Goal: Task Accomplishment & Management: Complete application form

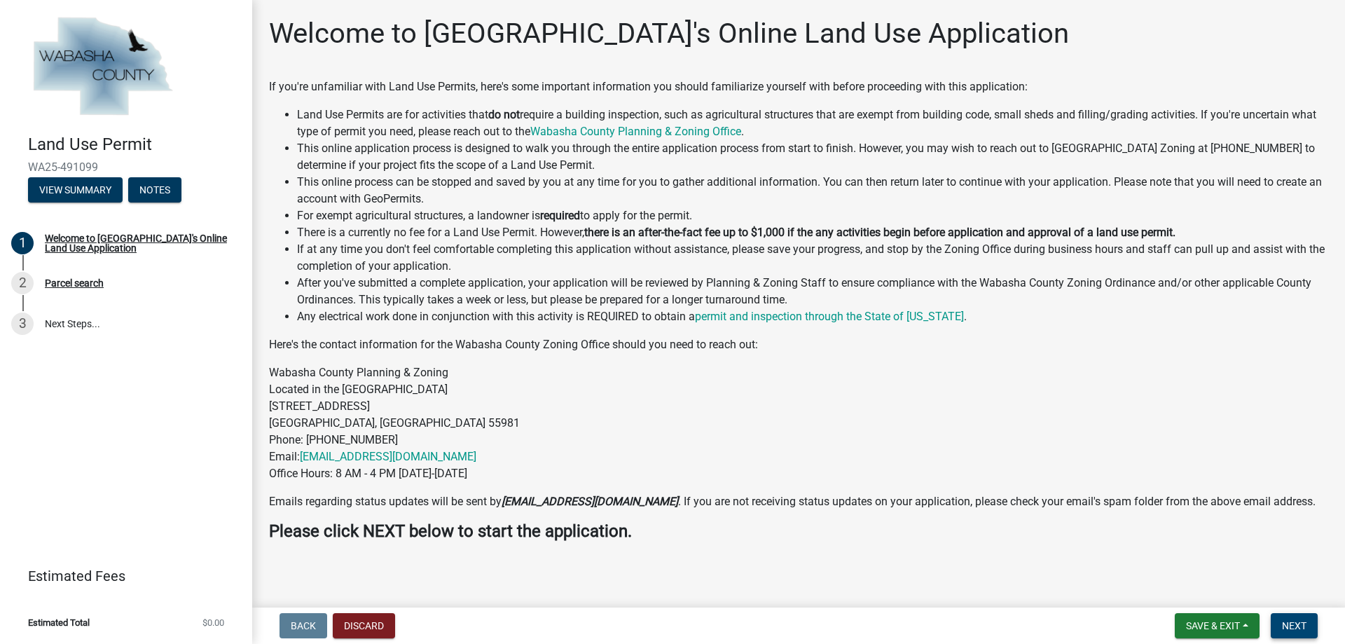
click at [1297, 620] on span "Next" at bounding box center [1294, 625] width 25 height 11
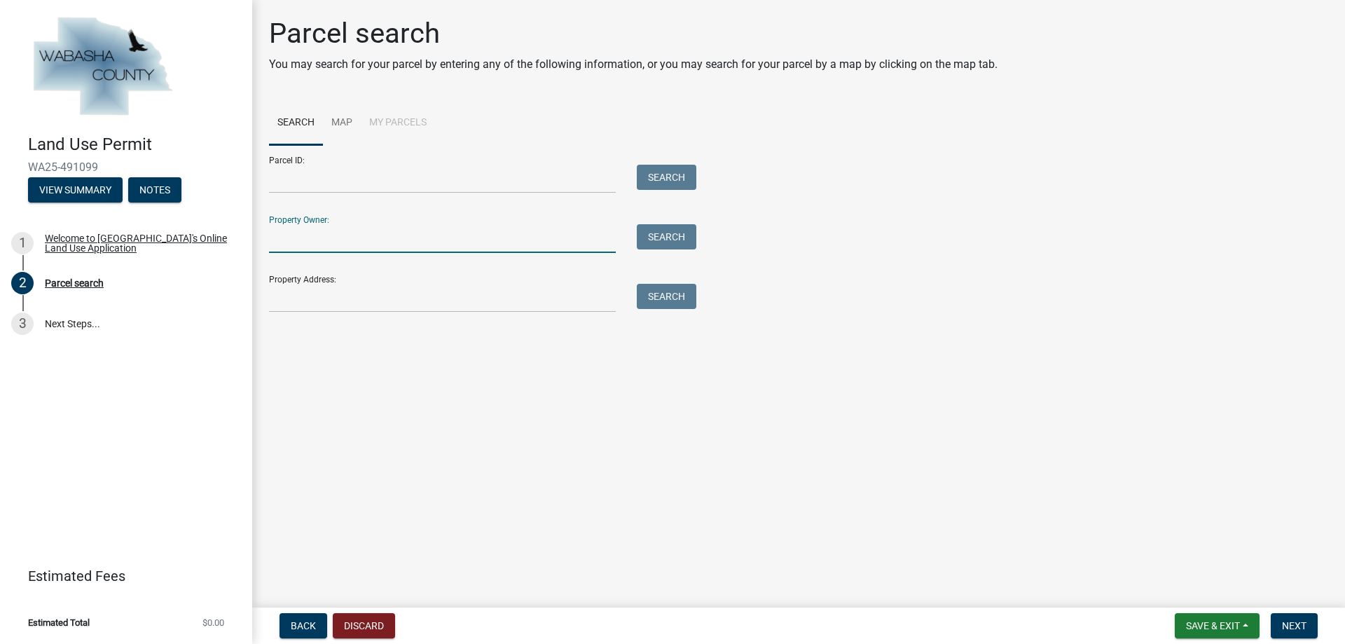
click at [345, 247] on input "Property Owner:" at bounding box center [442, 238] width 347 height 29
type input "[PERSON_NAME]"
click at [682, 238] on button "Search" at bounding box center [667, 236] width 60 height 25
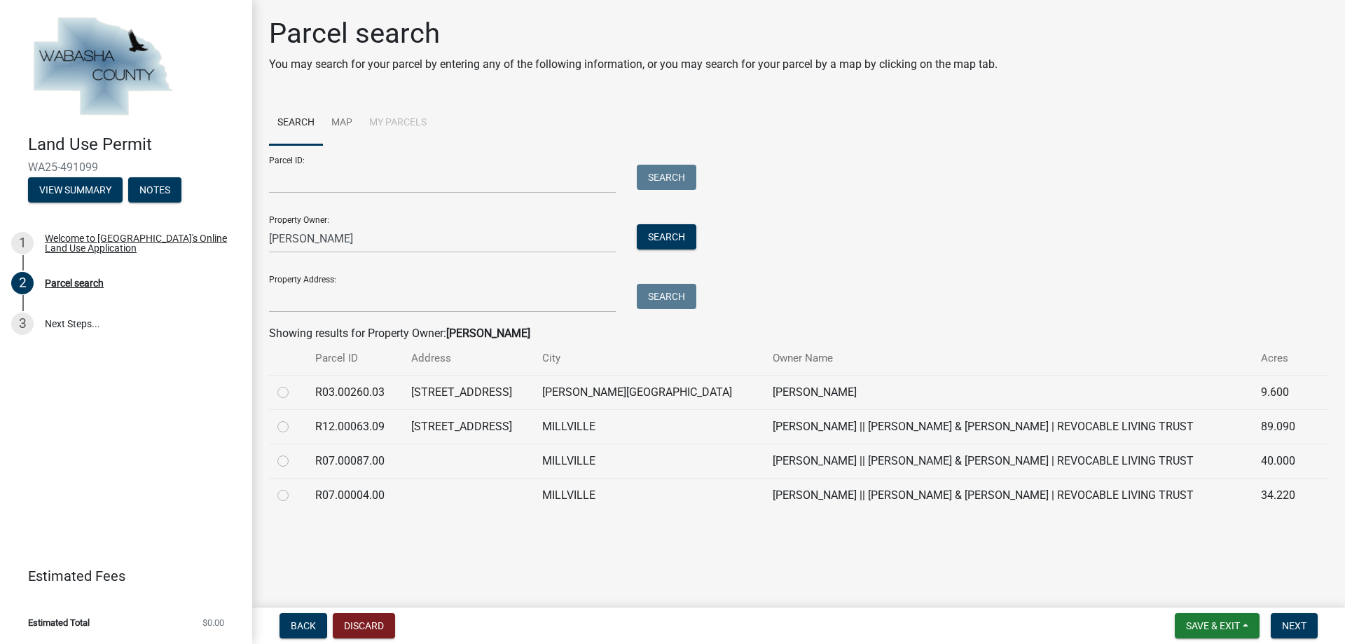
click at [294, 384] on label at bounding box center [294, 384] width 0 height 0
click at [294, 391] on input "radio" at bounding box center [298, 388] width 9 height 9
radio input "true"
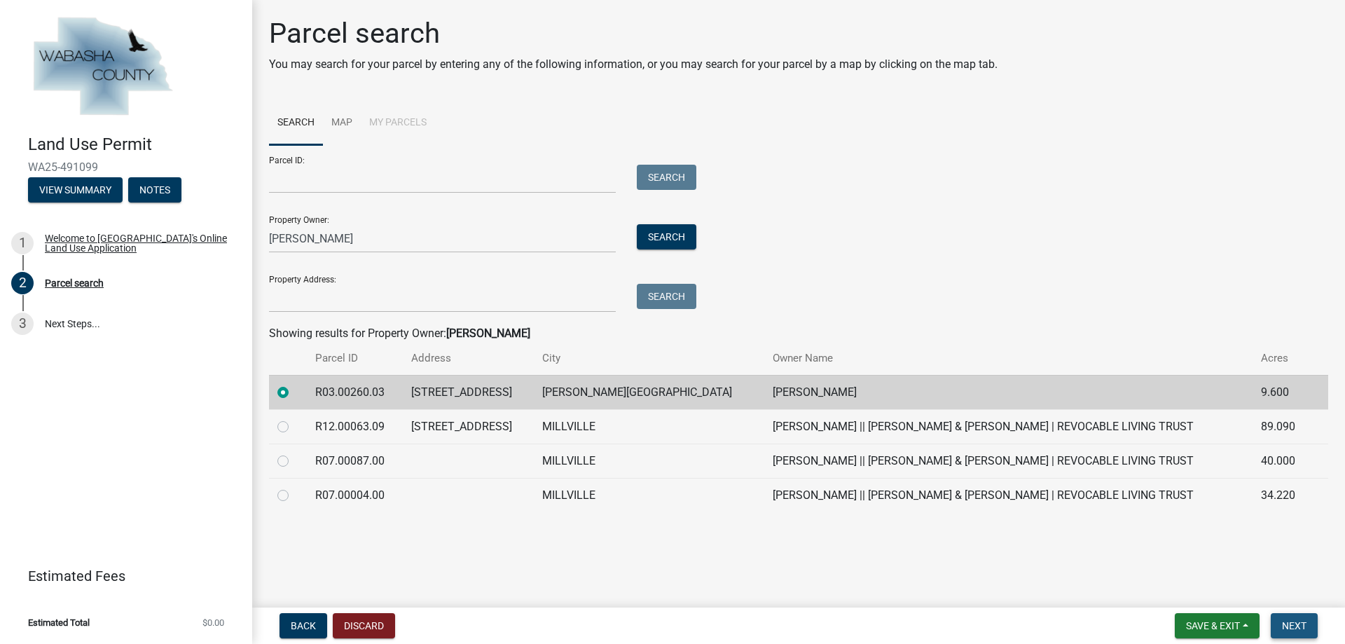
click at [1304, 628] on span "Next" at bounding box center [1294, 625] width 25 height 11
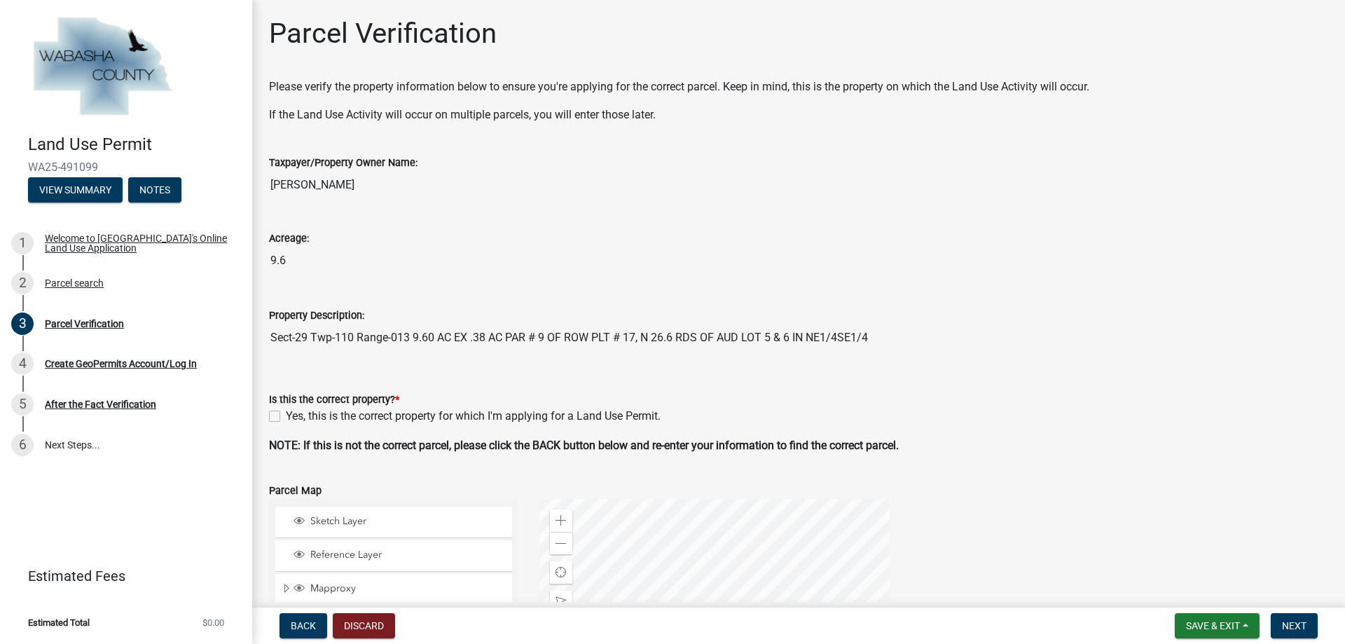
click at [286, 416] on label "Yes, this is the correct property for which I'm applying for a Land Use Permit." at bounding box center [473, 416] width 375 height 17
click at [286, 416] on input "Yes, this is the correct property for which I'm applying for a Land Use Permit." at bounding box center [290, 412] width 9 height 9
checkbox input "true"
click at [1306, 630] on span "Next" at bounding box center [1294, 625] width 25 height 11
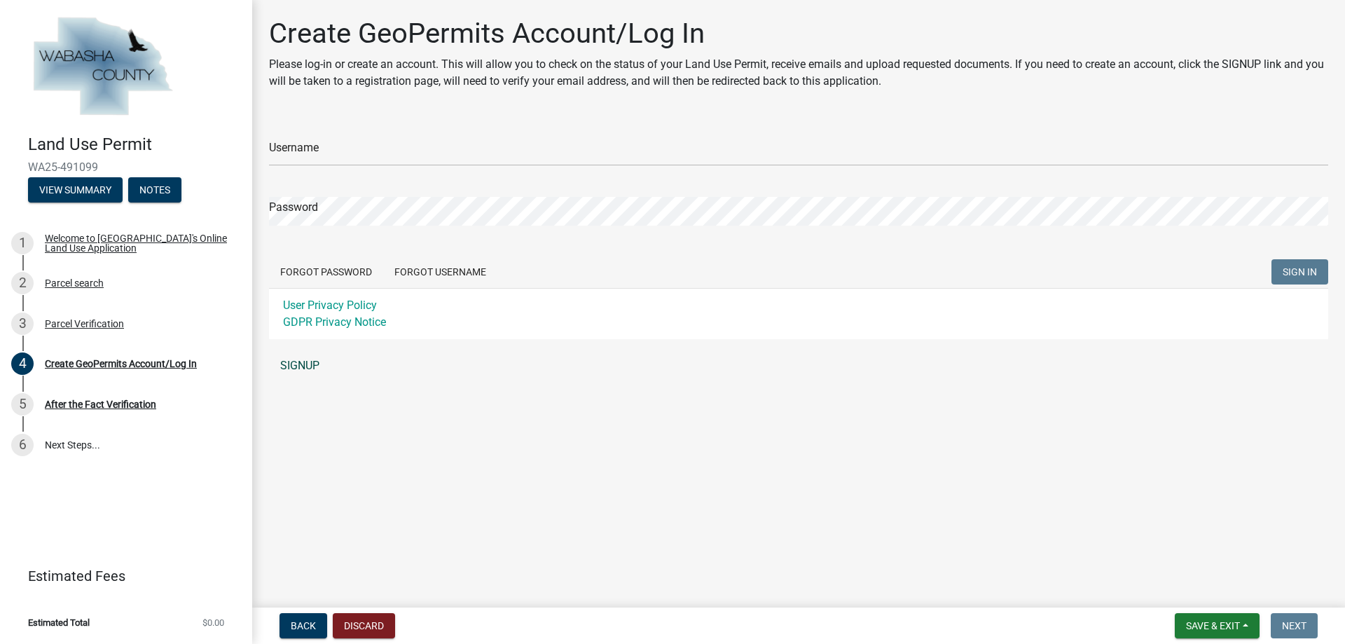
click at [296, 361] on link "SIGNUP" at bounding box center [798, 366] width 1059 height 28
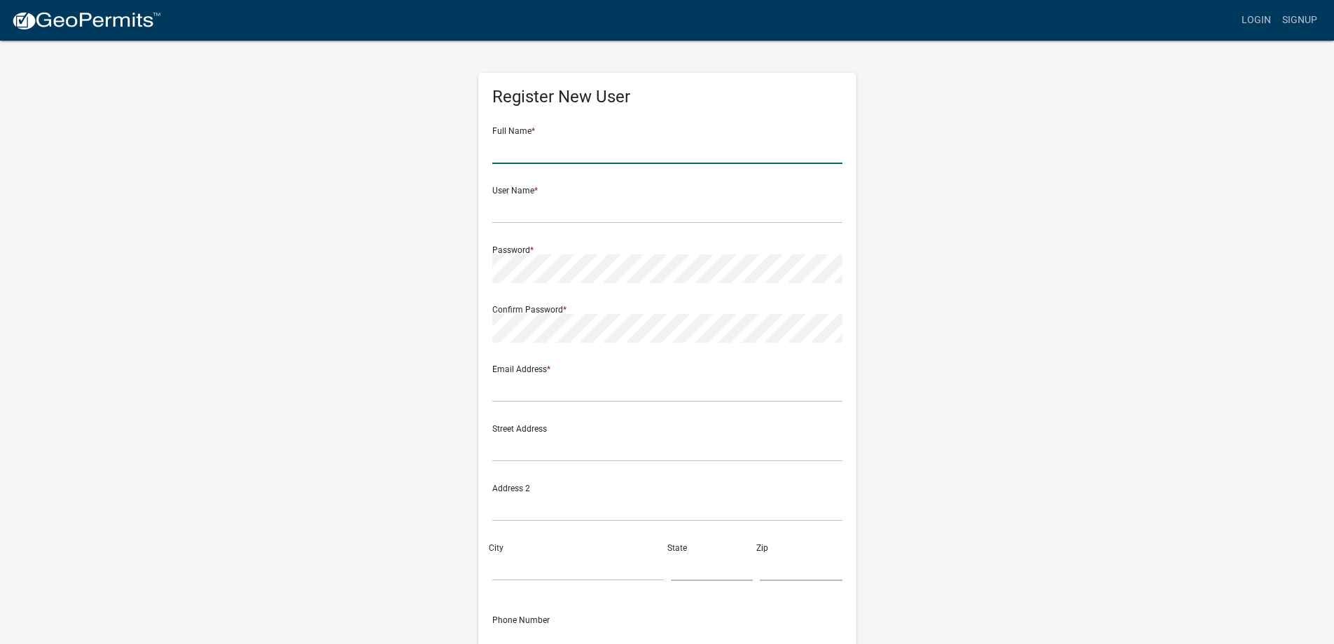
click at [596, 146] on input "text" at bounding box center [667, 149] width 350 height 29
type input "Mark Stimets"
click at [520, 215] on input "text" at bounding box center [667, 209] width 350 height 29
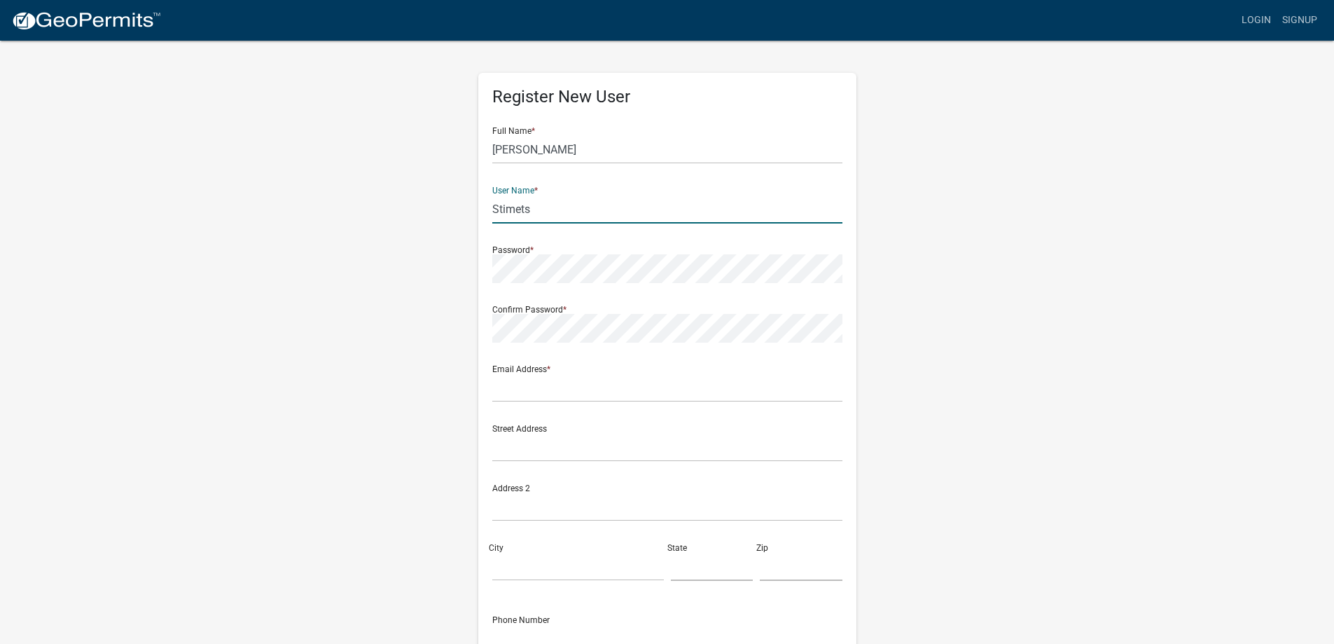
type input "Stimets"
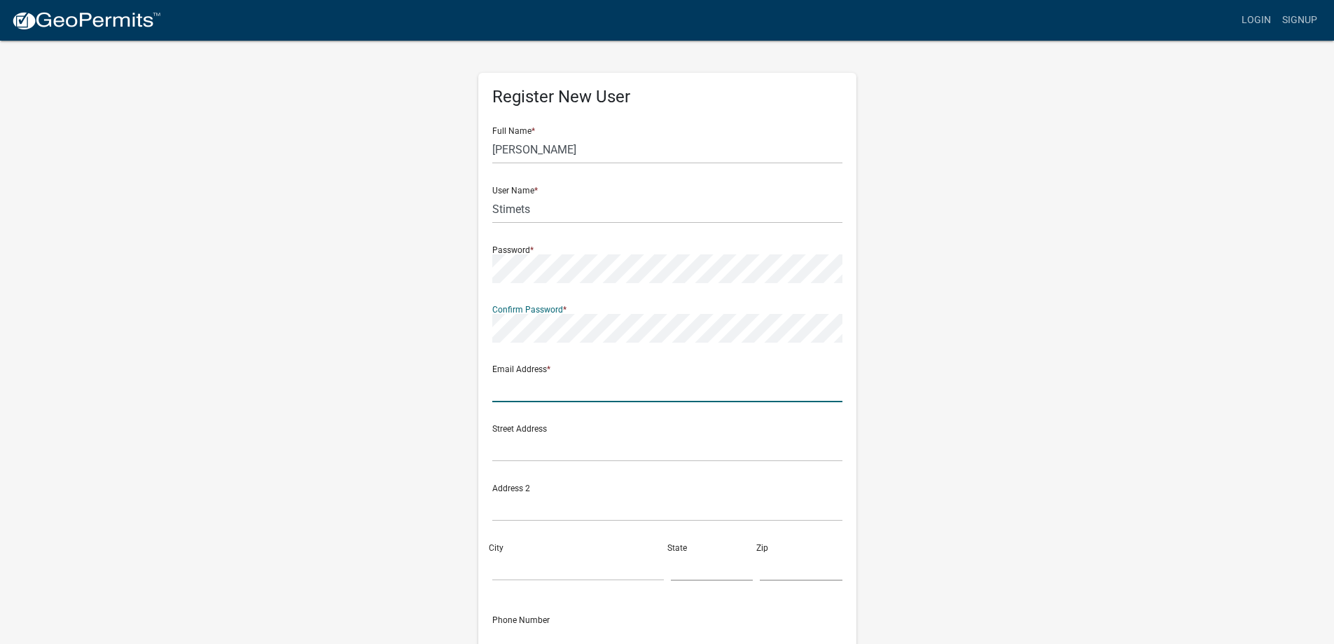
click at [523, 392] on input "text" at bounding box center [667, 387] width 350 height 29
type input "[EMAIL_ADDRESS][DOMAIN_NAME]"
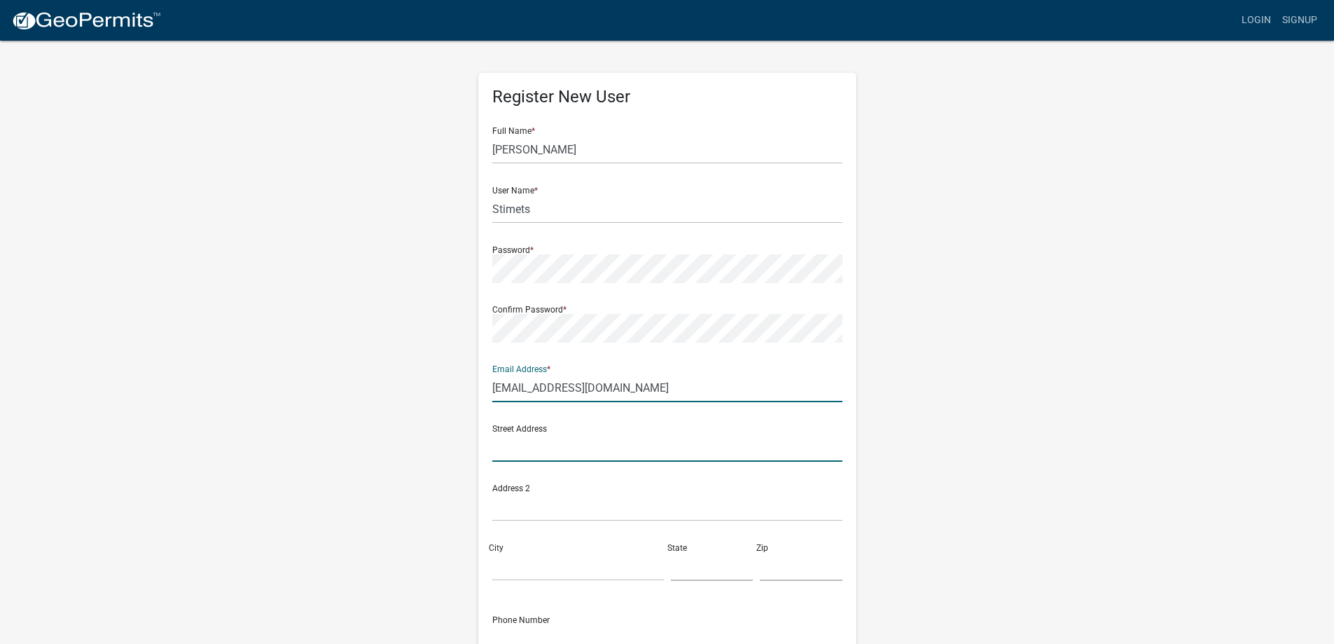
type input "[STREET_ADDRESS]"
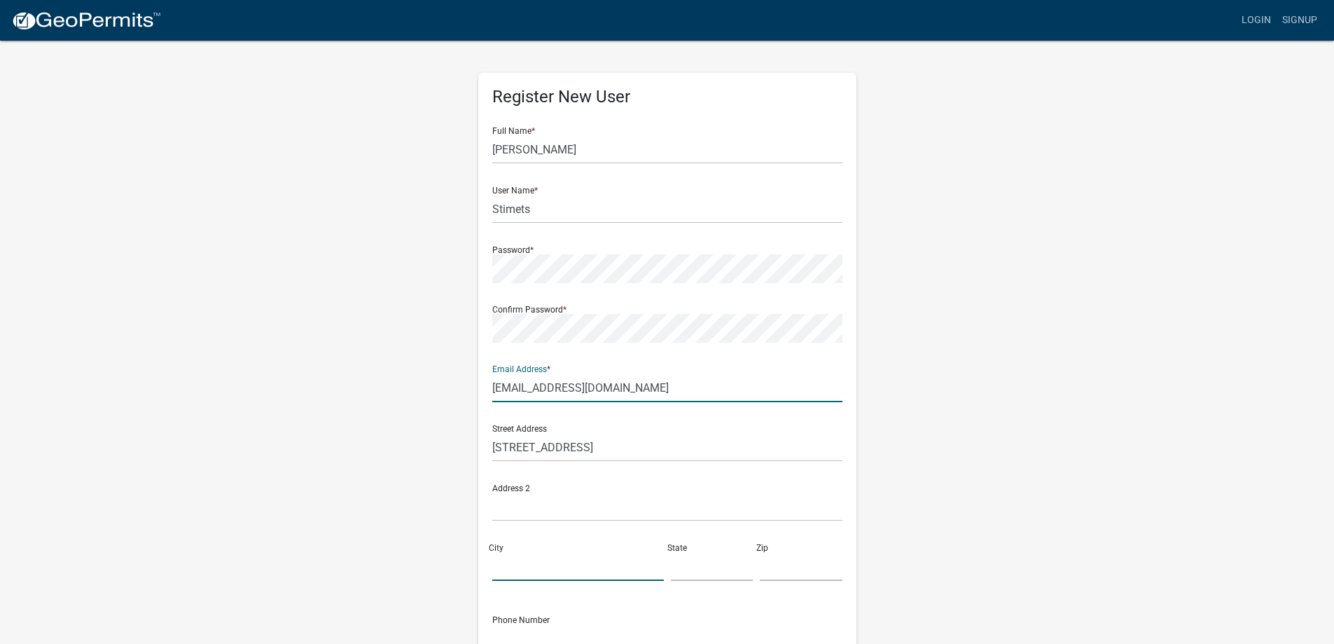
type input "Elgin"
type input "[US_STATE]"
type input "55932"
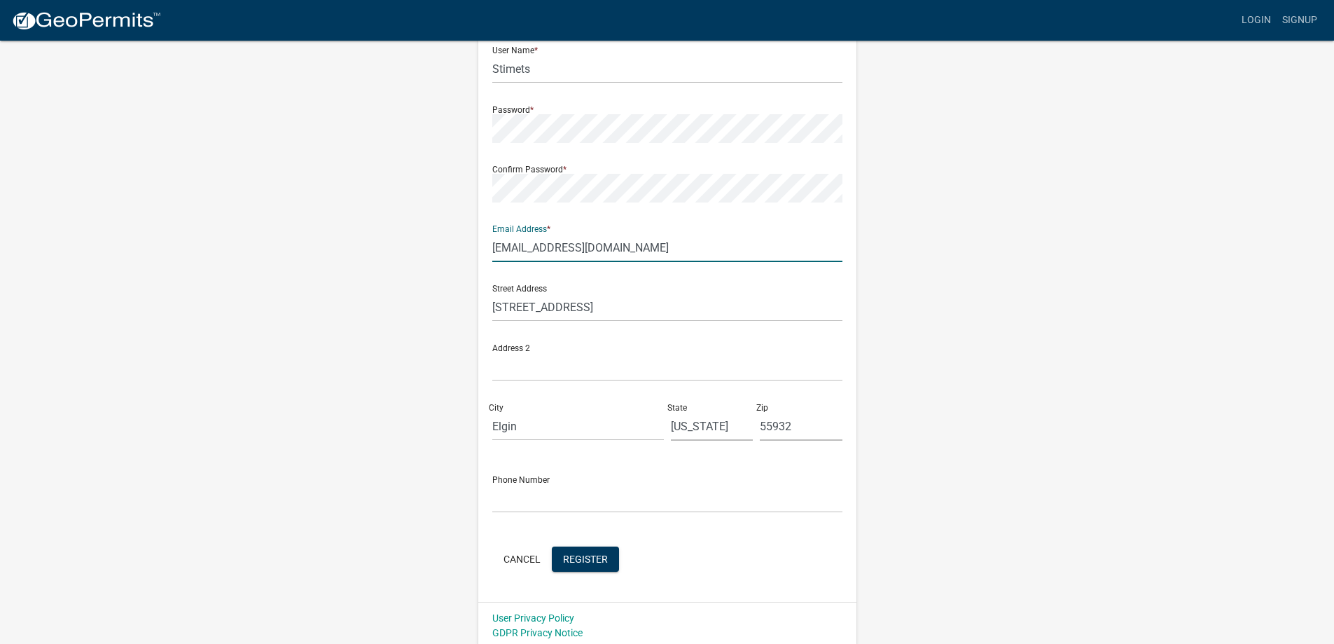
scroll to position [145, 0]
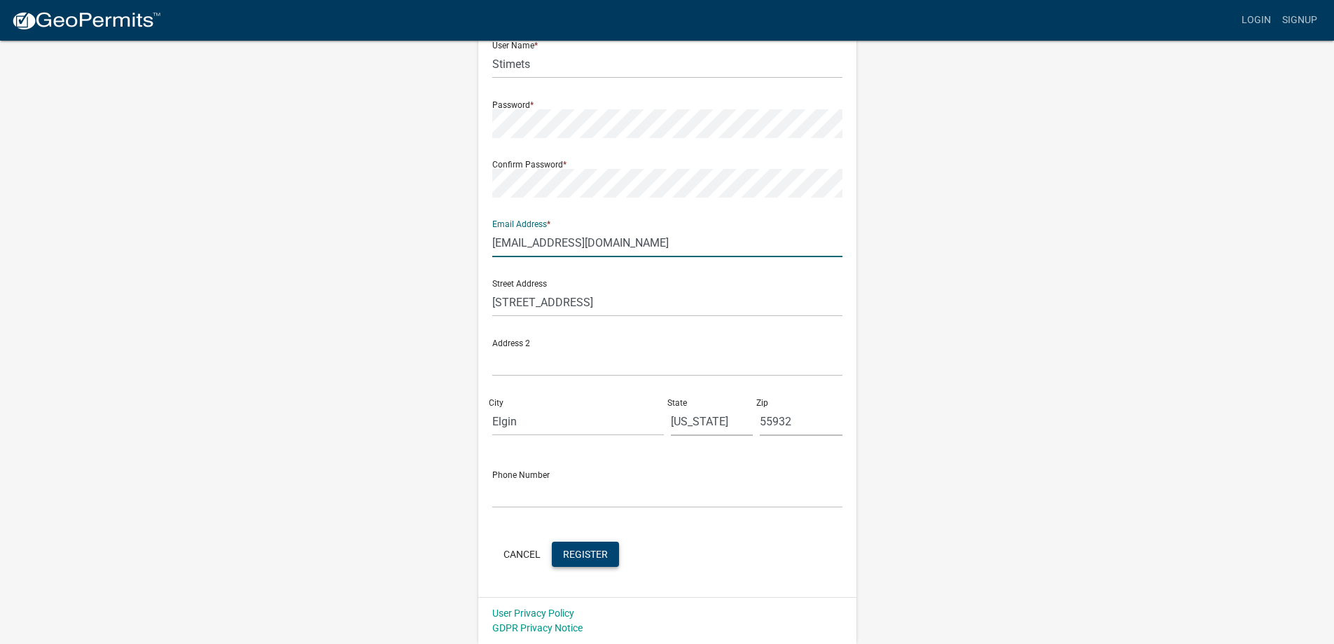
click at [590, 548] on span "Register" at bounding box center [585, 553] width 45 height 11
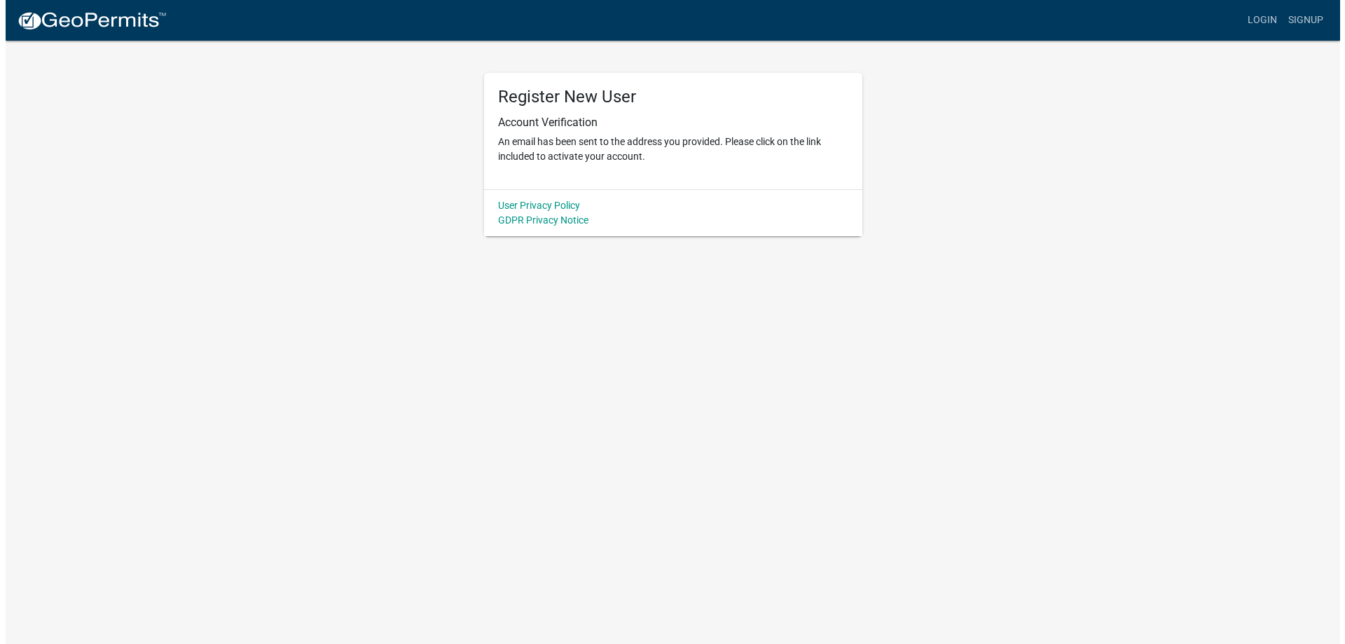
scroll to position [0, 0]
click at [1266, 18] on link "Login" at bounding box center [1267, 20] width 41 height 27
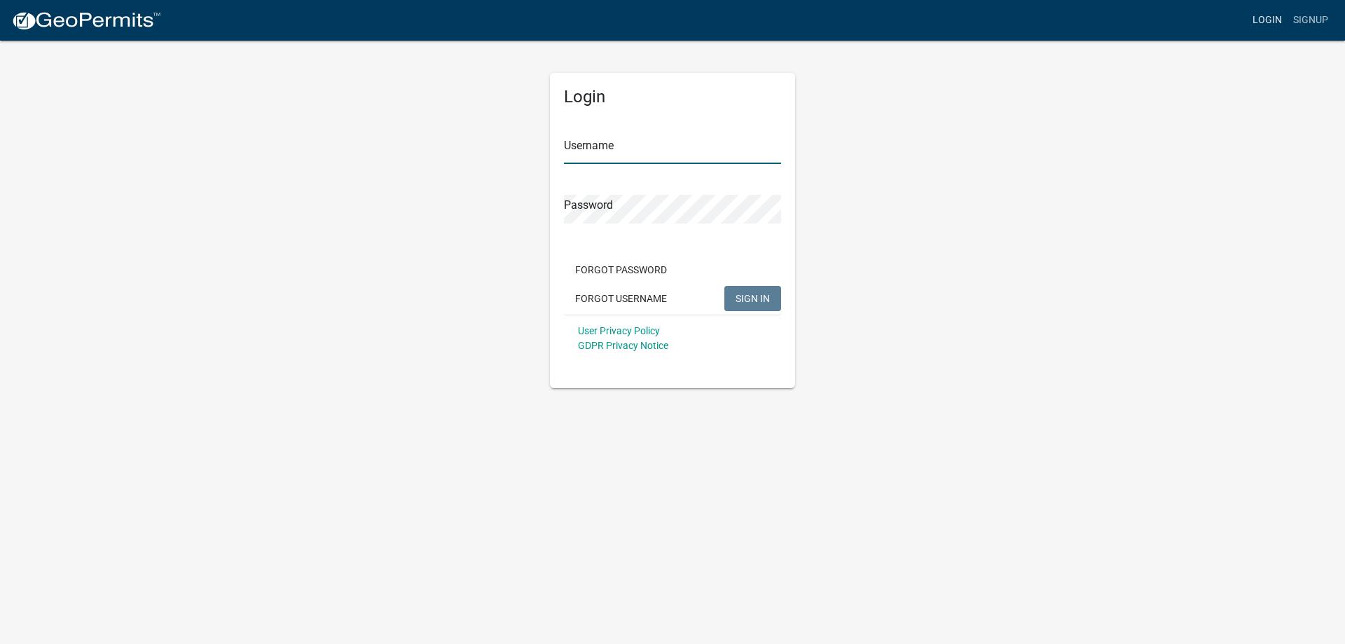
type input "Stimets"
click at [768, 298] on span "SIGN IN" at bounding box center [752, 297] width 34 height 11
click at [584, 153] on input "Stimets" at bounding box center [672, 149] width 217 height 29
click at [746, 299] on span "SIGN IN" at bounding box center [752, 297] width 34 height 11
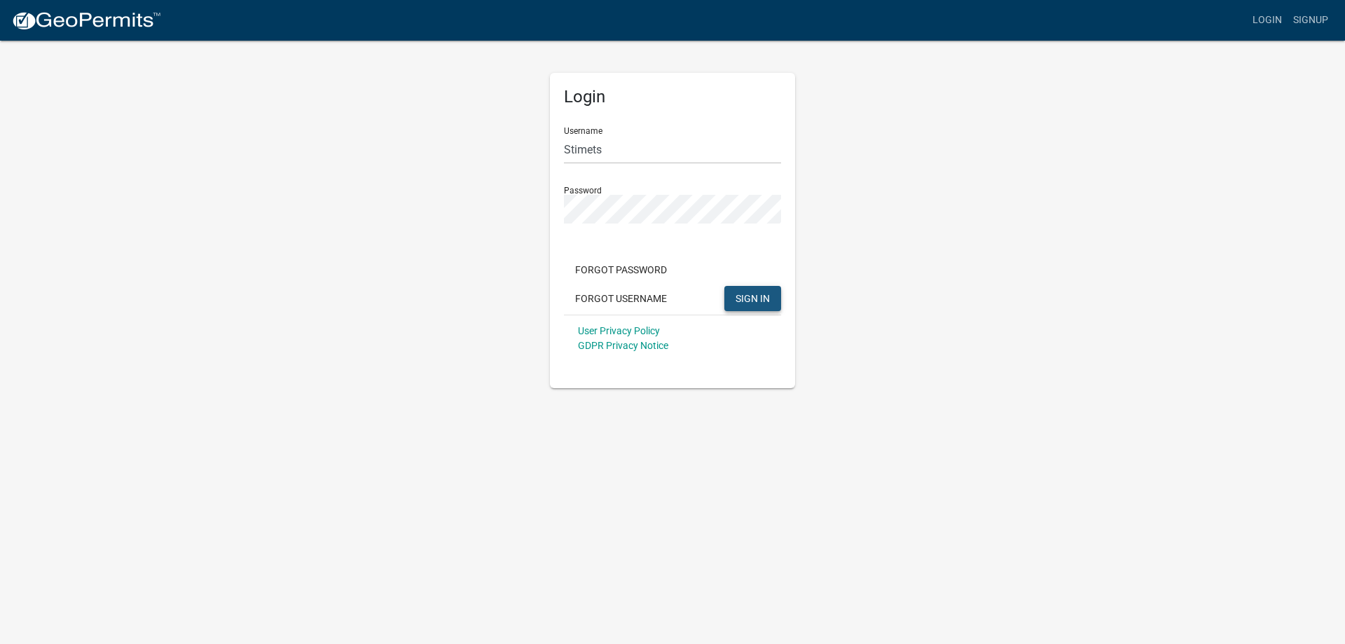
click at [742, 297] on span "SIGN IN" at bounding box center [752, 297] width 34 height 11
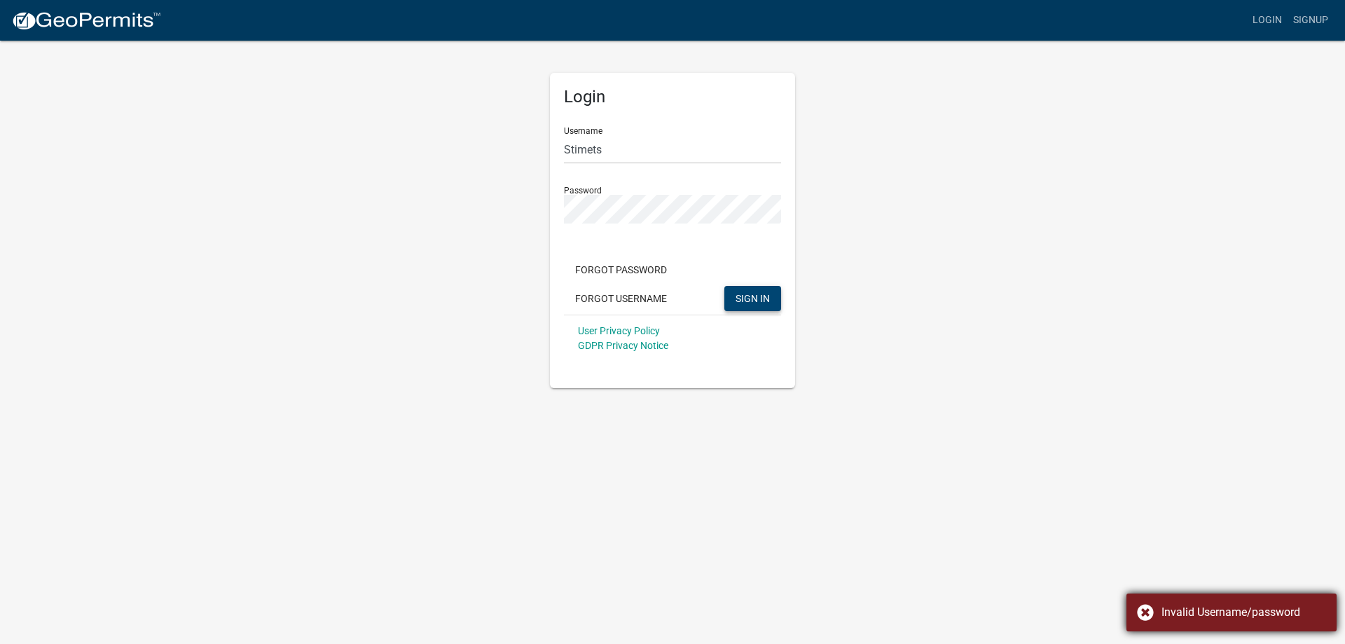
click at [1145, 609] on div "Invalid Username/password" at bounding box center [1231, 612] width 210 height 38
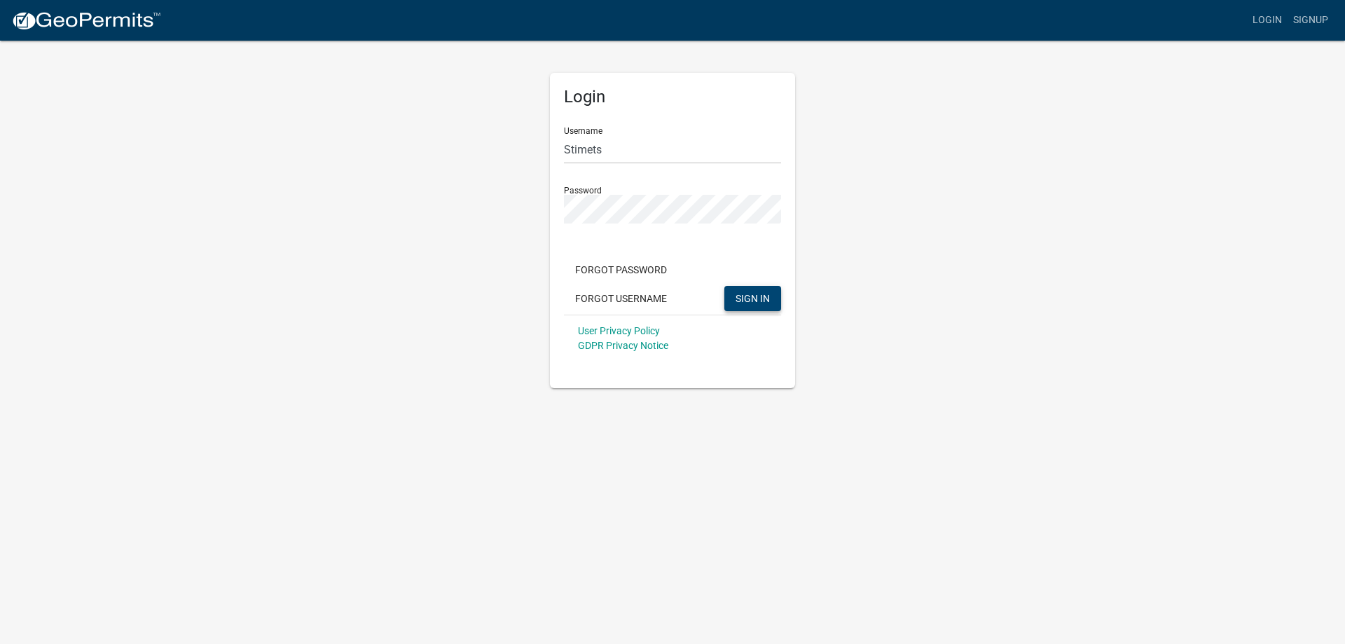
click at [770, 298] on button "SIGN IN" at bounding box center [752, 298] width 57 height 25
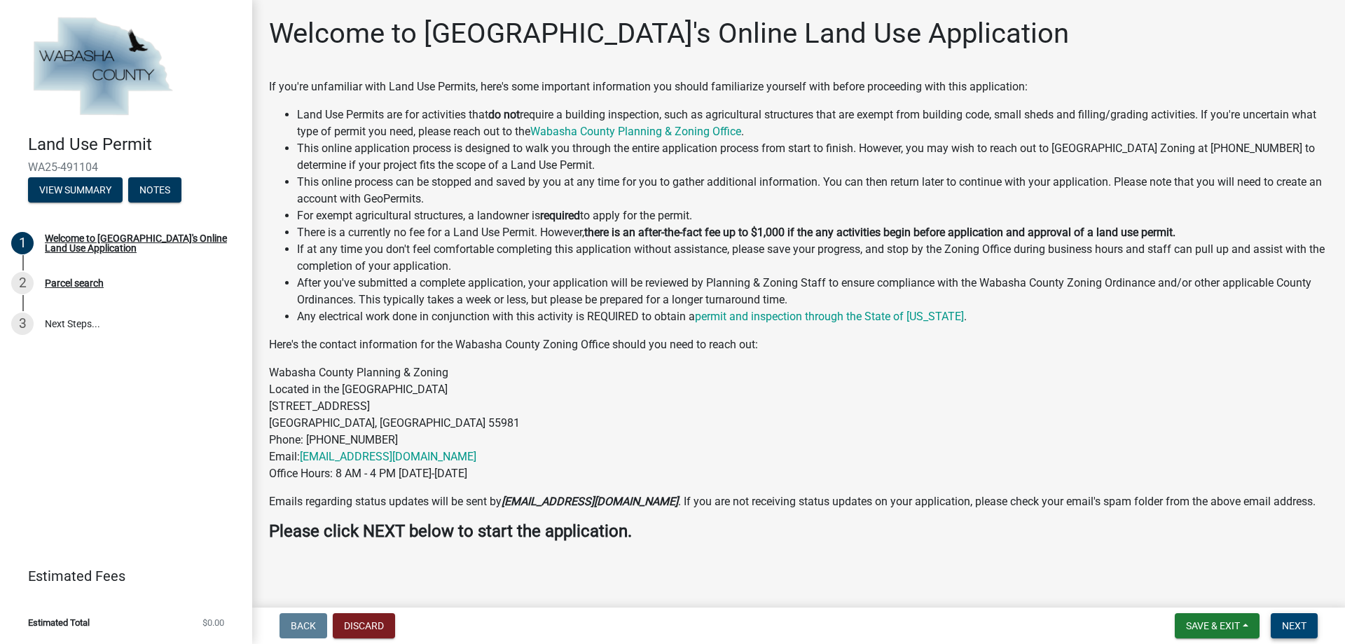
click at [1305, 620] on span "Next" at bounding box center [1294, 625] width 25 height 11
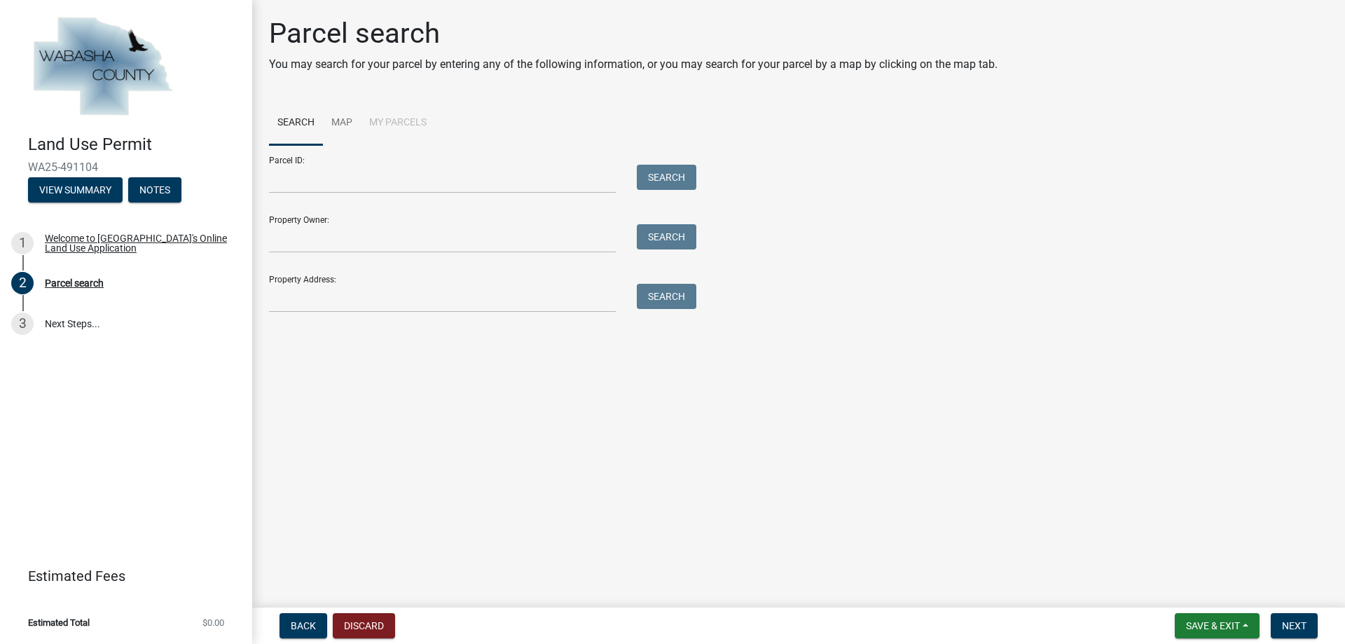
click at [352, 216] on div "Property Owner: Search" at bounding box center [479, 229] width 420 height 48
click at [318, 248] on input "Property Owner:" at bounding box center [442, 238] width 347 height 29
type input "[PERSON_NAME]"
click at [673, 243] on button "Search" at bounding box center [667, 236] width 60 height 25
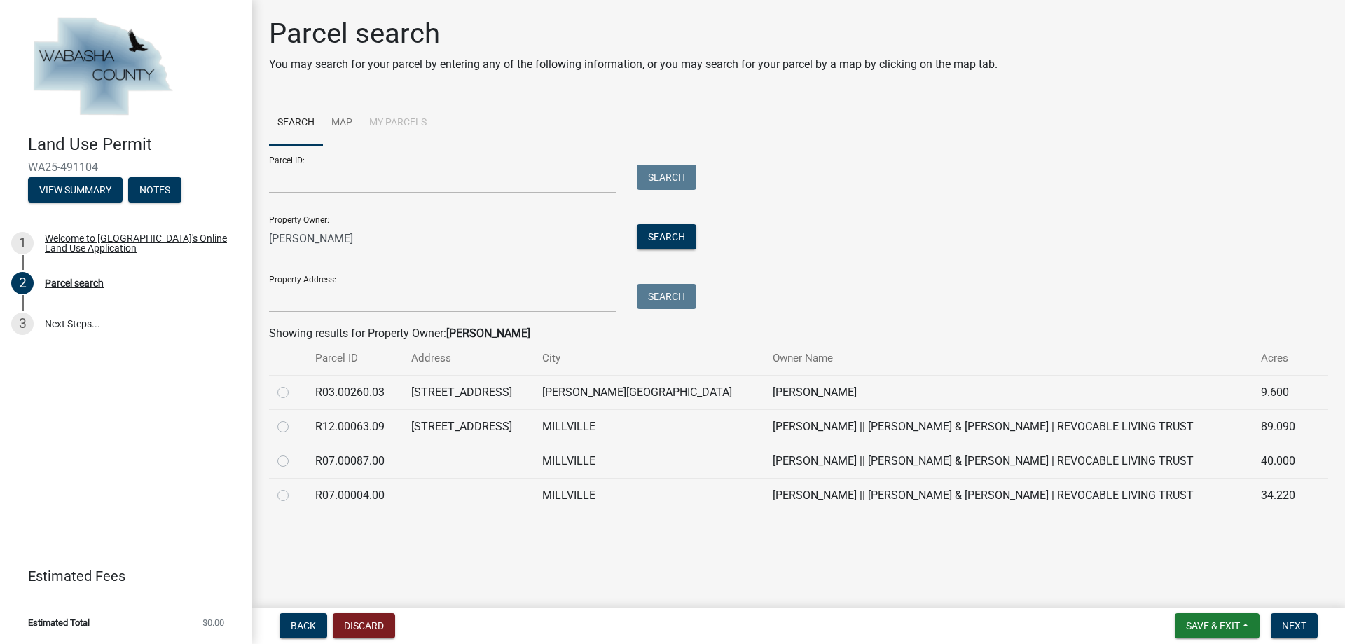
click at [294, 384] on label at bounding box center [294, 384] width 0 height 0
click at [294, 393] on input "radio" at bounding box center [298, 388] width 9 height 9
radio input "true"
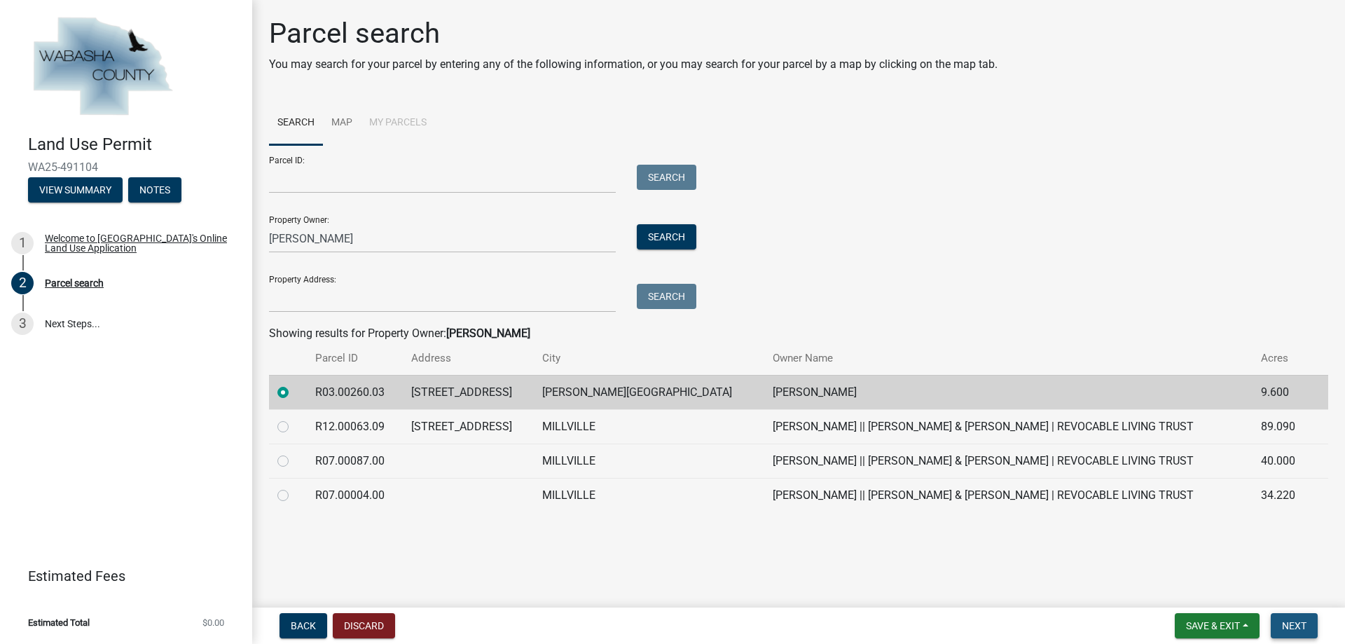
click at [1294, 624] on span "Next" at bounding box center [1294, 625] width 25 height 11
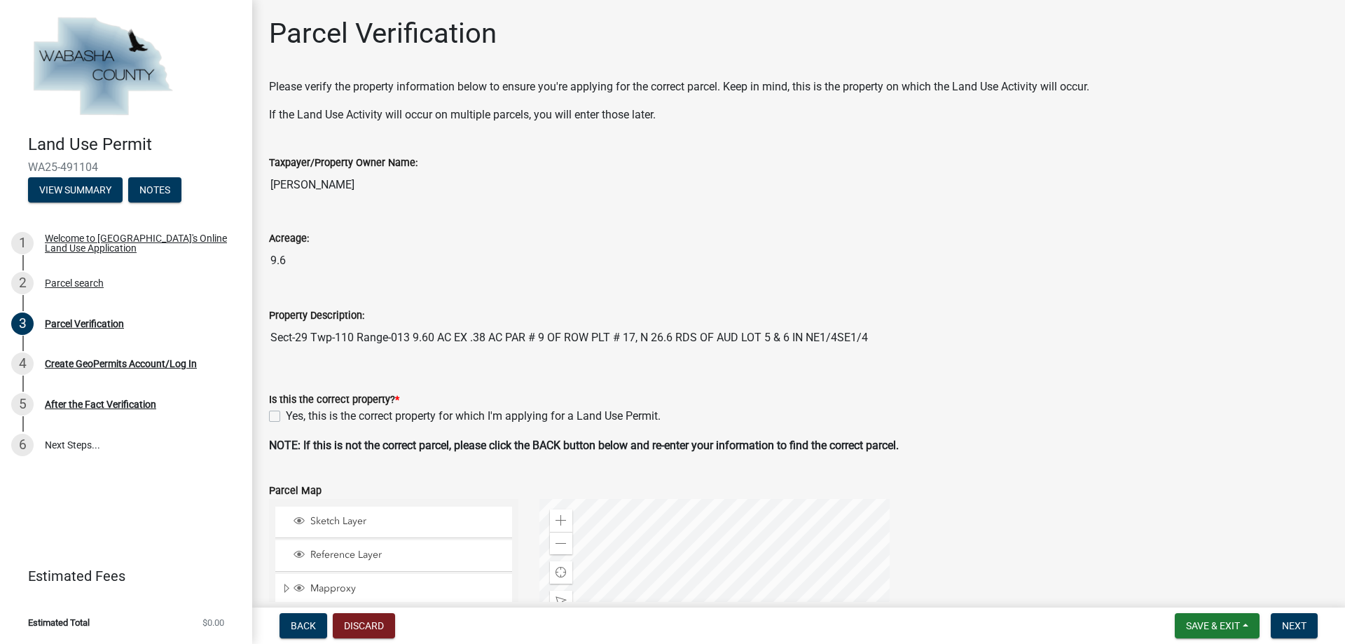
click at [286, 413] on label "Yes, this is the correct property for which I'm applying for a Land Use Permit." at bounding box center [473, 416] width 375 height 17
click at [286, 413] on input "Yes, this is the correct property for which I'm applying for a Land Use Permit." at bounding box center [290, 412] width 9 height 9
checkbox input "true"
click at [1290, 623] on span "Next" at bounding box center [1294, 625] width 25 height 11
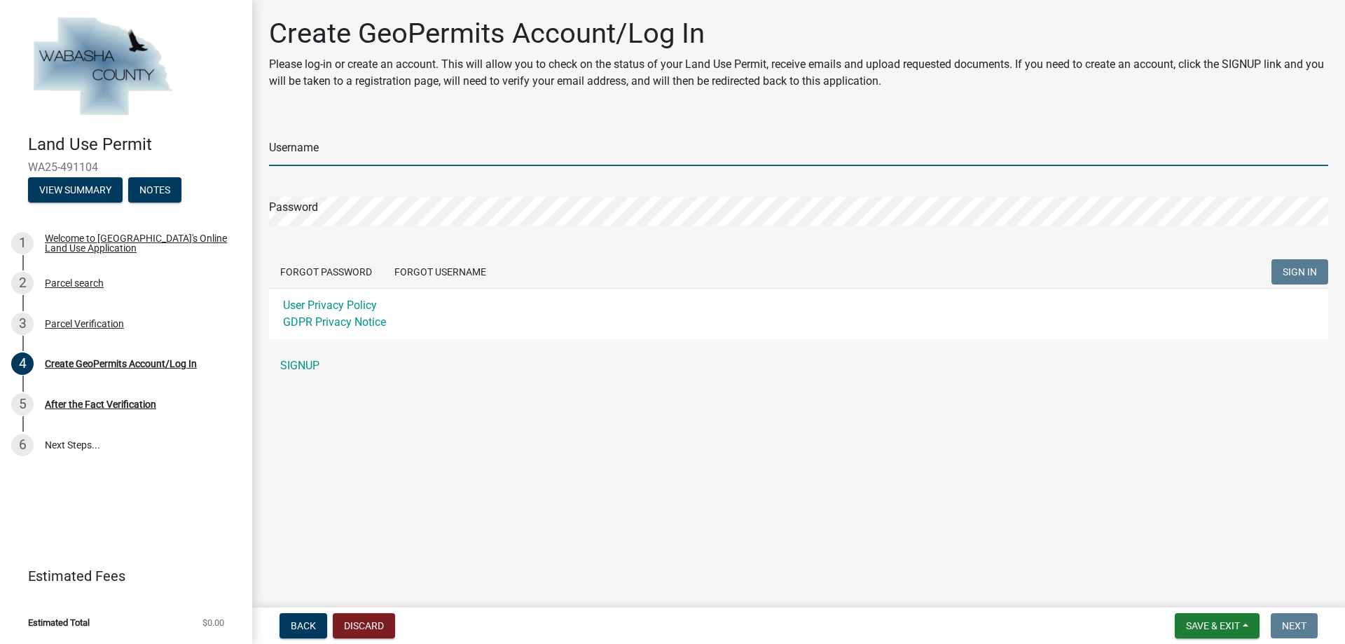
type input "Stimets"
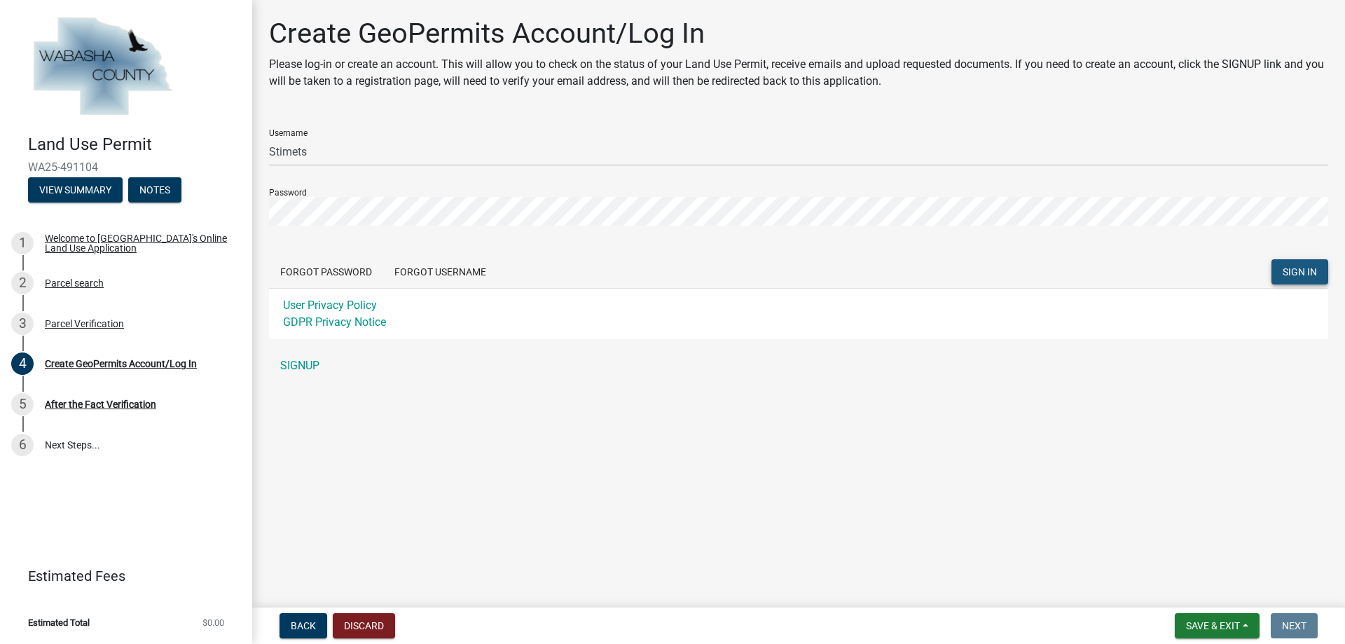
click at [1301, 270] on span "SIGN IN" at bounding box center [1300, 271] width 34 height 11
click at [356, 271] on button "Forgot Password" at bounding box center [326, 271] width 114 height 25
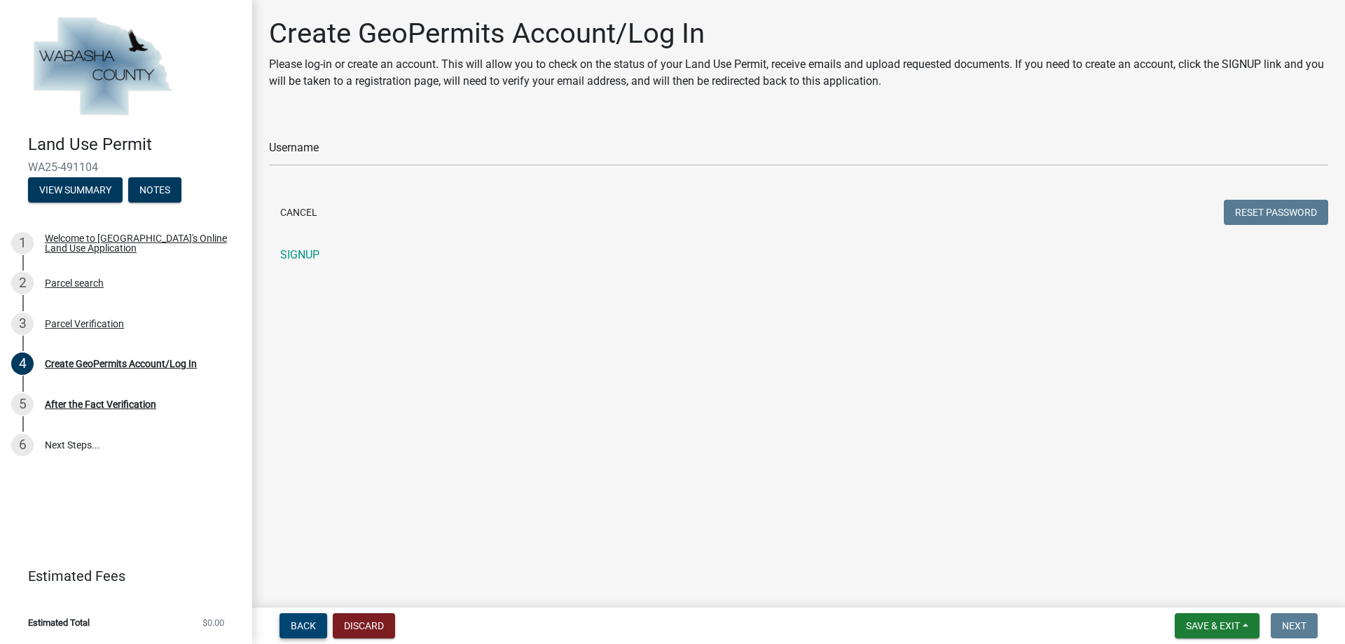
click at [310, 628] on span "Back" at bounding box center [303, 625] width 25 height 11
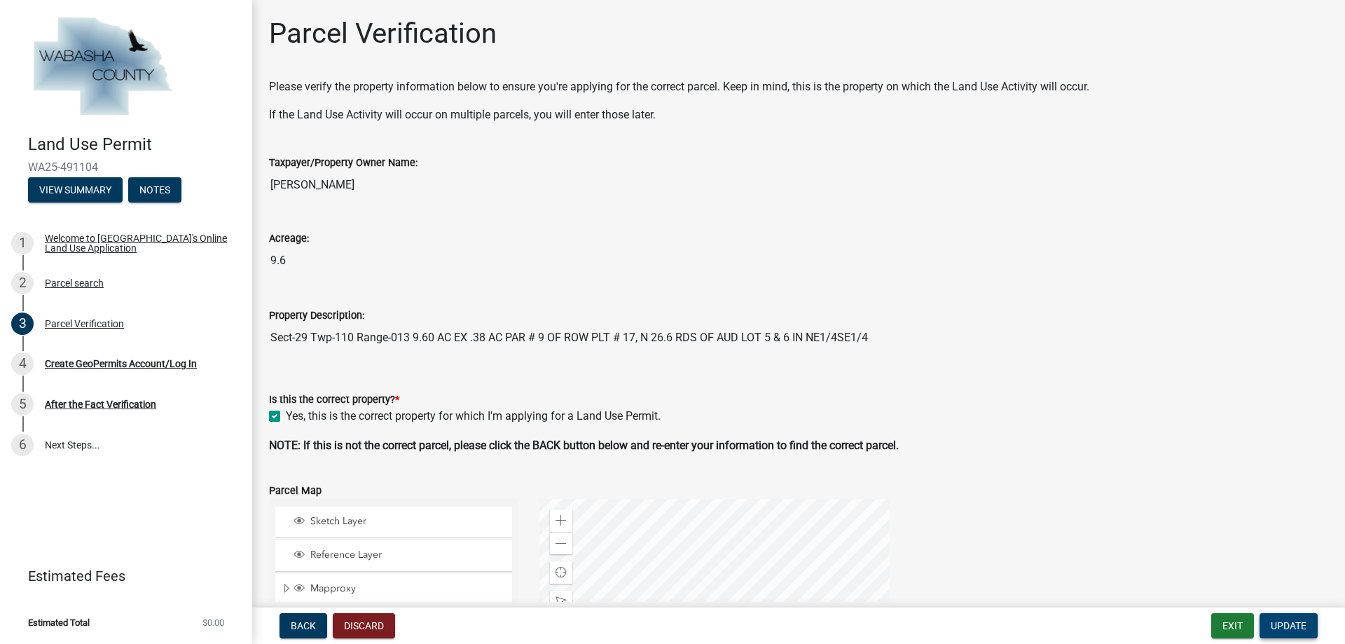
click at [1284, 621] on span "Update" at bounding box center [1289, 625] width 36 height 11
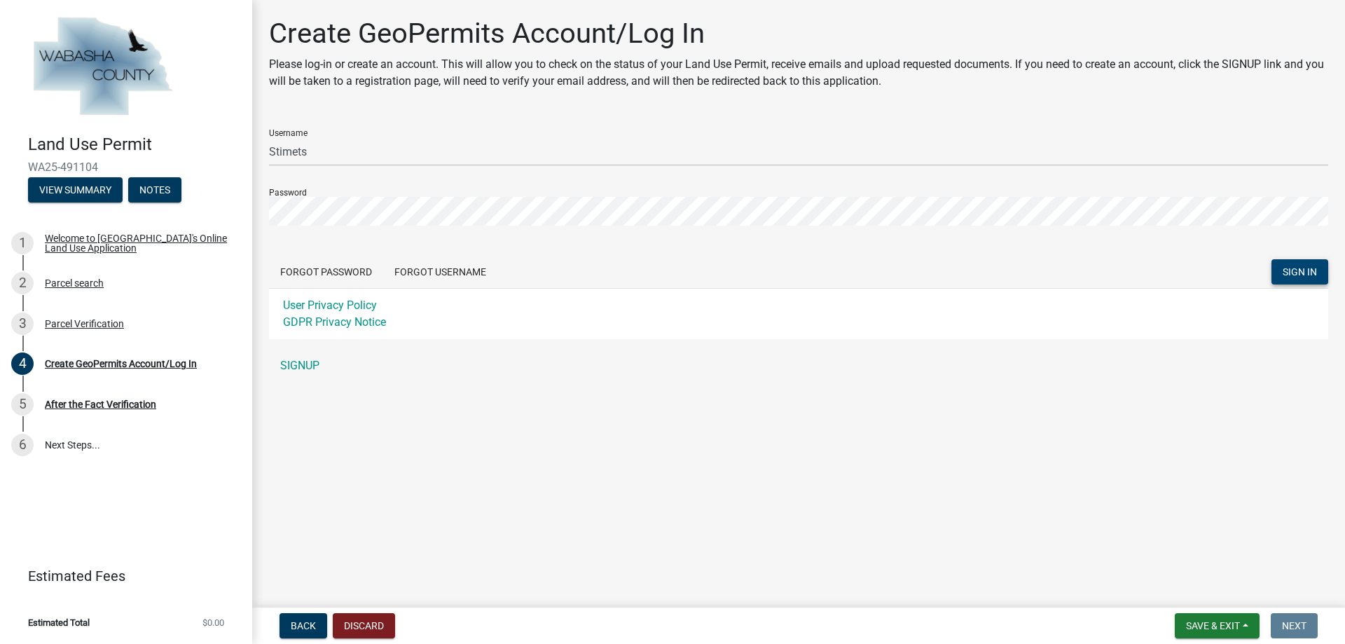
click at [1304, 270] on span "SIGN IN" at bounding box center [1300, 271] width 34 height 11
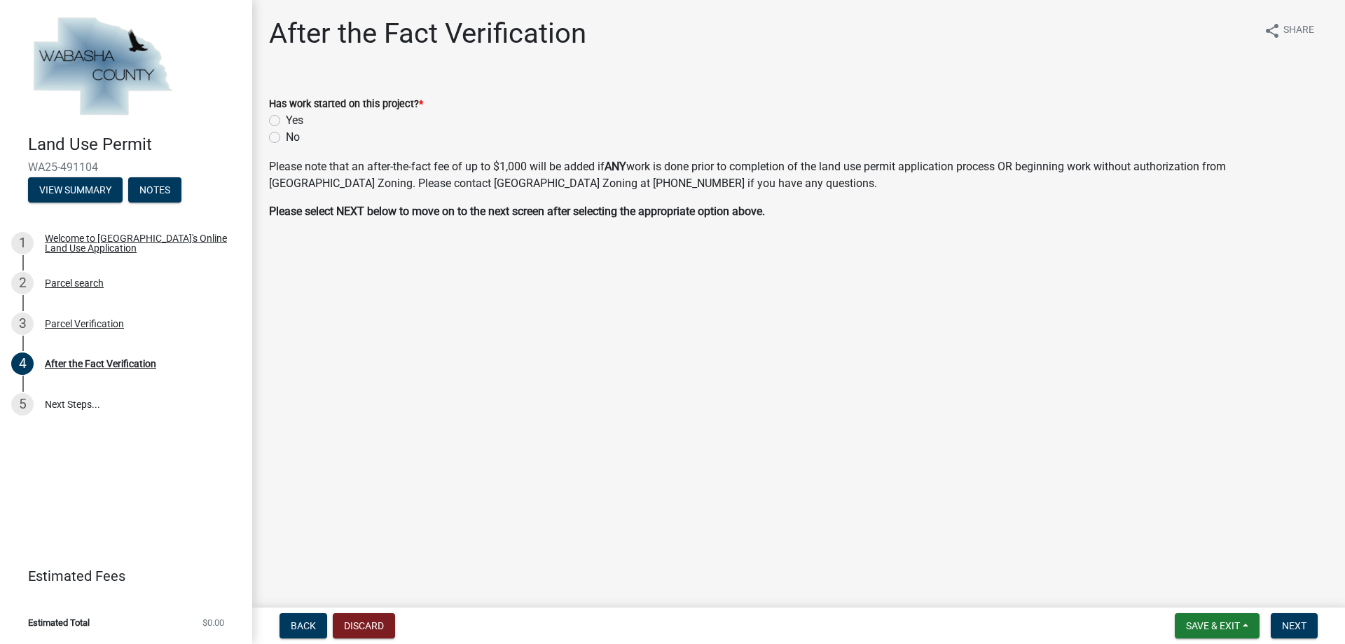
click at [286, 140] on label "No" at bounding box center [293, 137] width 14 height 17
click at [286, 138] on input "No" at bounding box center [290, 133] width 9 height 9
radio input "true"
click at [1294, 628] on span "Next" at bounding box center [1294, 625] width 25 height 11
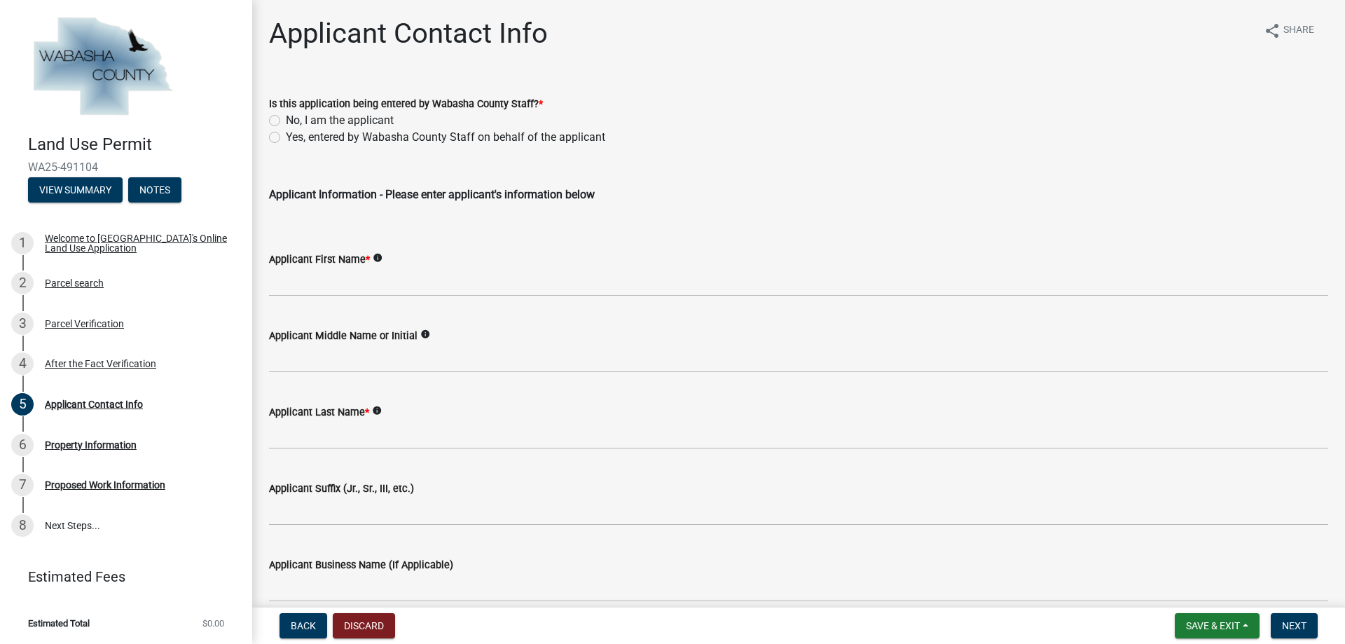
click at [286, 121] on label "No, I am the applicant" at bounding box center [340, 120] width 108 height 17
click at [286, 121] on input "No, I am the applicant" at bounding box center [290, 116] width 9 height 9
radio input "true"
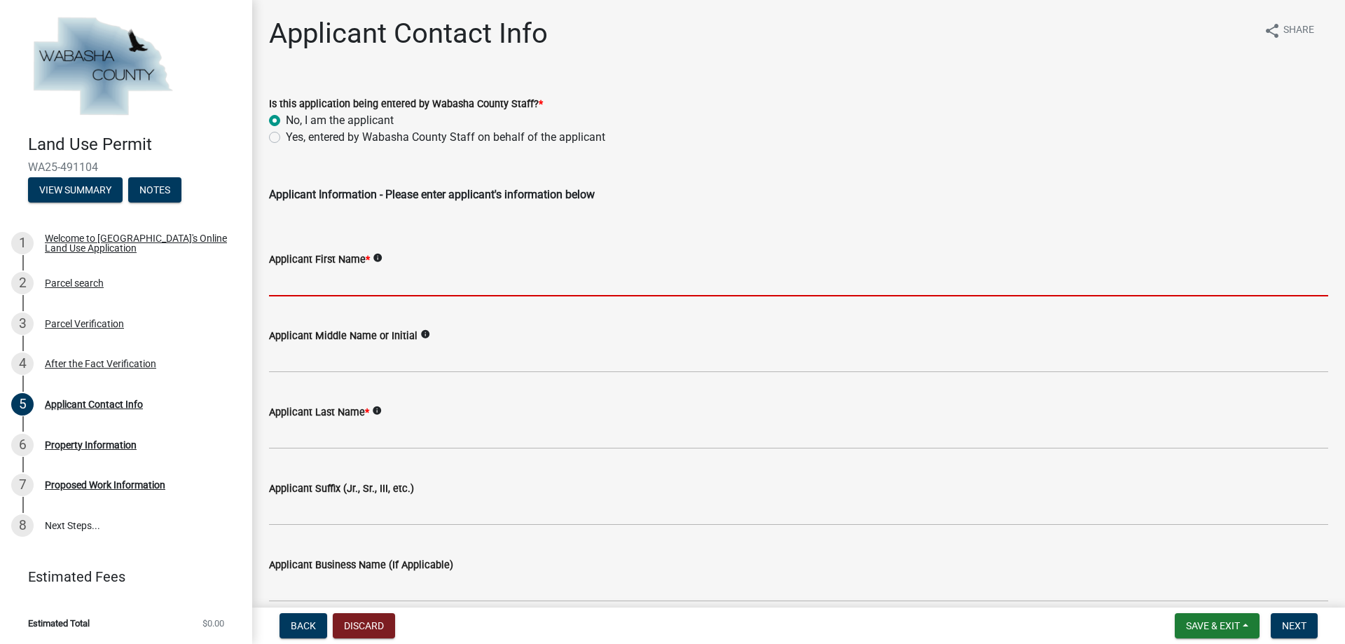
click at [394, 280] on input "Applicant First Name *" at bounding box center [798, 282] width 1059 height 29
type input "Mark"
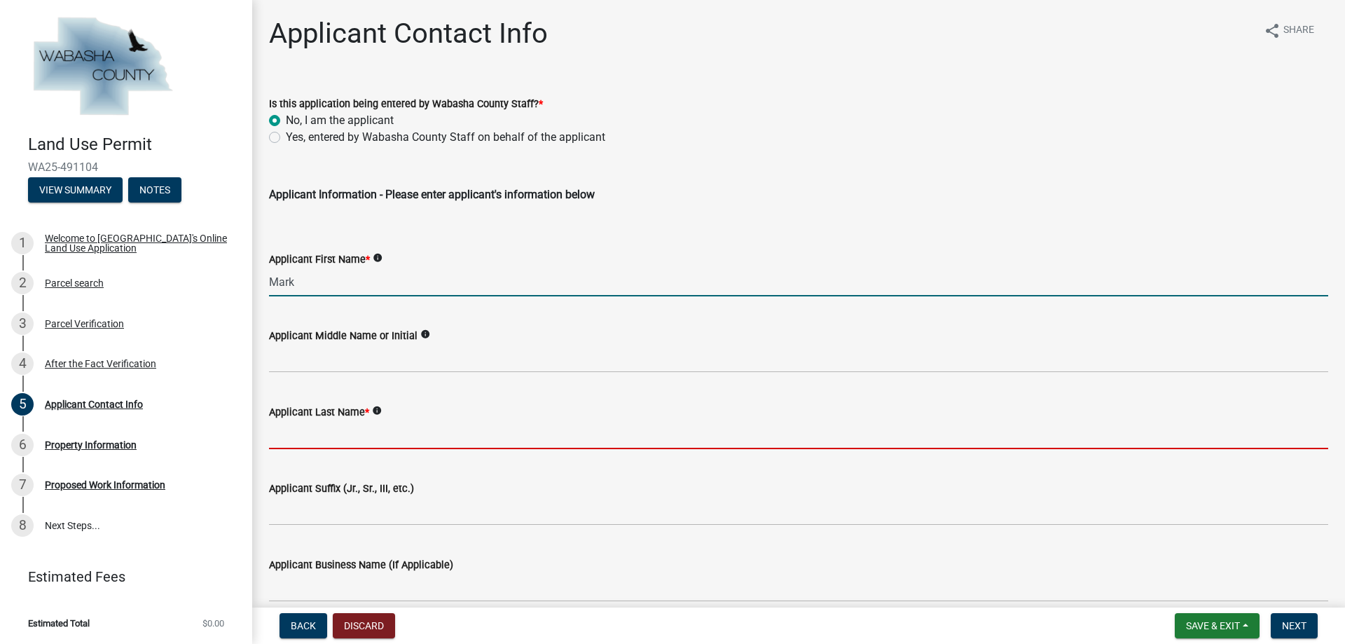
type input "Stimets"
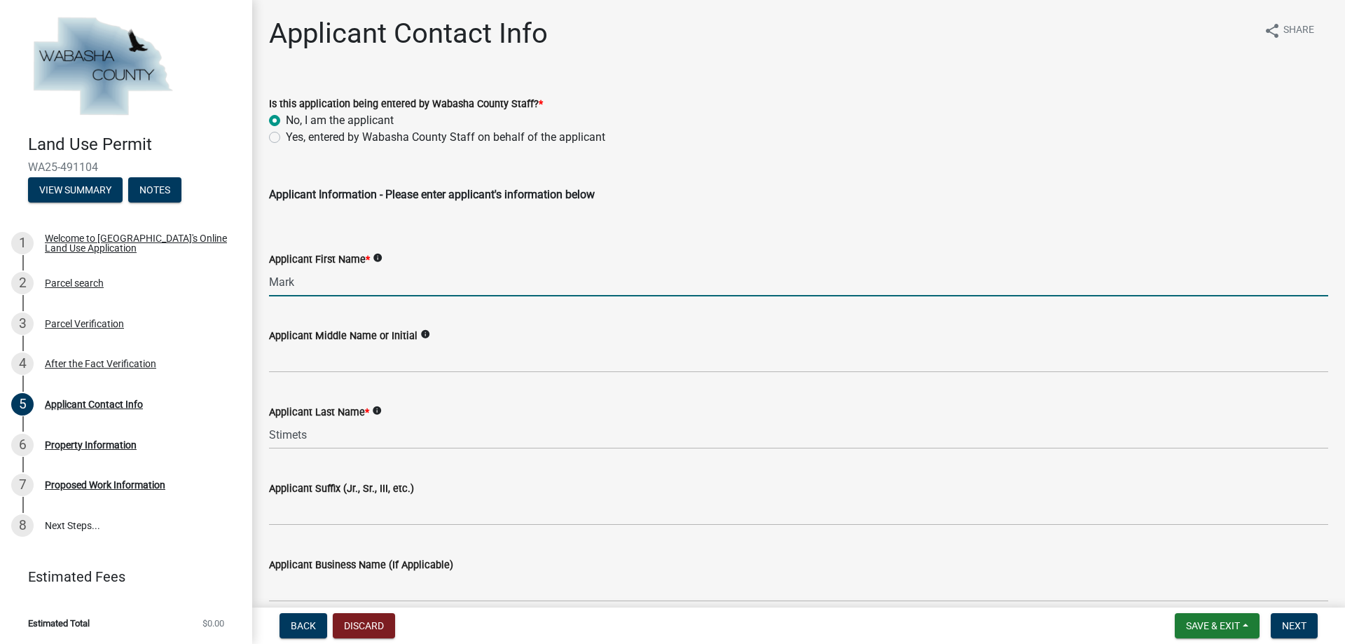
type input "[STREET_ADDRESS]"
type input "Elgin"
type input "[US_STATE]"
type input "55932"
type input "[EMAIL_ADDRESS][DOMAIN_NAME]"
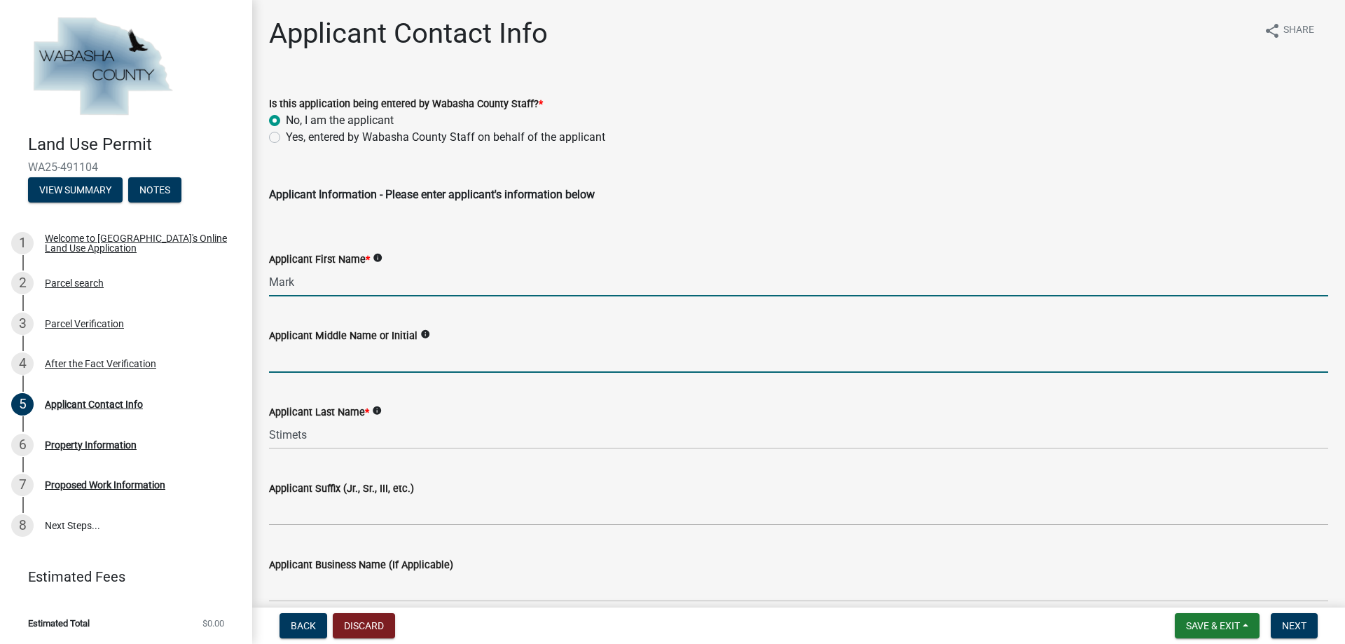
click at [464, 354] on input "Applicant Middle Name or Initial" at bounding box center [798, 358] width 1059 height 29
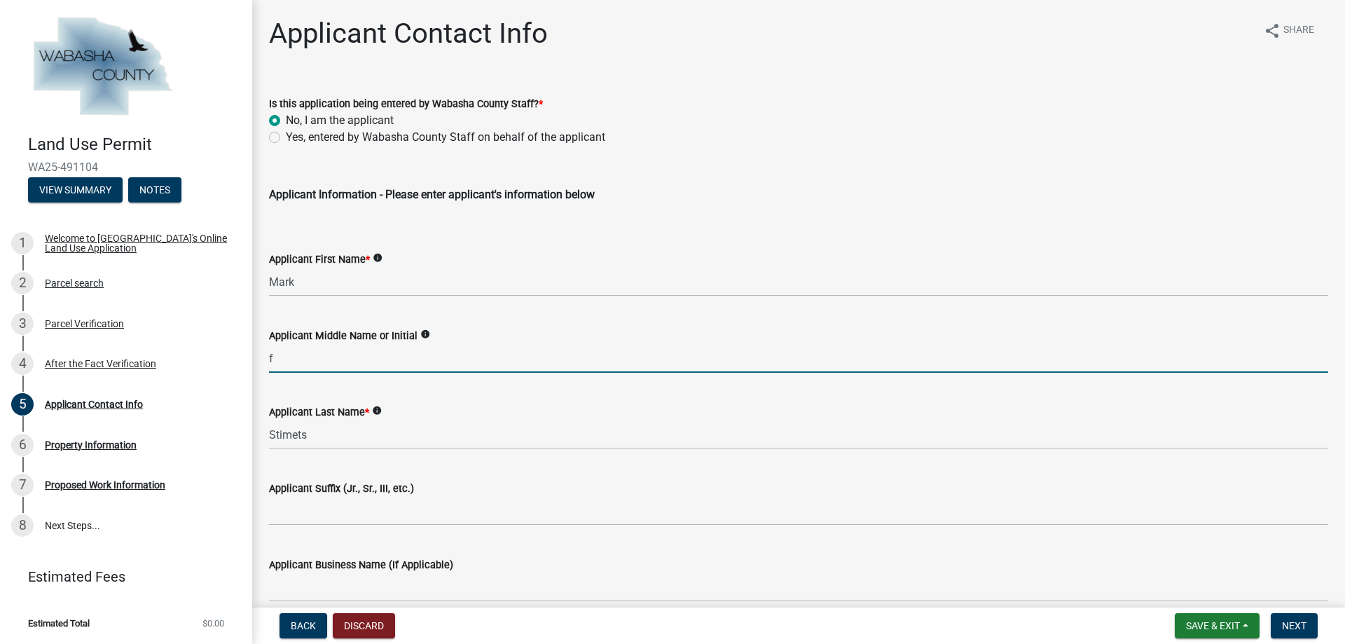
type input "f"
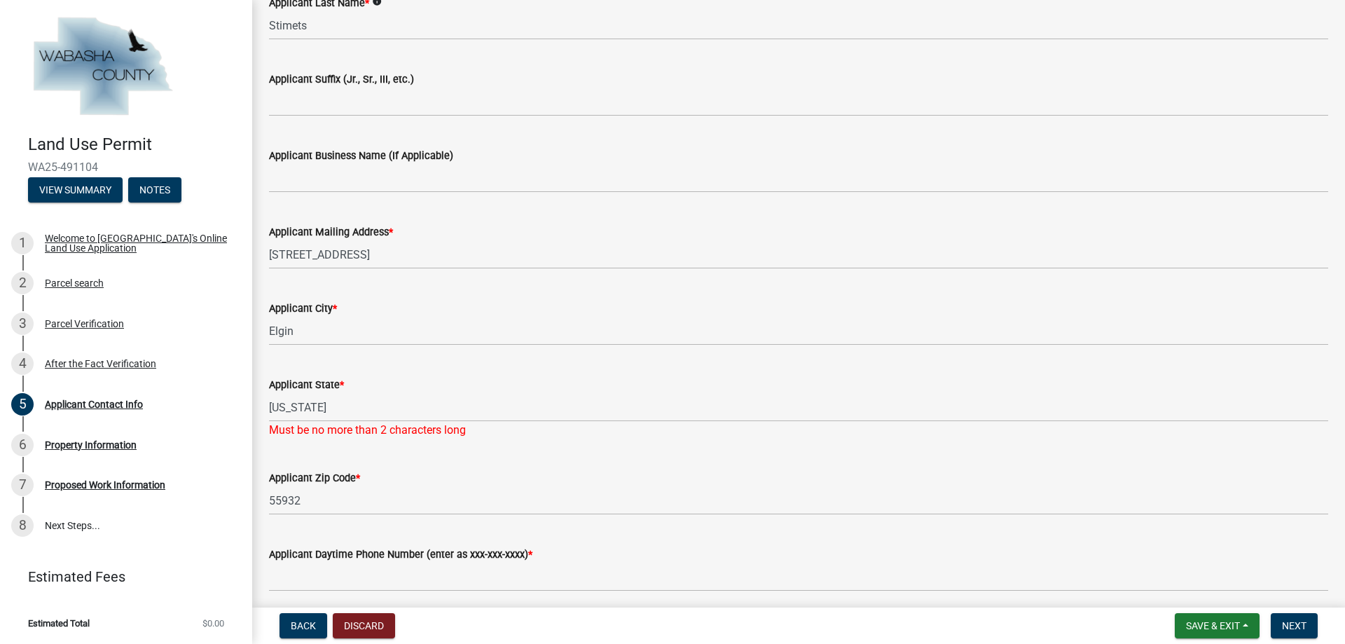
scroll to position [420, 0]
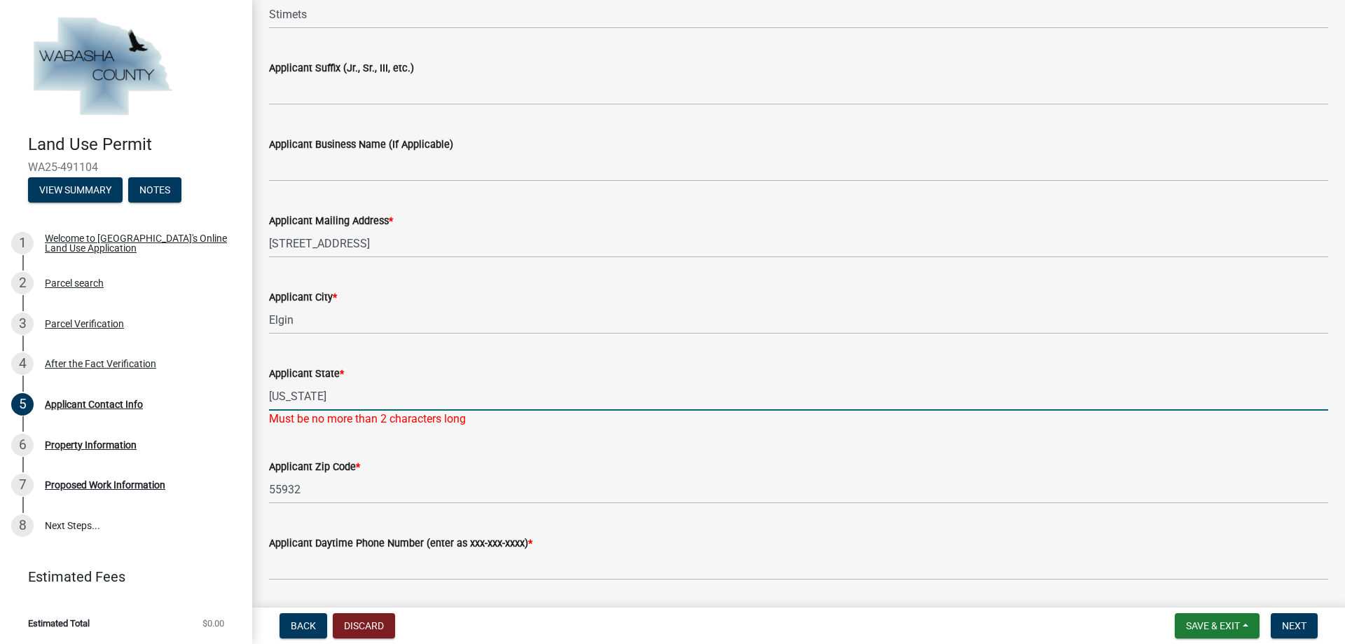
click at [321, 396] on input "[US_STATE]" at bounding box center [798, 396] width 1059 height 29
type input "MN"
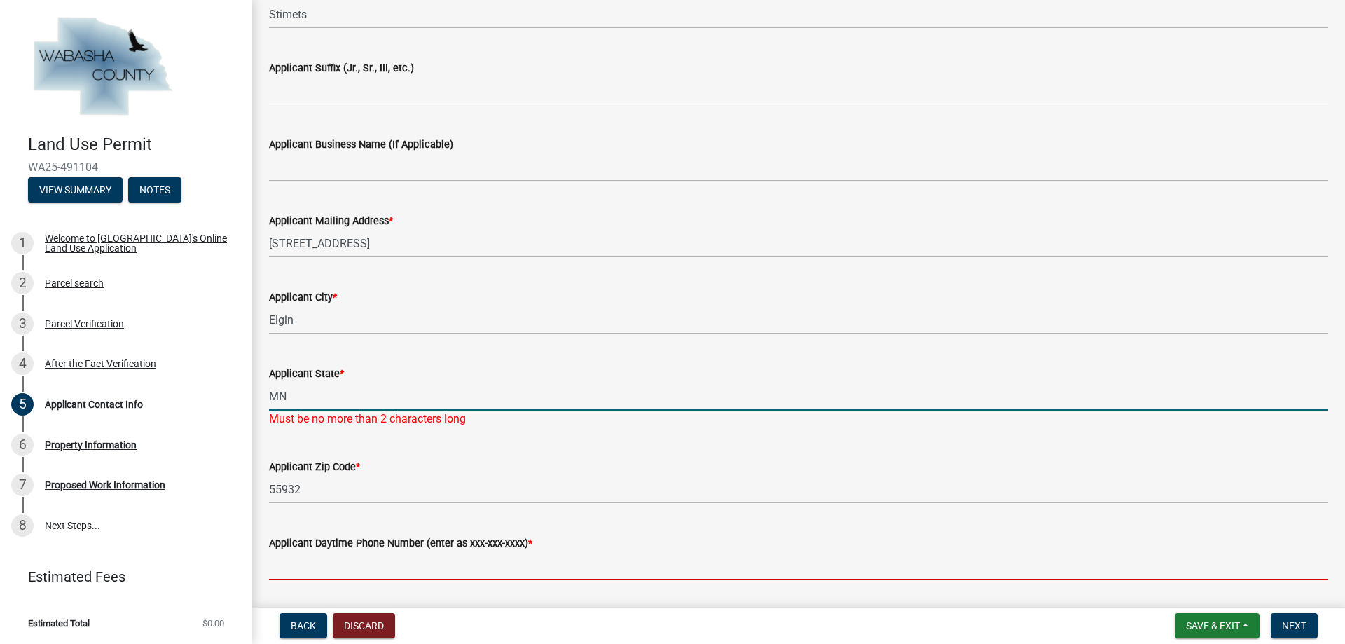
click at [369, 567] on wm-data-entity-input "Applicant Daytime Phone Number (enter as xxx-xxx-xxxx) *" at bounding box center [798, 553] width 1059 height 76
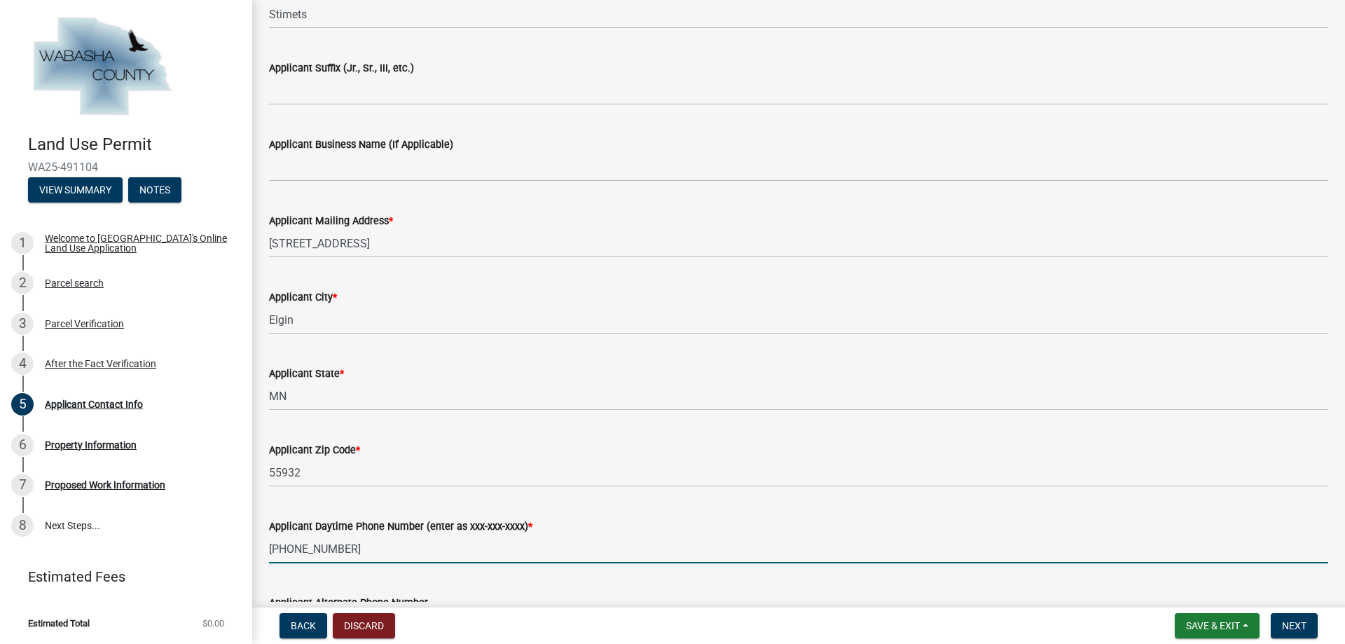
type input "[PHONE_NUMBER]"
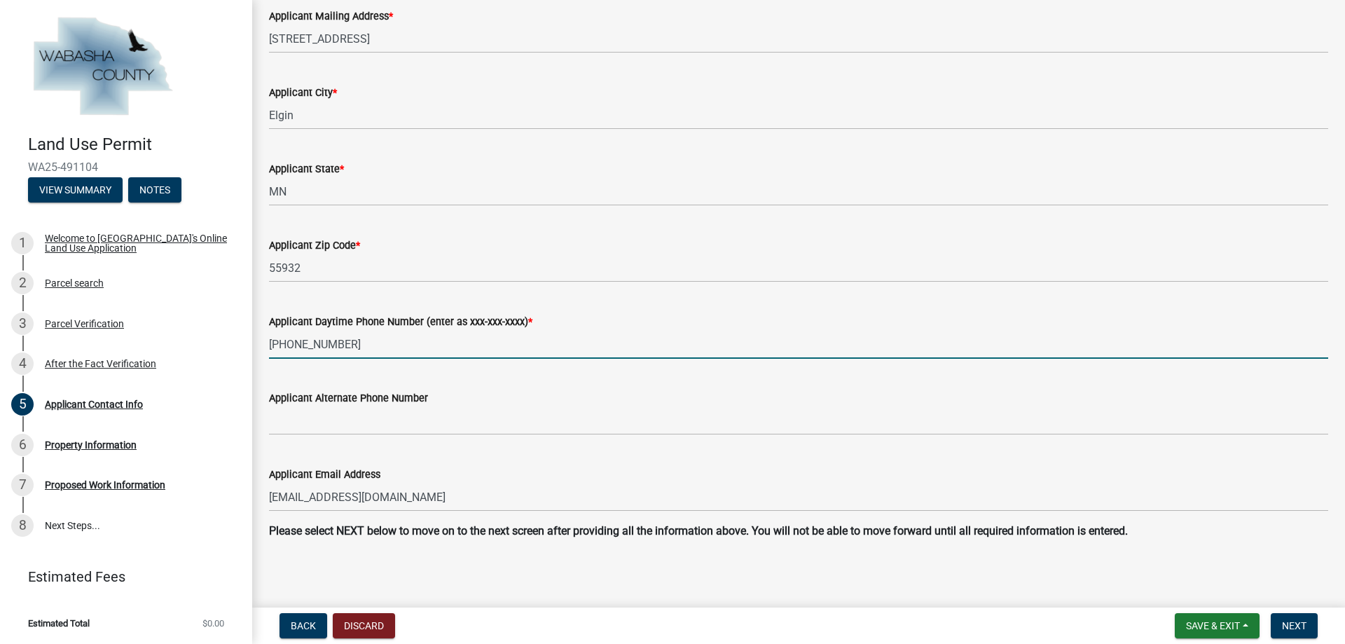
scroll to position [628, 0]
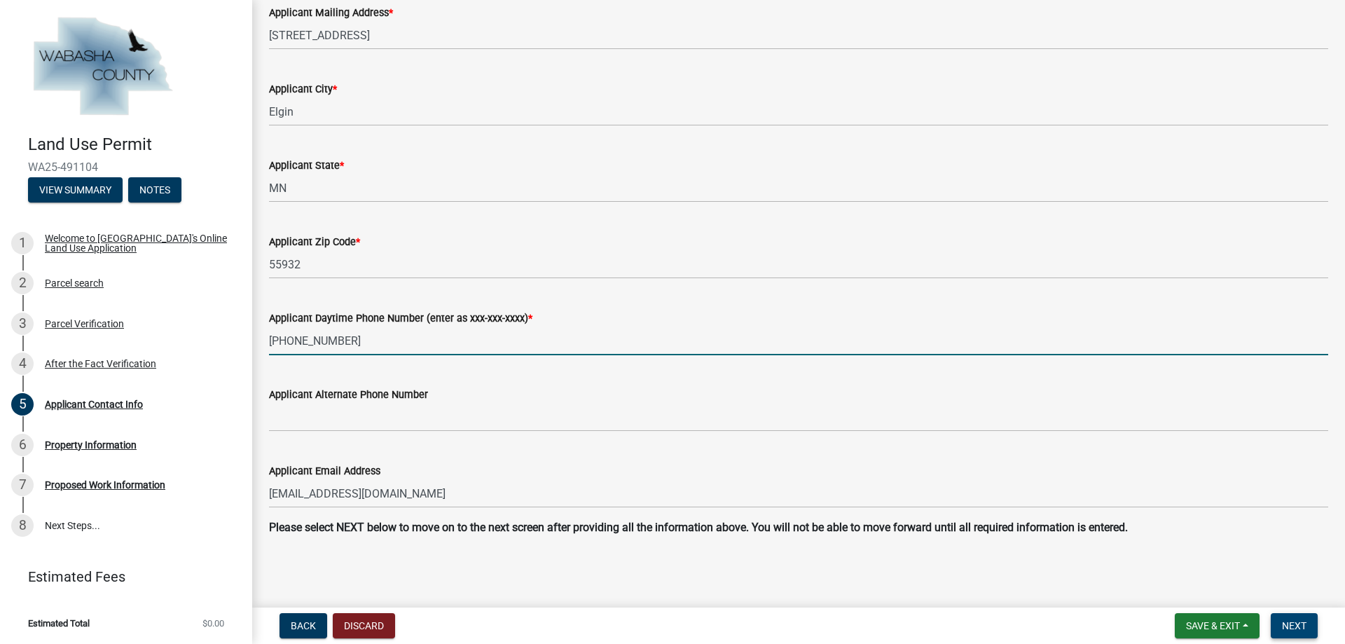
click at [1296, 624] on span "Next" at bounding box center [1294, 625] width 25 height 11
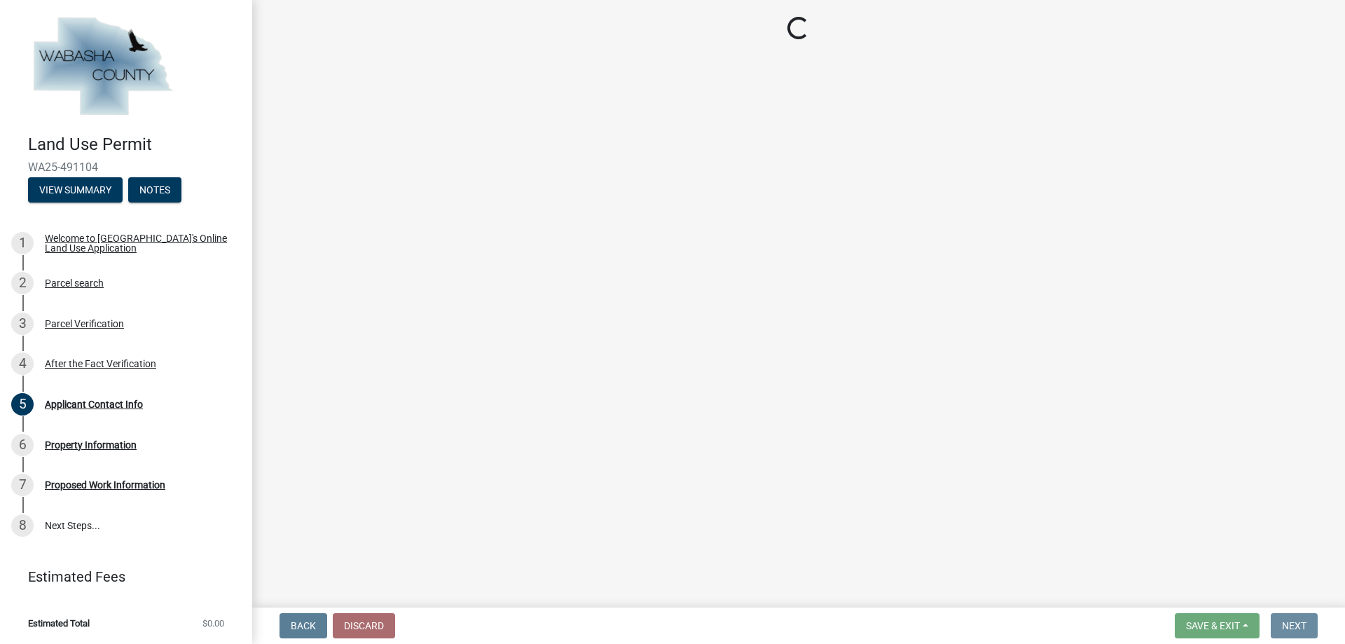
scroll to position [0, 0]
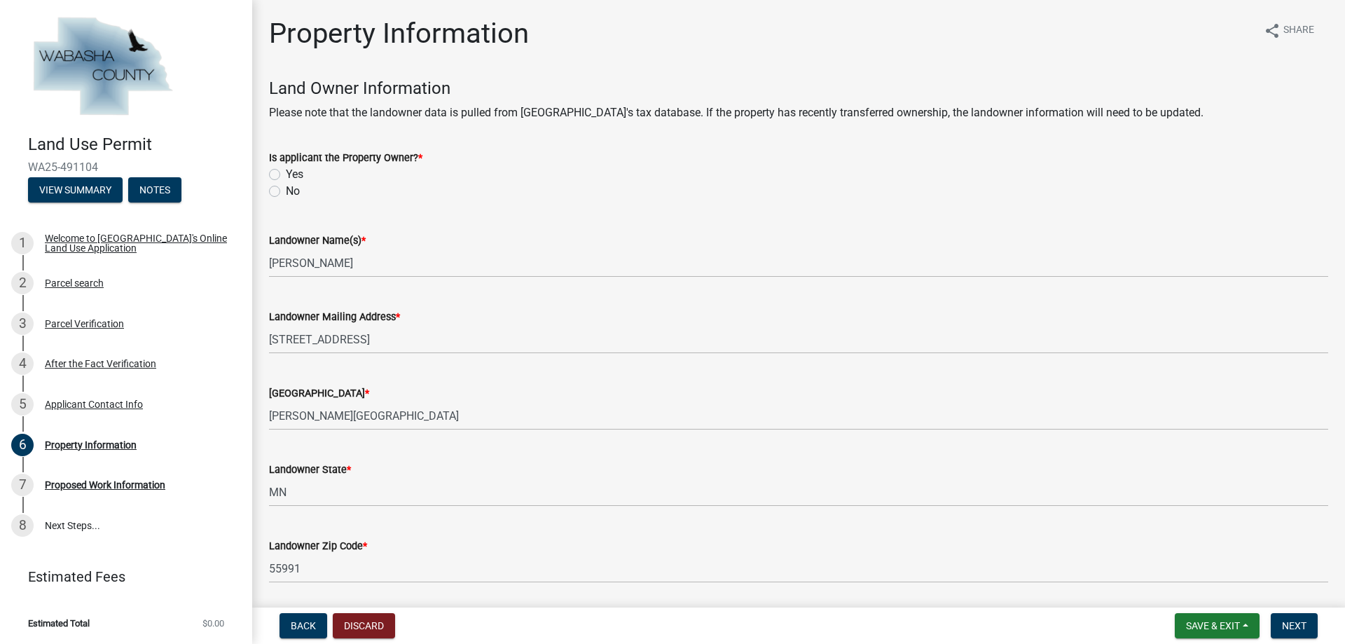
click at [286, 194] on label "No" at bounding box center [293, 191] width 14 height 17
click at [286, 192] on input "No" at bounding box center [290, 187] width 9 height 9
radio input "true"
click at [1301, 621] on span "Next" at bounding box center [1294, 625] width 25 height 11
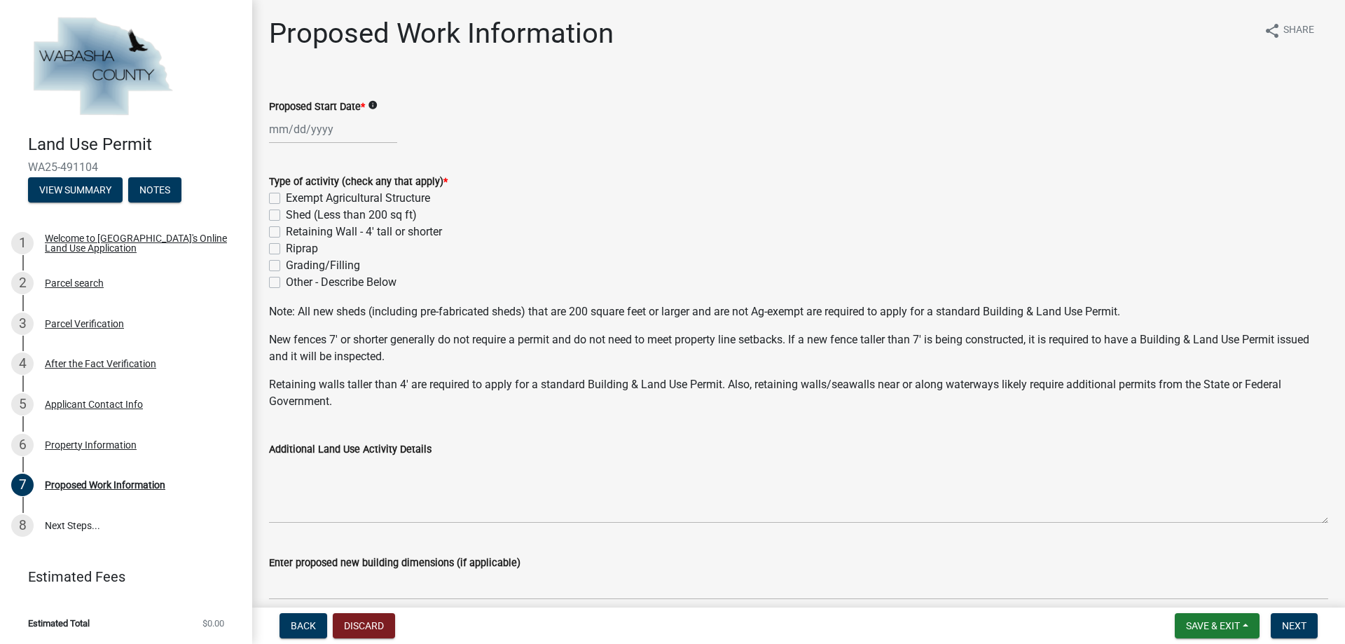
click at [286, 132] on div at bounding box center [333, 129] width 128 height 29
select select "10"
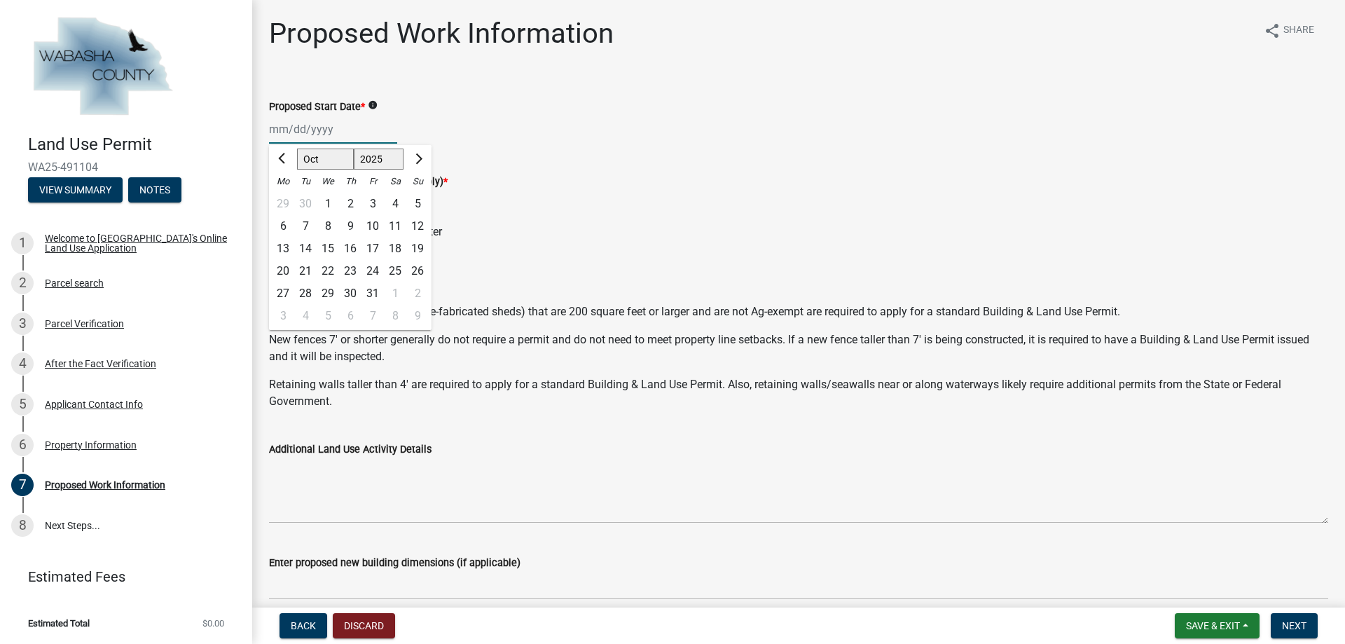
click at [310, 158] on select "Apr May Jun Jul Aug Sep Oct Nov Dec" at bounding box center [325, 158] width 57 height 21
click at [513, 177] on div "Type of activity (check any that apply) *" at bounding box center [798, 181] width 1059 height 17
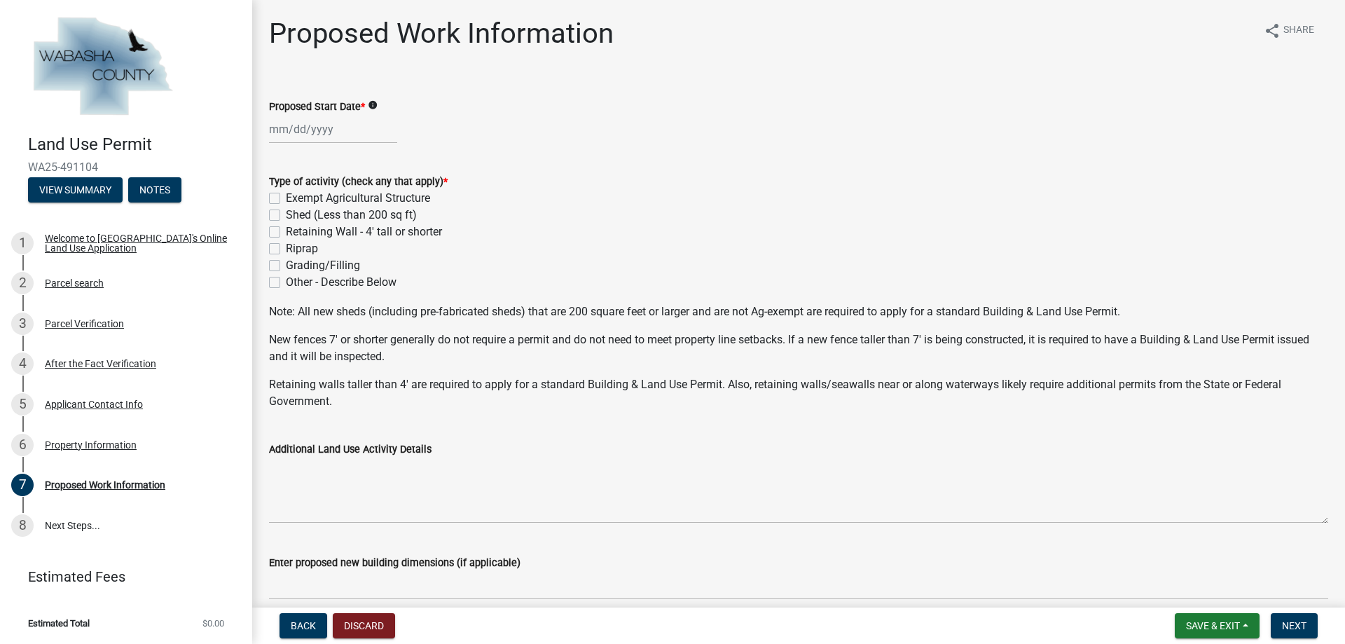
click at [274, 131] on div at bounding box center [333, 129] width 128 height 29
select select "10"
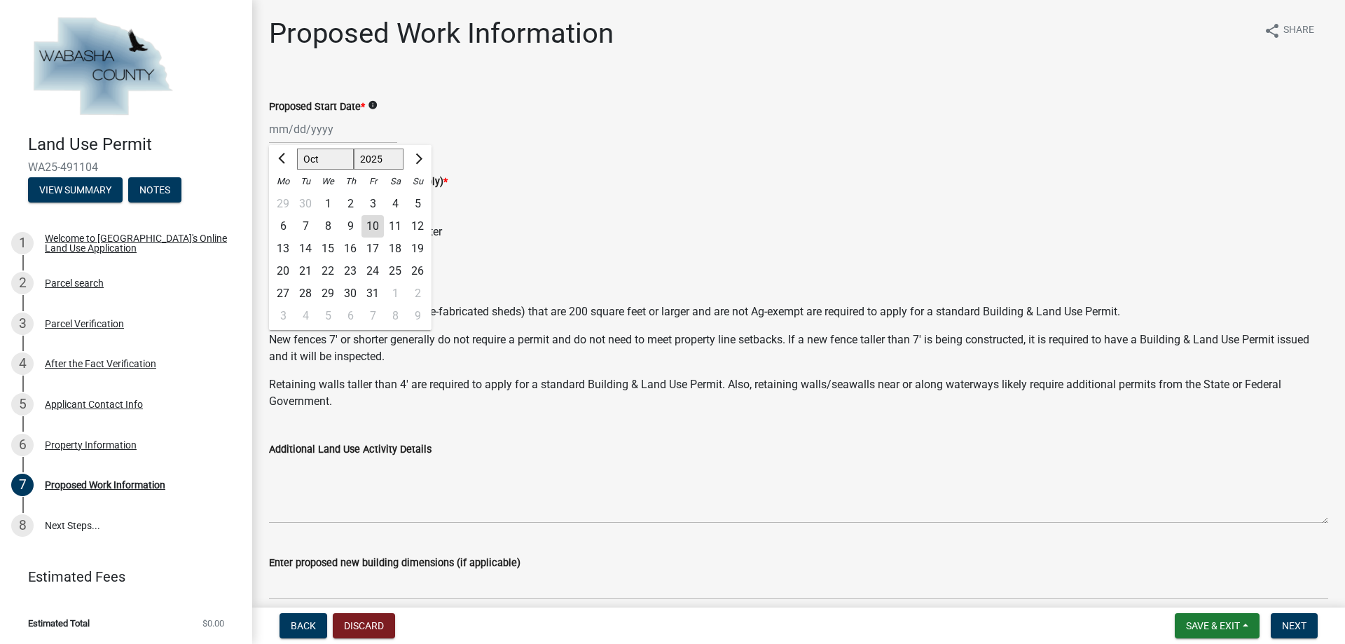
click at [333, 266] on div "22" at bounding box center [328, 271] width 22 height 22
type input "[DATE]"
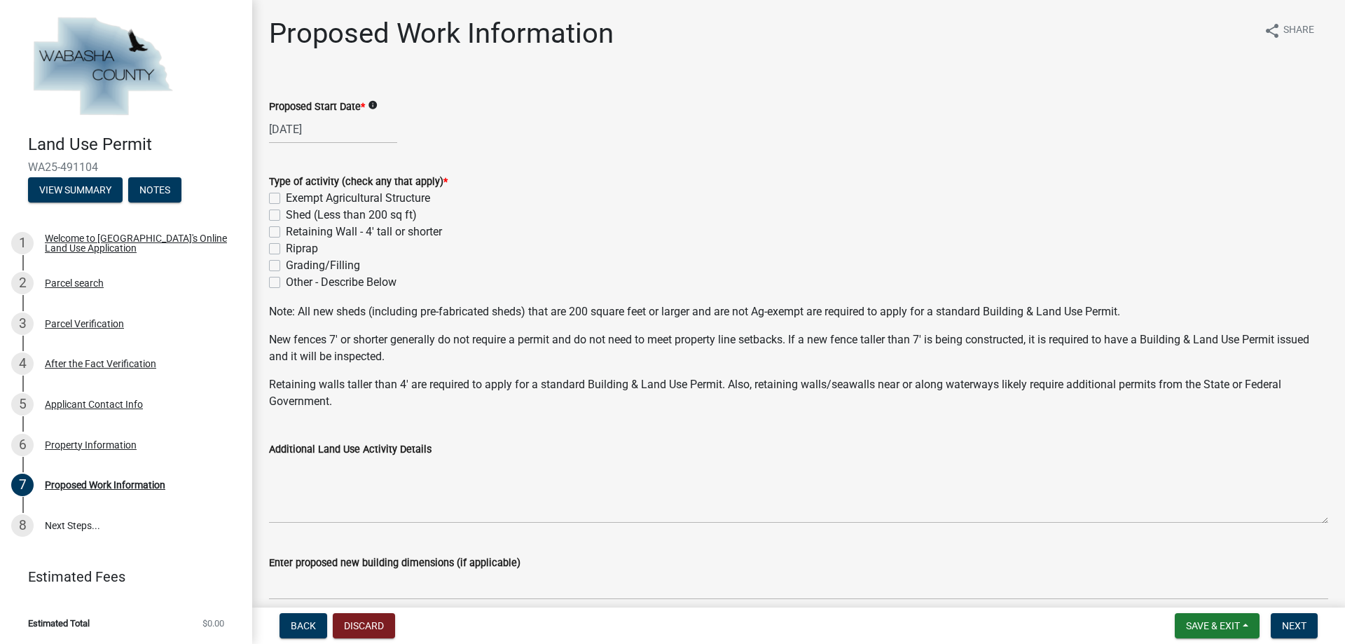
click at [286, 284] on label "Other - Describe Below" at bounding box center [341, 282] width 111 height 17
click at [286, 283] on input "Other - Describe Below" at bounding box center [290, 278] width 9 height 9
checkbox input "true"
checkbox input "false"
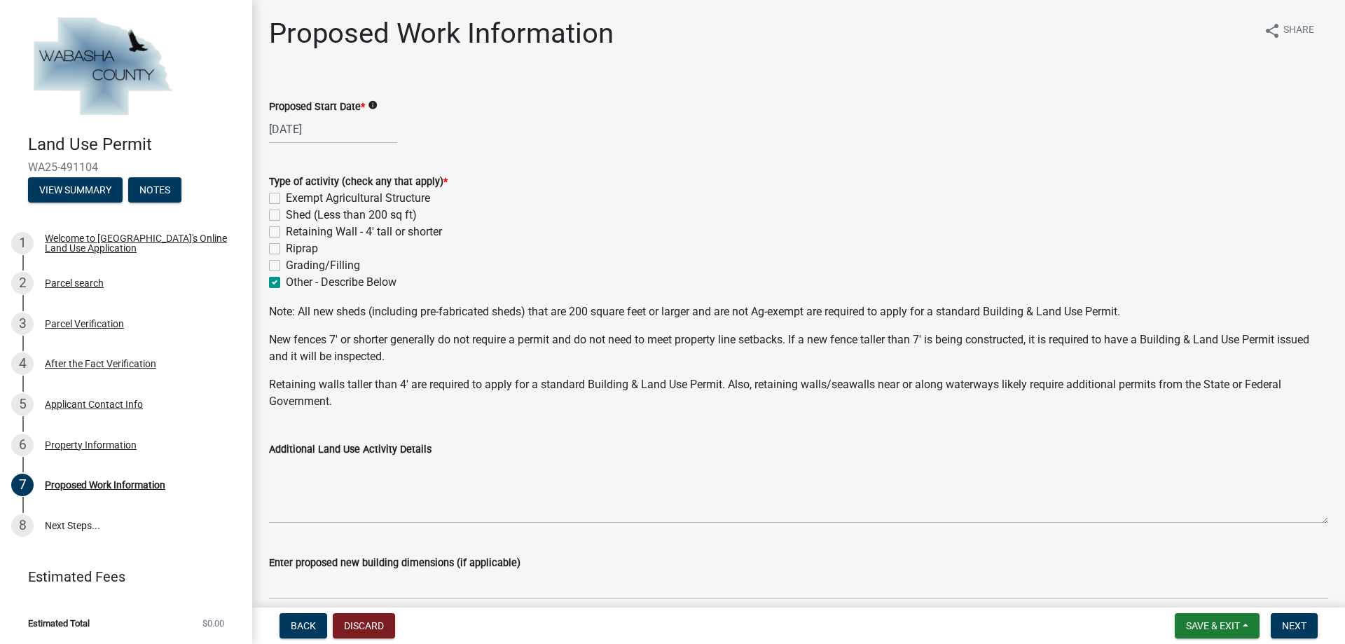
checkbox input "false"
checkbox input "true"
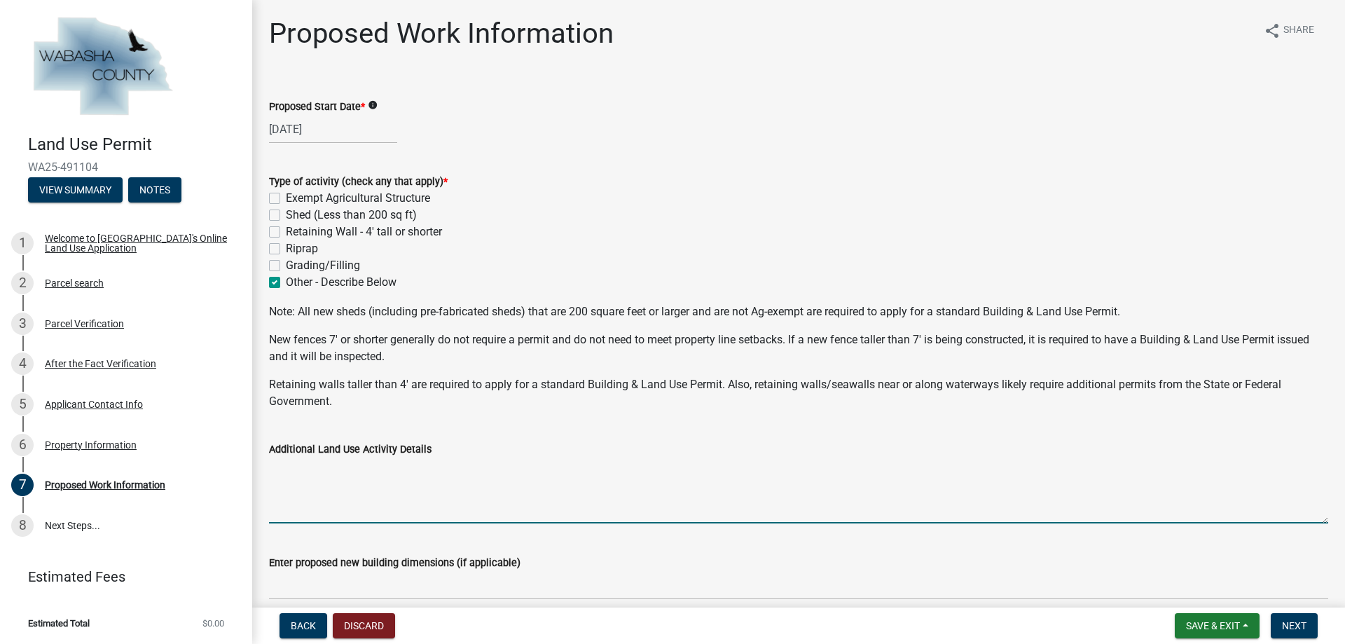
click at [336, 509] on textarea "Additional Land Use Activity Details" at bounding box center [798, 490] width 1059 height 66
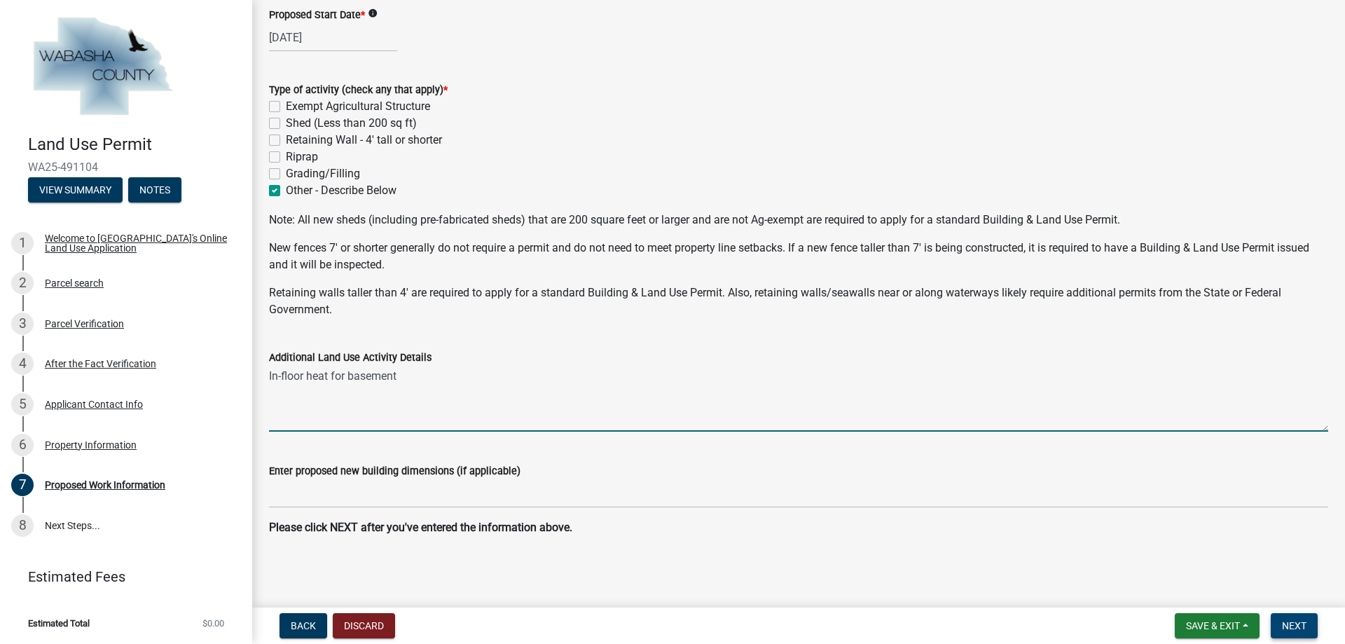
type textarea "In-floor heat for basement"
click at [1299, 628] on span "Next" at bounding box center [1294, 625] width 25 height 11
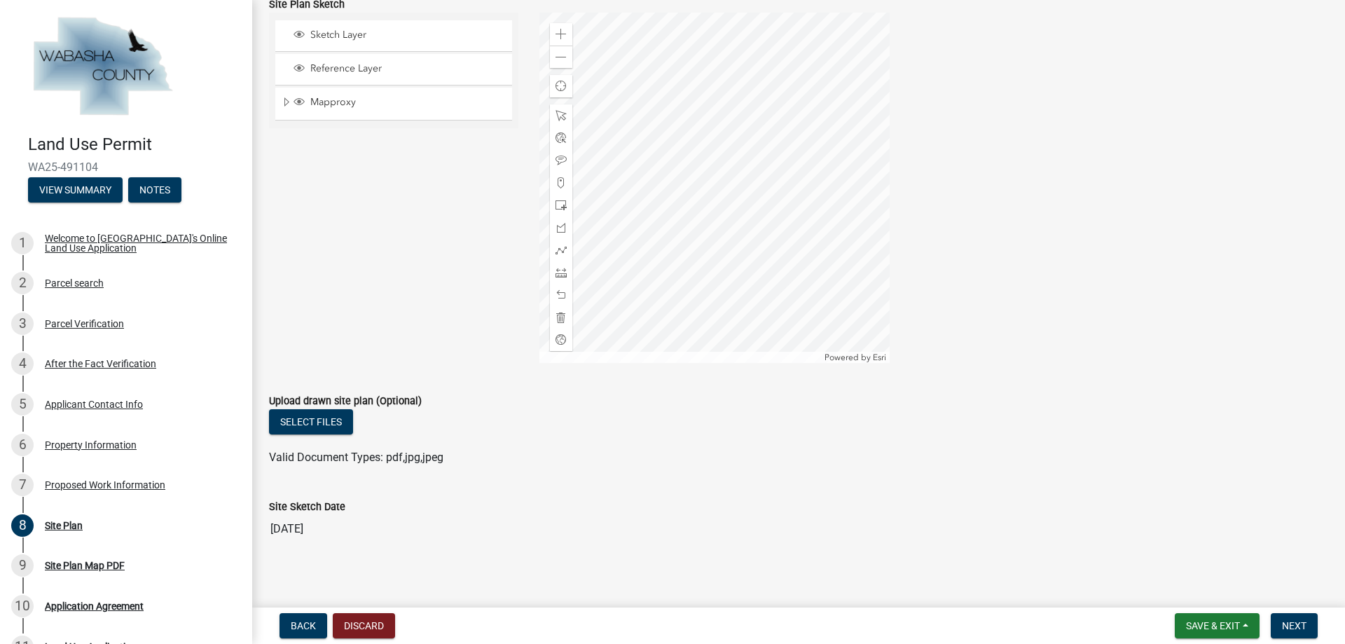
scroll to position [556, 0]
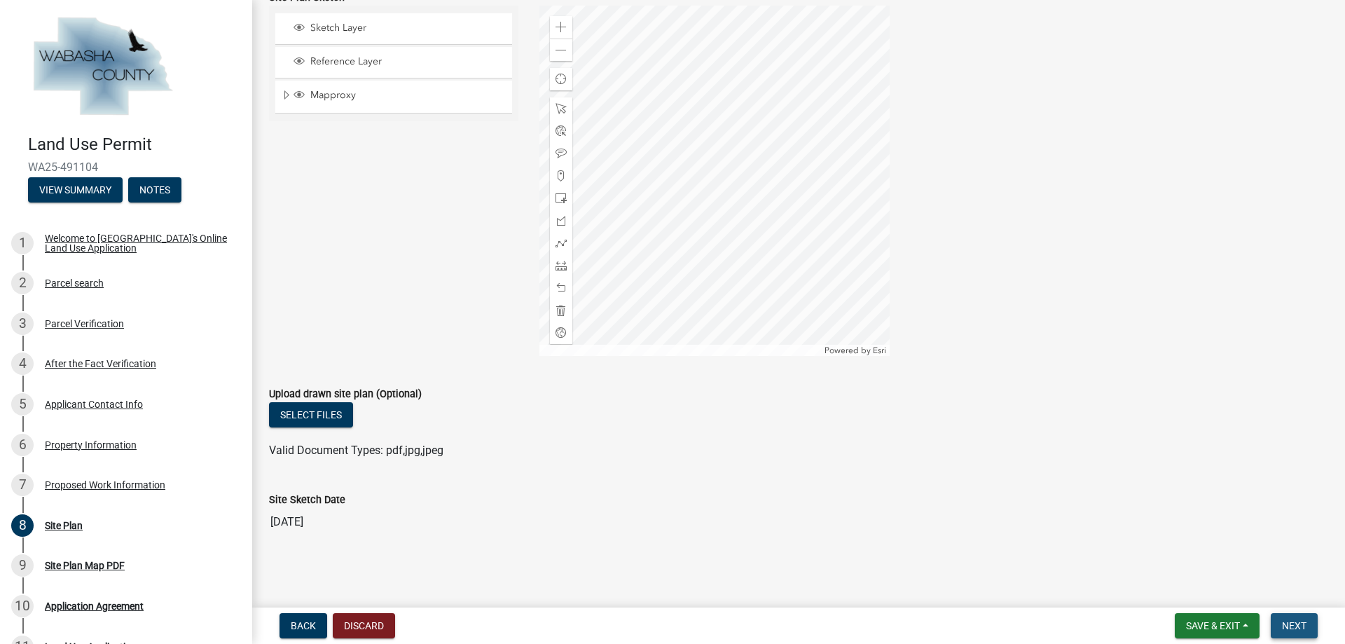
click at [1298, 626] on span "Next" at bounding box center [1294, 625] width 25 height 11
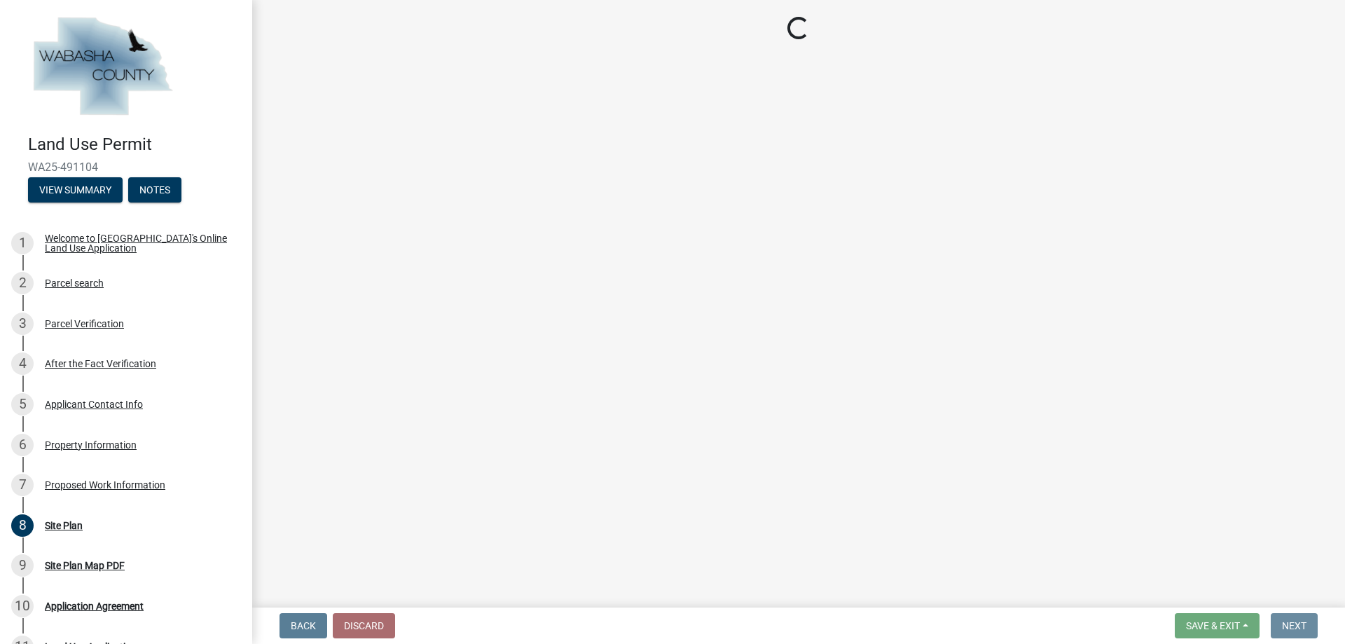
scroll to position [0, 0]
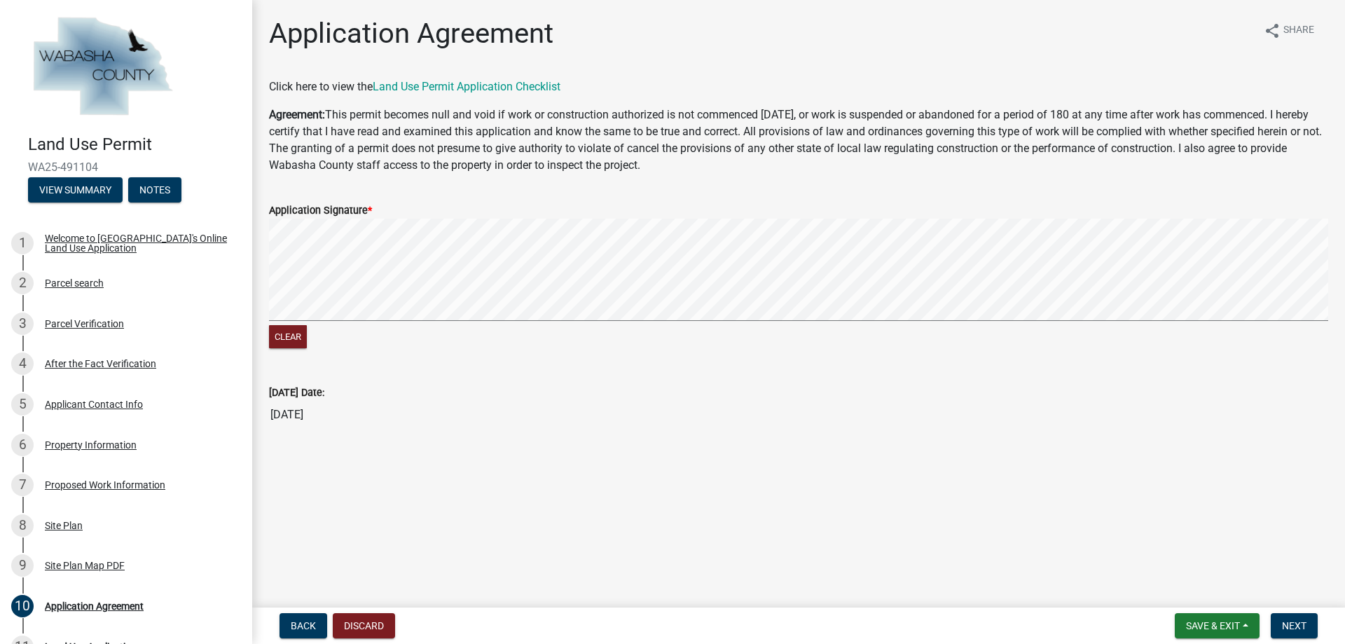
click at [705, 345] on div "Clear" at bounding box center [798, 285] width 1059 height 133
click at [1297, 626] on span "Next" at bounding box center [1294, 625] width 25 height 11
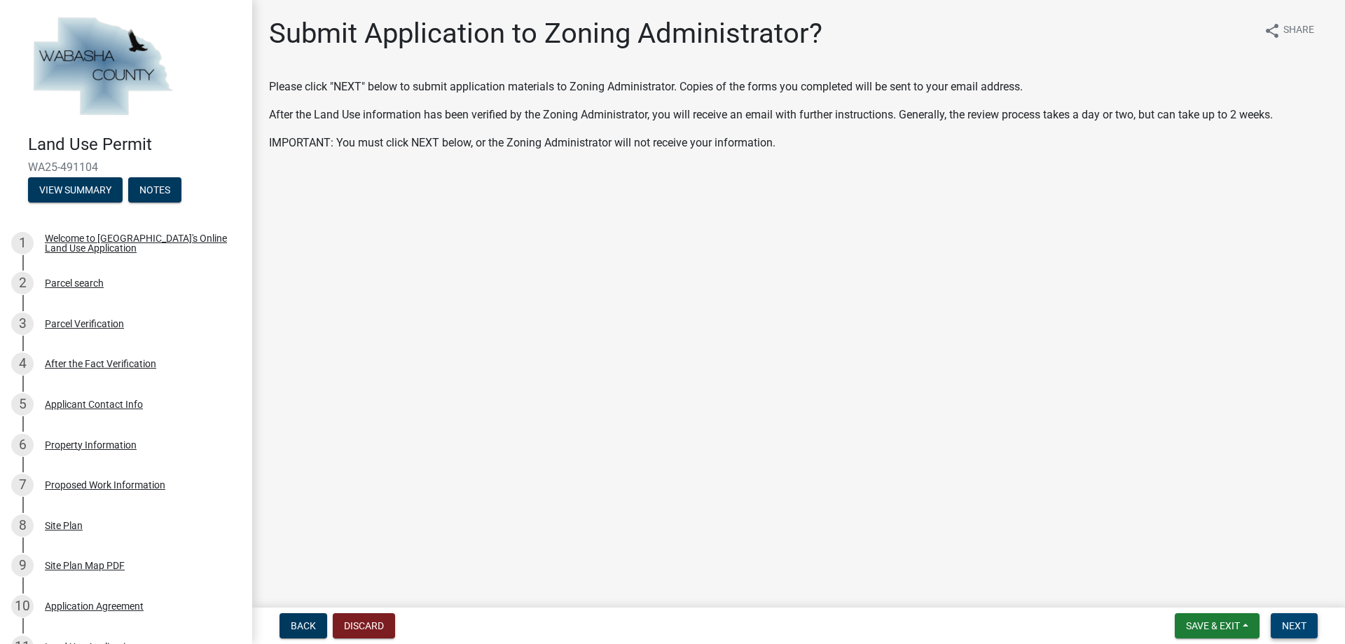
click at [1297, 627] on span "Next" at bounding box center [1294, 625] width 25 height 11
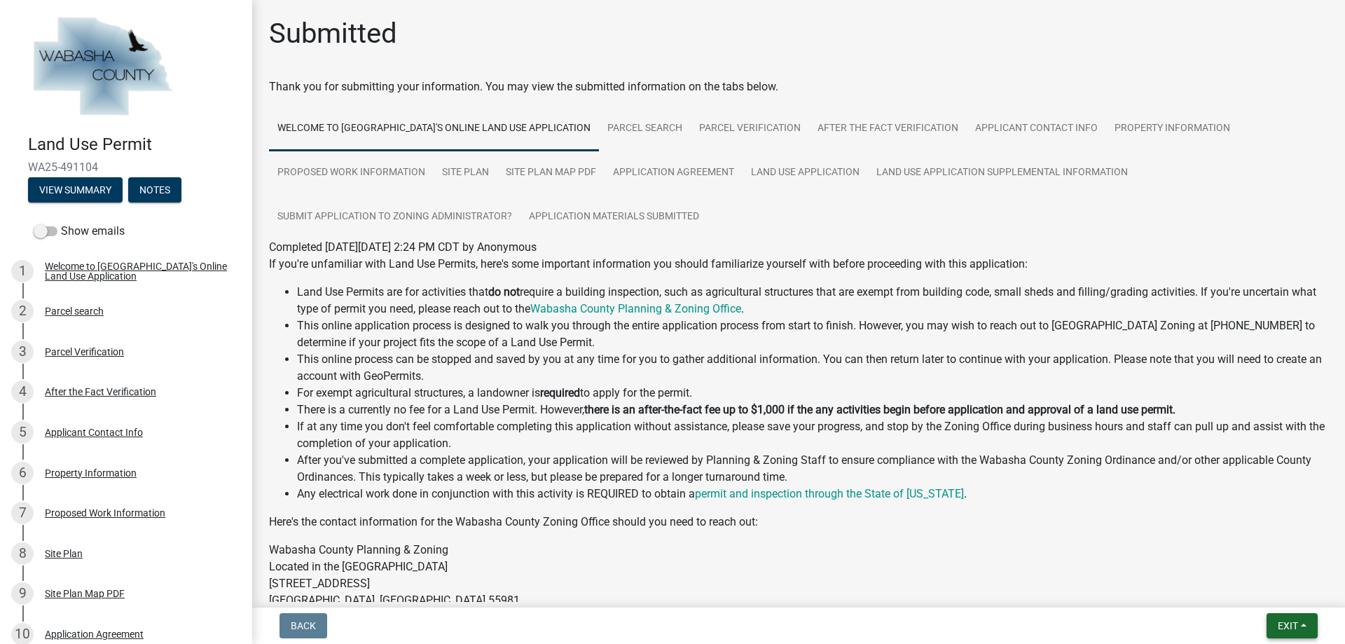
click at [1297, 627] on span "Exit" at bounding box center [1288, 625] width 20 height 11
click at [1238, 589] on button "Save & Exit" at bounding box center [1261, 589] width 112 height 34
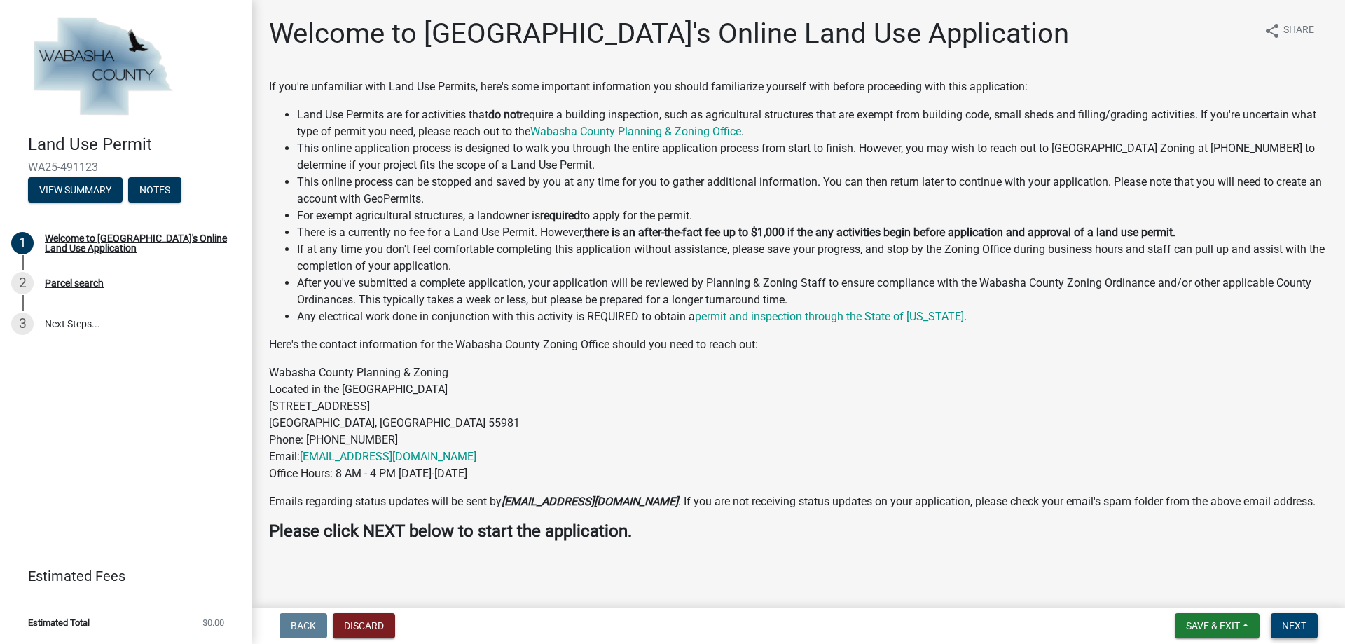
click at [1292, 622] on span "Next" at bounding box center [1294, 625] width 25 height 11
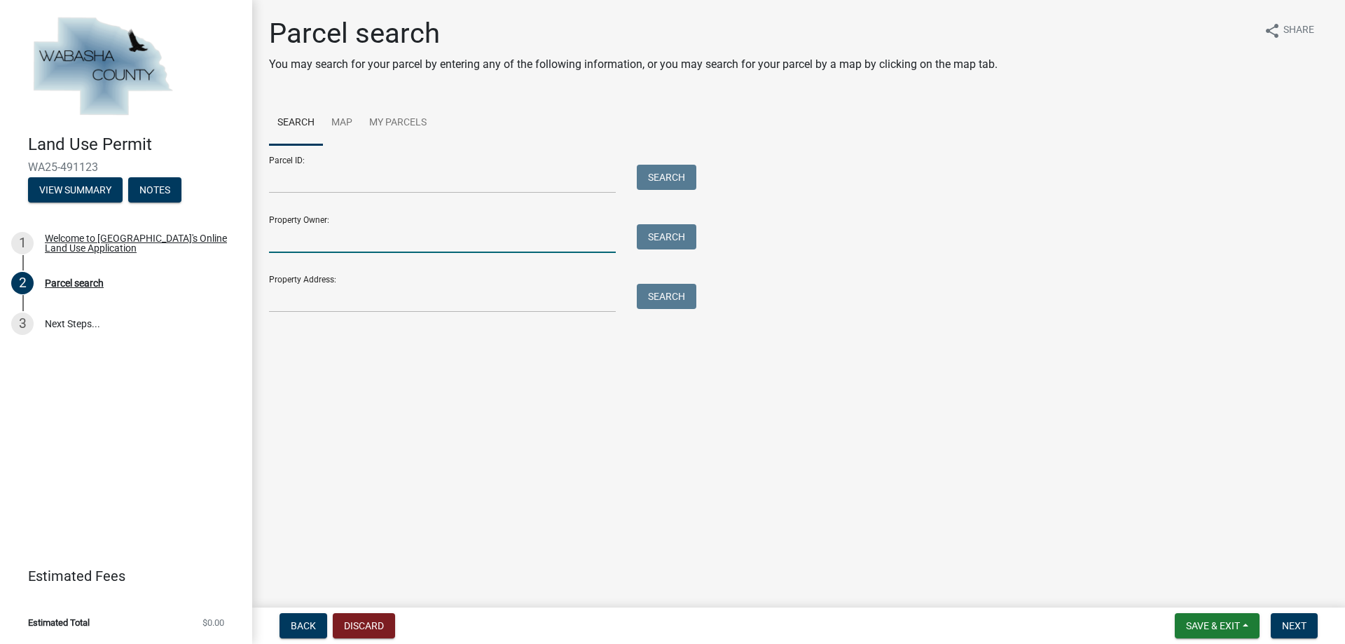
click at [384, 241] on input "Property Owner:" at bounding box center [442, 238] width 347 height 29
type input "[PERSON_NAME]"
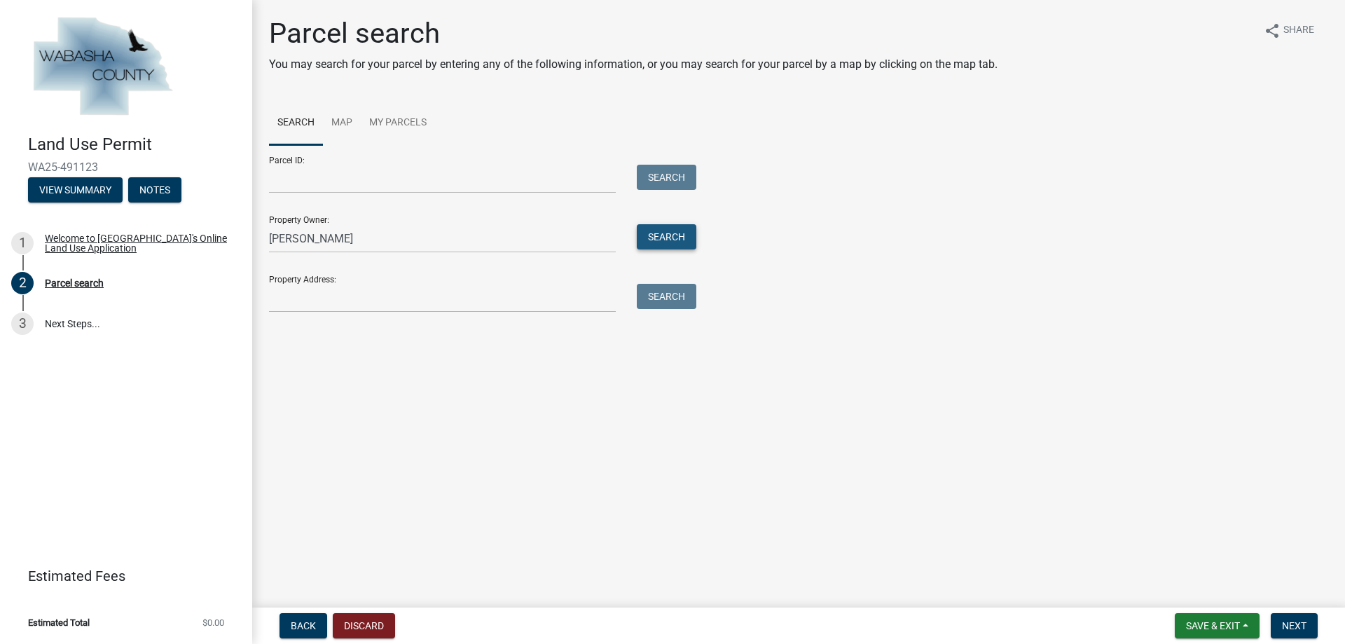
click at [656, 240] on button "Search" at bounding box center [667, 236] width 60 height 25
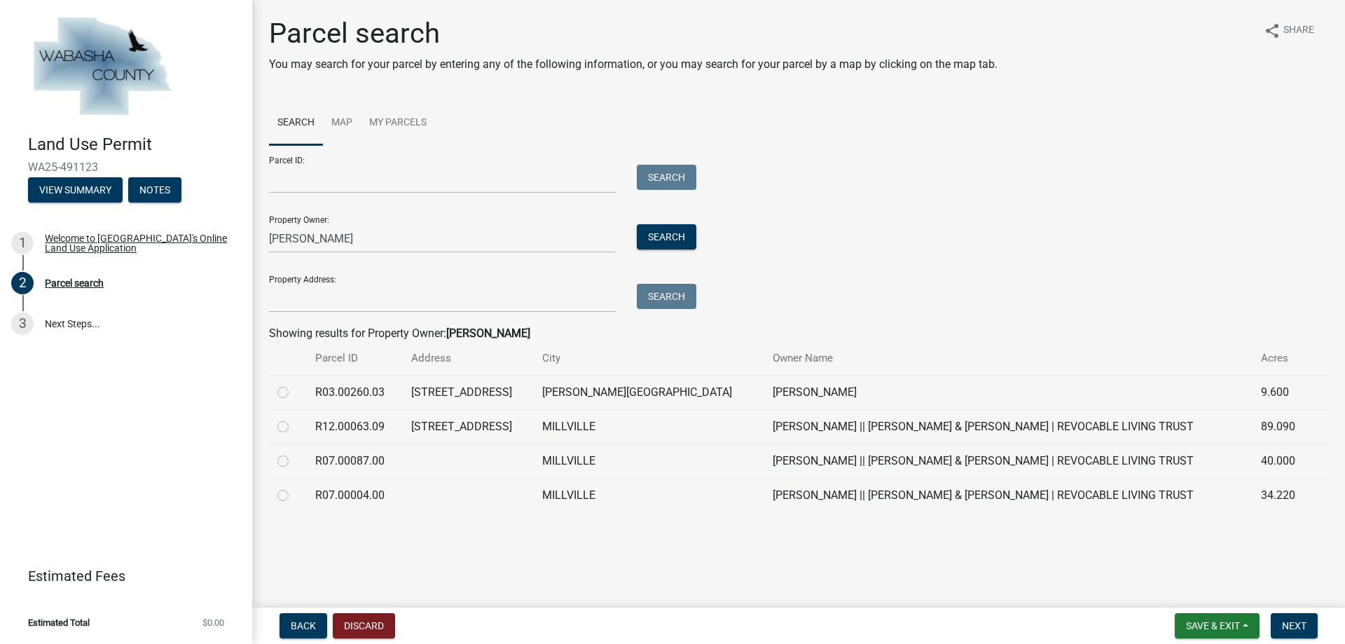
click at [294, 384] on label at bounding box center [294, 384] width 0 height 0
click at [294, 392] on input "radio" at bounding box center [298, 388] width 9 height 9
radio input "true"
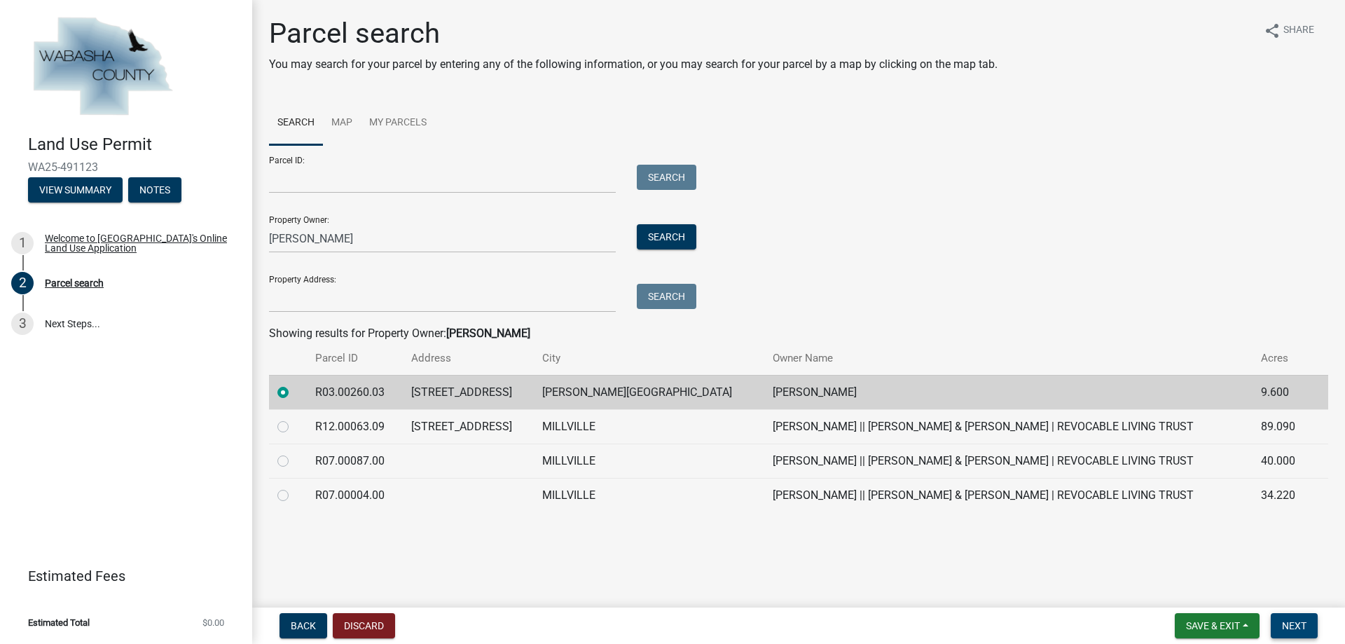
click at [1308, 628] on button "Next" at bounding box center [1294, 625] width 47 height 25
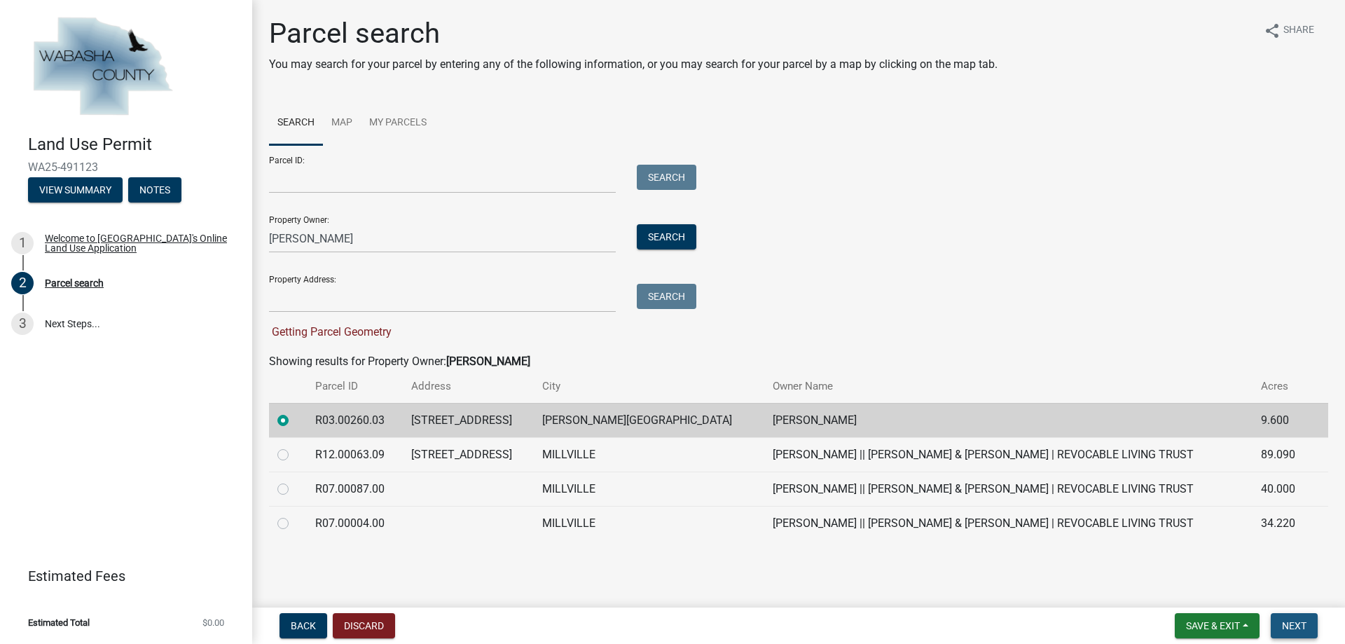
click at [1294, 625] on span "Next" at bounding box center [1294, 625] width 25 height 11
click at [1294, 619] on button "Next" at bounding box center [1294, 625] width 47 height 25
click at [1294, 618] on button "Next" at bounding box center [1294, 625] width 47 height 25
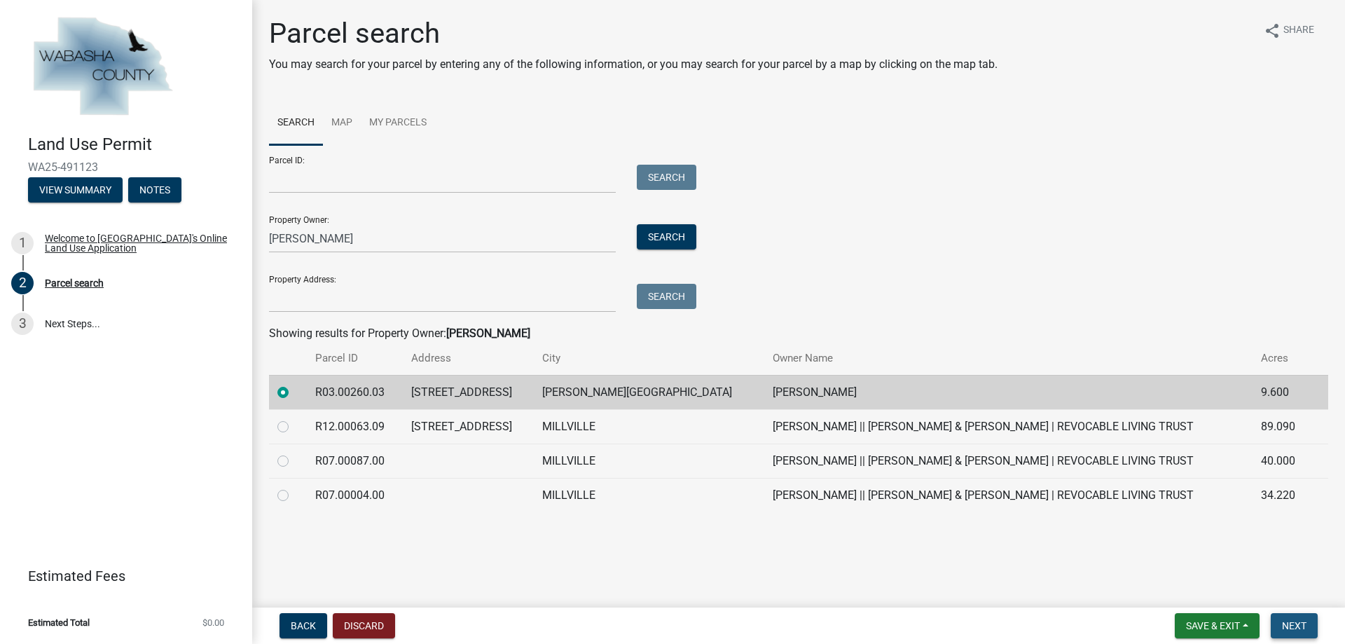
click at [1303, 630] on span "Next" at bounding box center [1294, 625] width 25 height 11
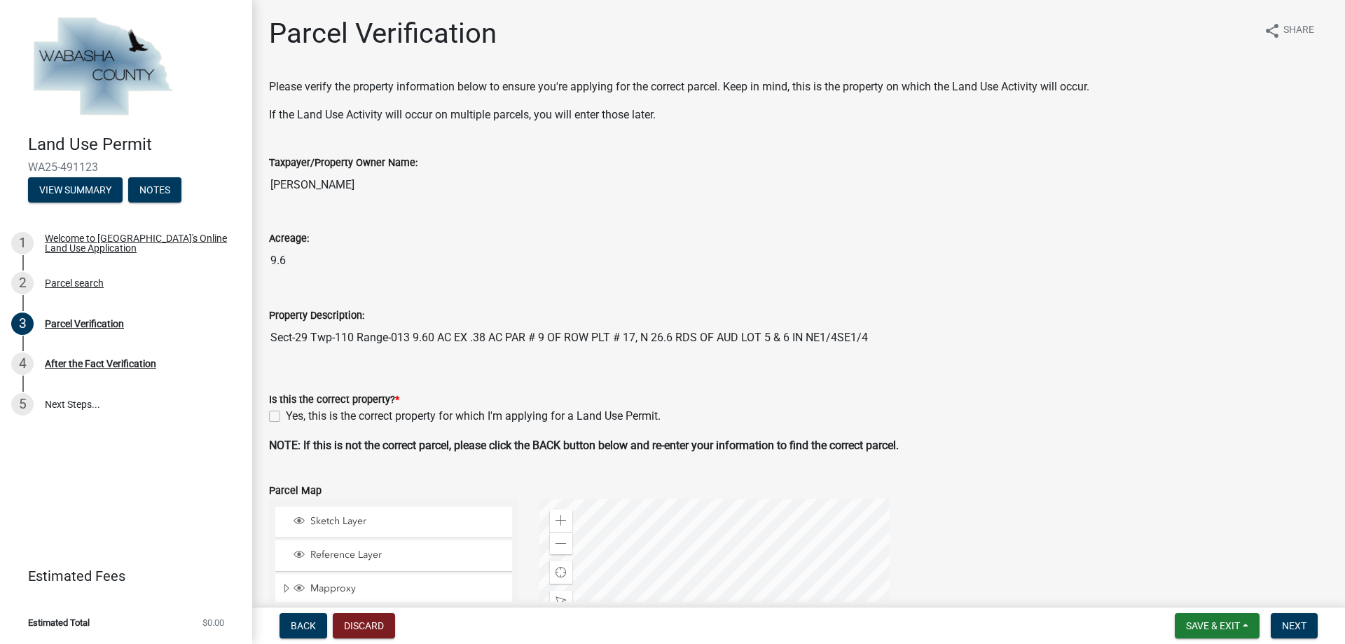
click at [286, 413] on label "Yes, this is the correct property for which I'm applying for a Land Use Permit." at bounding box center [473, 416] width 375 height 17
click at [286, 413] on input "Yes, this is the correct property for which I'm applying for a Land Use Permit." at bounding box center [290, 412] width 9 height 9
checkbox input "true"
click at [1287, 626] on span "Next" at bounding box center [1294, 625] width 25 height 11
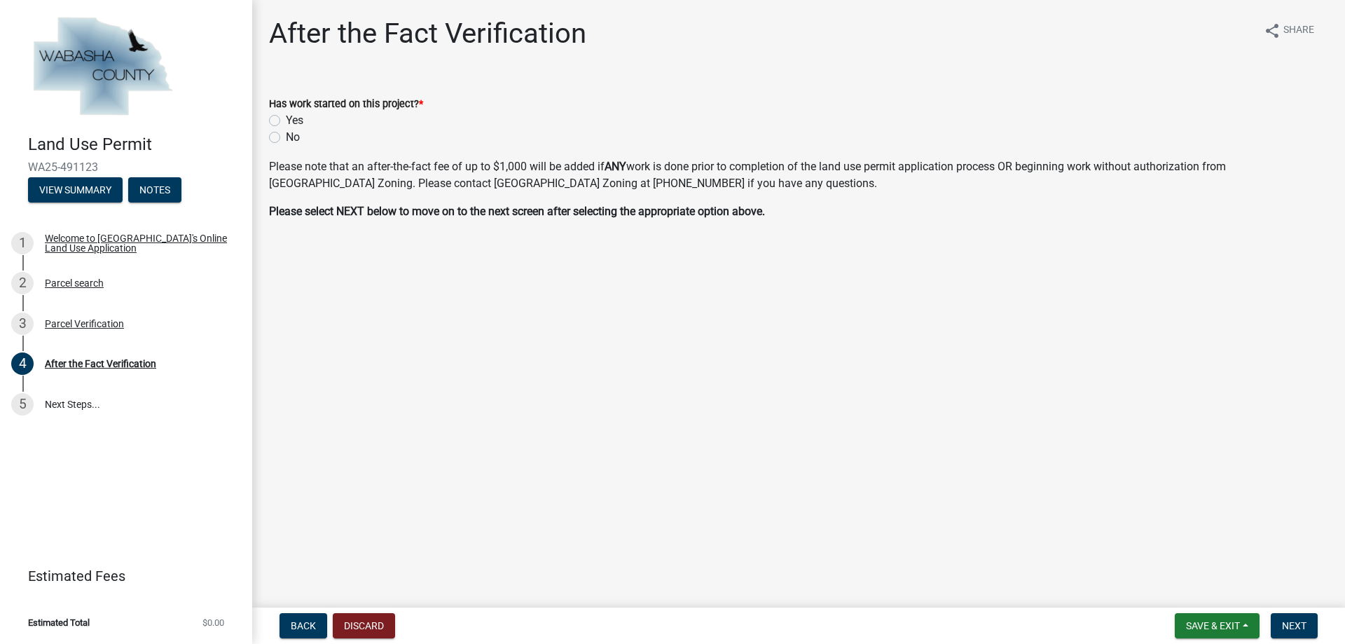
click at [286, 138] on label "No" at bounding box center [293, 137] width 14 height 17
click at [286, 138] on input "No" at bounding box center [290, 133] width 9 height 9
radio input "true"
click at [1308, 616] on button "Next" at bounding box center [1294, 625] width 47 height 25
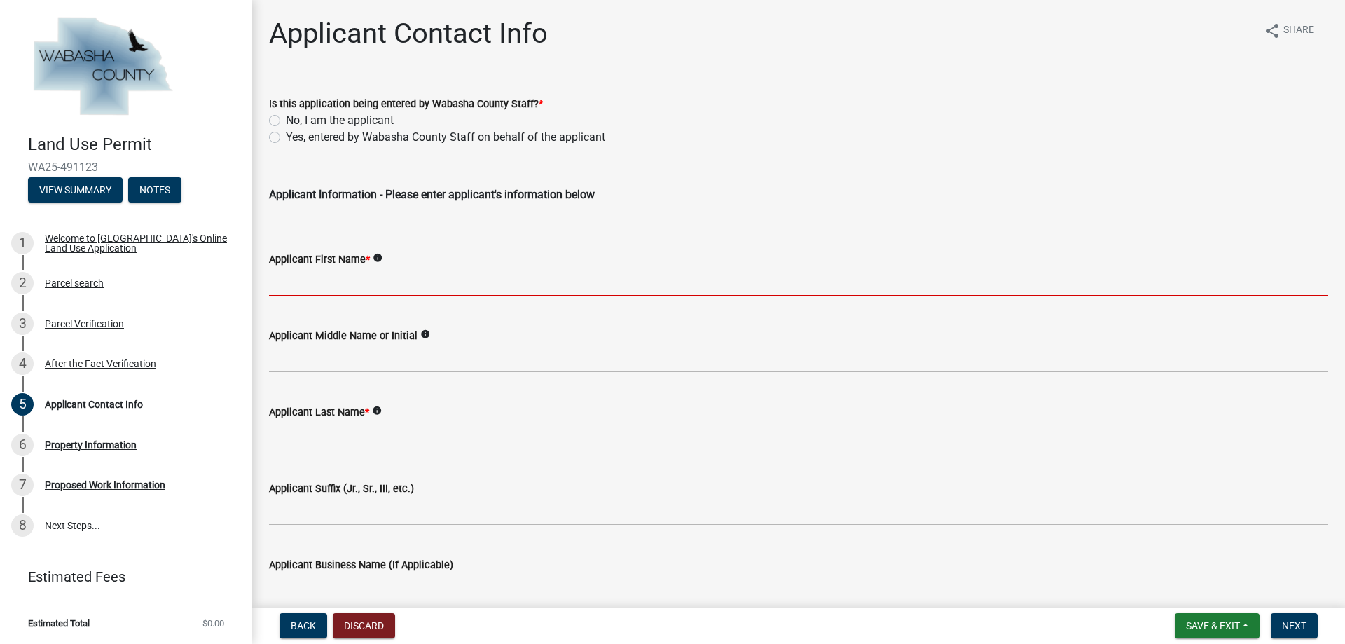
click at [343, 273] on input "Applicant First Name *" at bounding box center [798, 282] width 1059 height 29
type input "Mark"
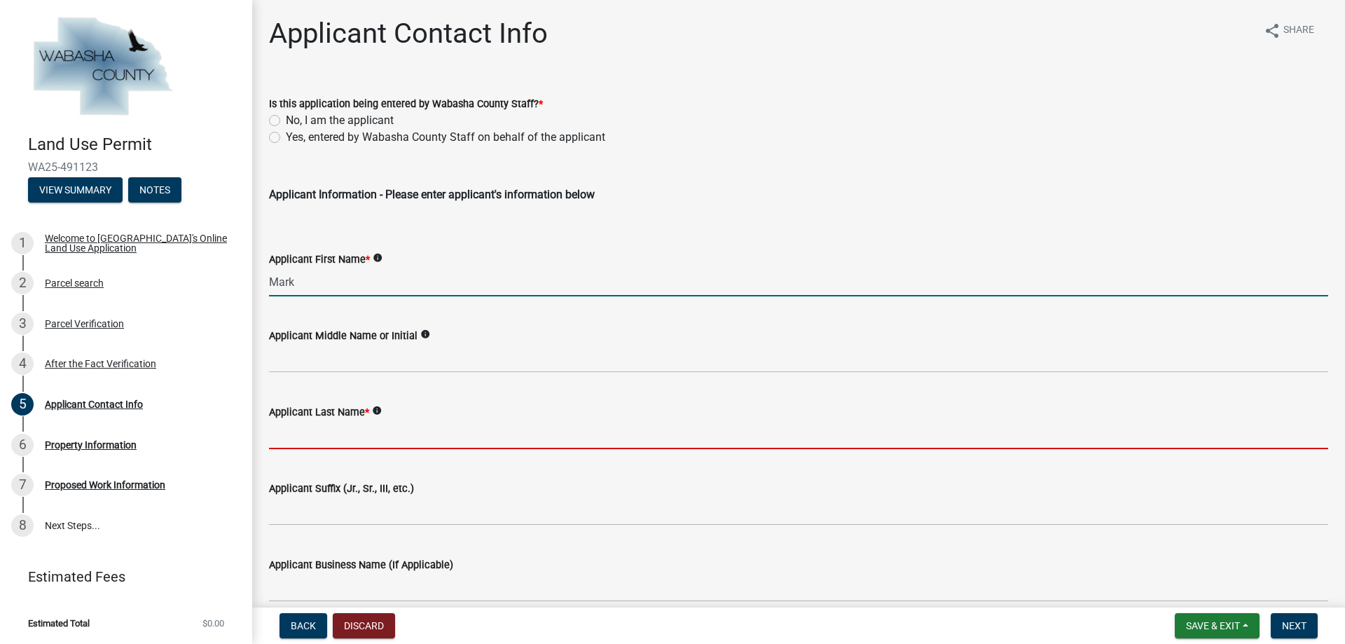
type input "Stimets"
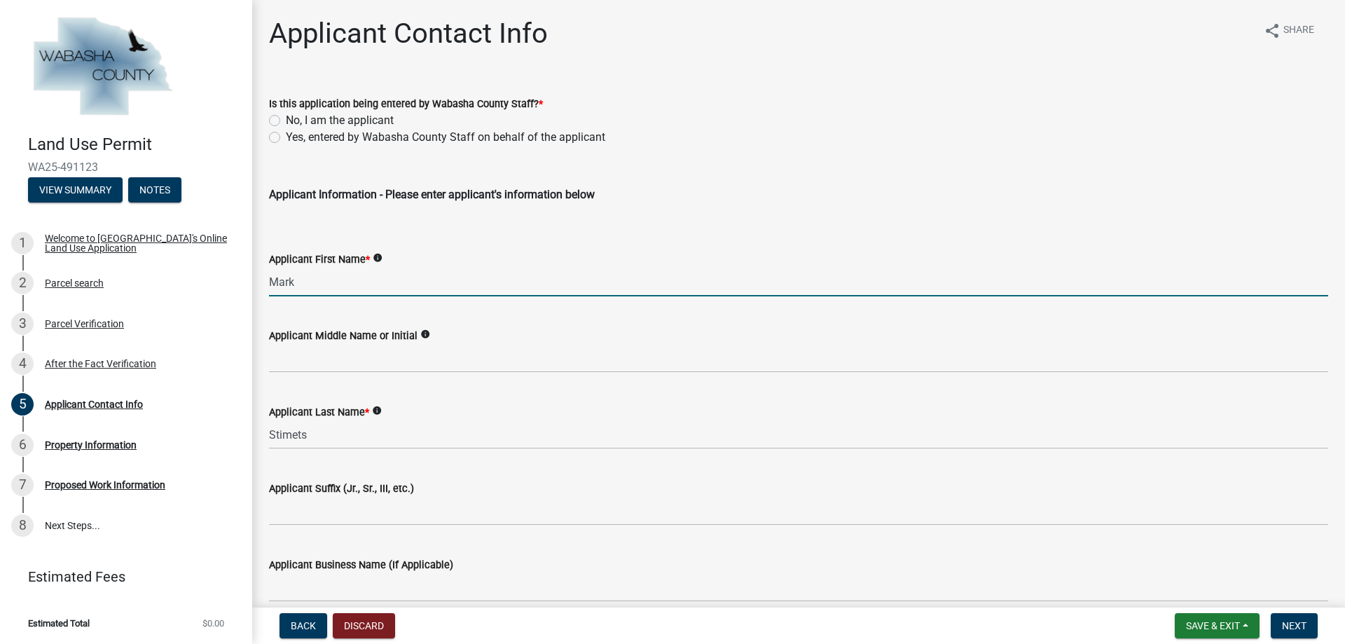
type input "[STREET_ADDRESS]"
type input "Elgin"
type input "[US_STATE]"
type input "55932"
type input "[EMAIL_ADDRESS][DOMAIN_NAME]"
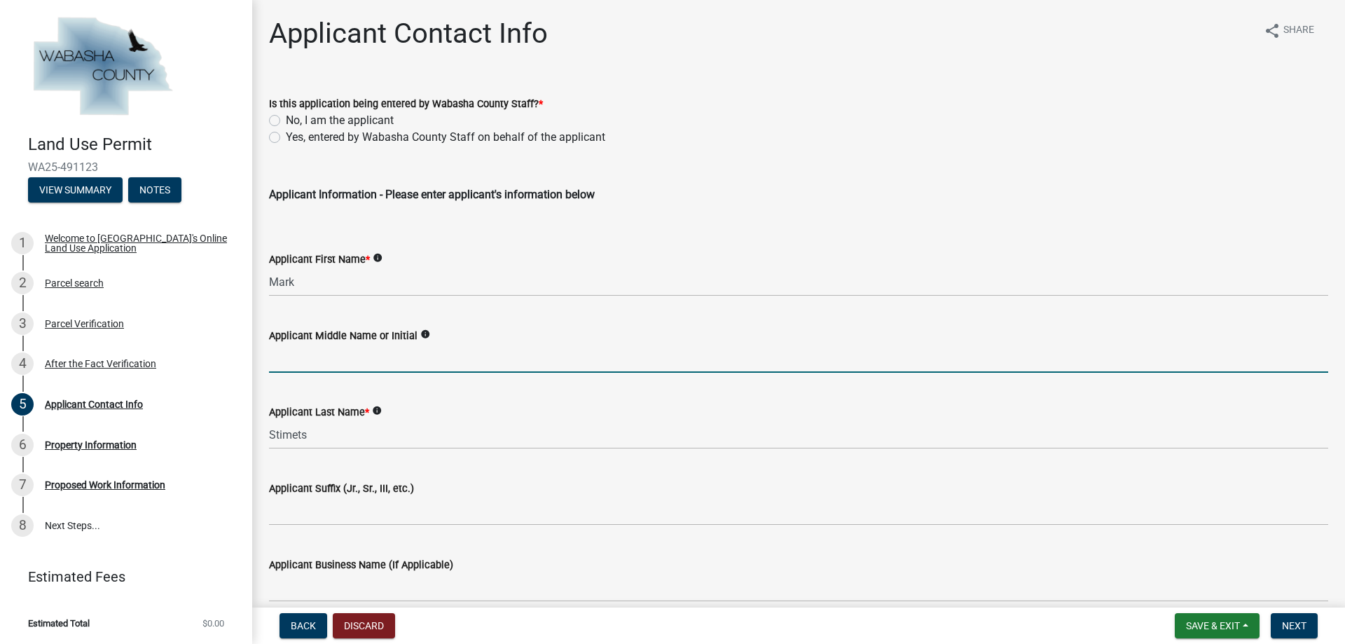
click at [318, 352] on input "Applicant Middle Name or Initial" at bounding box center [798, 358] width 1059 height 29
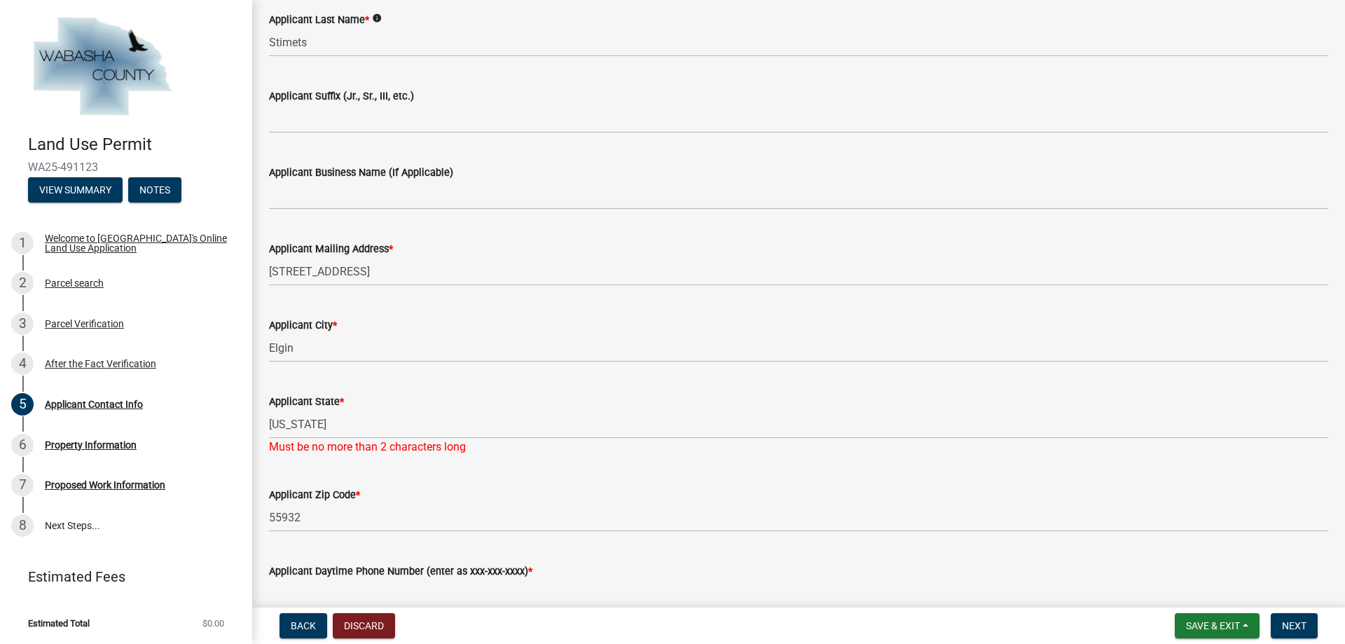
scroll to position [477, 0]
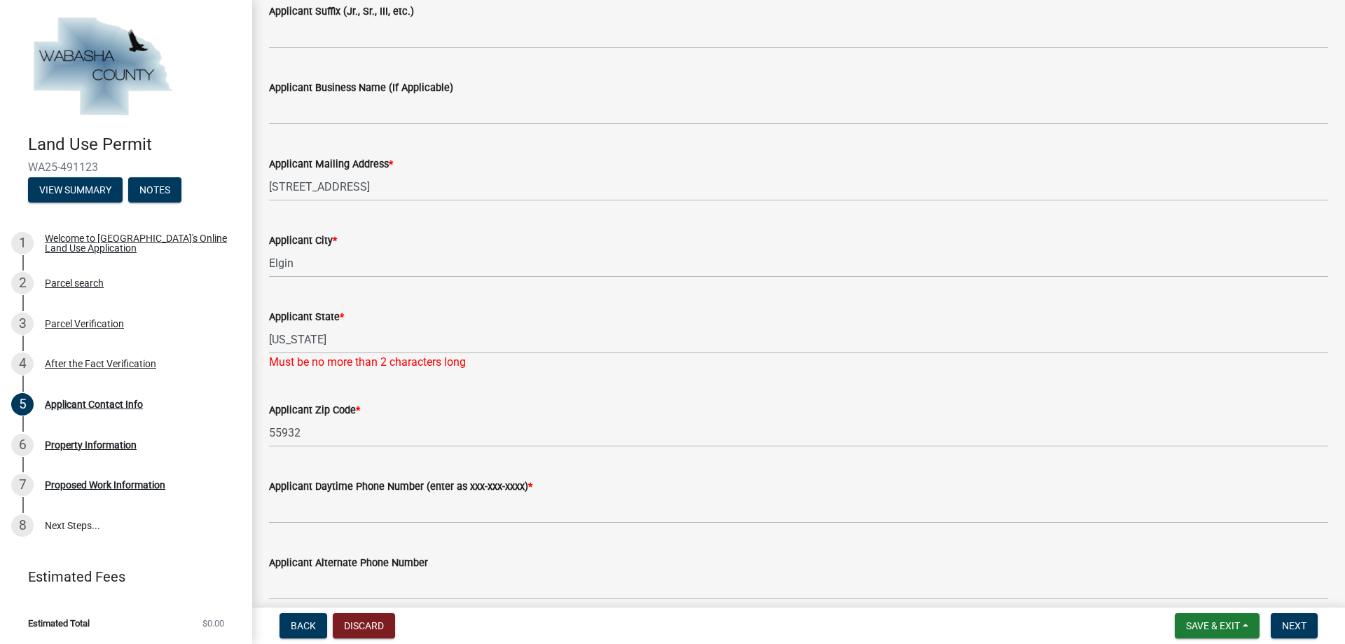
type input "F"
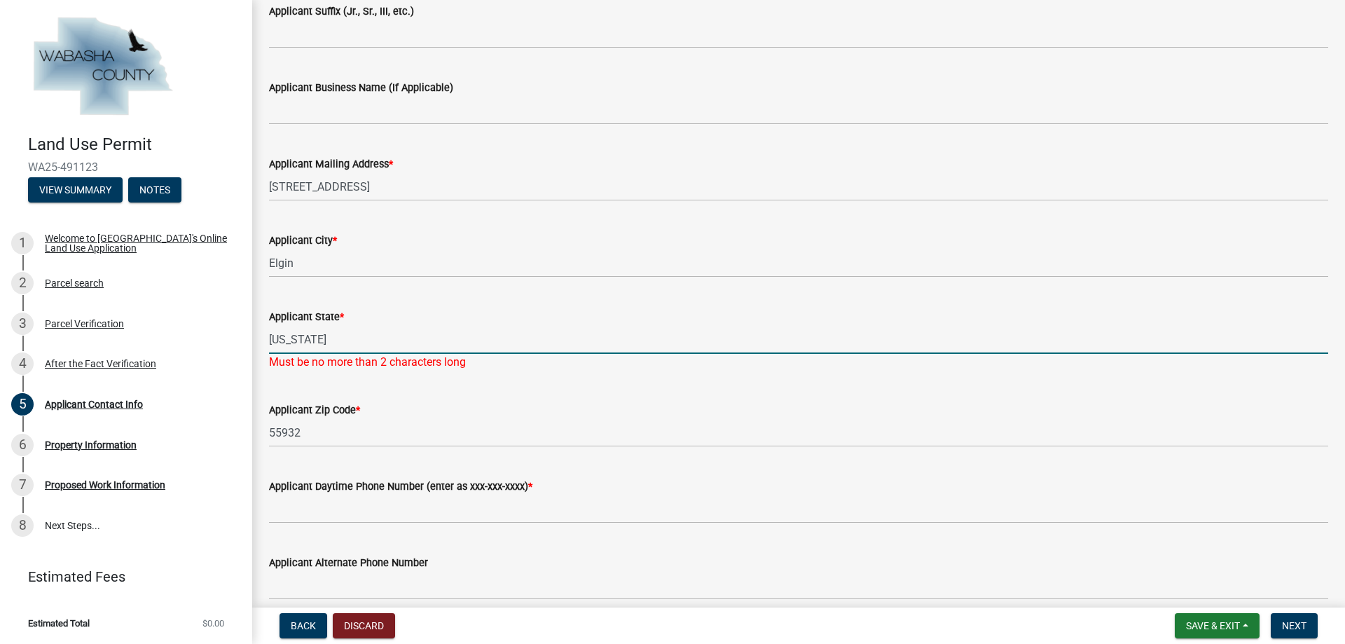
click at [288, 336] on input "[US_STATE]" at bounding box center [798, 339] width 1059 height 29
type input "MN"
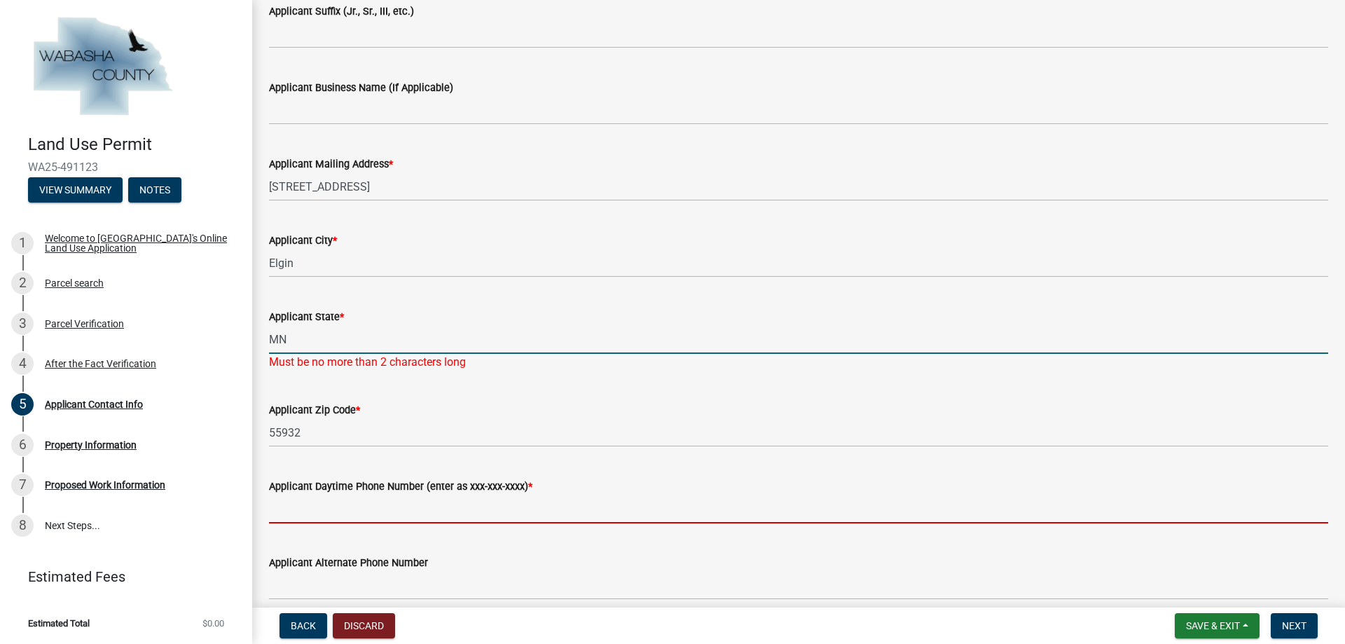
click at [486, 515] on wm-data-entity-input "Applicant Daytime Phone Number (enter as xxx-xxx-xxxx) *" at bounding box center [798, 496] width 1059 height 76
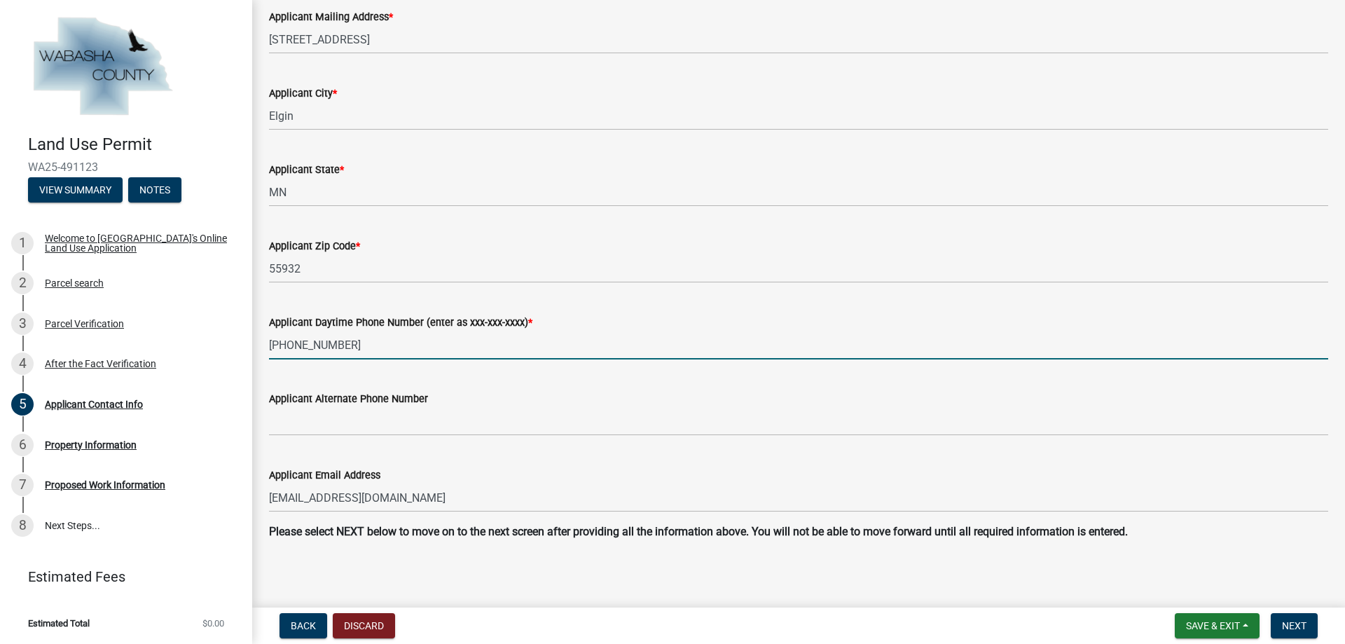
scroll to position [628, 0]
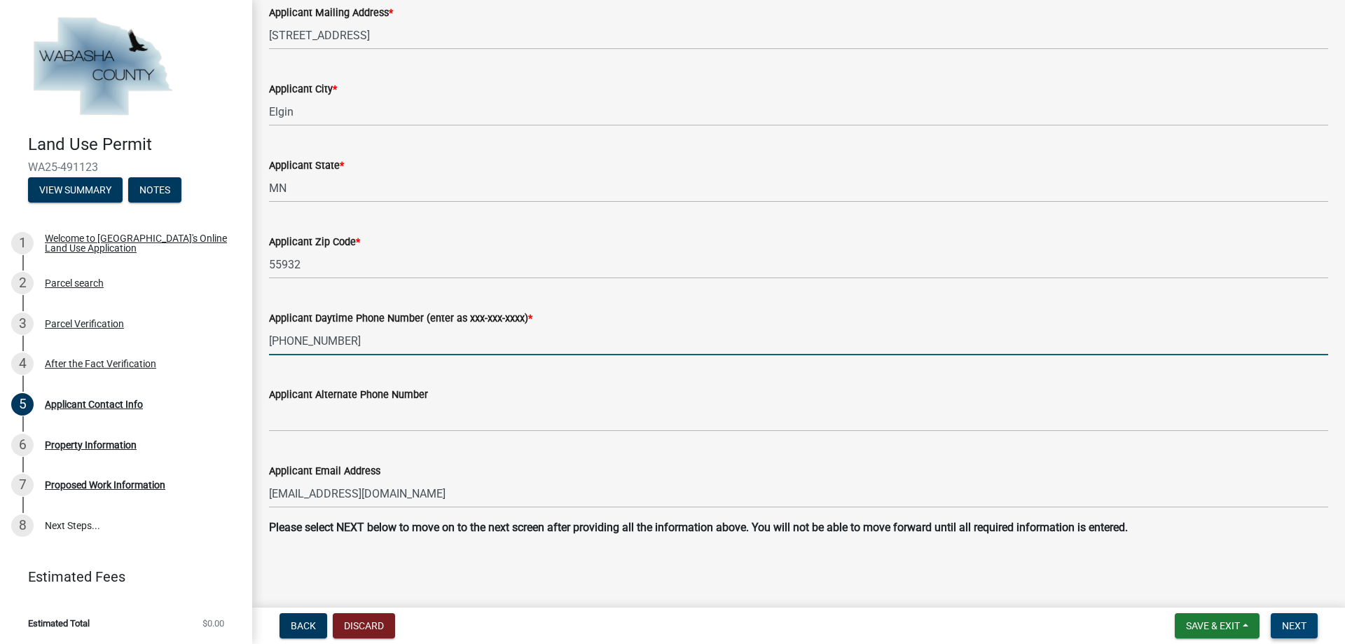
type input "[PHONE_NUMBER]"
click at [1293, 623] on span "Next" at bounding box center [1294, 625] width 25 height 11
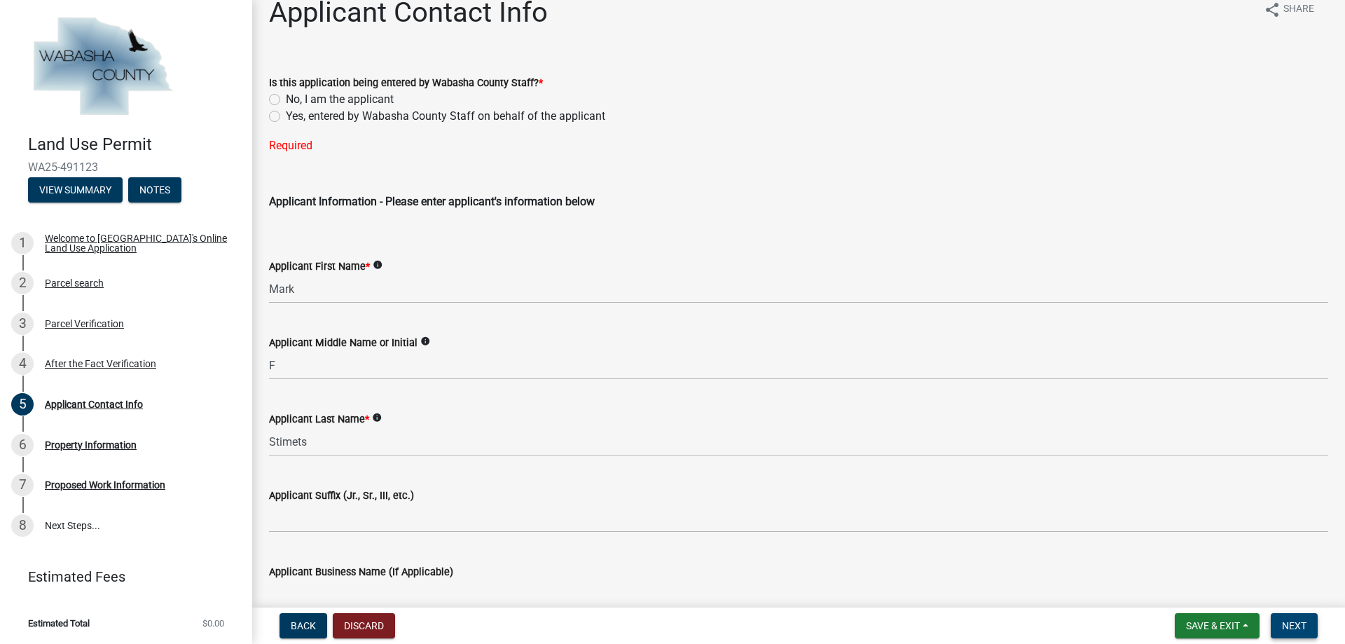
scroll to position [0, 0]
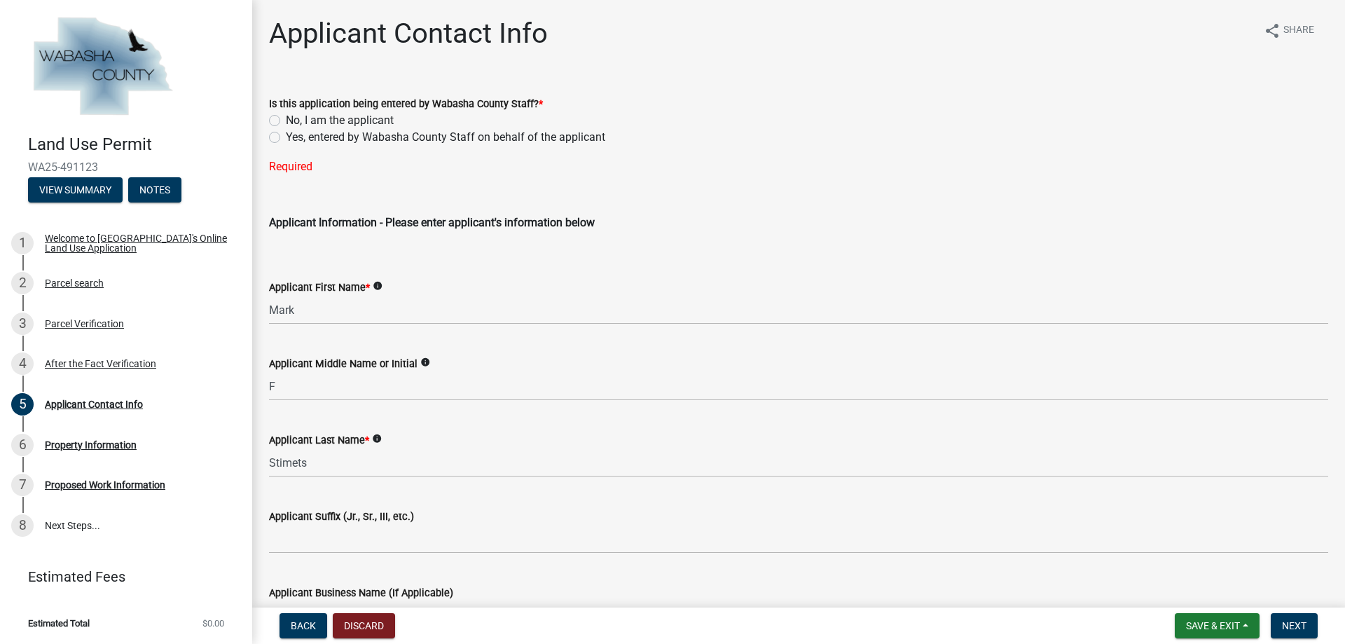
click at [286, 118] on label "No, I am the applicant" at bounding box center [340, 120] width 108 height 17
click at [286, 118] on input "No, I am the applicant" at bounding box center [290, 116] width 9 height 9
radio input "true"
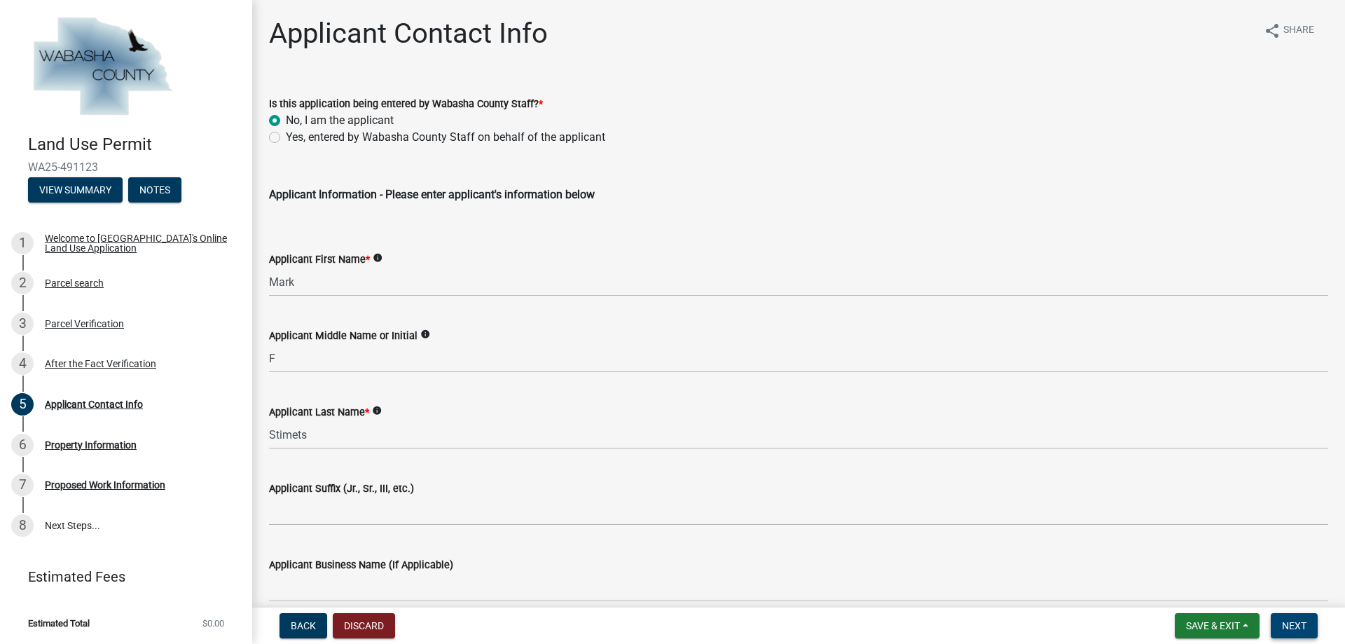
click at [1278, 621] on button "Next" at bounding box center [1294, 625] width 47 height 25
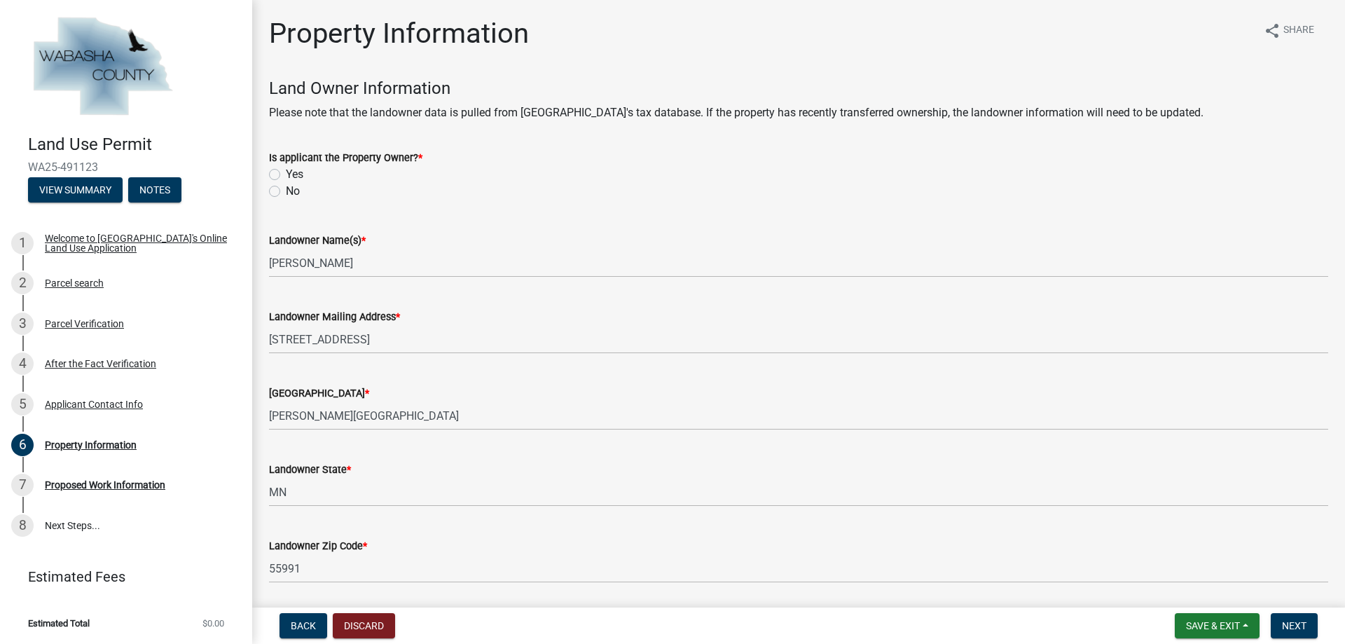
click at [286, 191] on label "No" at bounding box center [293, 191] width 14 height 17
click at [286, 191] on input "No" at bounding box center [290, 187] width 9 height 9
radio input "true"
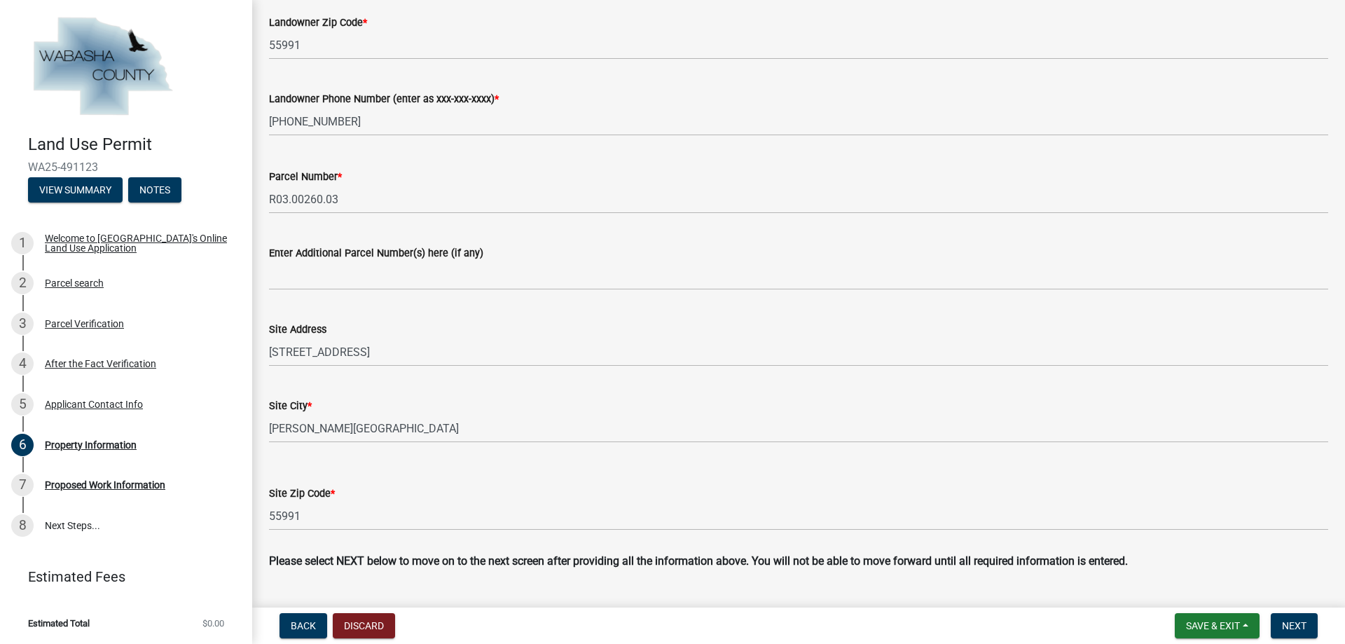
scroll to position [557, 0]
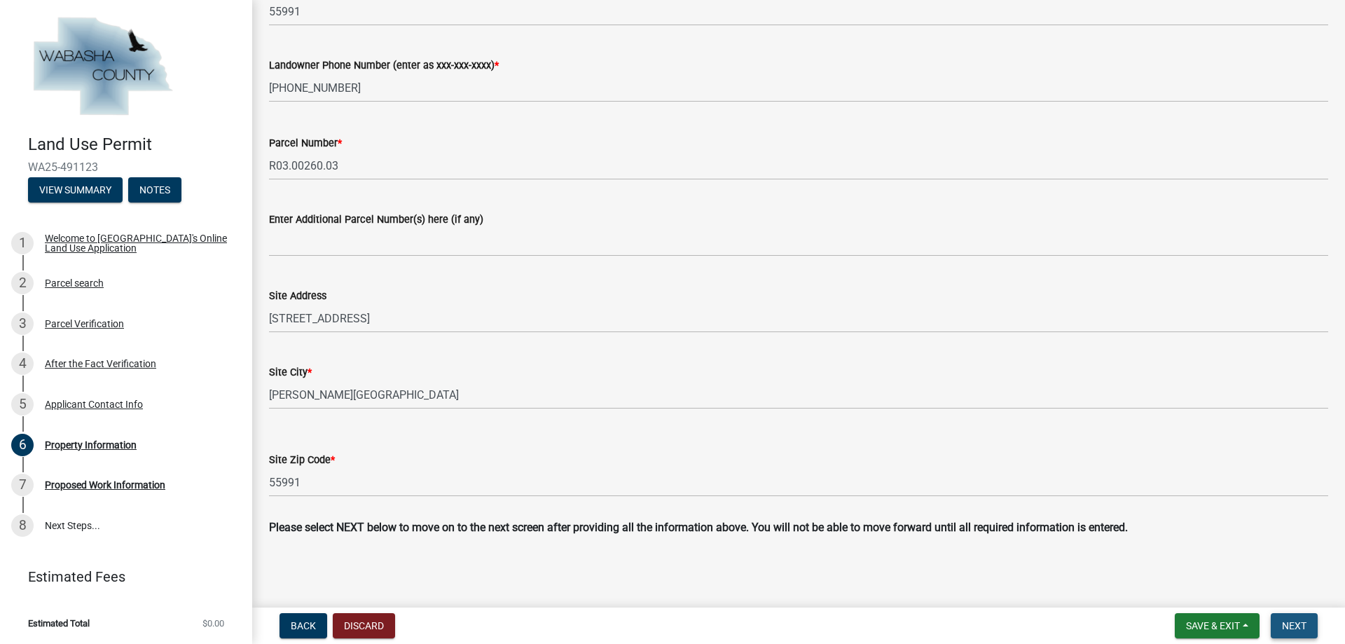
click at [1287, 623] on span "Next" at bounding box center [1294, 625] width 25 height 11
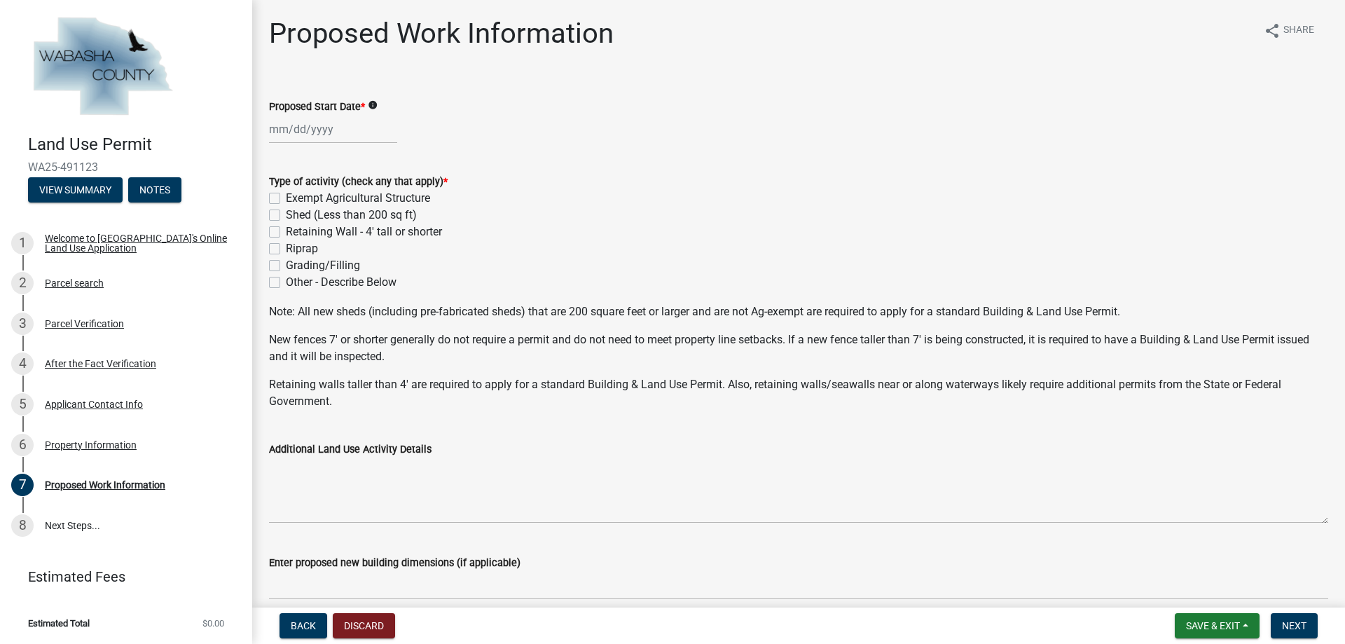
click at [280, 283] on div "Other - Describe Below" at bounding box center [798, 282] width 1059 height 17
click at [286, 279] on label "Other - Describe Below" at bounding box center [341, 282] width 111 height 17
click at [286, 279] on input "Other - Describe Below" at bounding box center [290, 278] width 9 height 9
checkbox input "true"
checkbox input "false"
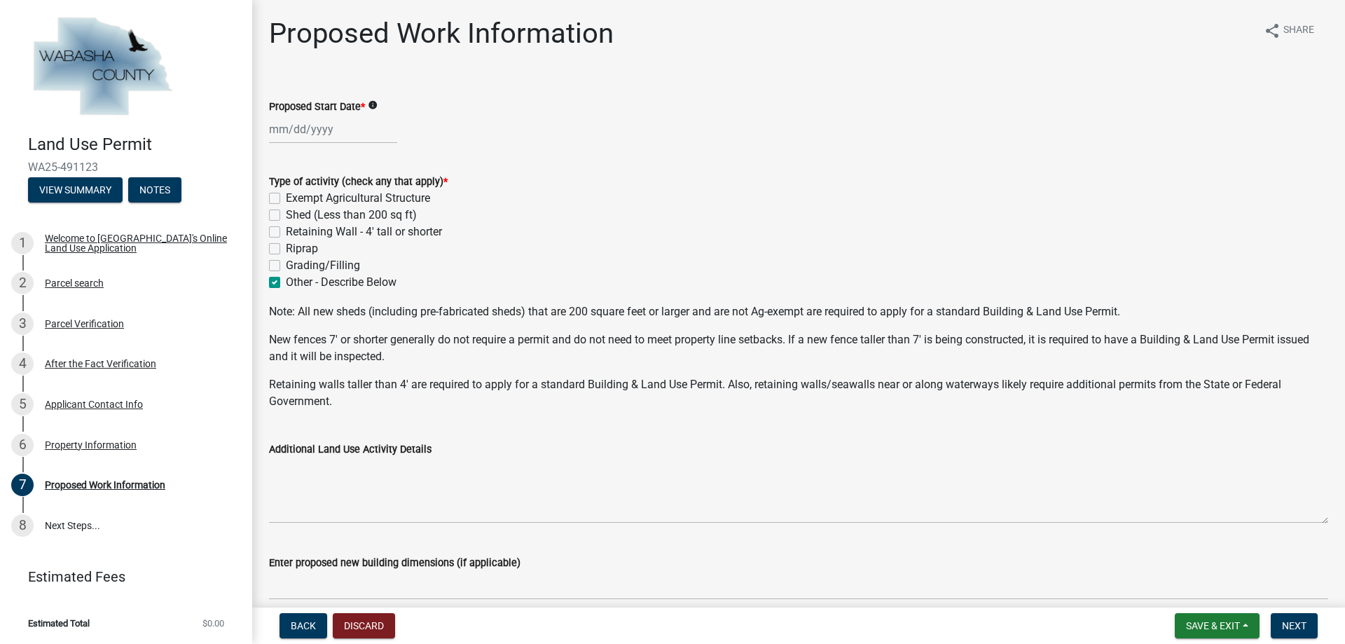
checkbox input "false"
checkbox input "true"
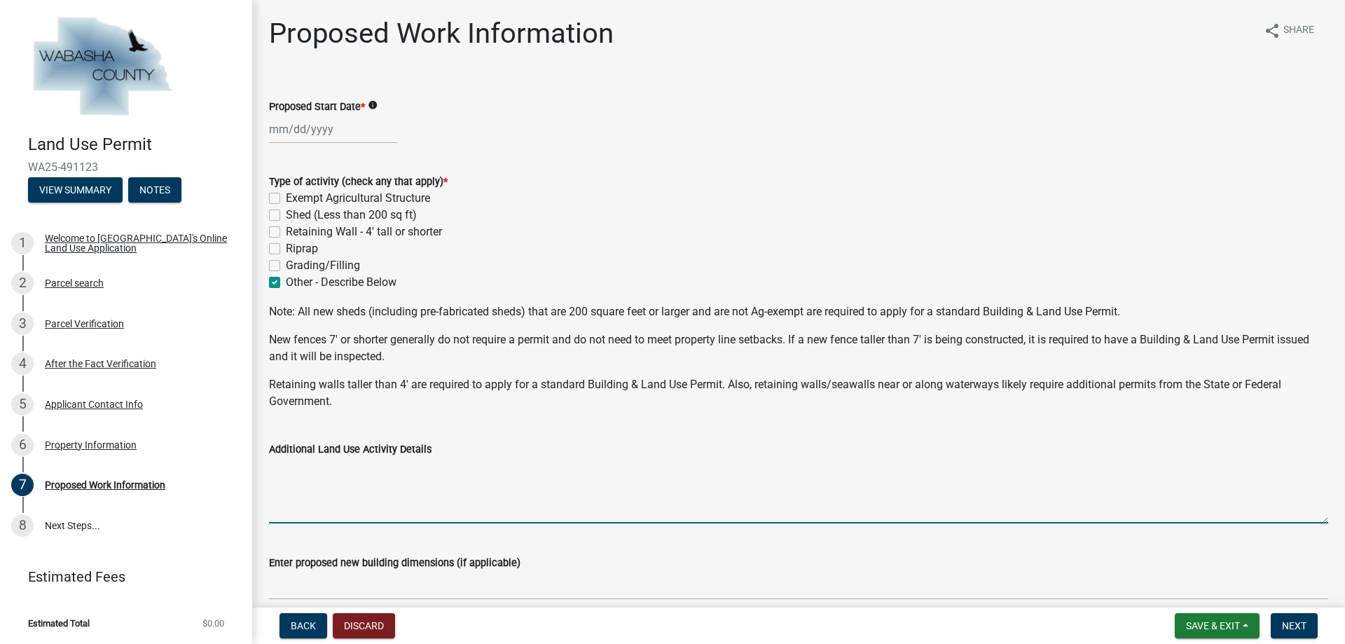
click at [300, 516] on textarea "Additional Land Use Activity Details" at bounding box center [798, 490] width 1059 height 66
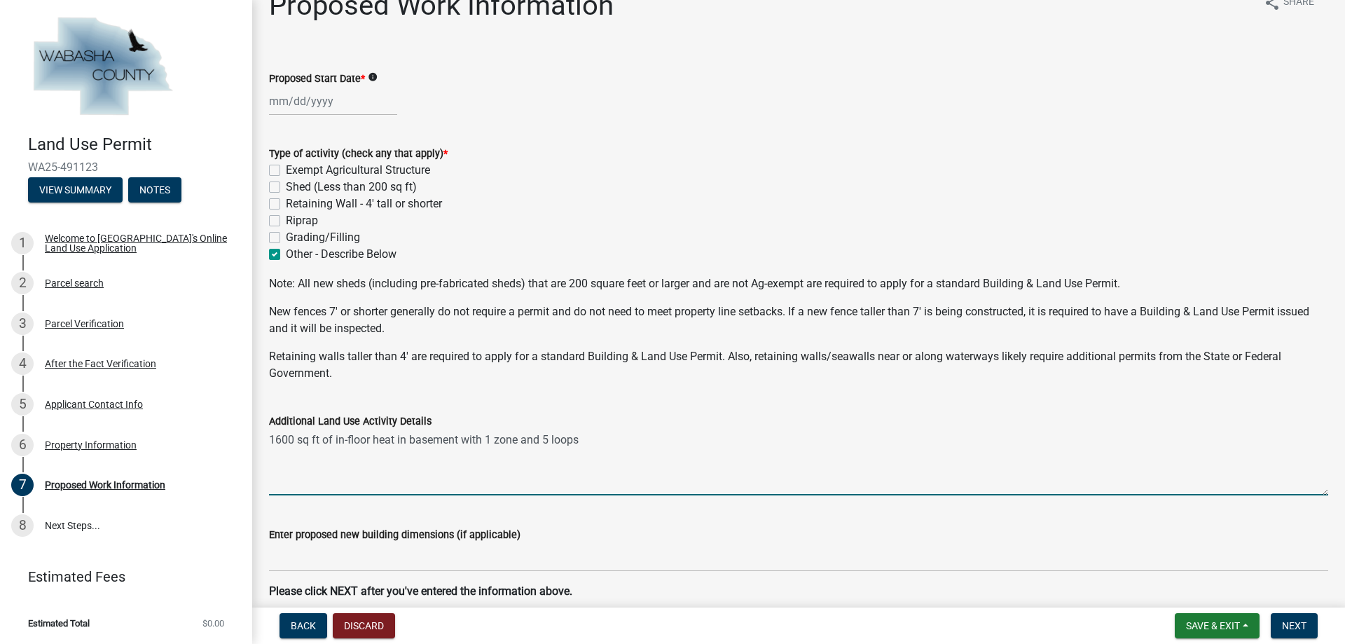
scroll to position [92, 0]
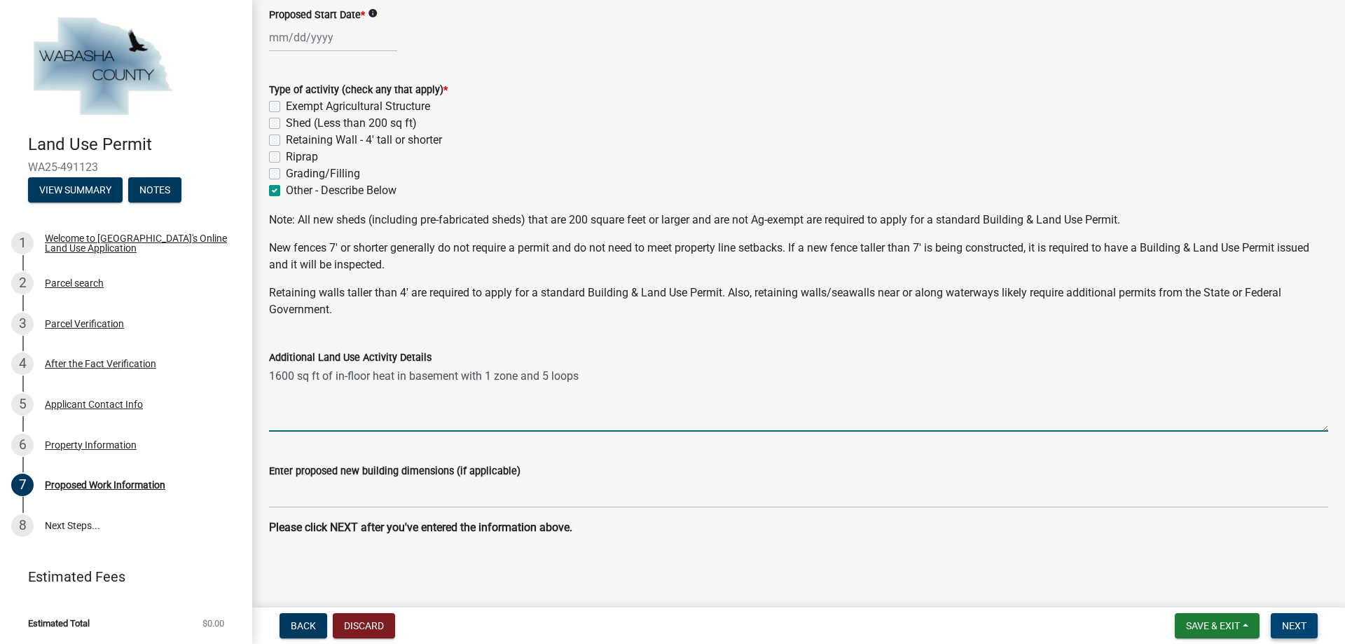
type textarea "1600 sq ft of in-floor heat in basement with 1 zone and 5 loops"
click at [1285, 625] on span "Next" at bounding box center [1294, 625] width 25 height 11
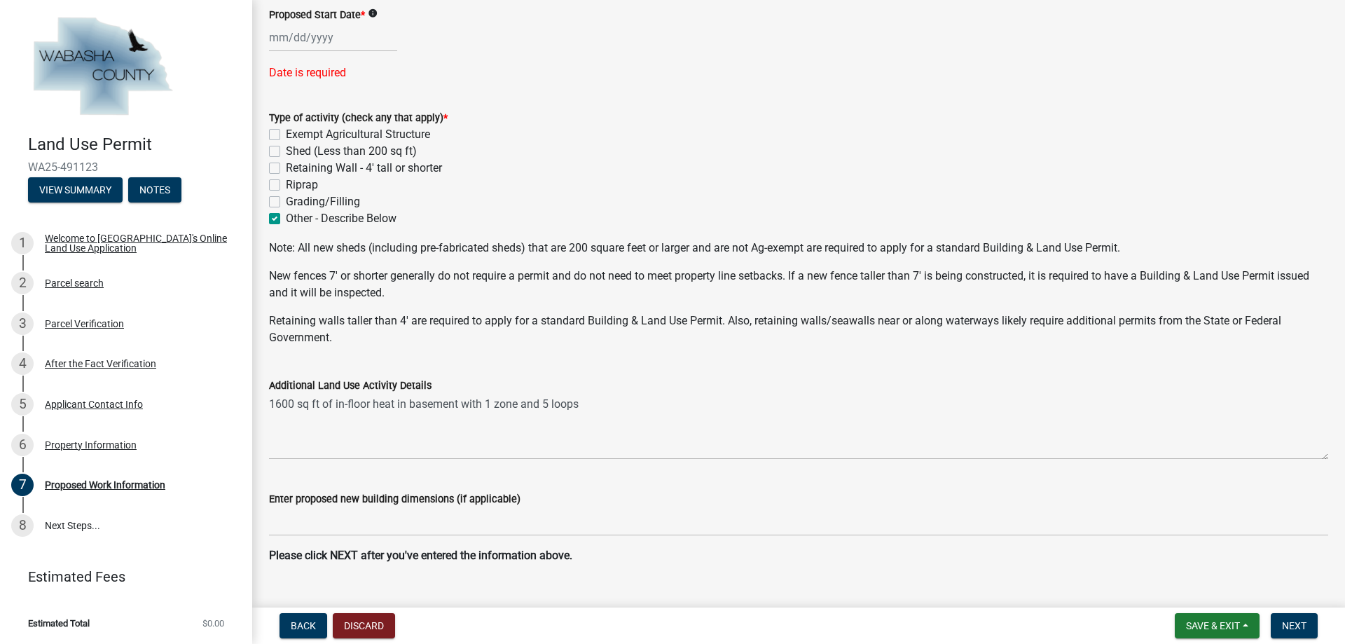
select select "10"
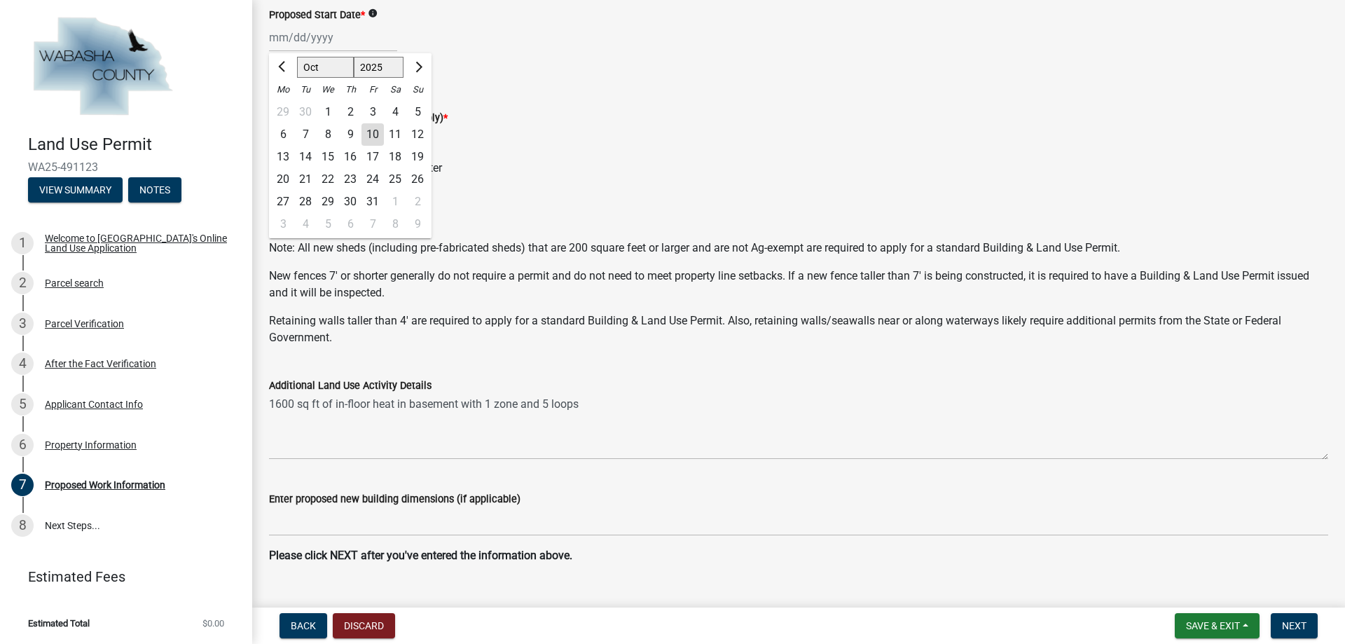
click at [284, 41] on div "Apr May Jun [DATE] Aug Sep Oct Nov [DATE] 2026 Mo Tu We Th Fr Sa Su 29 30 1 2 3…" at bounding box center [333, 37] width 128 height 29
click at [333, 180] on div "22" at bounding box center [328, 179] width 22 height 22
type input "[DATE]"
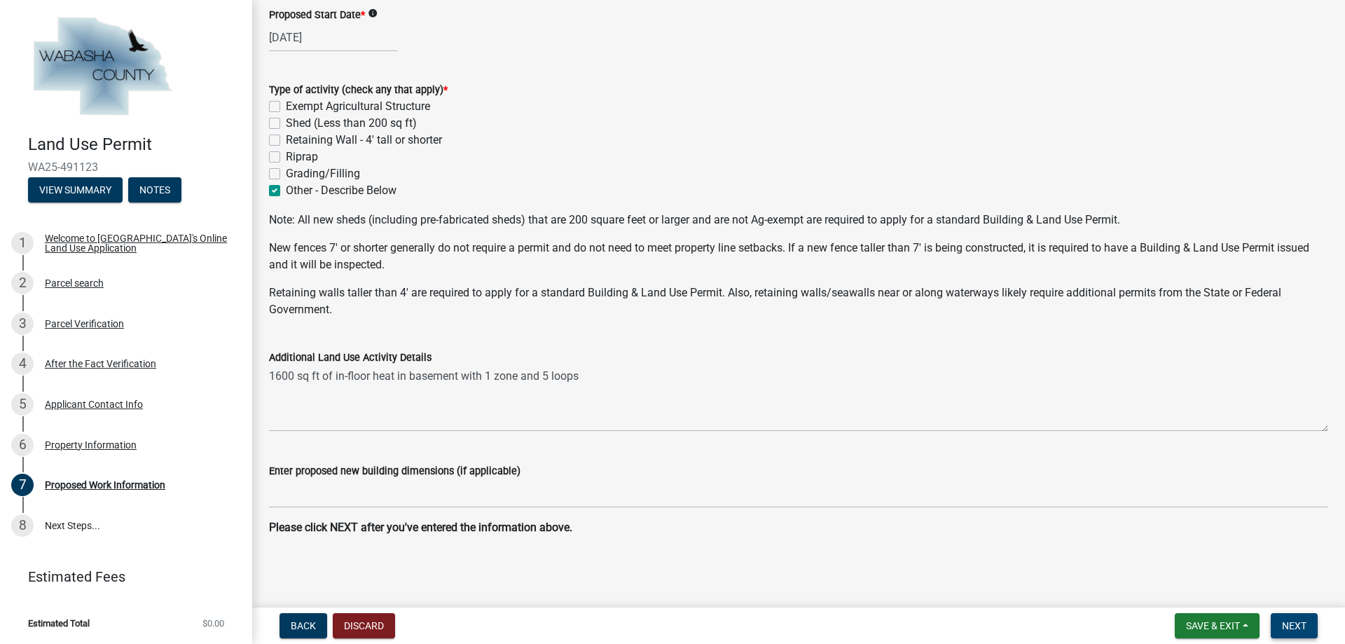
click at [1308, 626] on button "Next" at bounding box center [1294, 625] width 47 height 25
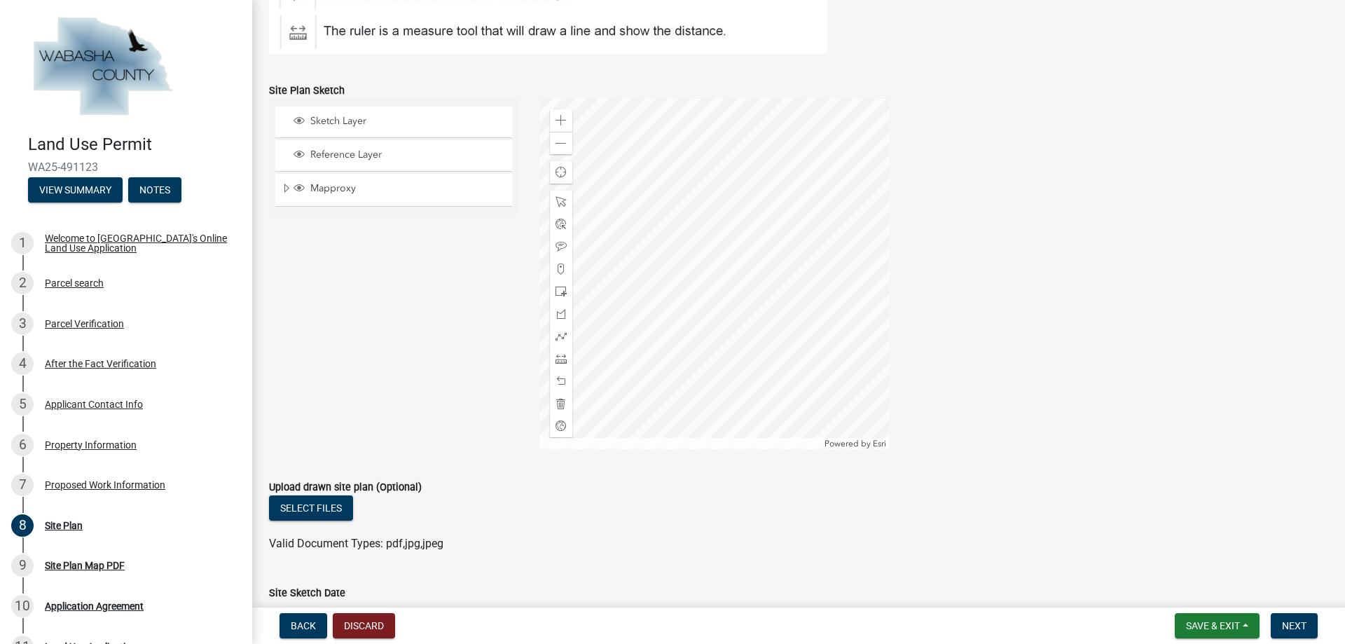
scroll to position [556, 0]
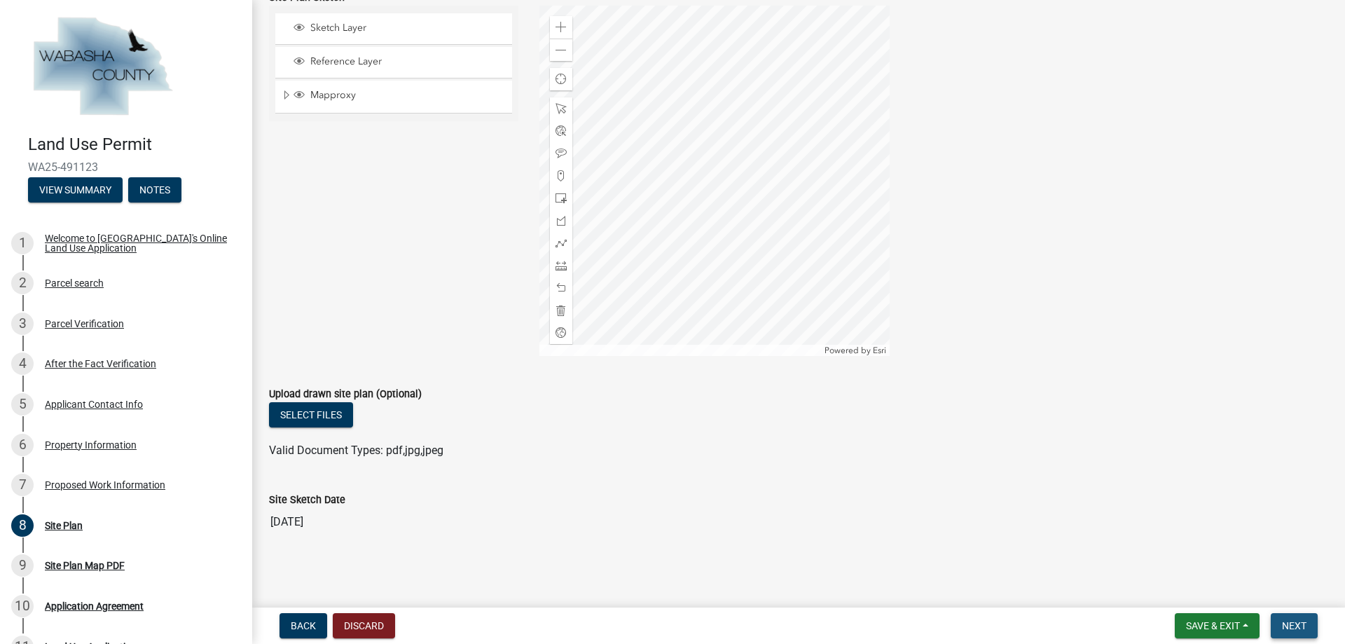
click at [1298, 619] on button "Next" at bounding box center [1294, 625] width 47 height 25
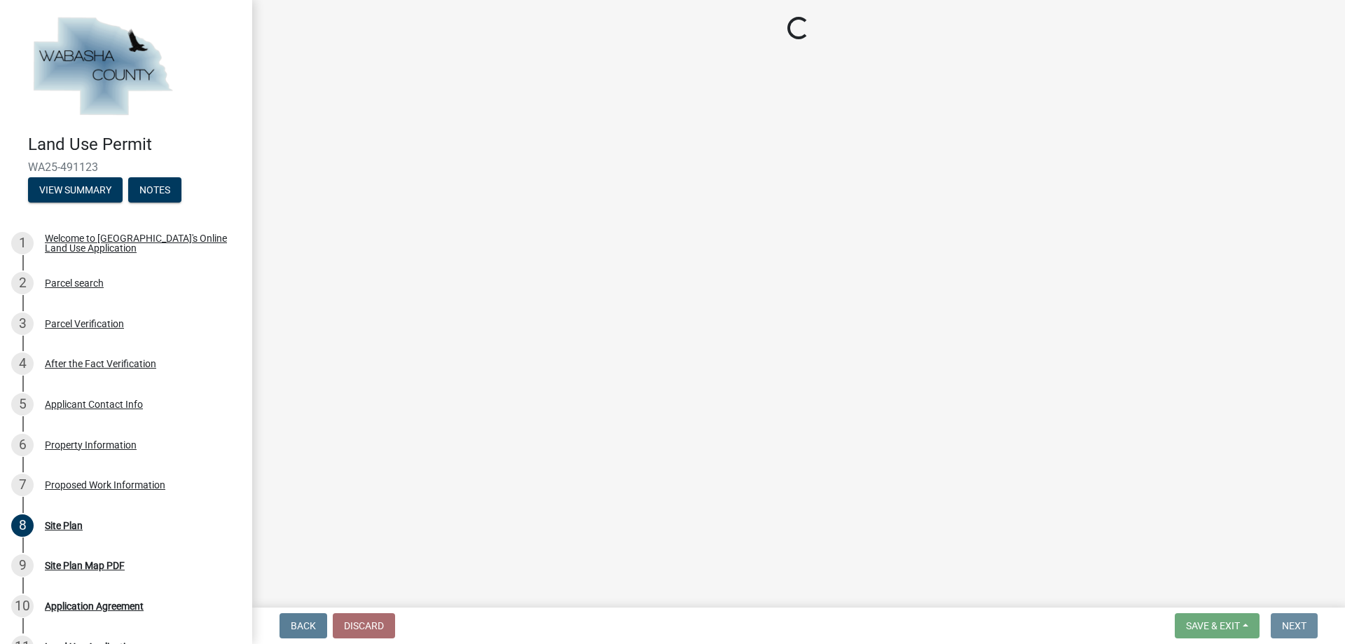
scroll to position [0, 0]
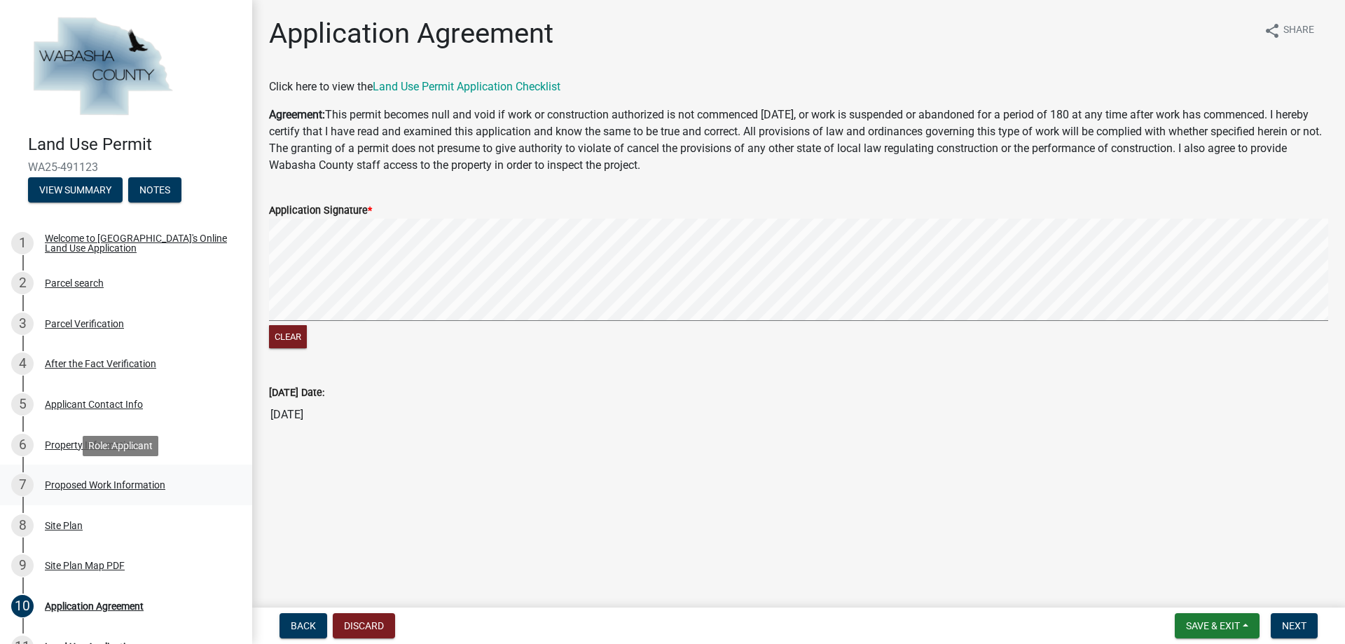
click at [62, 485] on div "Proposed Work Information" at bounding box center [105, 485] width 120 height 10
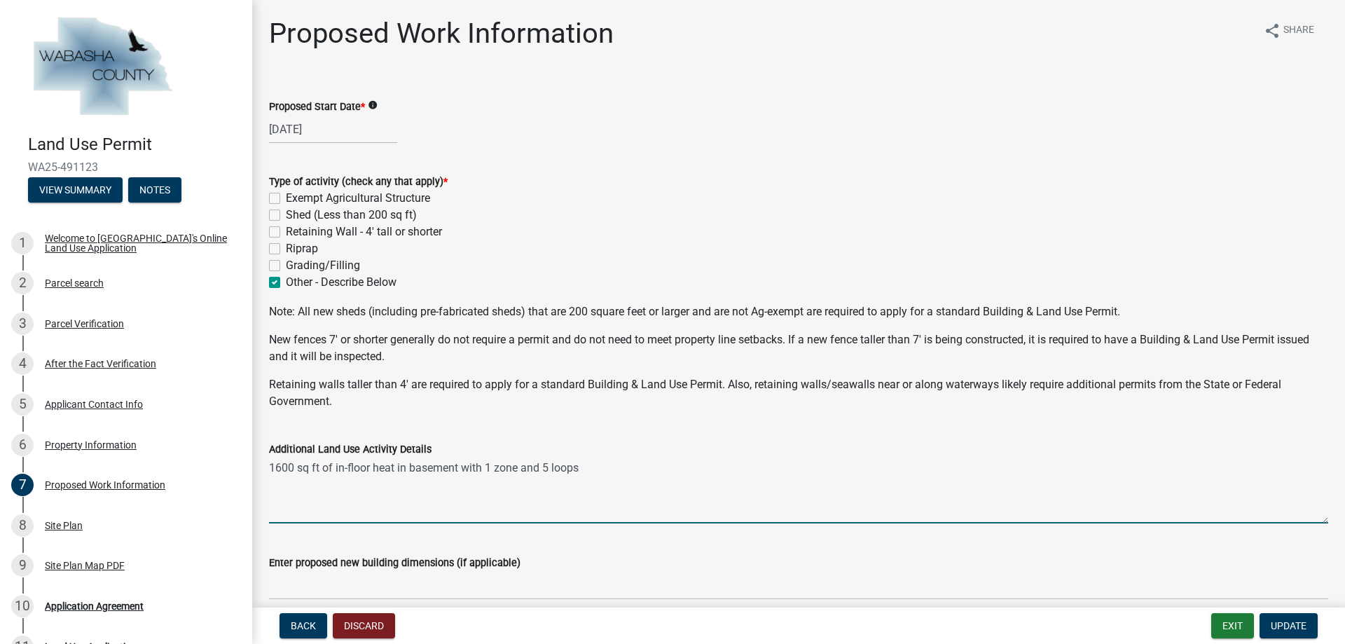
click at [287, 495] on textarea "1600 sq ft of in-floor heat in basement with 1 zone and 5 loops" at bounding box center [798, 490] width 1059 height 66
click at [612, 471] on textarea "1600 sq ft of in-floor heat in basement with 1 zone and 5 loops" at bounding box center [798, 490] width 1059 height 66
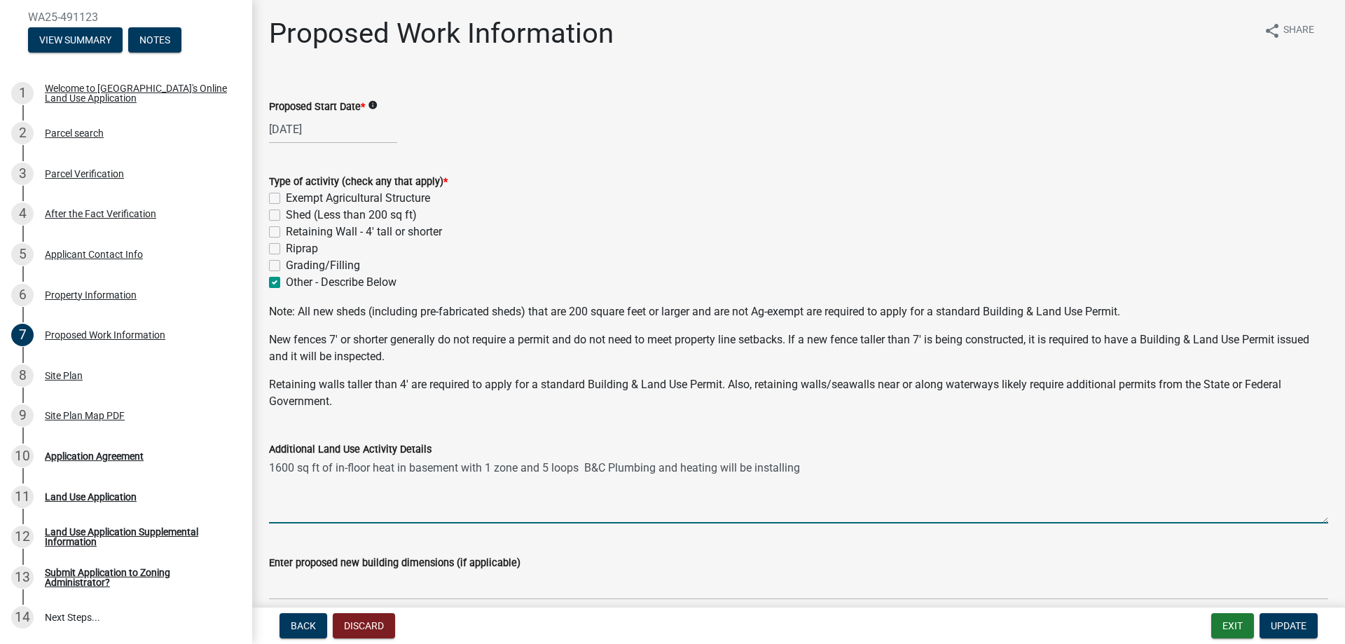
scroll to position [168, 0]
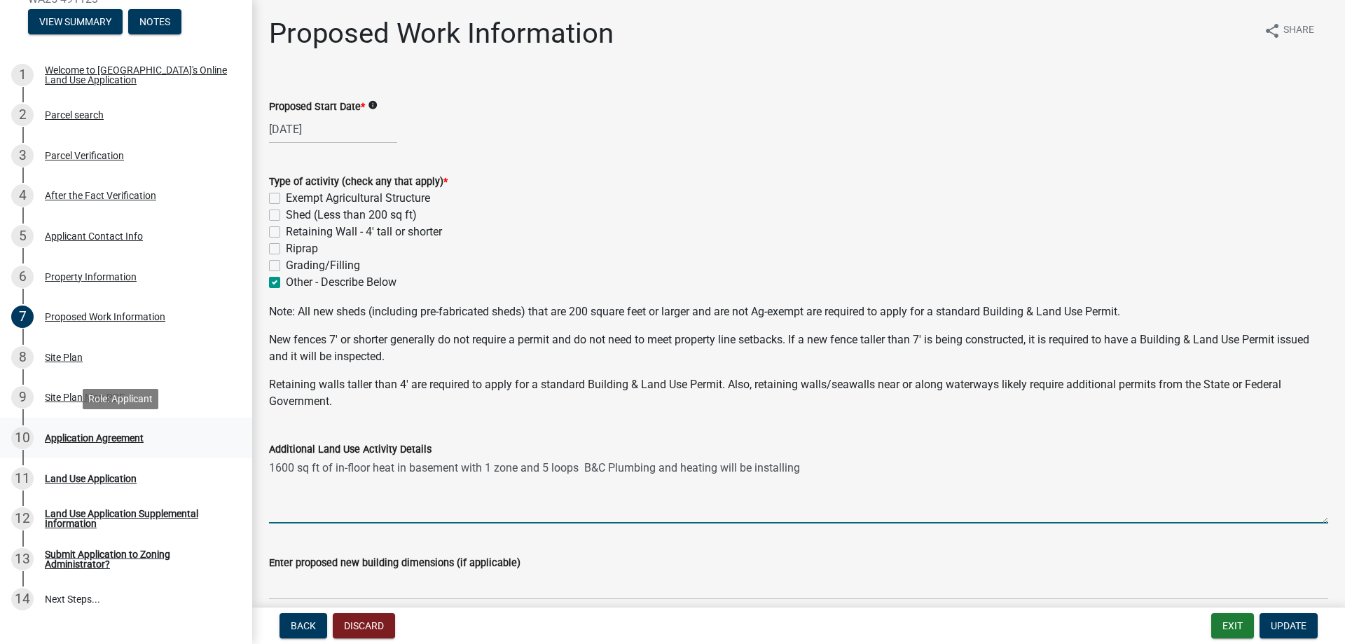
type textarea "1600 sq ft of in-floor heat in basement with 1 zone and 5 loops B&C Plumbing an…"
click at [93, 439] on div "Application Agreement" at bounding box center [94, 438] width 99 height 10
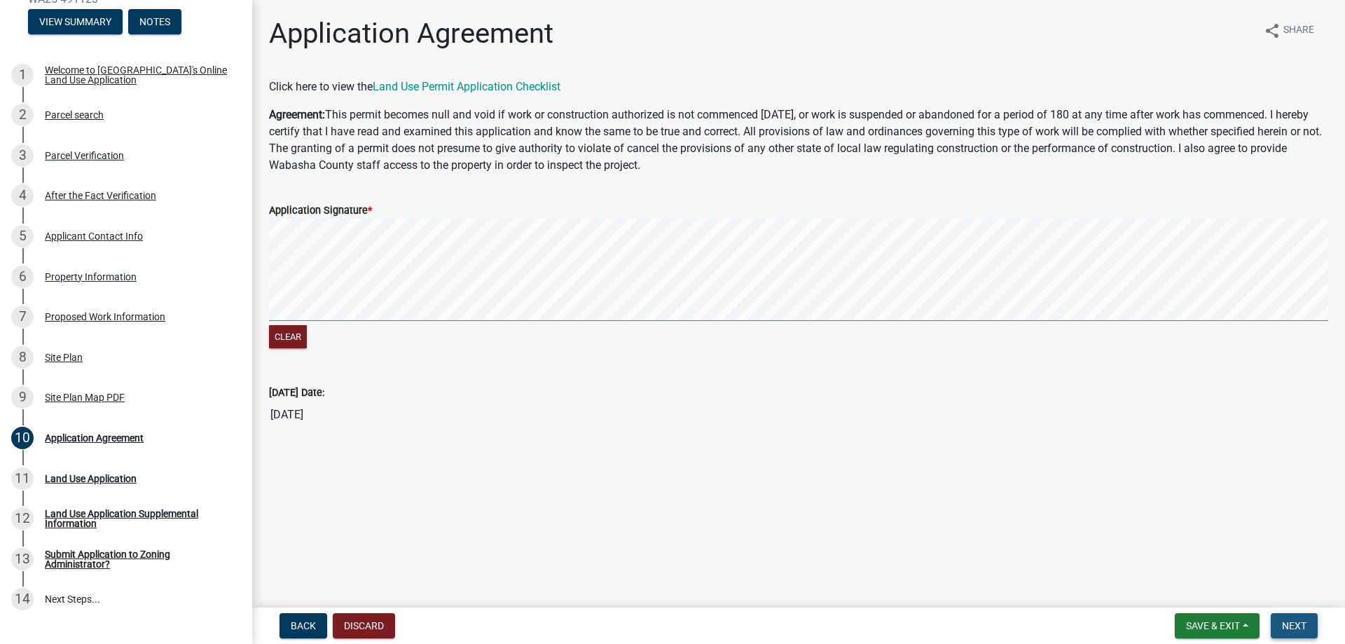
click at [1285, 623] on span "Next" at bounding box center [1294, 625] width 25 height 11
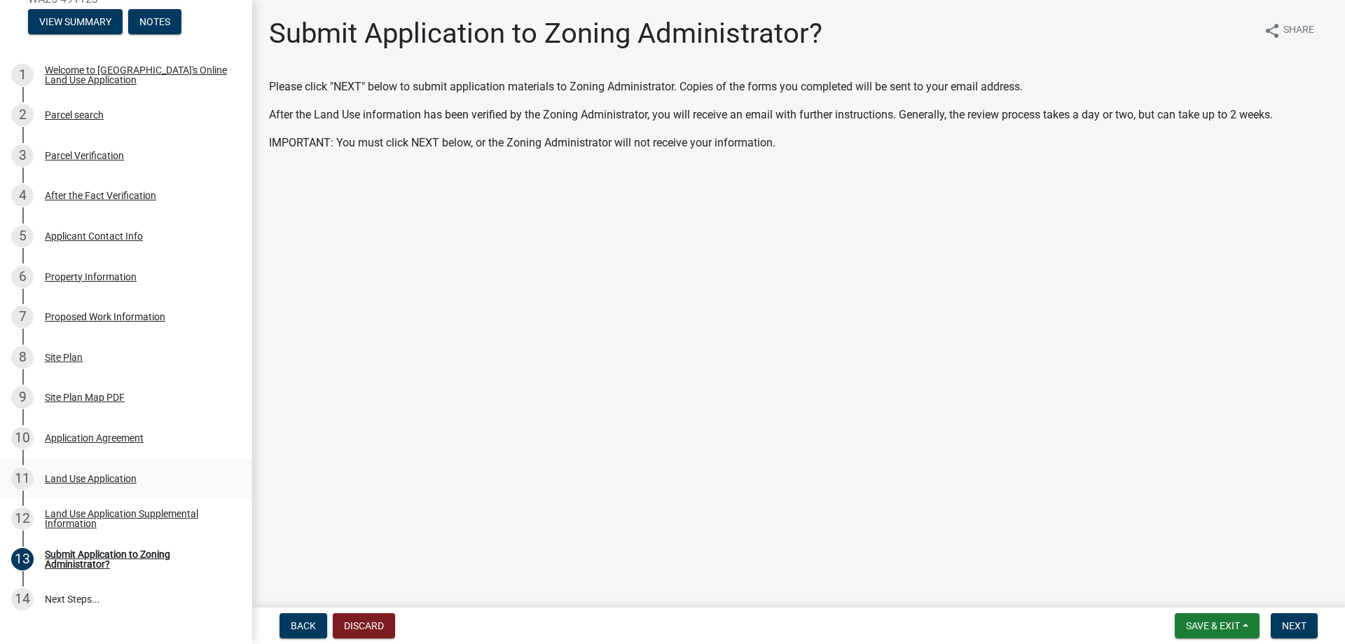
click at [96, 476] on div "Land Use Application" at bounding box center [91, 479] width 92 height 10
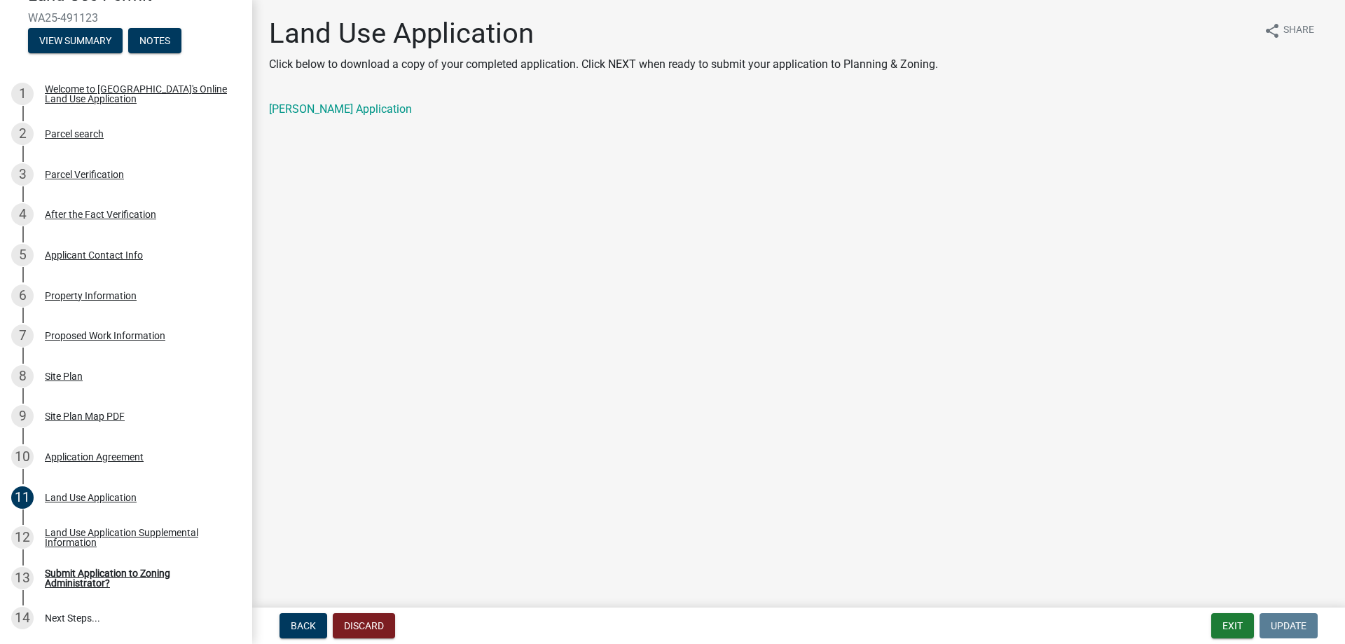
scroll to position [83, 0]
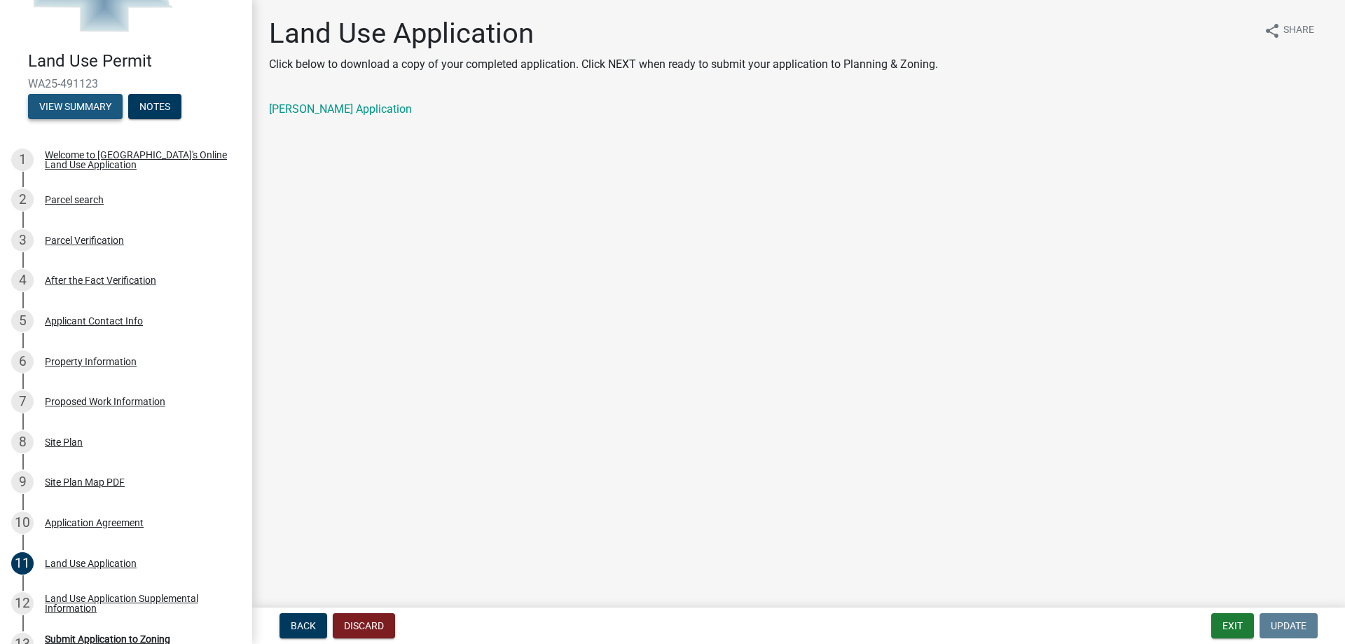
click at [109, 109] on button "View Summary" at bounding box center [75, 106] width 95 height 25
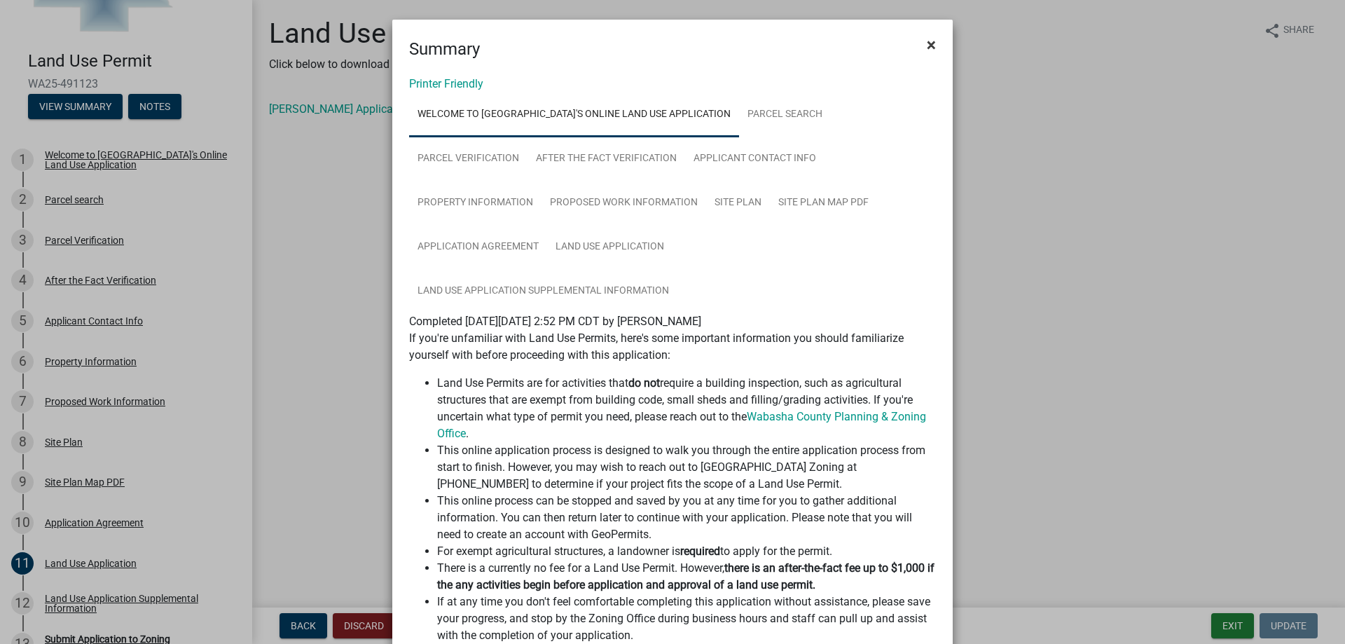
click at [927, 45] on span "×" at bounding box center [931, 45] width 9 height 20
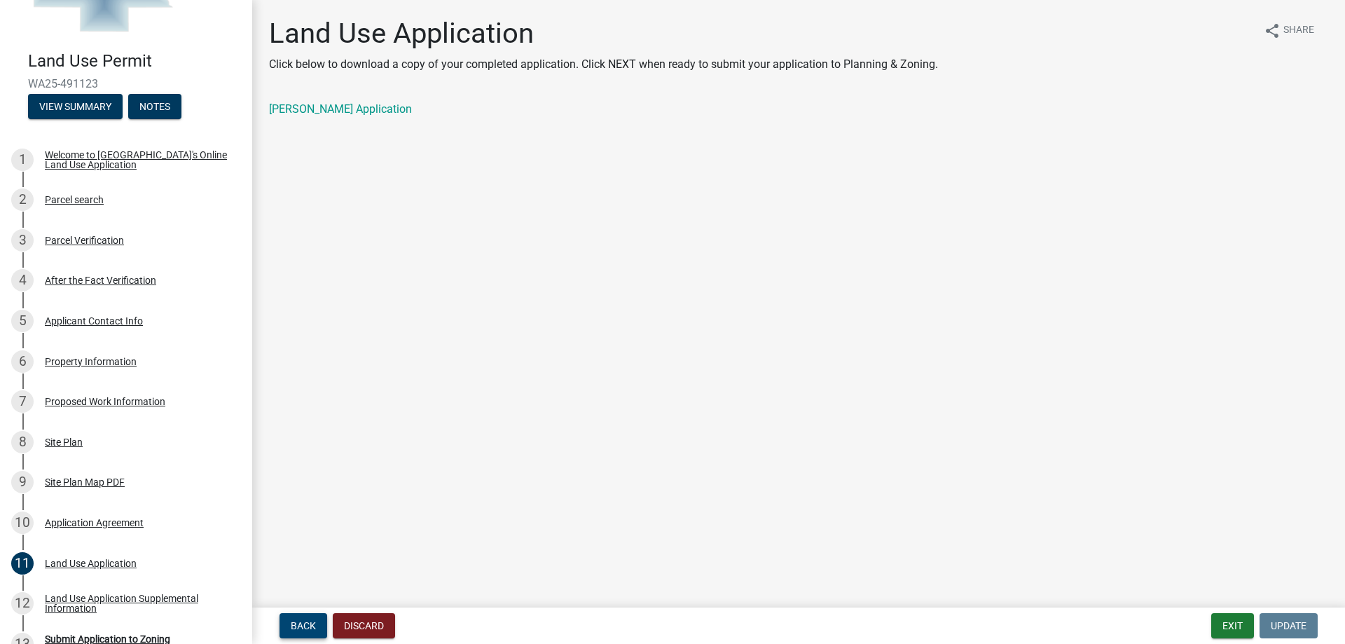
click at [311, 620] on span "Back" at bounding box center [303, 625] width 25 height 11
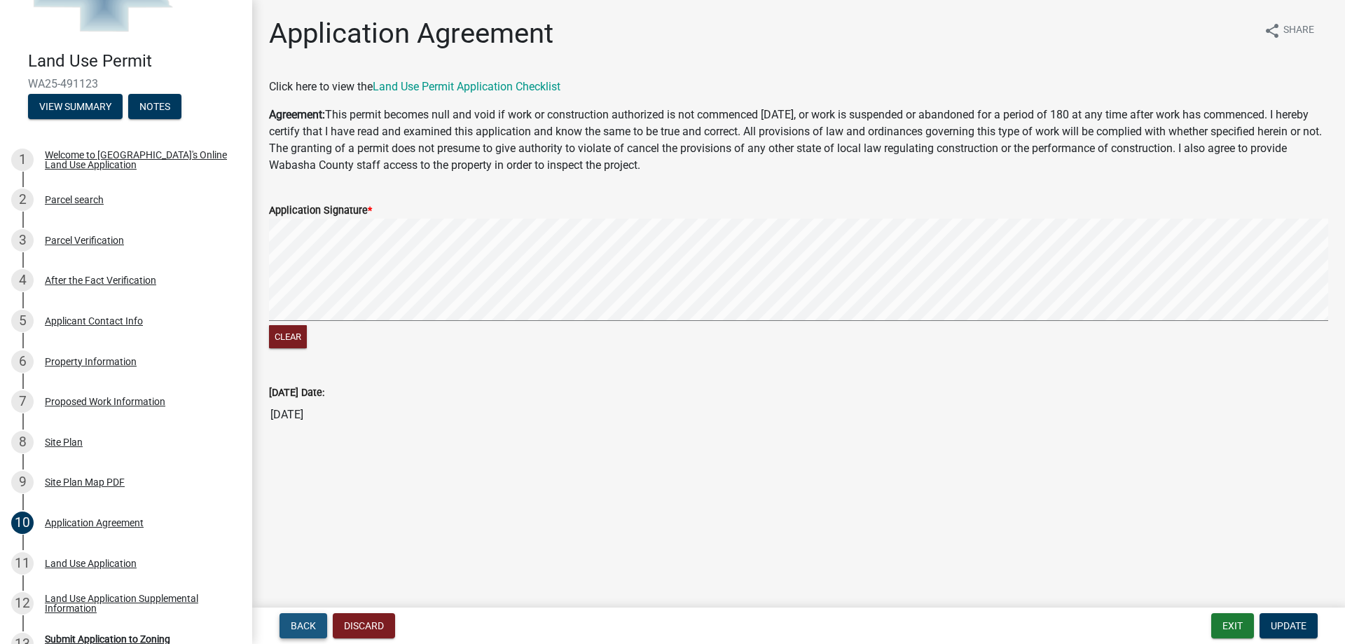
click at [311, 620] on span "Back" at bounding box center [303, 625] width 25 height 11
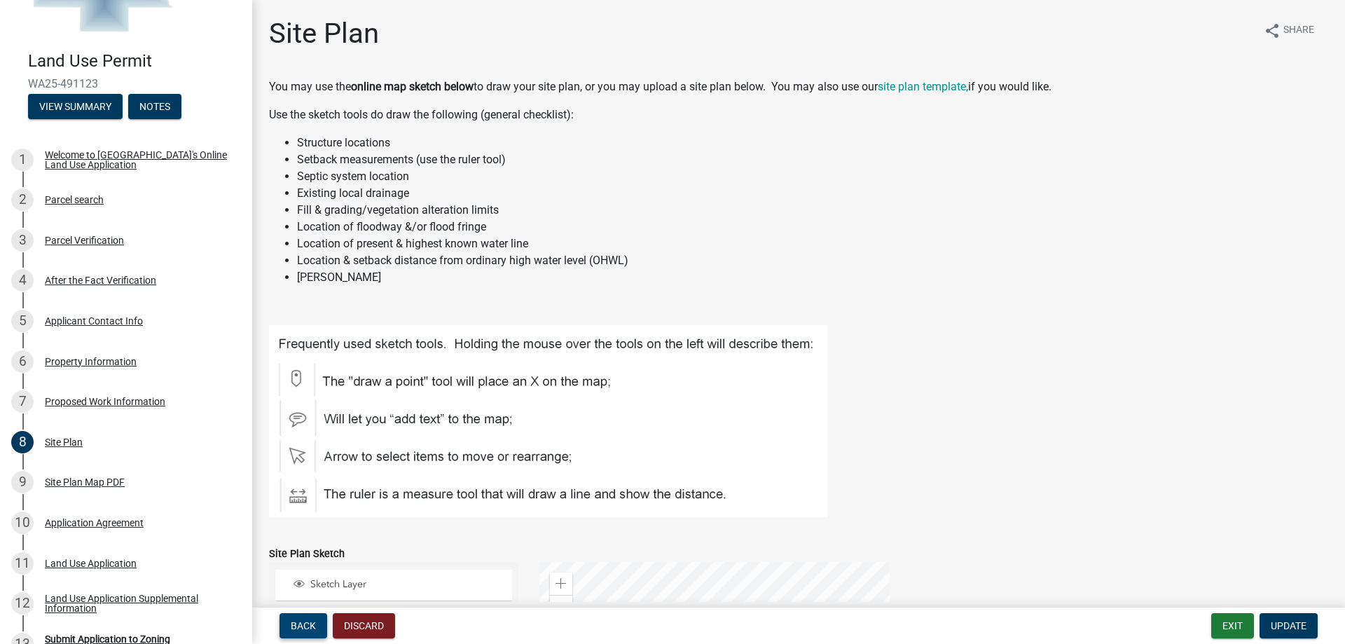
click at [311, 620] on span "Back" at bounding box center [303, 625] width 25 height 11
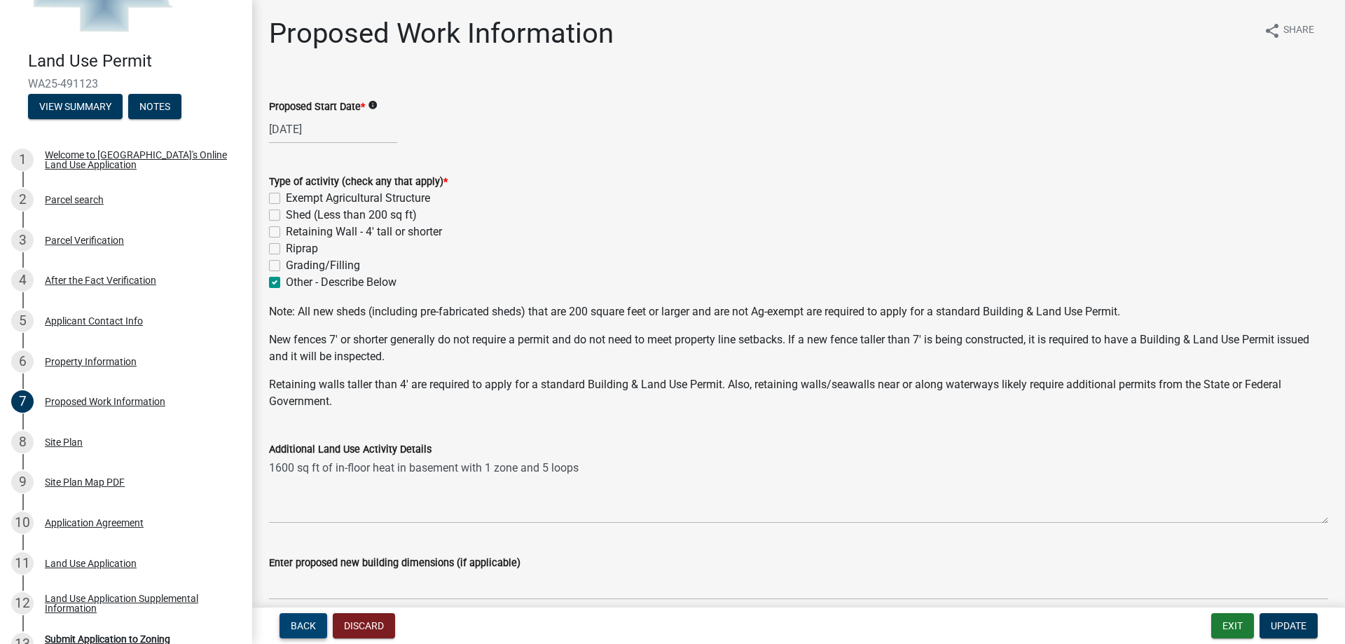
click at [311, 620] on span "Back" at bounding box center [303, 625] width 25 height 11
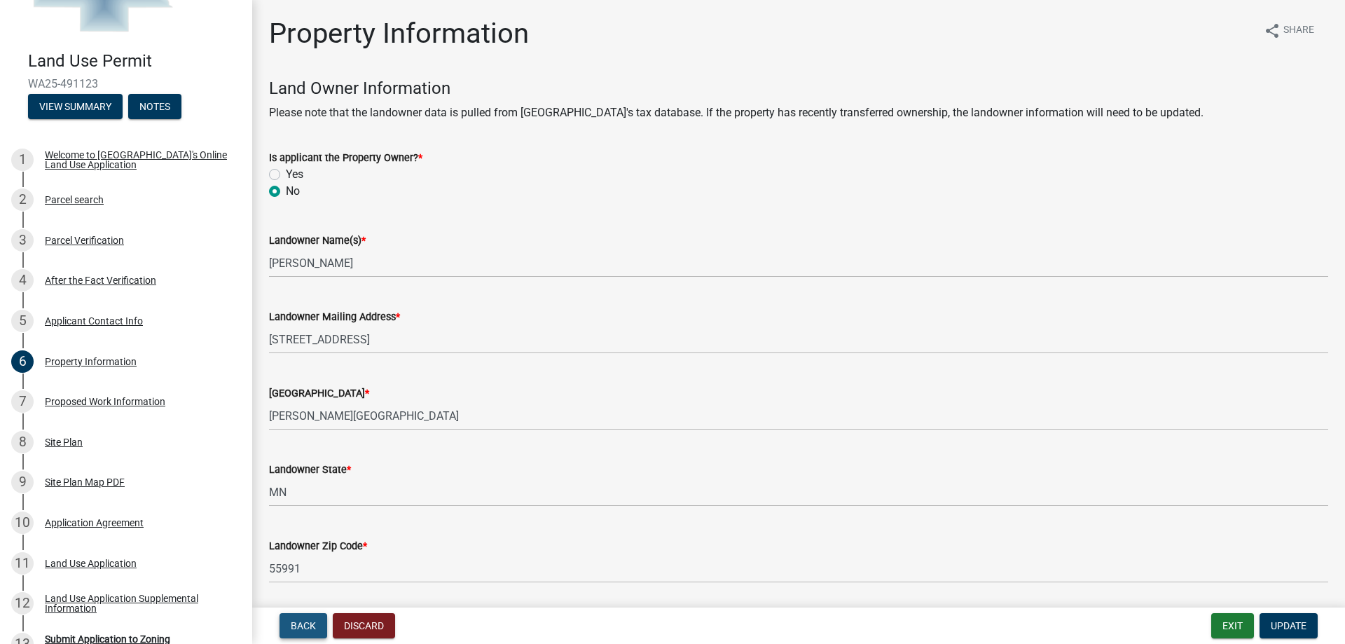
click at [311, 620] on span "Back" at bounding box center [303, 625] width 25 height 11
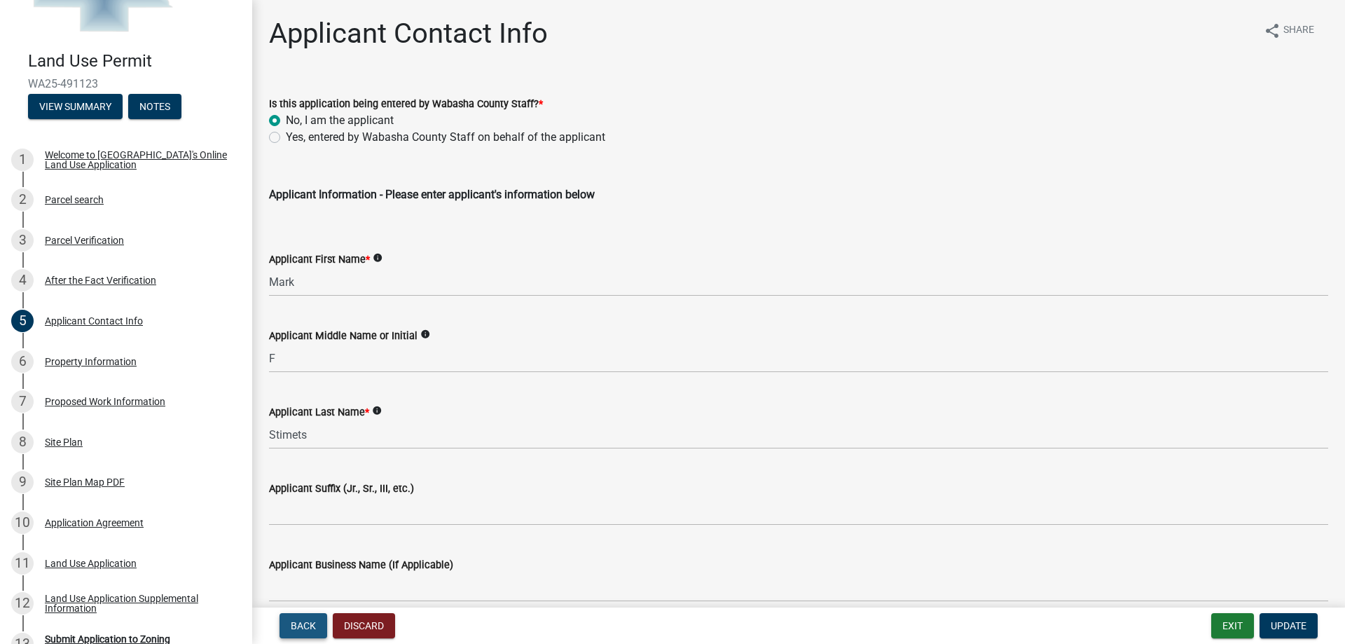
click at [311, 620] on span "Back" at bounding box center [303, 625] width 25 height 11
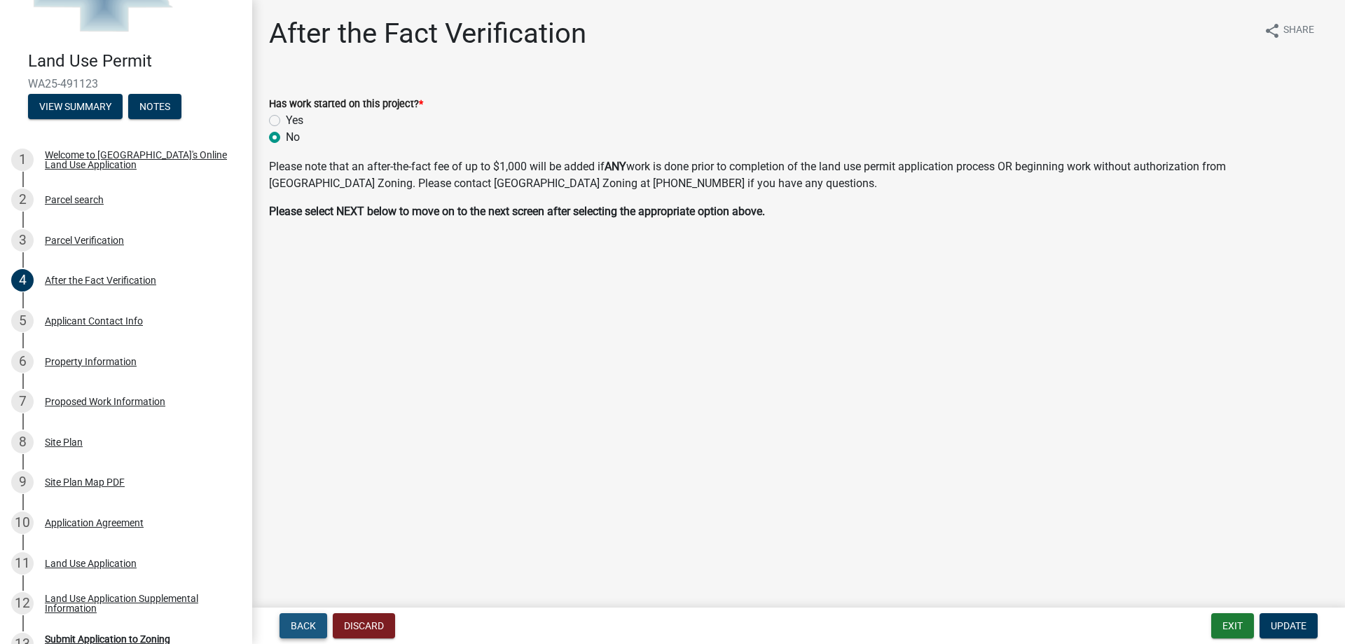
click at [311, 620] on span "Back" at bounding box center [303, 625] width 25 height 11
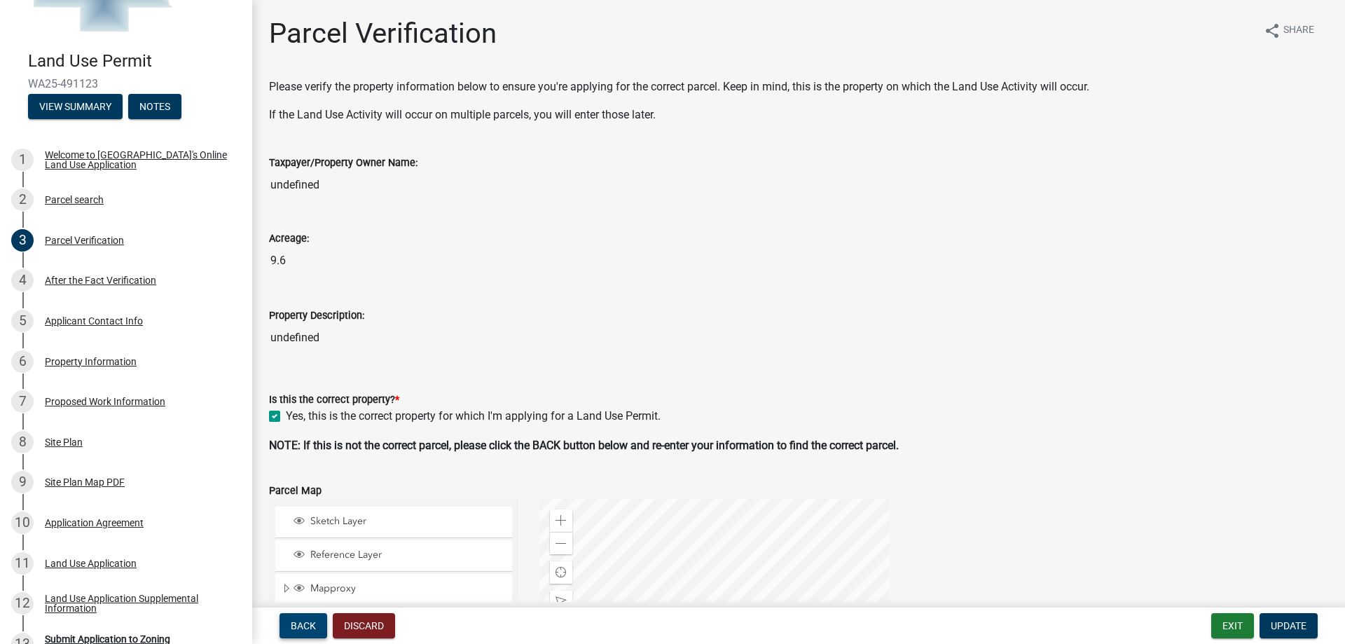
click at [311, 620] on span "Back" at bounding box center [303, 625] width 25 height 11
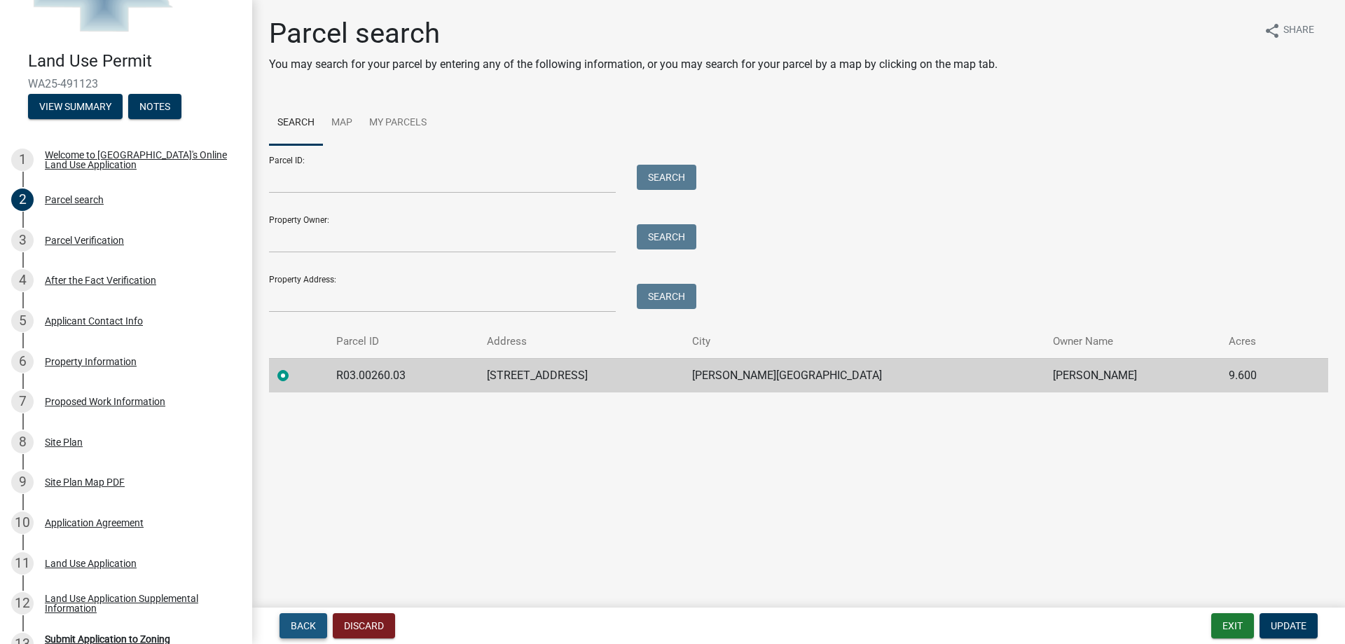
click at [312, 620] on span "Back" at bounding box center [303, 625] width 25 height 11
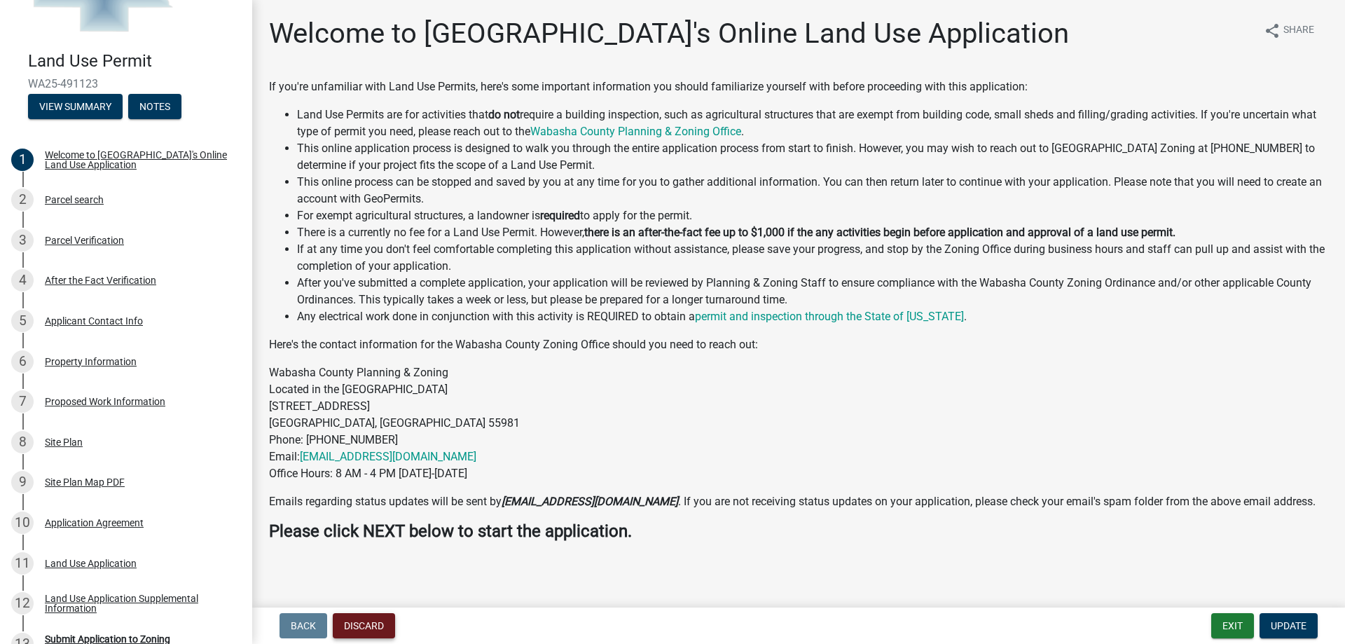
click at [366, 624] on button "Discard" at bounding box center [364, 625] width 62 height 25
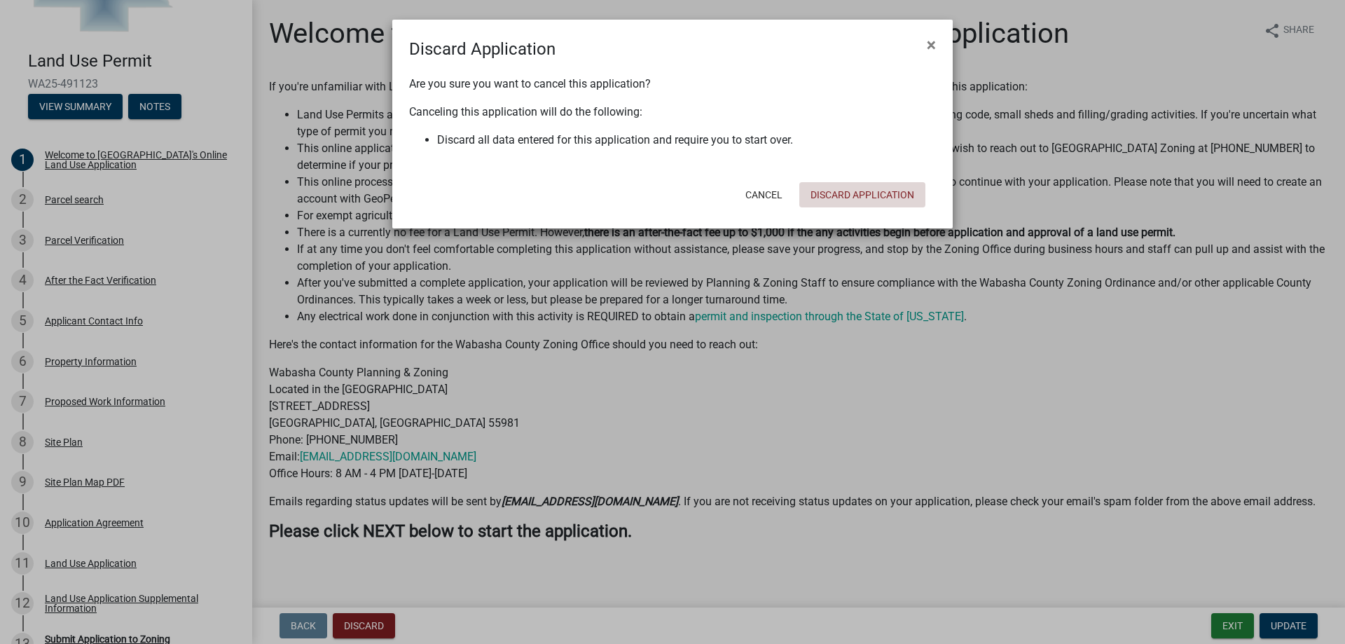
click at [853, 196] on button "Discard Application" at bounding box center [862, 194] width 126 height 25
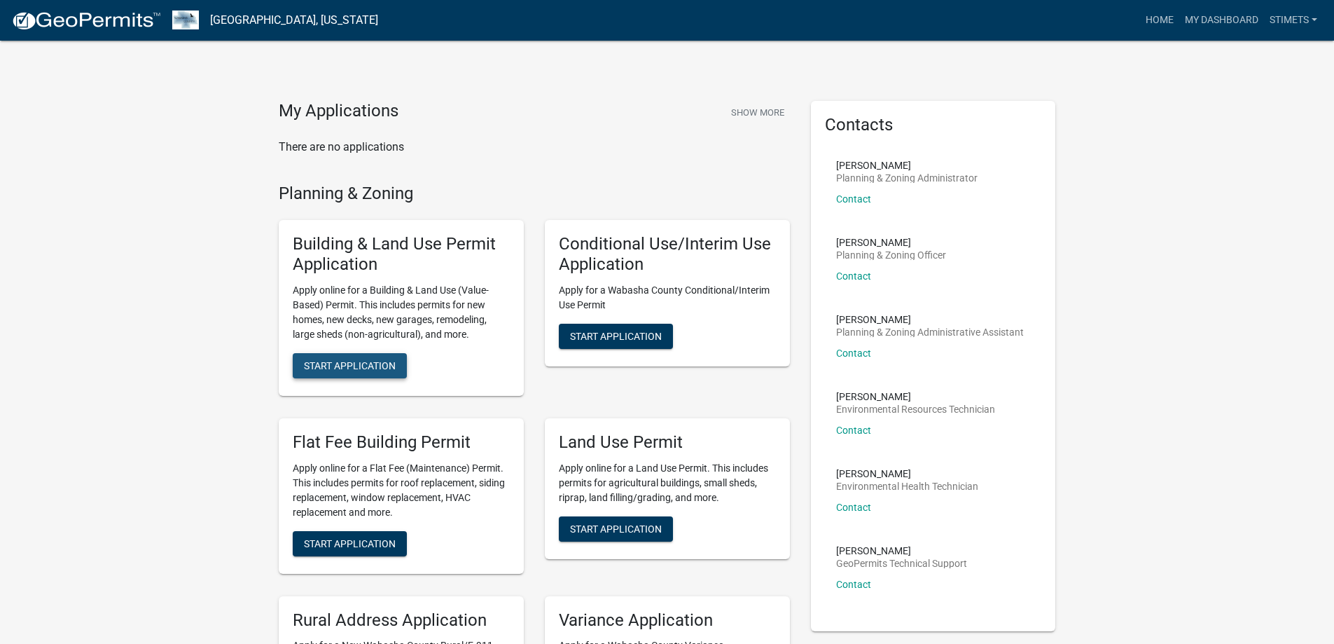
click at [373, 368] on span "Start Application" at bounding box center [350, 364] width 92 height 11
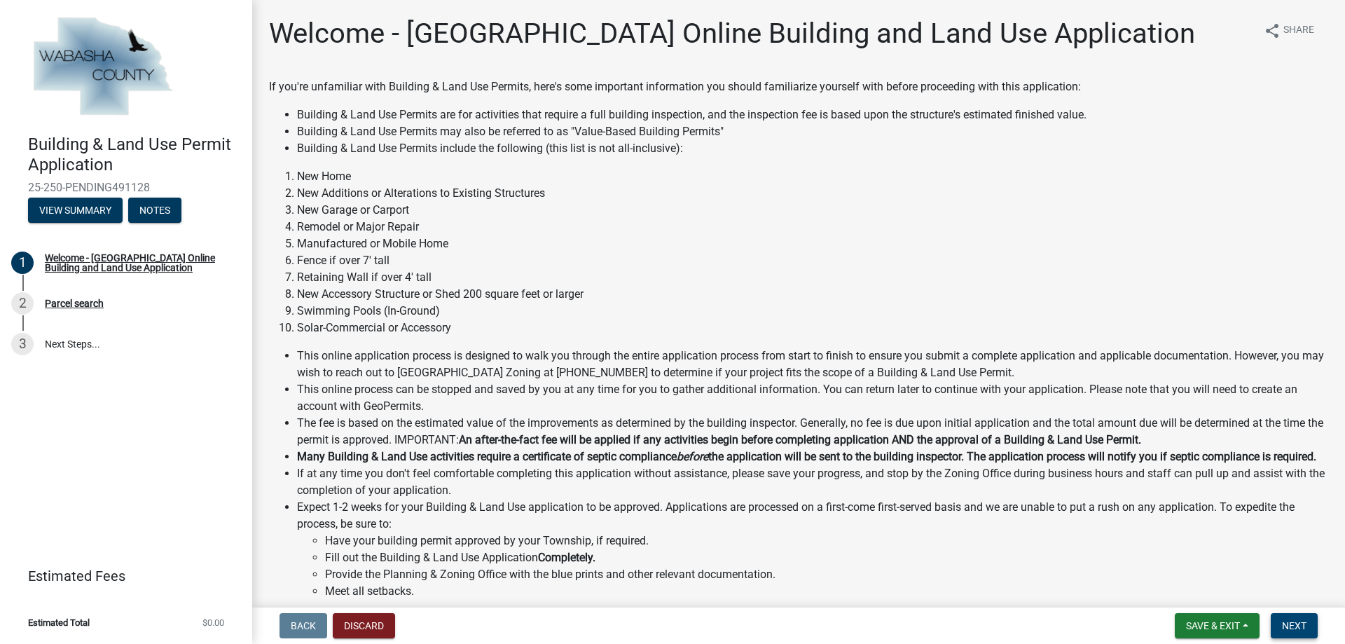
click at [1297, 623] on span "Next" at bounding box center [1294, 625] width 25 height 11
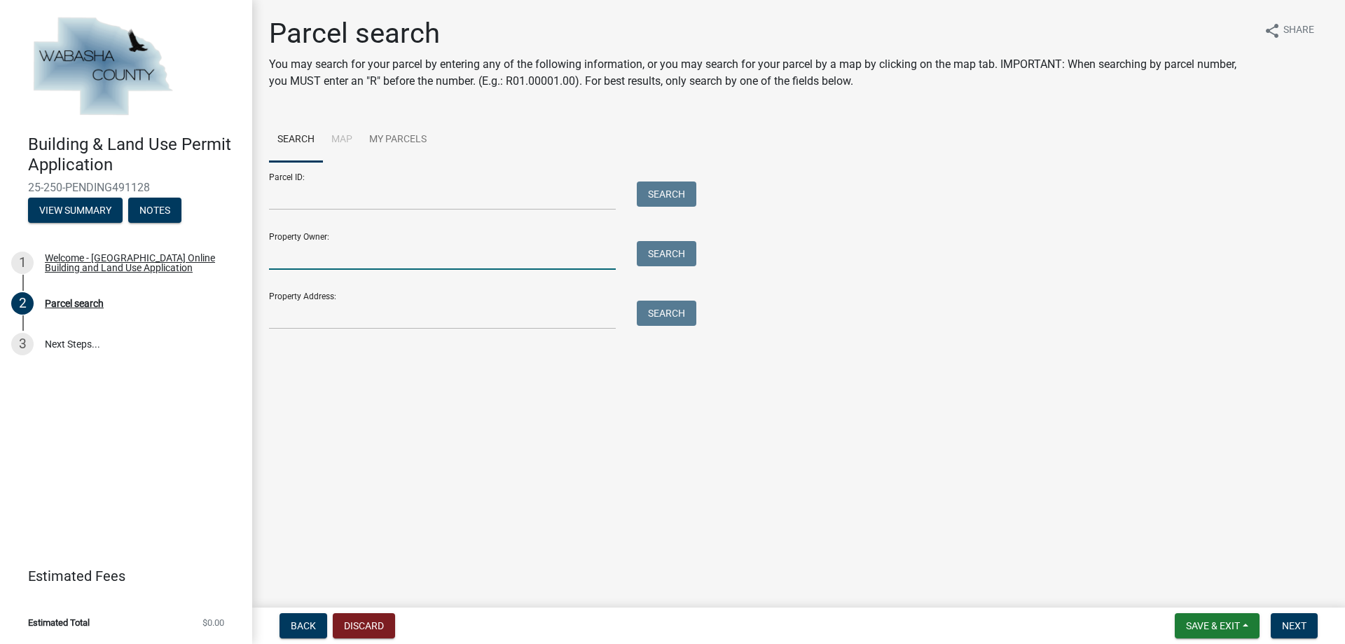
click at [380, 263] on input "Property Owner:" at bounding box center [442, 255] width 347 height 29
type input "[PERSON_NAME]"
click at [674, 256] on button "Search" at bounding box center [667, 253] width 60 height 25
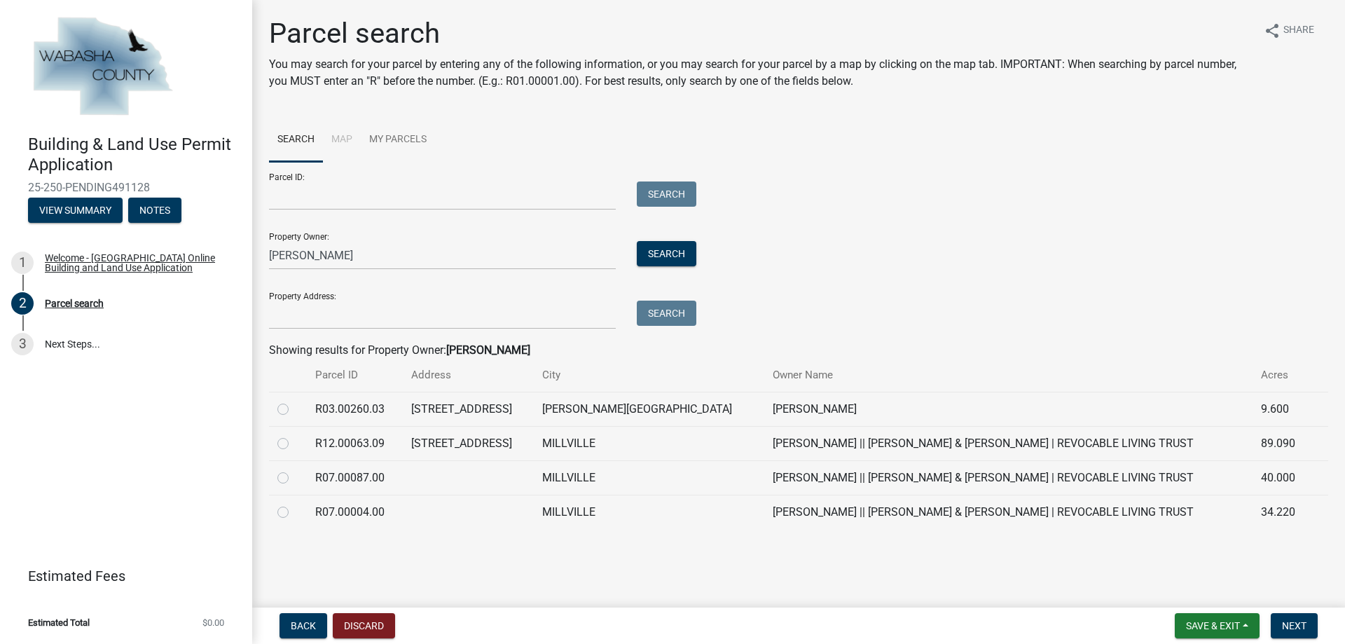
click at [294, 401] on label at bounding box center [294, 401] width 0 height 0
click at [294, 410] on input "radio" at bounding box center [298, 405] width 9 height 9
radio input "true"
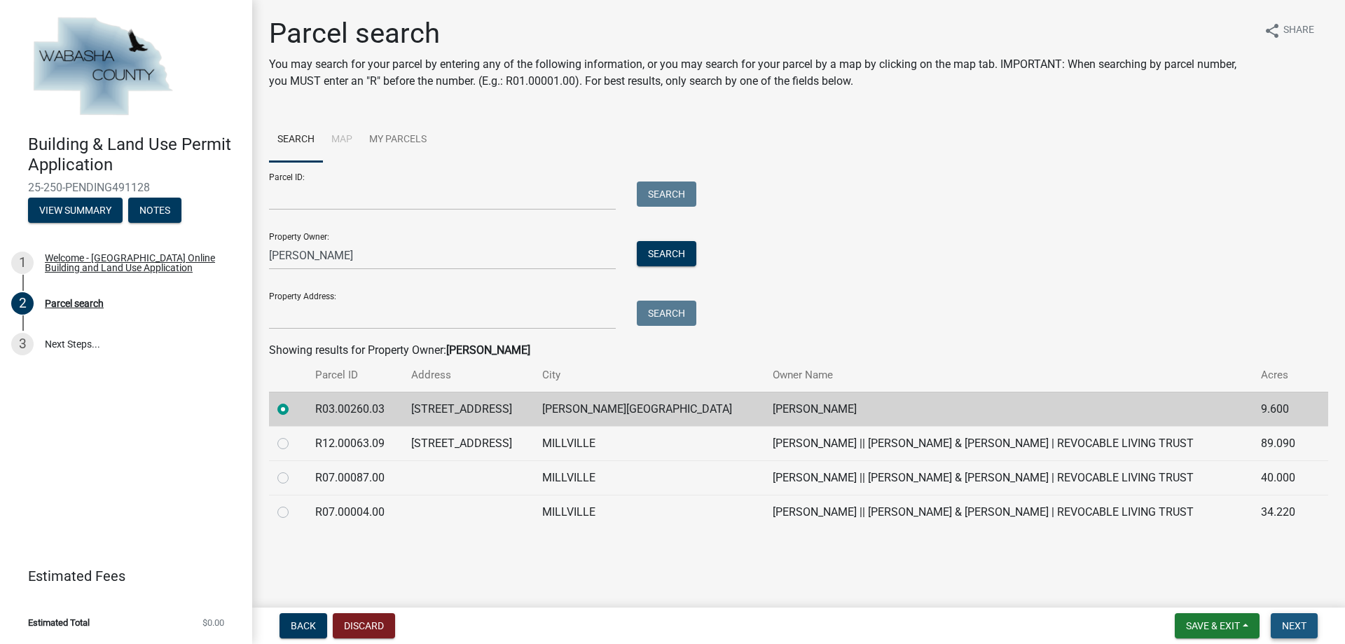
click at [1300, 622] on span "Next" at bounding box center [1294, 625] width 25 height 11
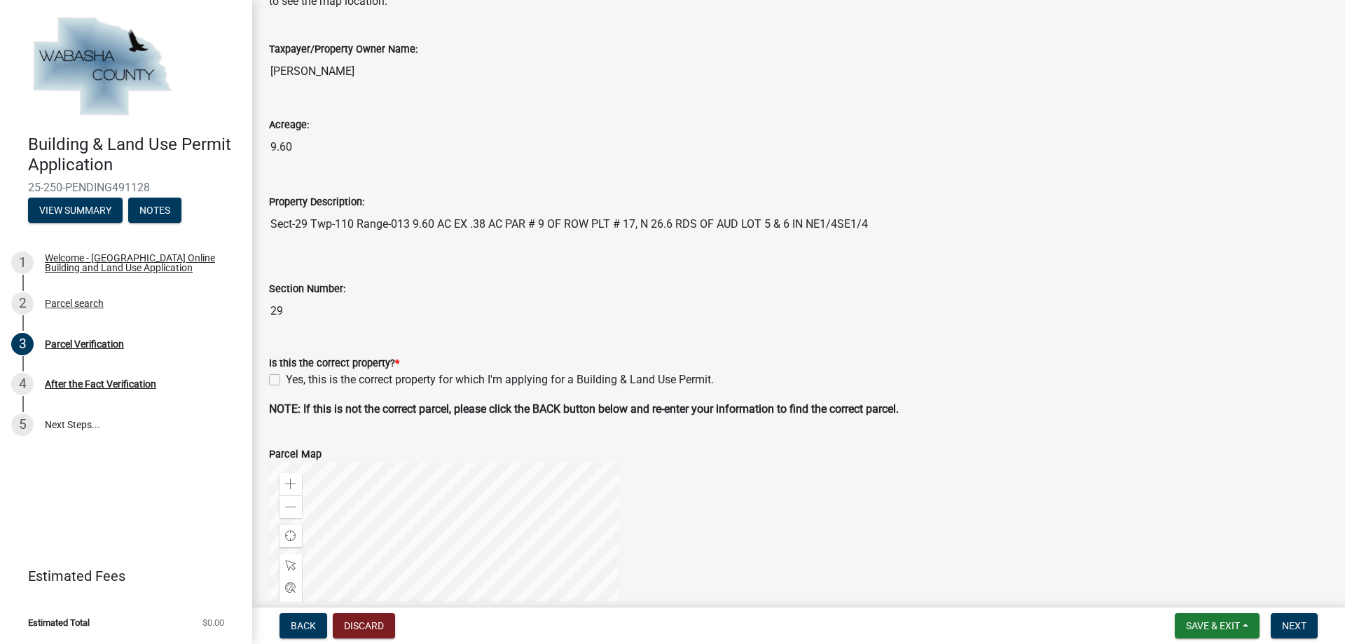
scroll to position [196, 0]
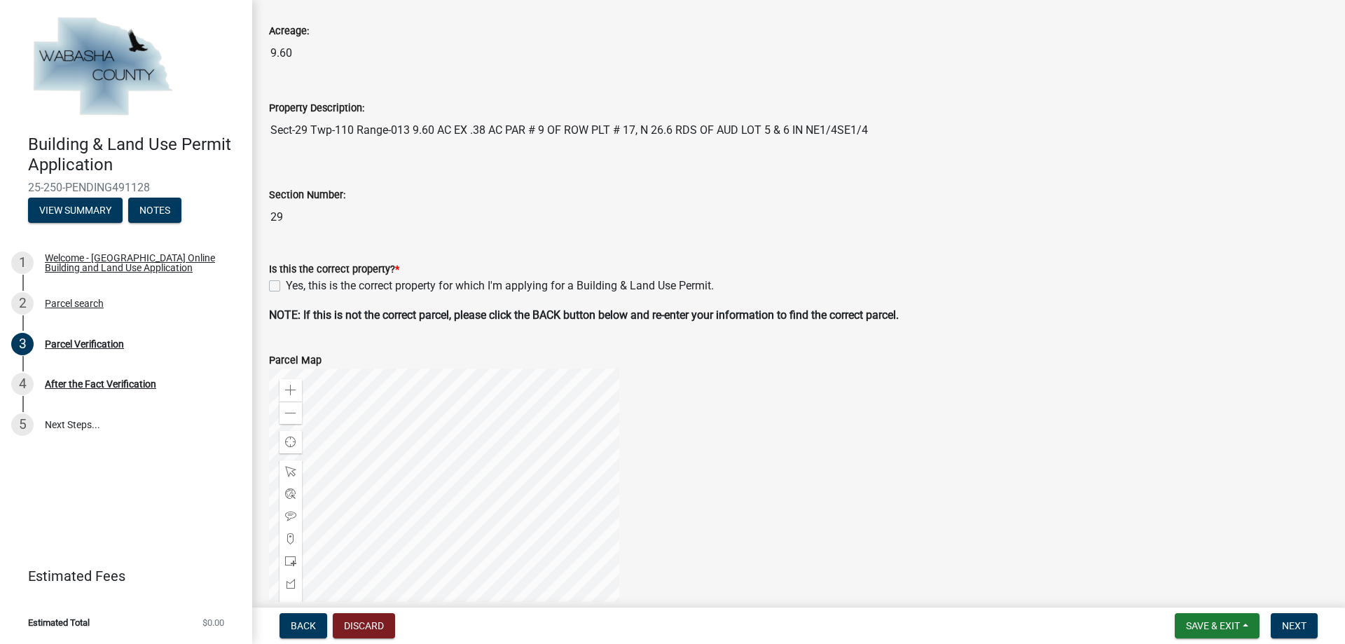
click at [286, 284] on label "Yes, this is the correct property for which I'm applying for a Building & Land …" at bounding box center [500, 285] width 428 height 17
click at [286, 284] on input "Yes, this is the correct property for which I'm applying for a Building & Land …" at bounding box center [290, 281] width 9 height 9
checkbox input "true"
click at [1305, 632] on button "Next" at bounding box center [1294, 625] width 47 height 25
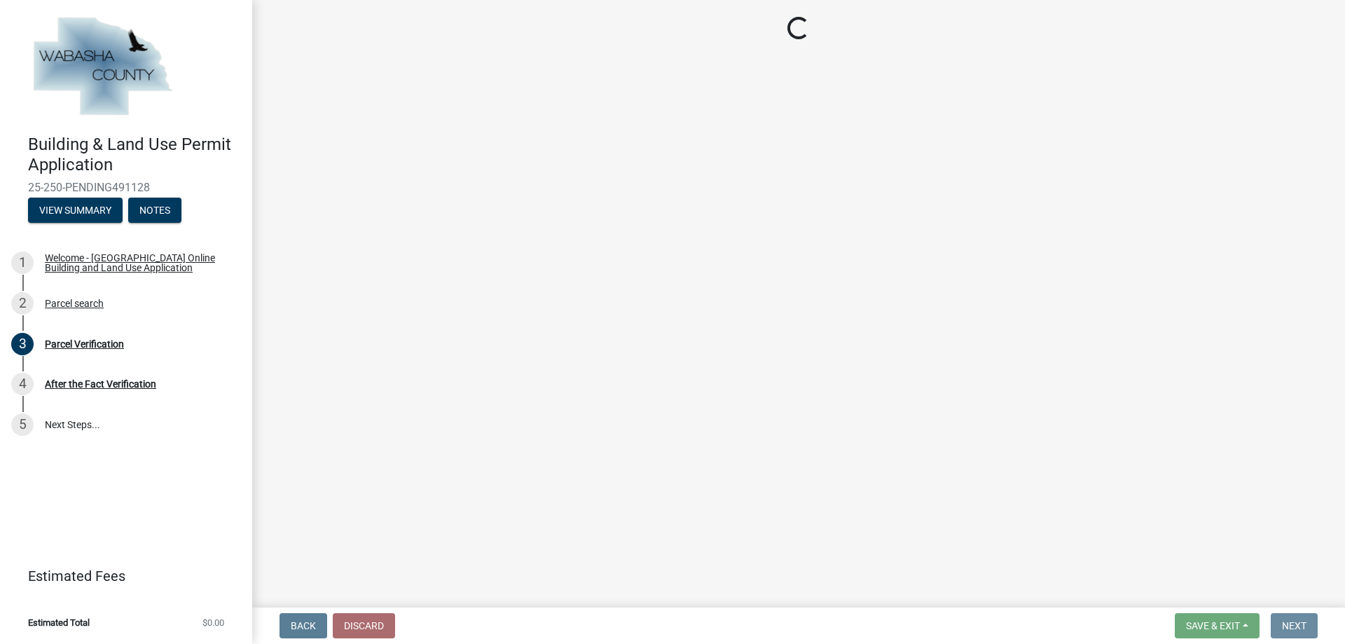
scroll to position [0, 0]
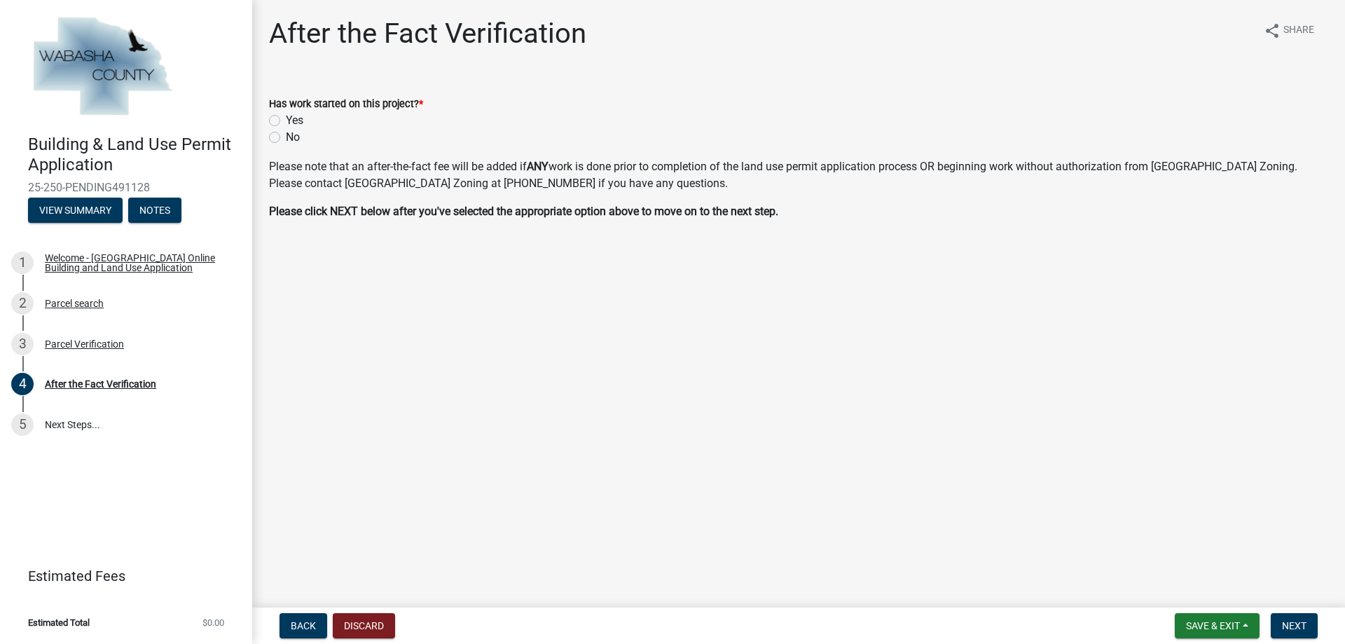
click at [286, 136] on label "No" at bounding box center [293, 137] width 14 height 17
click at [286, 136] on input "No" at bounding box center [290, 133] width 9 height 9
radio input "true"
click at [1291, 621] on span "Next" at bounding box center [1294, 625] width 25 height 11
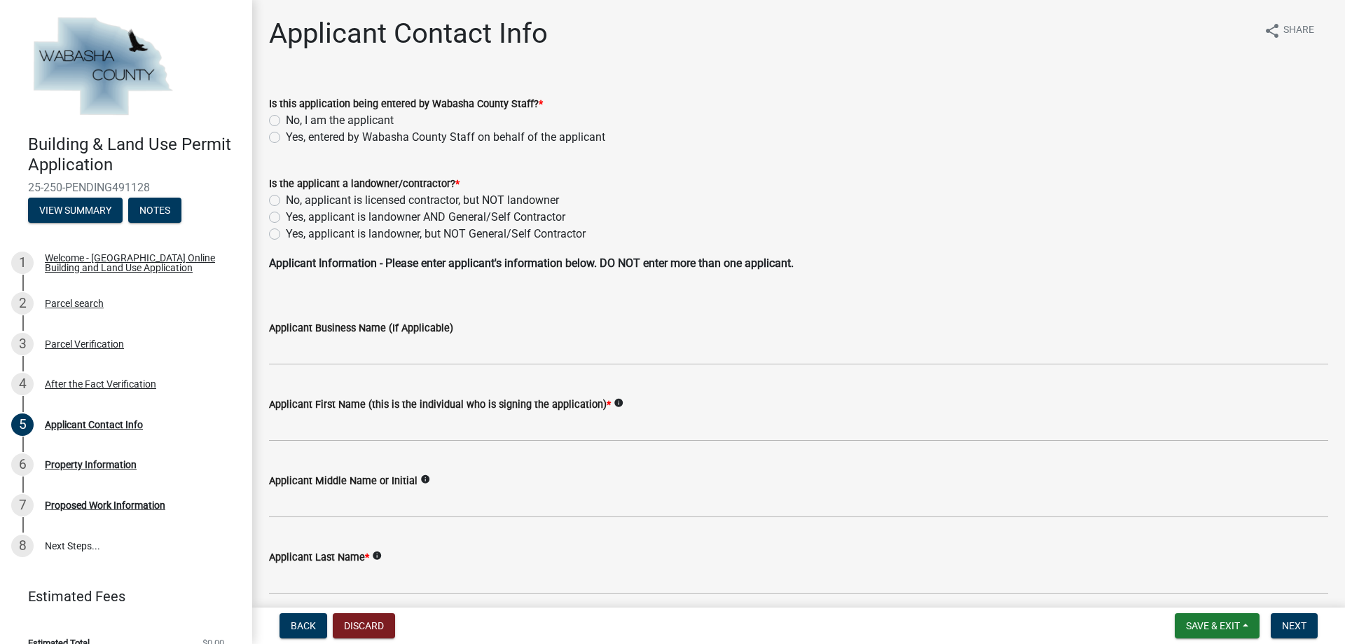
click at [286, 120] on label "No, I am the applicant" at bounding box center [340, 120] width 108 height 17
click at [286, 120] on input "No, I am the applicant" at bounding box center [290, 116] width 9 height 9
radio input "true"
click at [286, 199] on label "No, applicant is licensed contractor, but NOT landowner" at bounding box center [422, 200] width 273 height 17
click at [286, 199] on input "No, applicant is licensed contractor, but NOT landowner" at bounding box center [290, 196] width 9 height 9
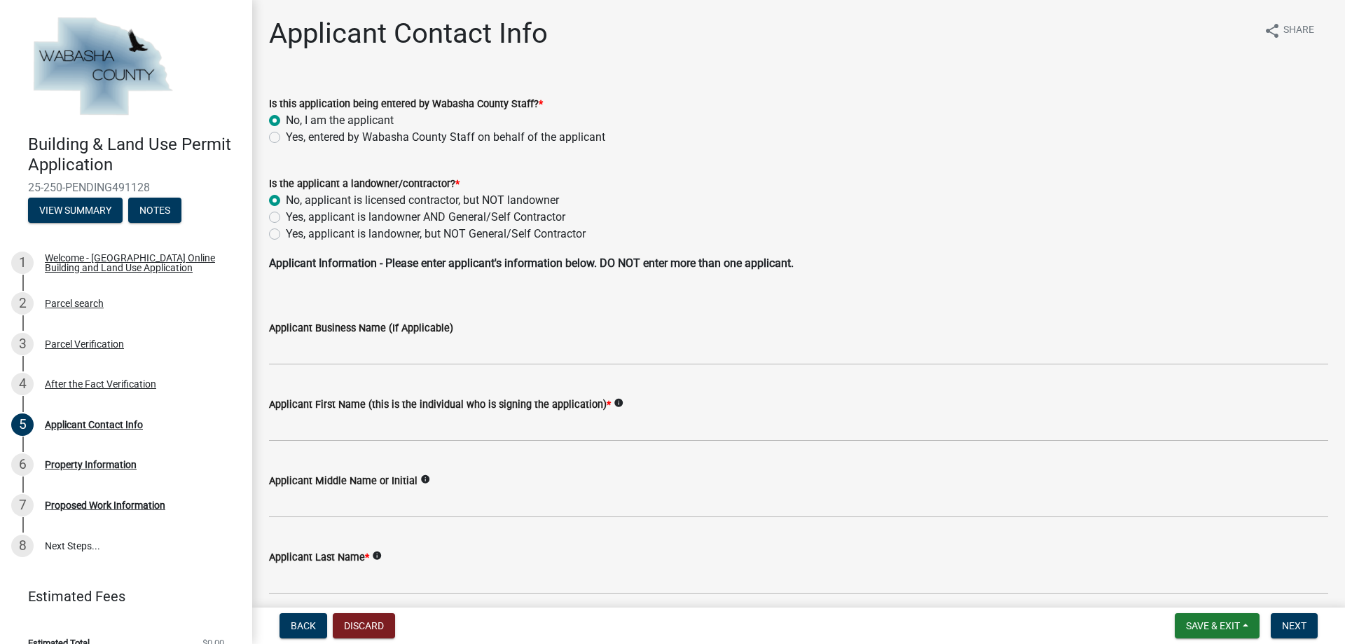
radio input "true"
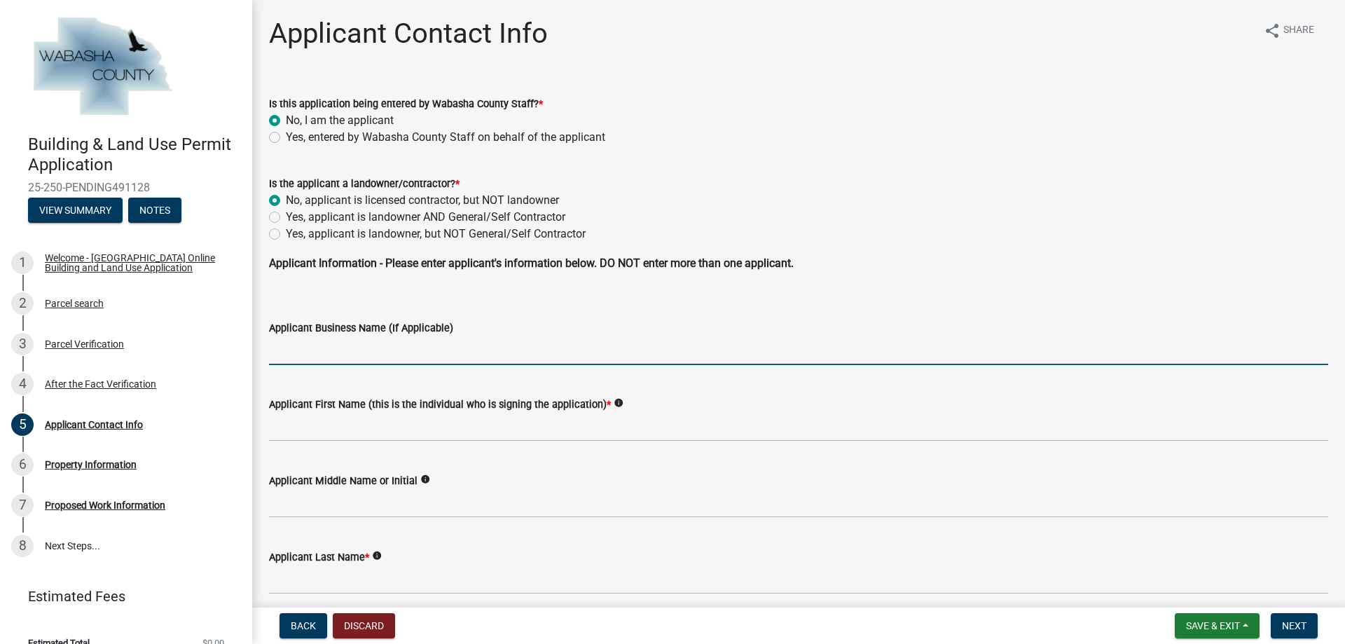
click at [360, 352] on input "Applicant Business Name (If Applicable)" at bounding box center [798, 350] width 1059 height 29
type input "Stimets Home Building"
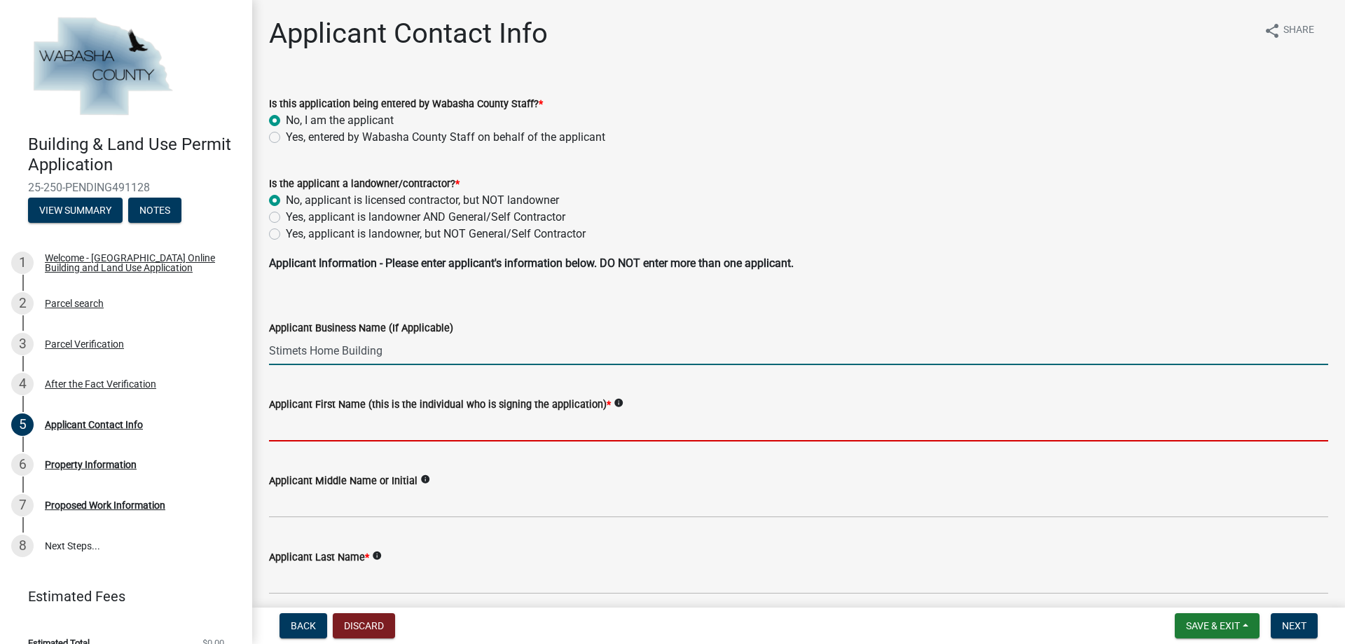
click at [345, 431] on input "Applicant First Name (this is the individual who is signing the application) *" at bounding box center [798, 427] width 1059 height 29
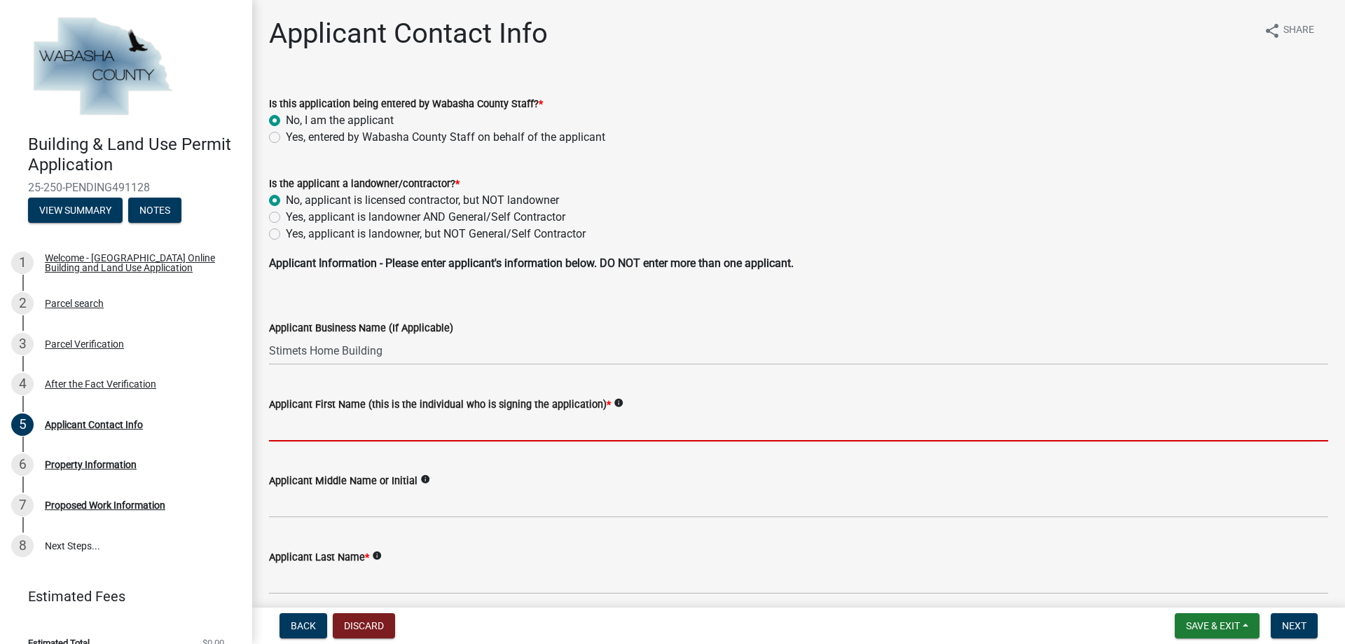
type input "Mark"
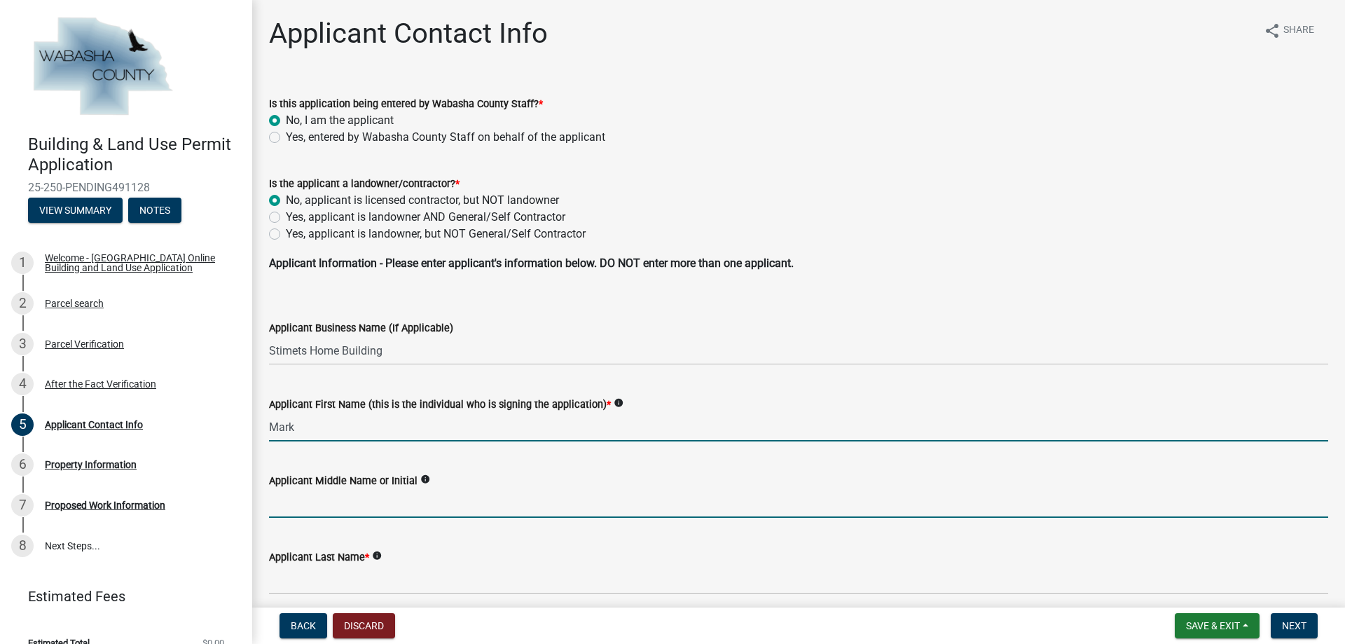
type input "F"
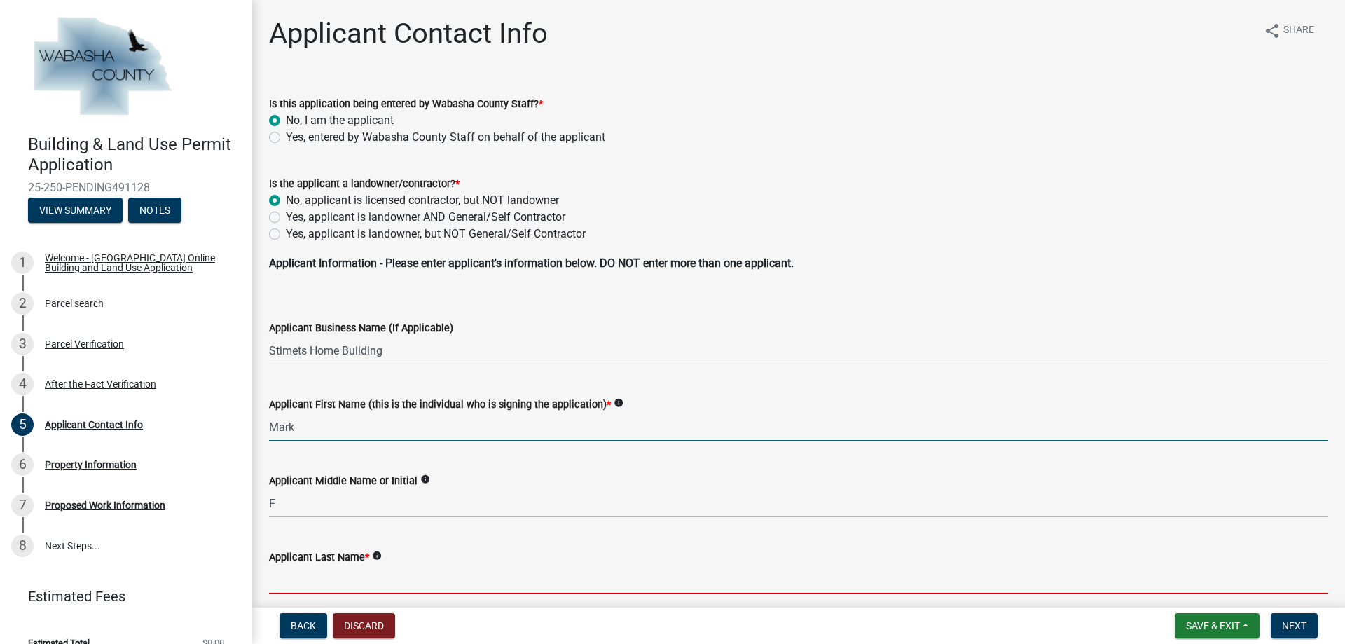
type input "Stimets"
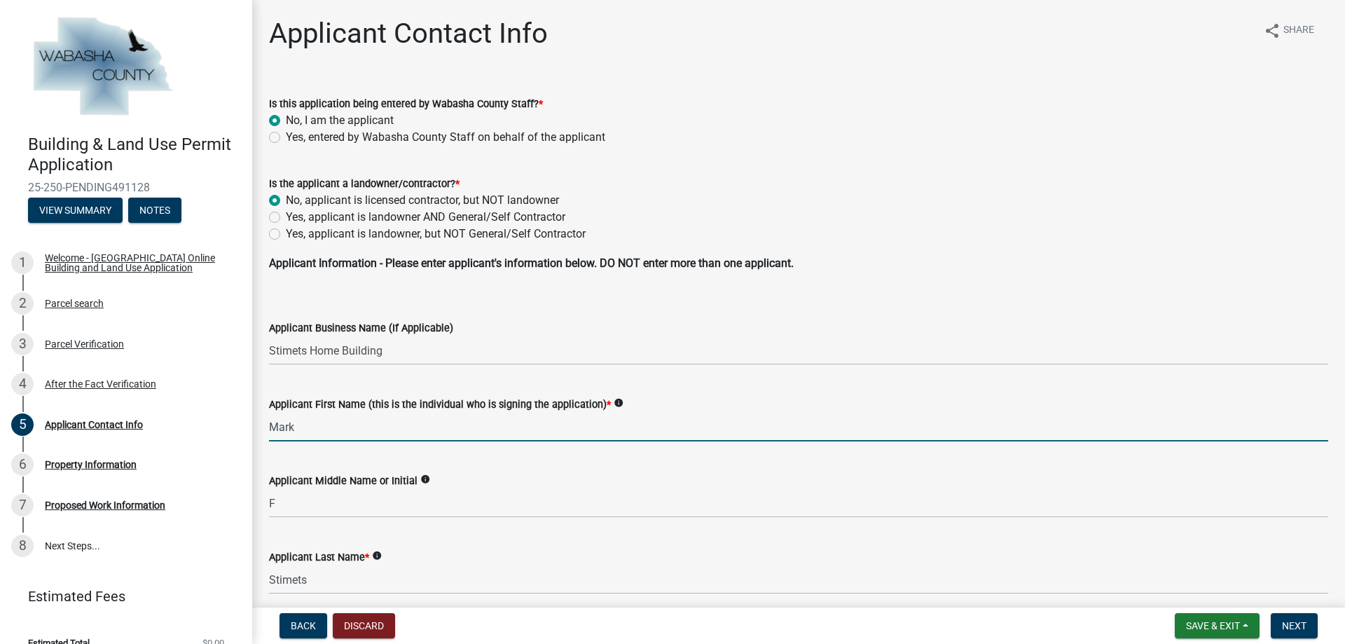
type input "[STREET_ADDRESS]"
type input "Elgin"
type input "MN"
type input "55932"
type input "5079511699"
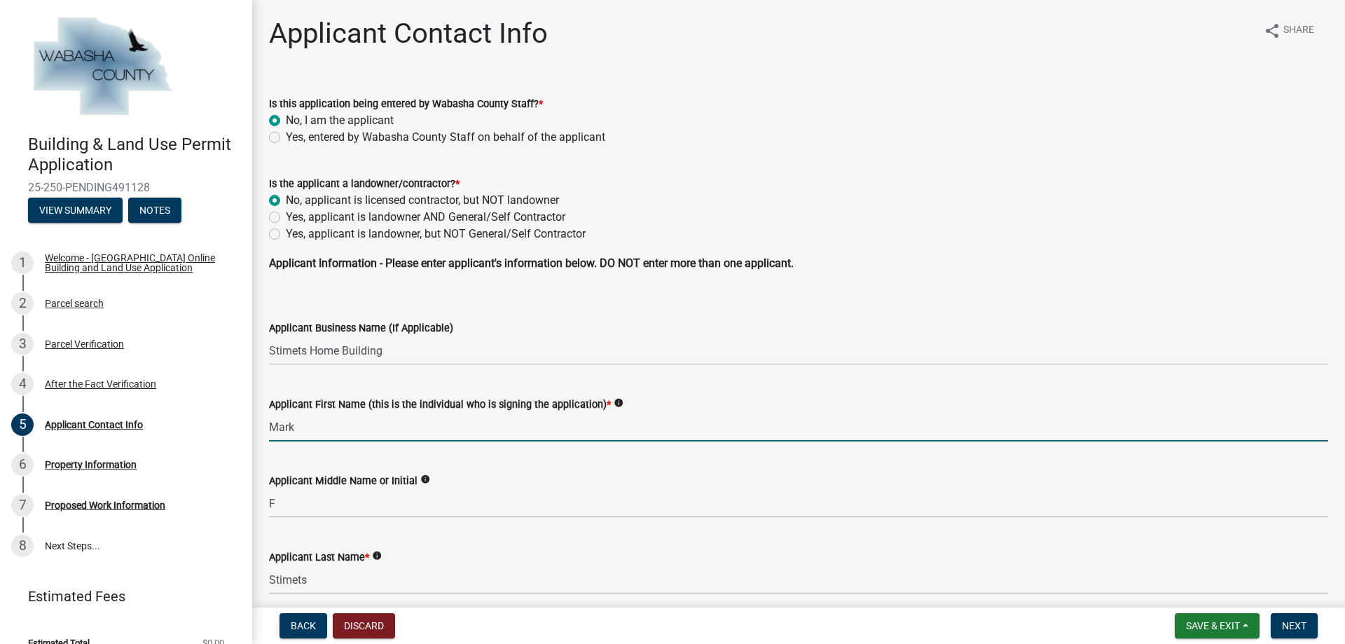
type input "[EMAIL_ADDRESS][DOMAIN_NAME]"
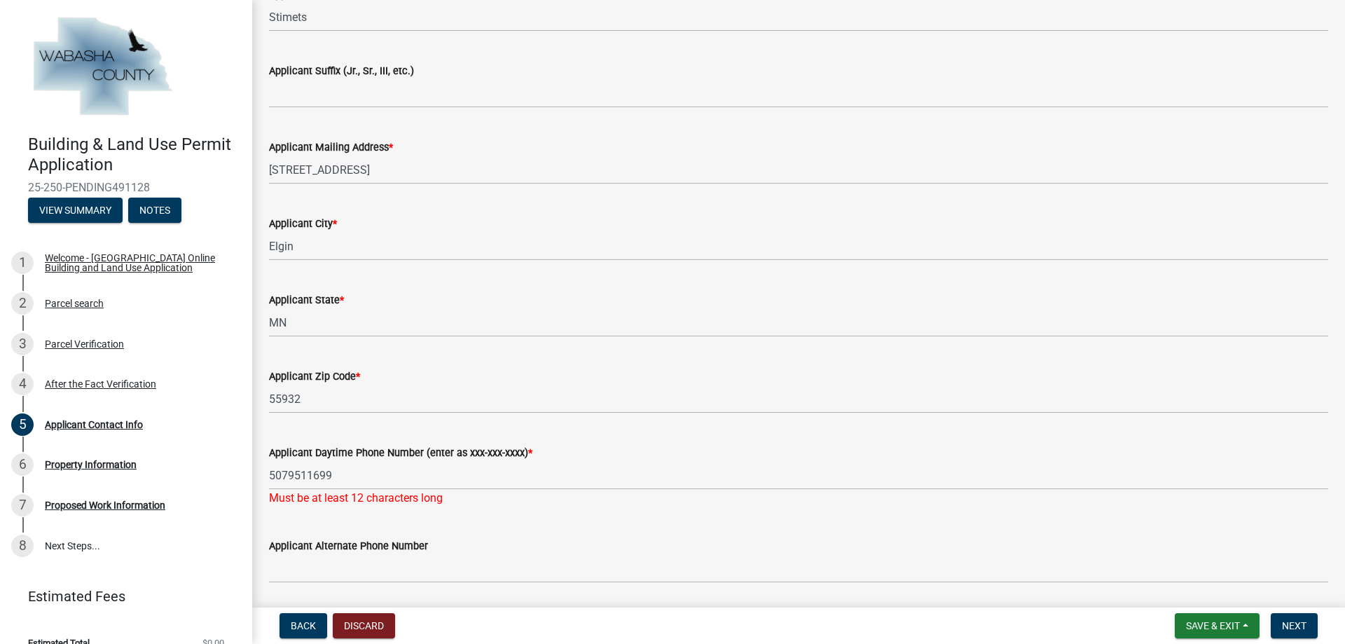
scroll to position [644, 0]
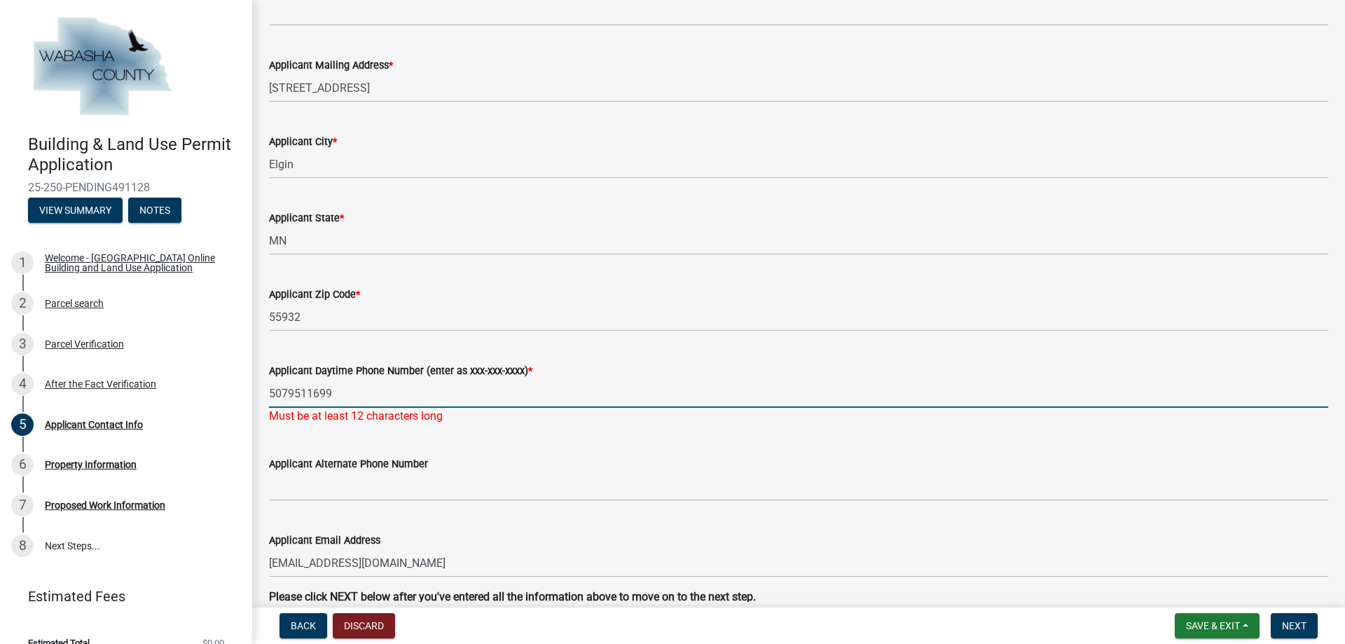
click at [286, 393] on input "5079511699" at bounding box center [798, 393] width 1059 height 29
click at [309, 391] on input "507-9511699" at bounding box center [798, 393] width 1059 height 29
click at [377, 397] on input "[PHONE_NUMBER]" at bounding box center [798, 393] width 1059 height 29
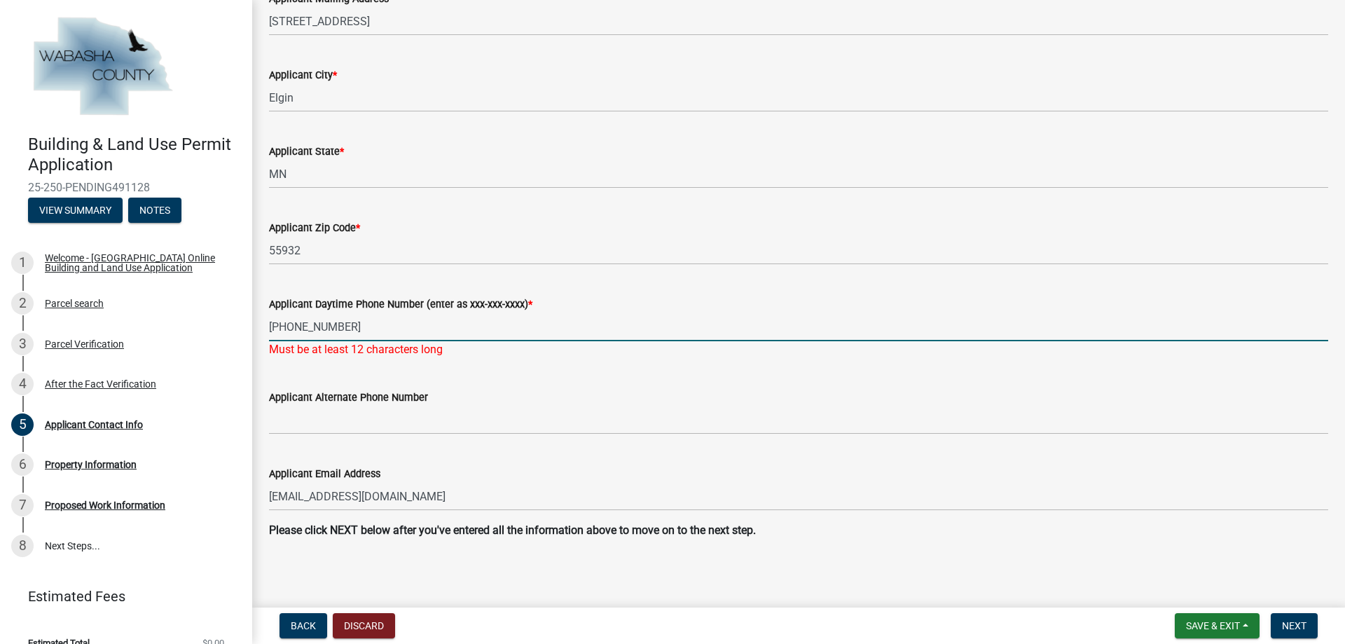
scroll to position [714, 0]
type input "[PHONE_NUMBER]"
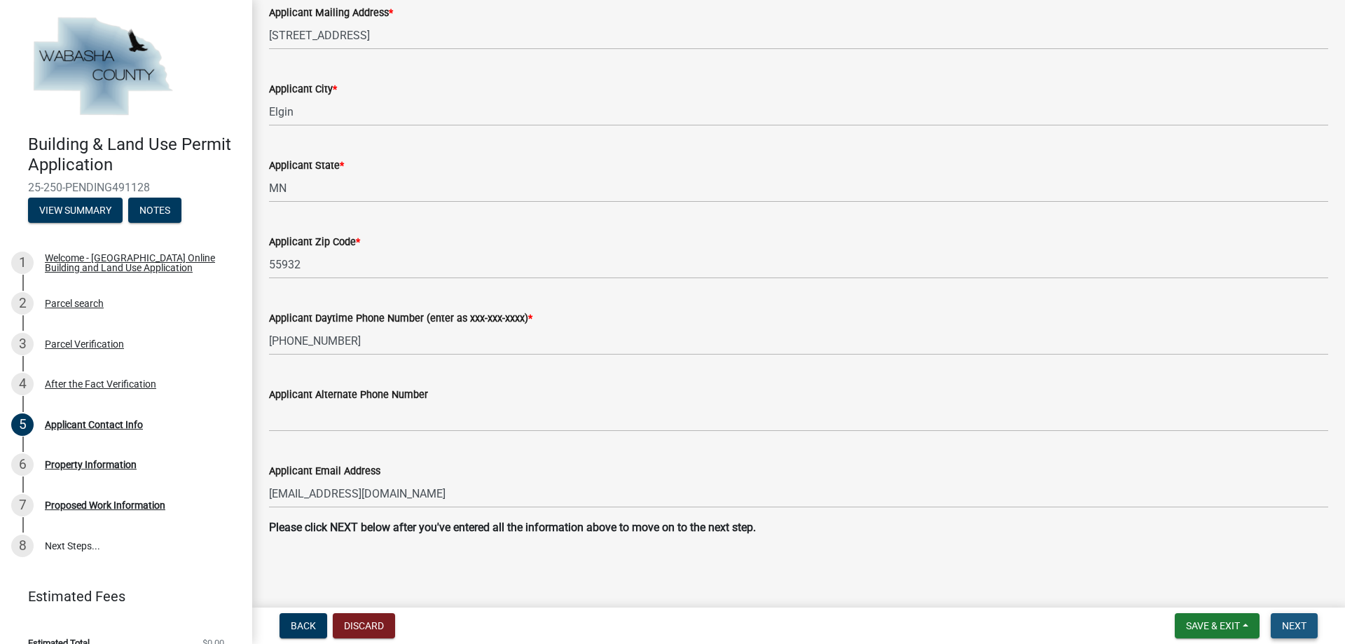
click at [1300, 626] on span "Next" at bounding box center [1294, 625] width 25 height 11
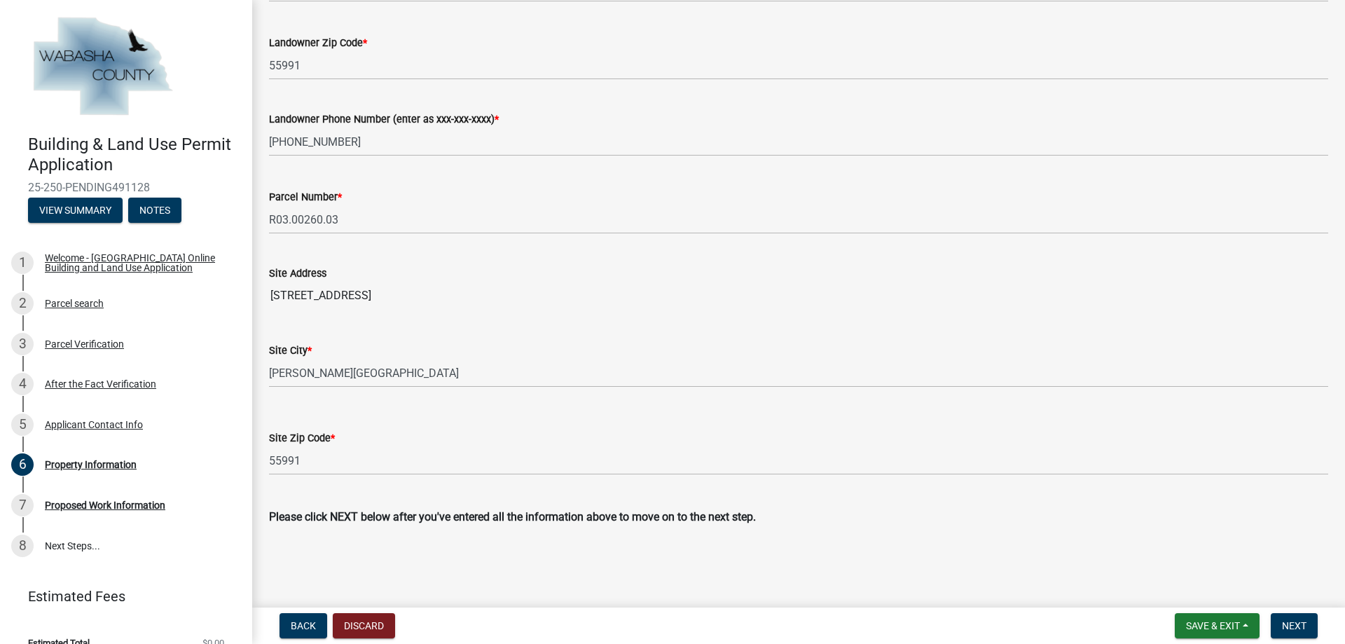
scroll to position [425, 0]
click at [1300, 625] on span "Next" at bounding box center [1294, 625] width 25 height 11
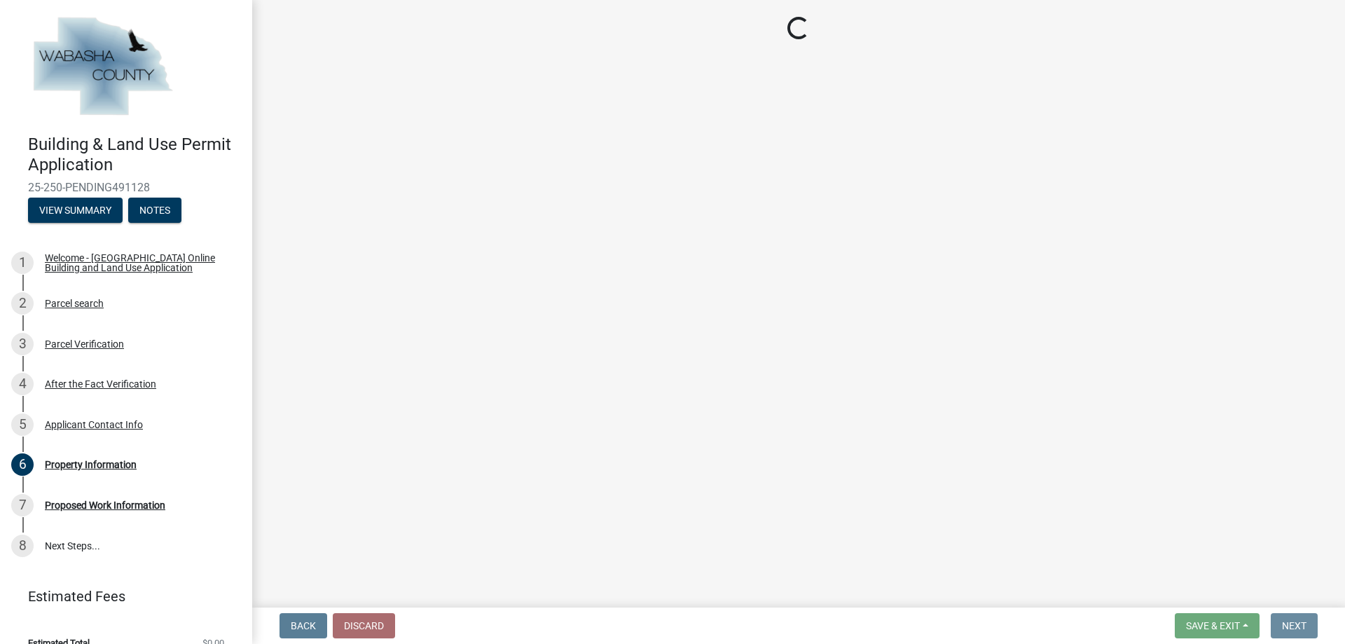
scroll to position [0, 0]
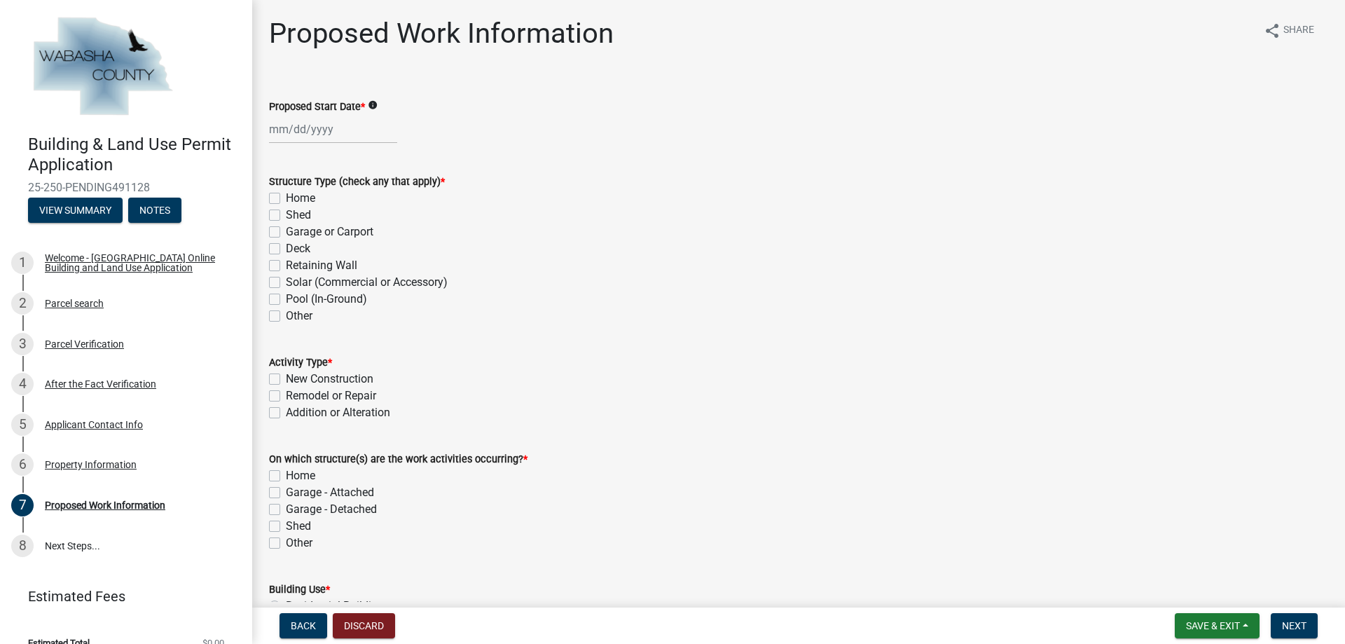
click at [286, 315] on label "Other" at bounding box center [299, 316] width 27 height 17
click at [286, 315] on input "Other" at bounding box center [290, 312] width 9 height 9
checkbox input "true"
checkbox input "false"
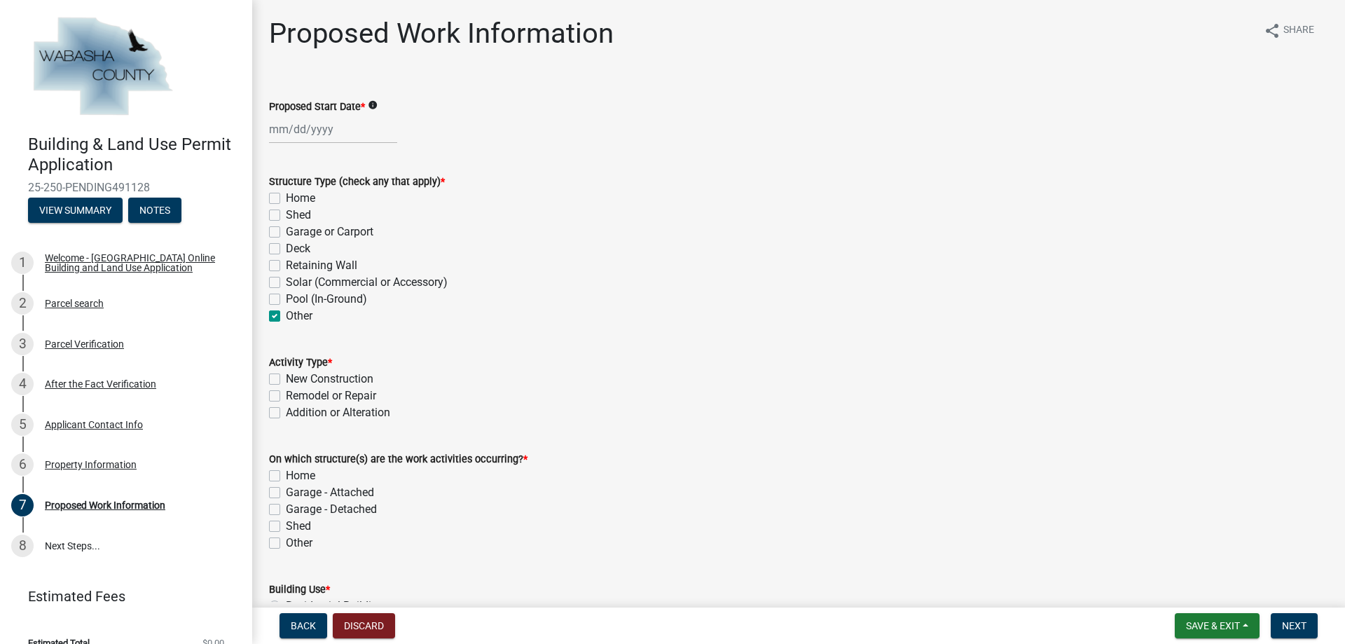
checkbox input "false"
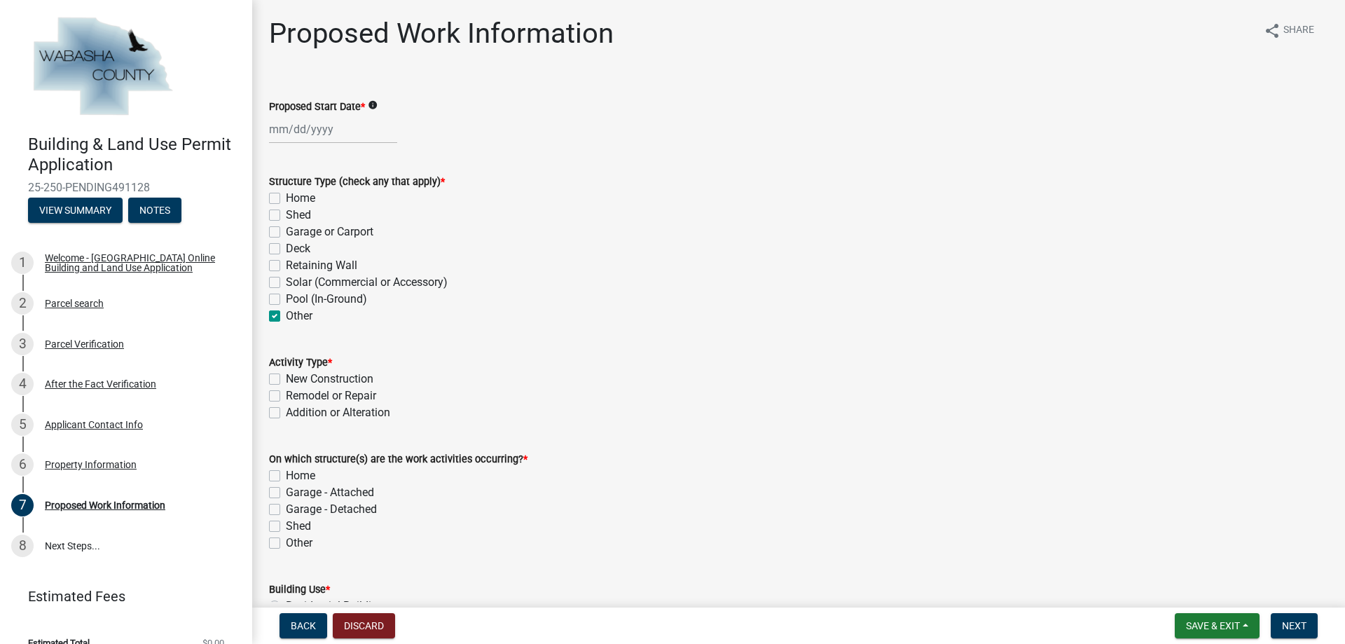
checkbox input "true"
click at [286, 380] on label "New Construction" at bounding box center [330, 379] width 88 height 17
click at [286, 380] on input "New Construction" at bounding box center [290, 375] width 9 height 9
checkbox input "true"
checkbox input "false"
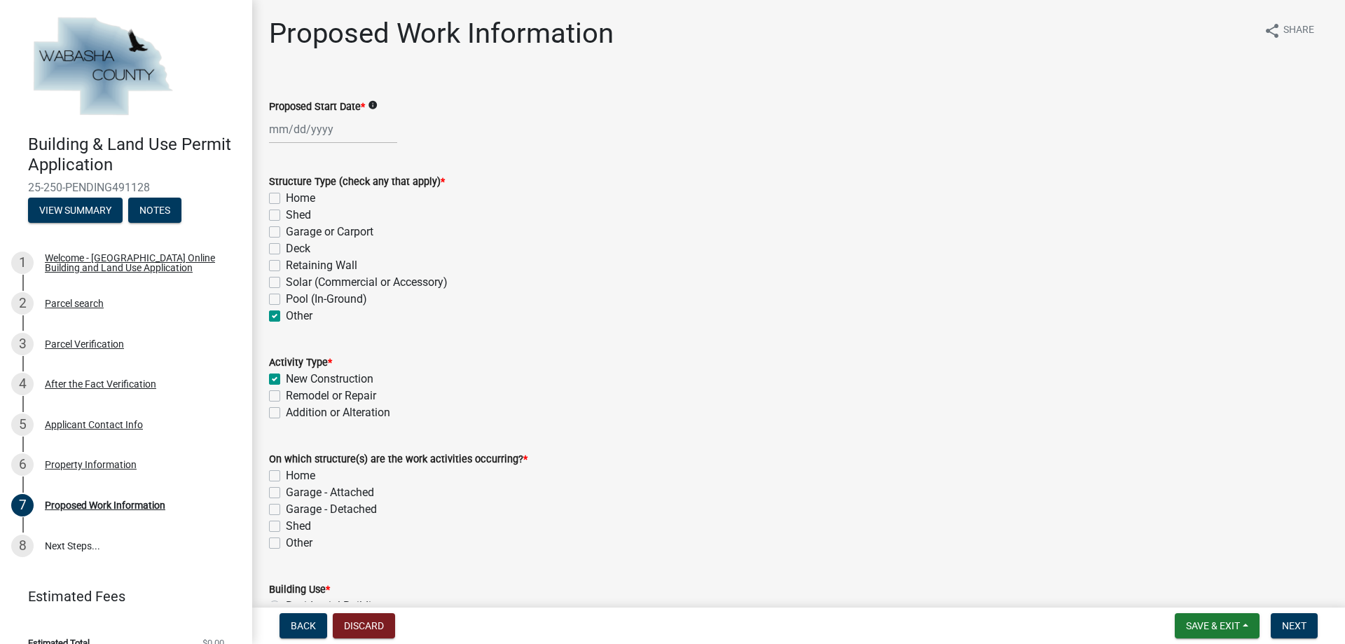
checkbox input "false"
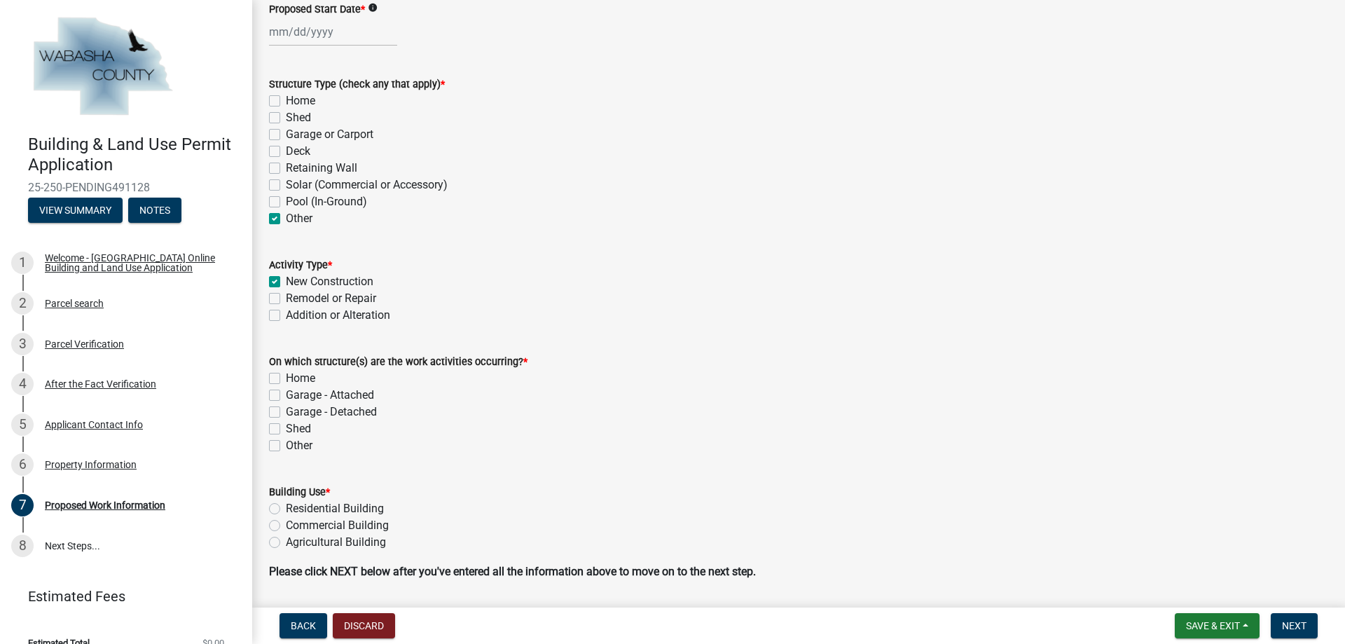
scroll to position [141, 0]
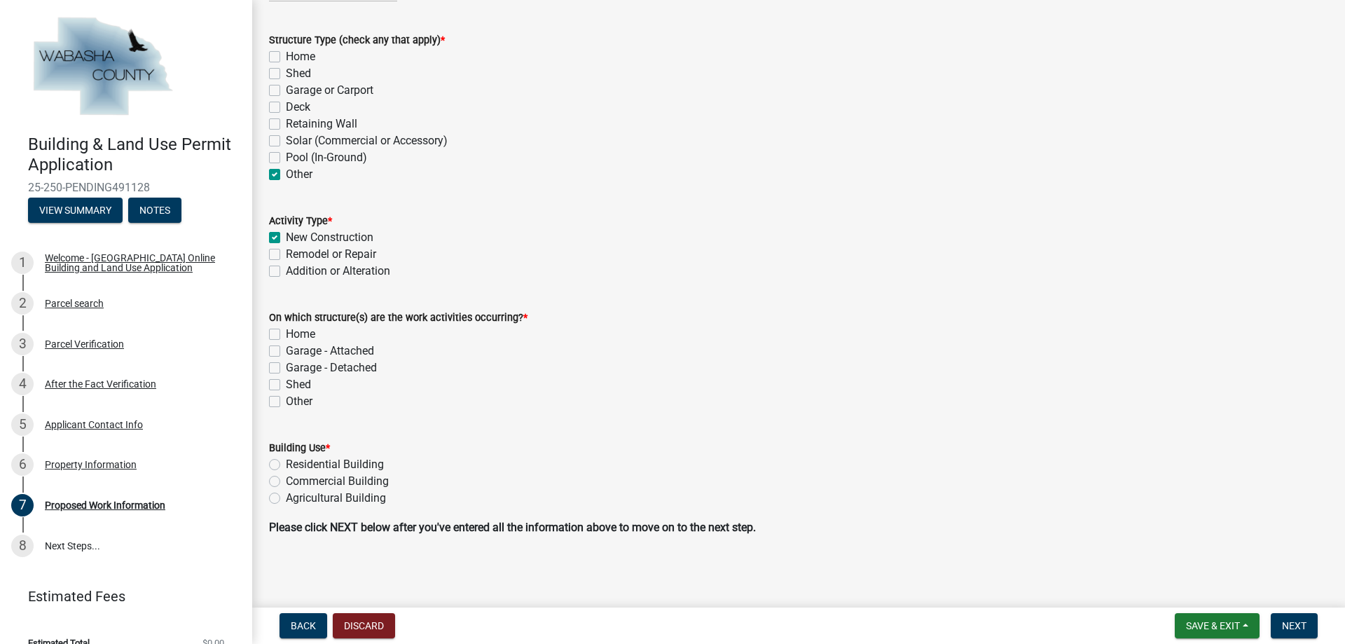
click at [286, 332] on label "Home" at bounding box center [300, 334] width 29 height 17
click at [286, 332] on input "Home" at bounding box center [290, 330] width 9 height 9
checkbox input "true"
checkbox input "false"
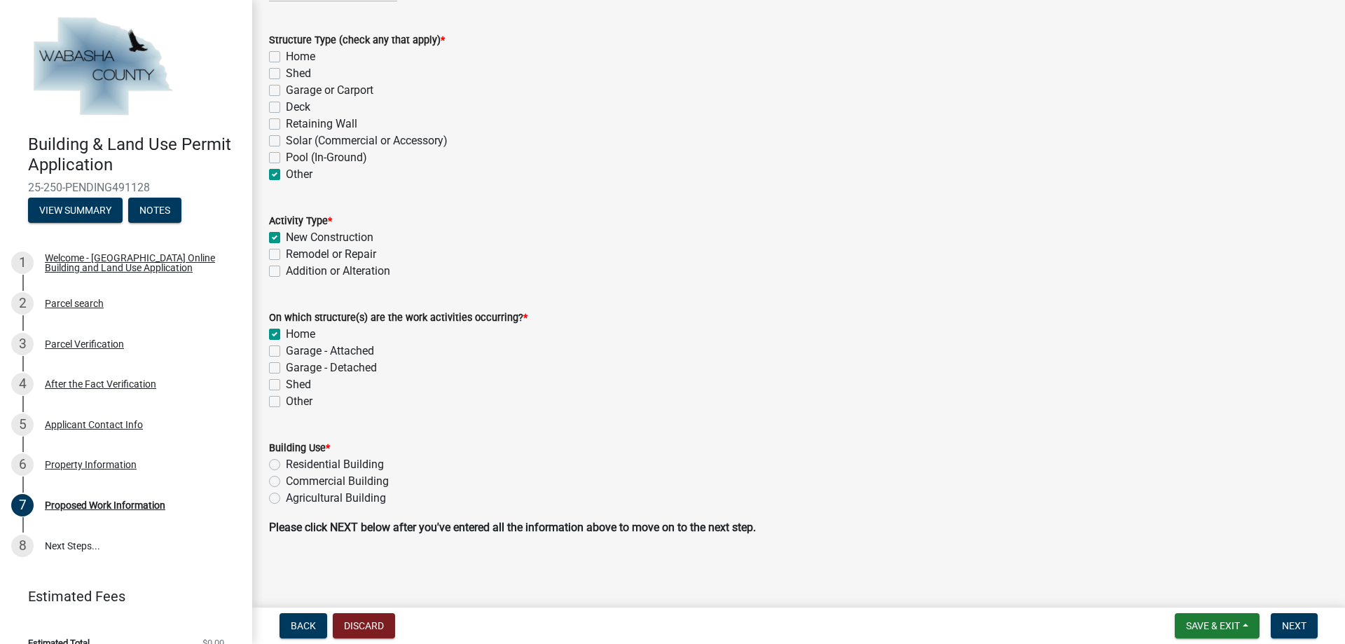
checkbox input "false"
click at [286, 463] on label "Residential Building" at bounding box center [335, 464] width 98 height 17
click at [286, 463] on input "Residential Building" at bounding box center [290, 460] width 9 height 9
radio input "true"
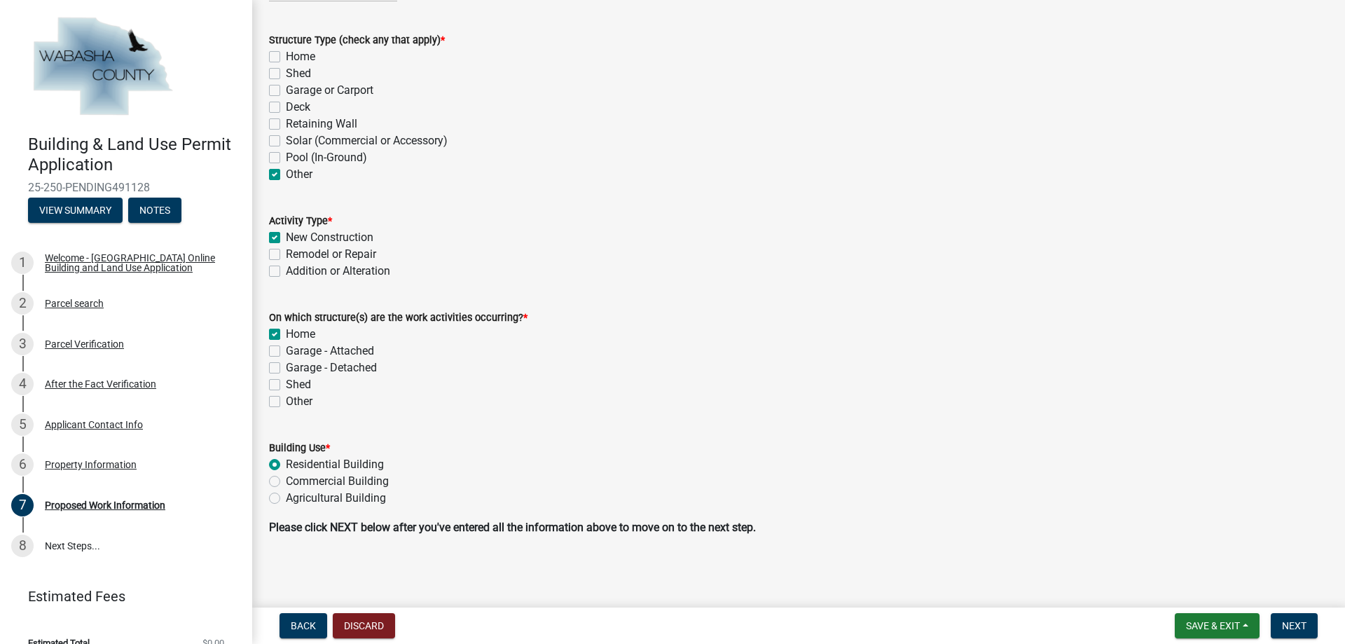
drag, startPoint x: 903, startPoint y: 520, endPoint x: 1005, endPoint y: 558, distance: 109.0
click at [985, 551] on div "Proposed Work Information share Share Proposed Start Date * info Structure Type…" at bounding box center [798, 217] width 1080 height 684
click at [1291, 624] on span "Next" at bounding box center [1294, 625] width 25 height 11
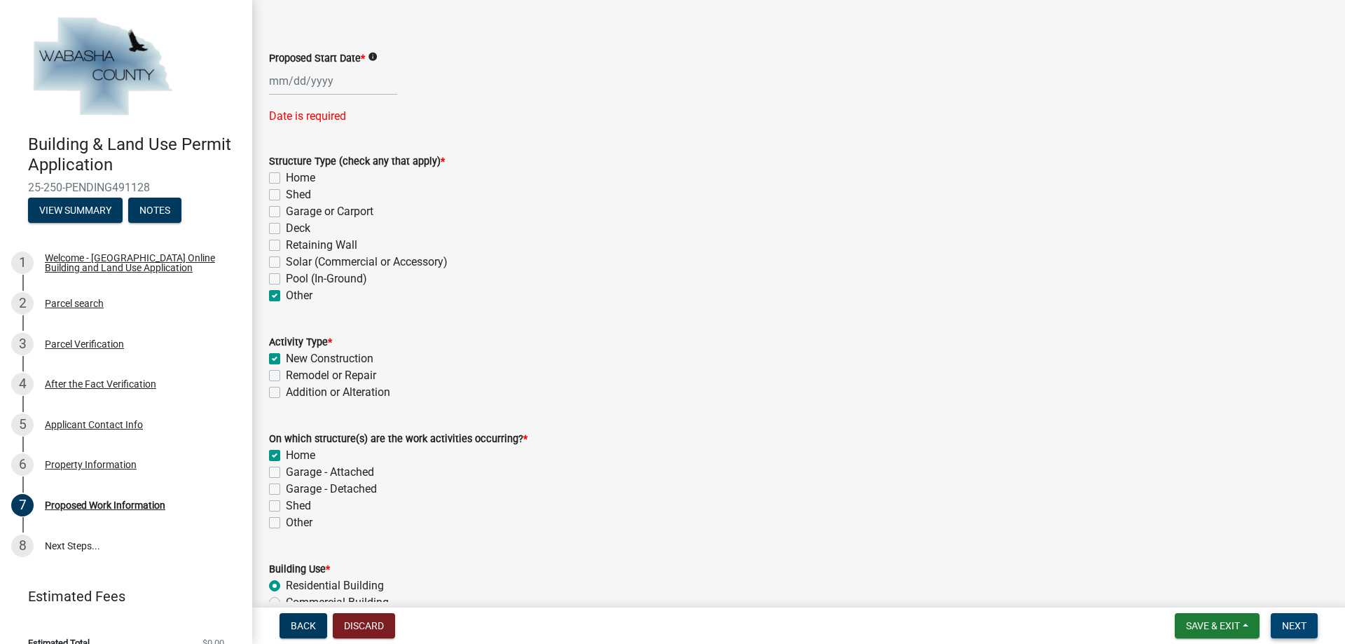
scroll to position [0, 0]
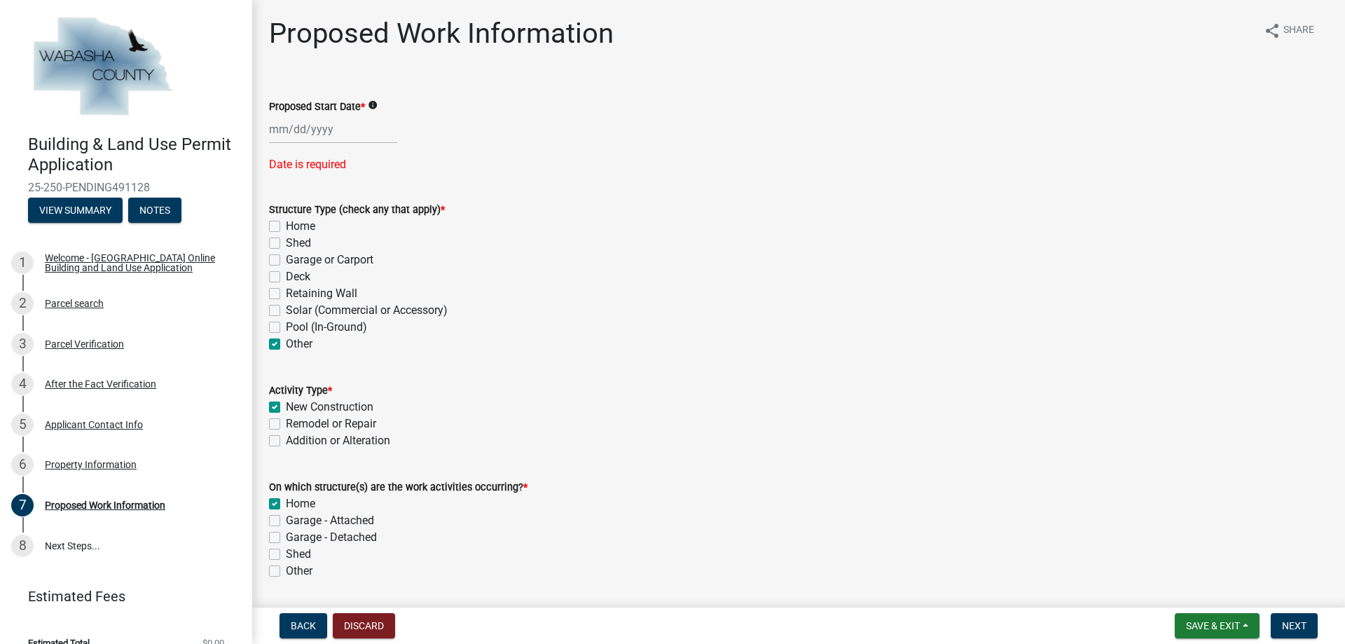
click at [275, 132] on div at bounding box center [333, 129] width 128 height 29
select select "10"
select select "2025"
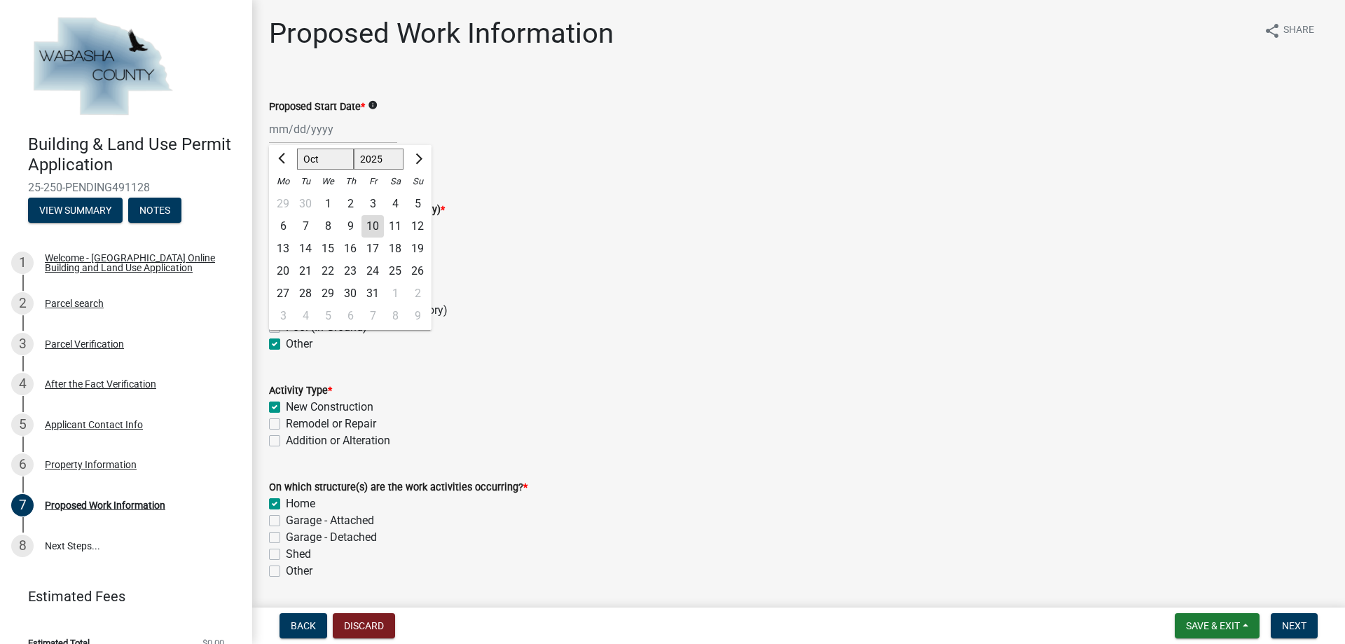
click at [324, 268] on div "22" at bounding box center [328, 271] width 22 height 22
type input "[DATE]"
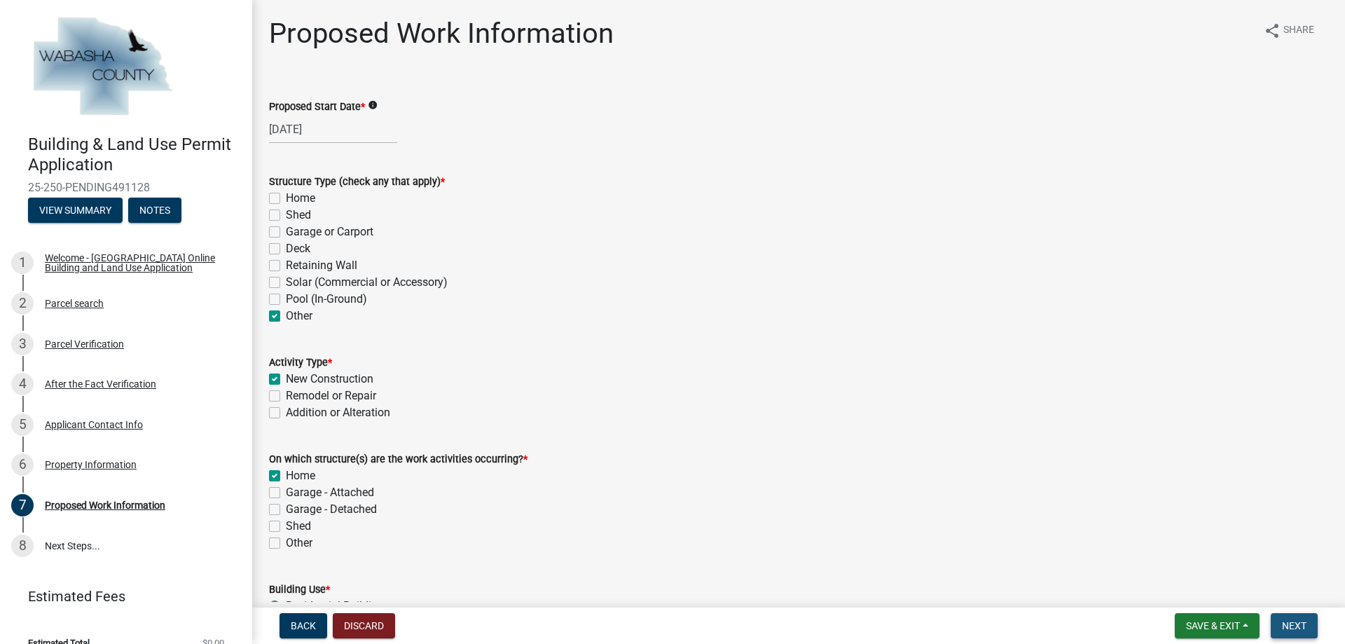
click at [1311, 623] on button "Next" at bounding box center [1294, 625] width 47 height 25
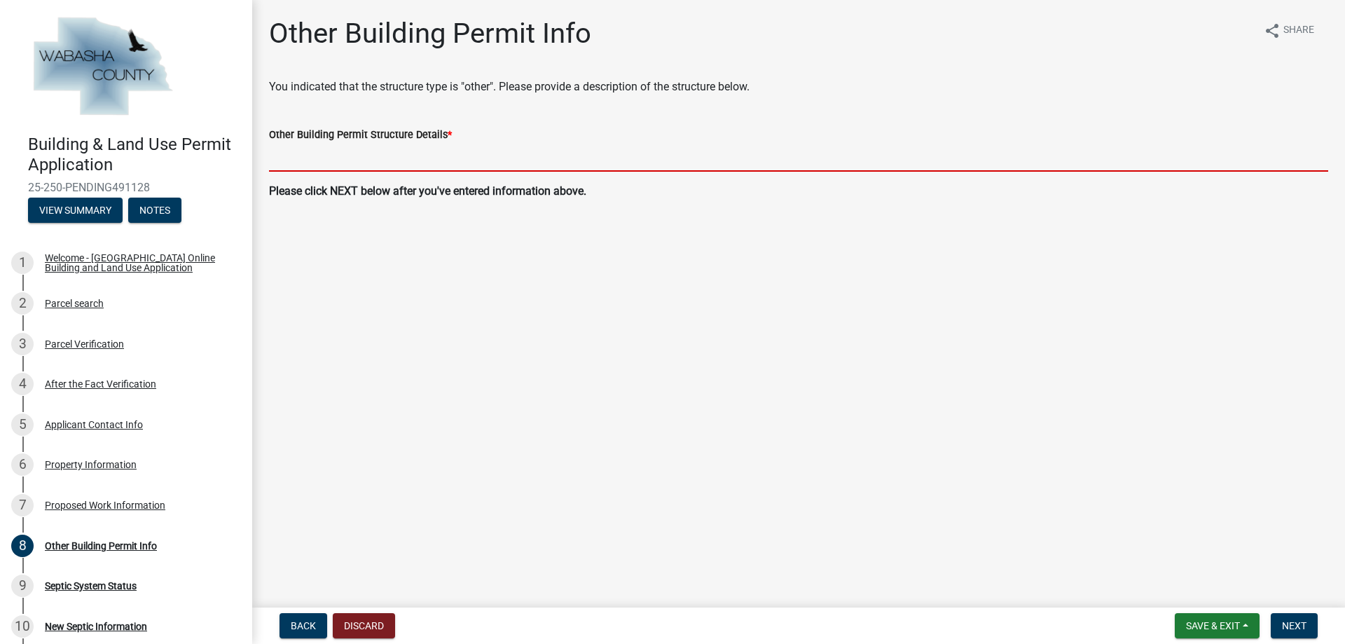
click at [321, 163] on input "Other Building Permit Structure Details *" at bounding box center [798, 157] width 1059 height 29
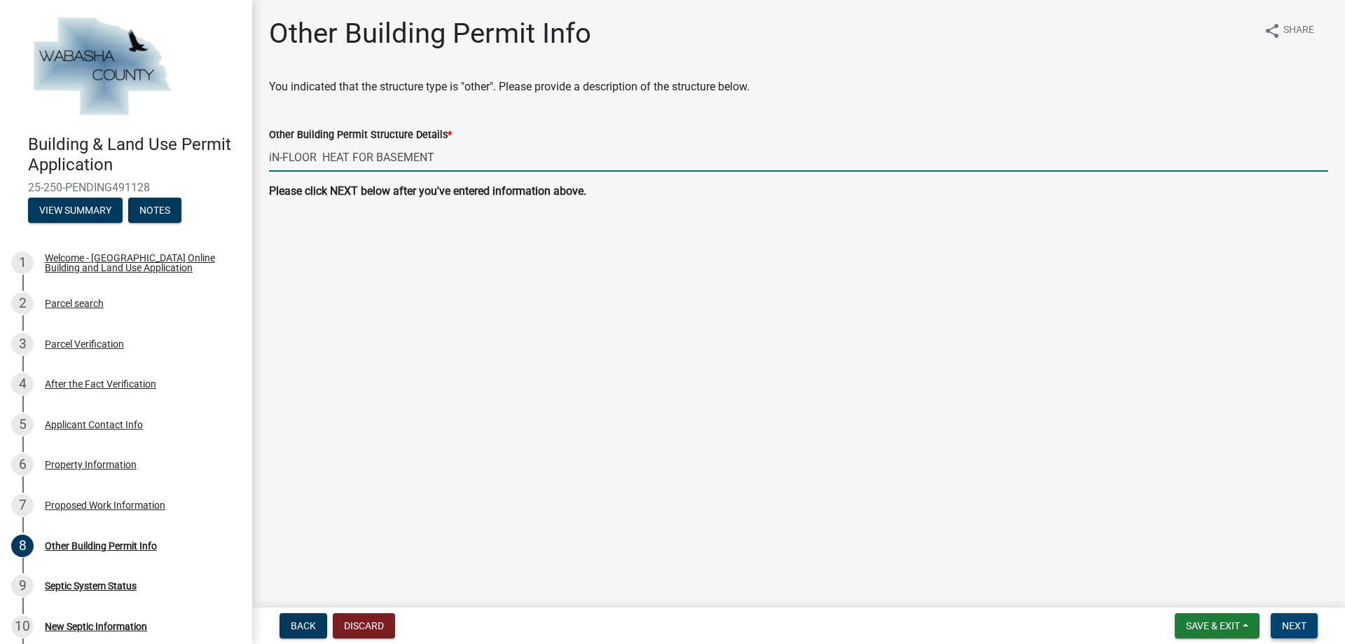
type input "iN-FLOOR HEAT FOR BASEMENT"
click at [1287, 625] on span "Next" at bounding box center [1294, 625] width 25 height 11
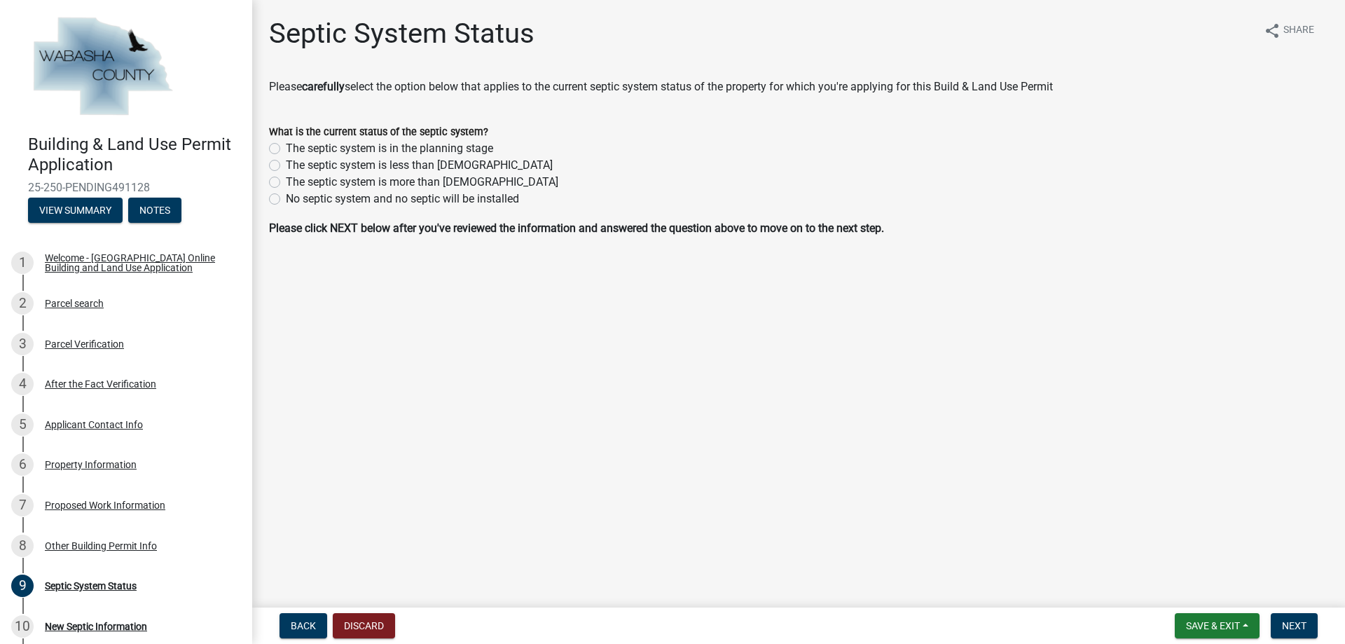
click at [286, 165] on label "The septic system is less than [DEMOGRAPHIC_DATA]" at bounding box center [419, 165] width 267 height 17
click at [286, 165] on input "The septic system is less than [DEMOGRAPHIC_DATA]" at bounding box center [290, 161] width 9 height 9
radio input "true"
click at [1313, 626] on button "Next" at bounding box center [1294, 625] width 47 height 25
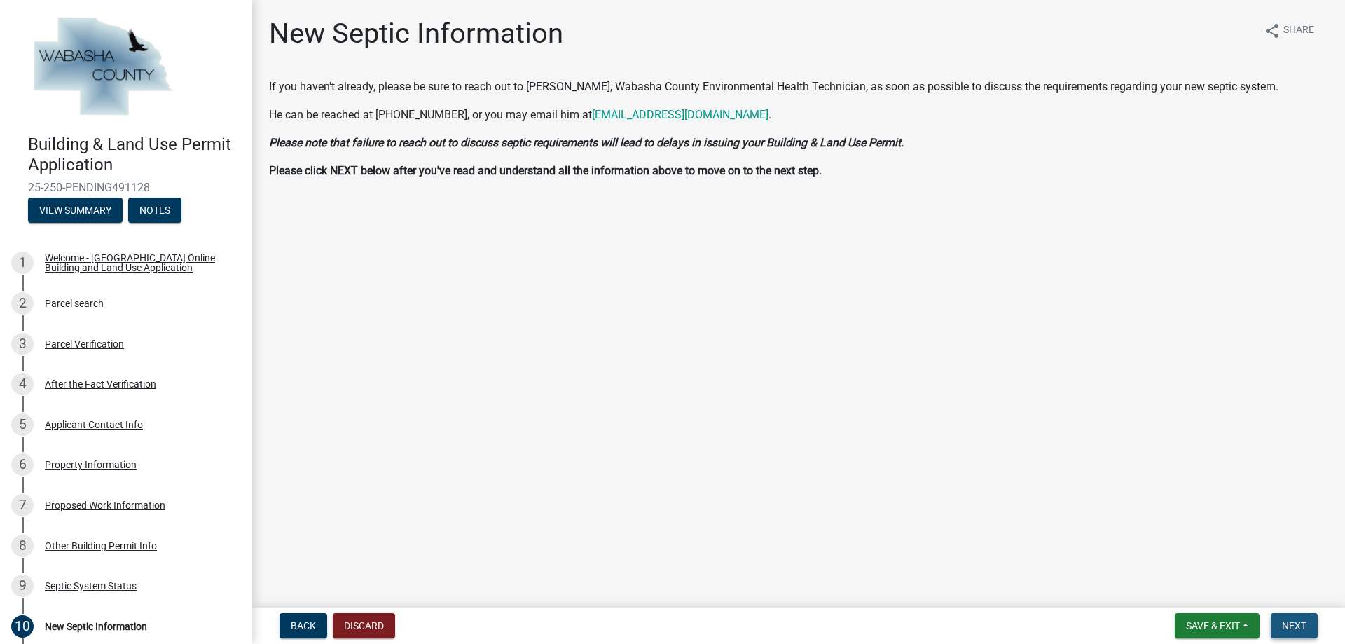
click at [1299, 626] on span "Next" at bounding box center [1294, 625] width 25 height 11
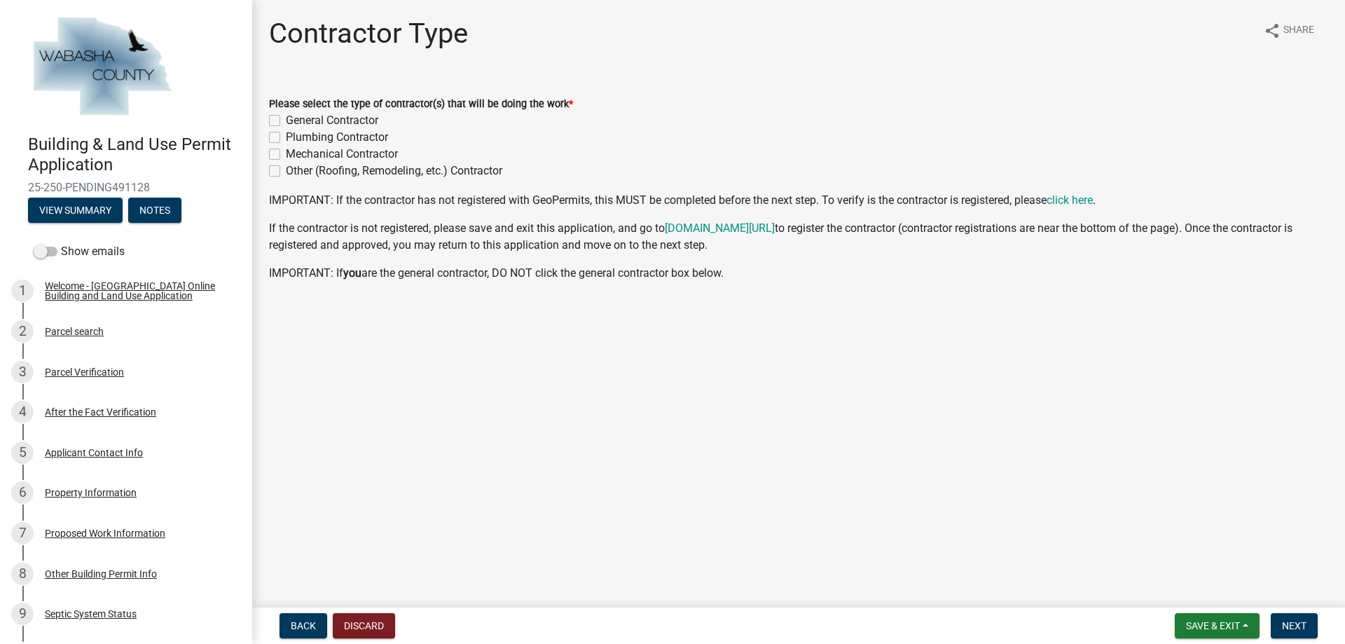
click at [286, 121] on label "General Contractor" at bounding box center [332, 120] width 92 height 17
click at [286, 121] on input "General Contractor" at bounding box center [290, 116] width 9 height 9
checkbox input "true"
checkbox input "false"
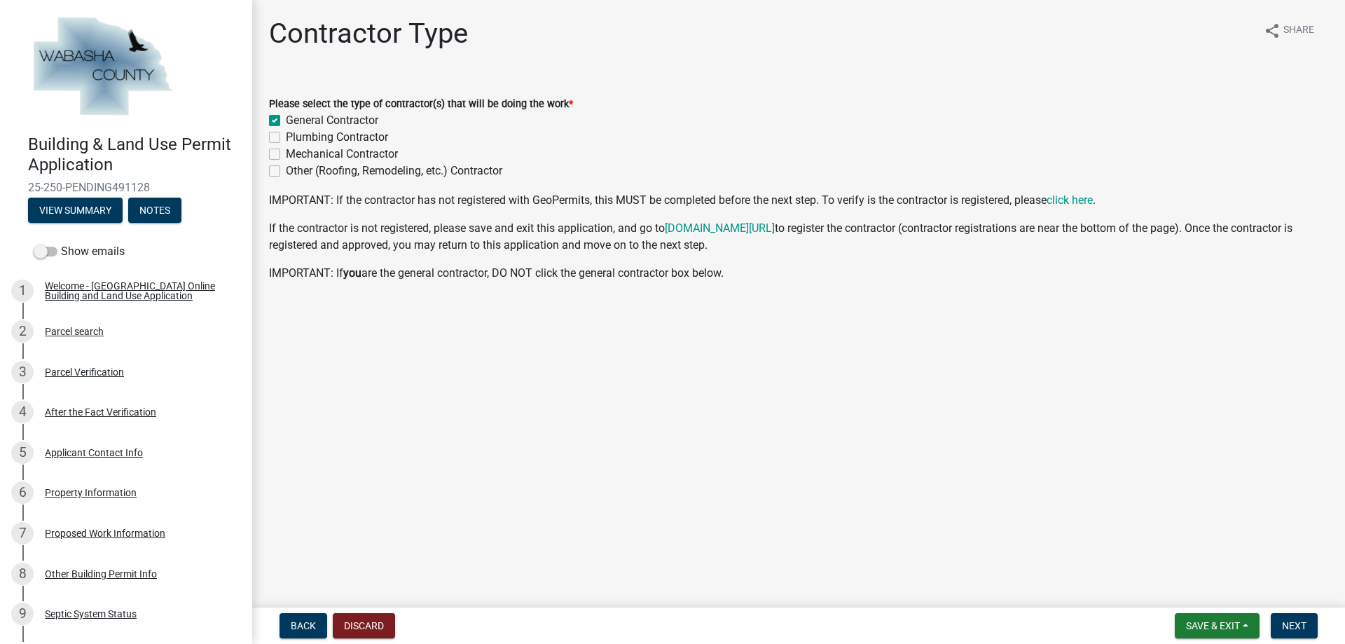
checkbox input "false"
click at [286, 139] on label "Plumbing Contractor" at bounding box center [337, 137] width 102 height 17
click at [286, 138] on input "Plumbing Contractor" at bounding box center [290, 133] width 9 height 9
checkbox input "true"
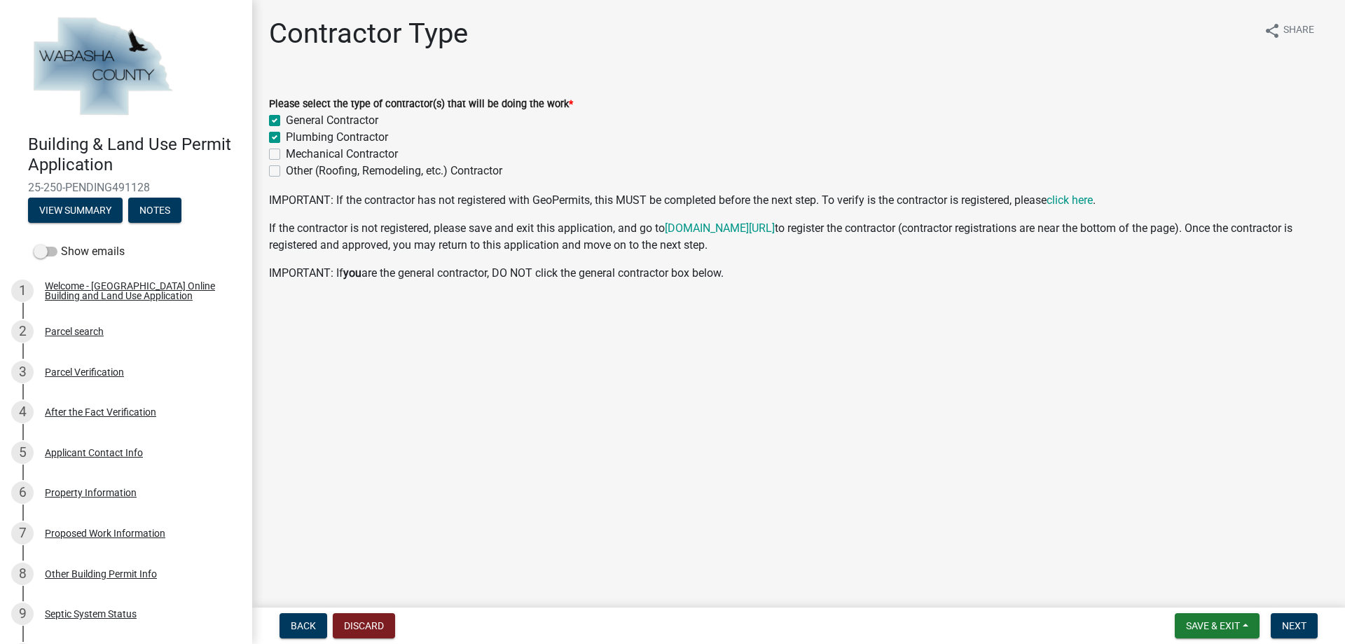
checkbox input "true"
checkbox input "false"
click at [1289, 621] on span "Next" at bounding box center [1294, 625] width 25 height 11
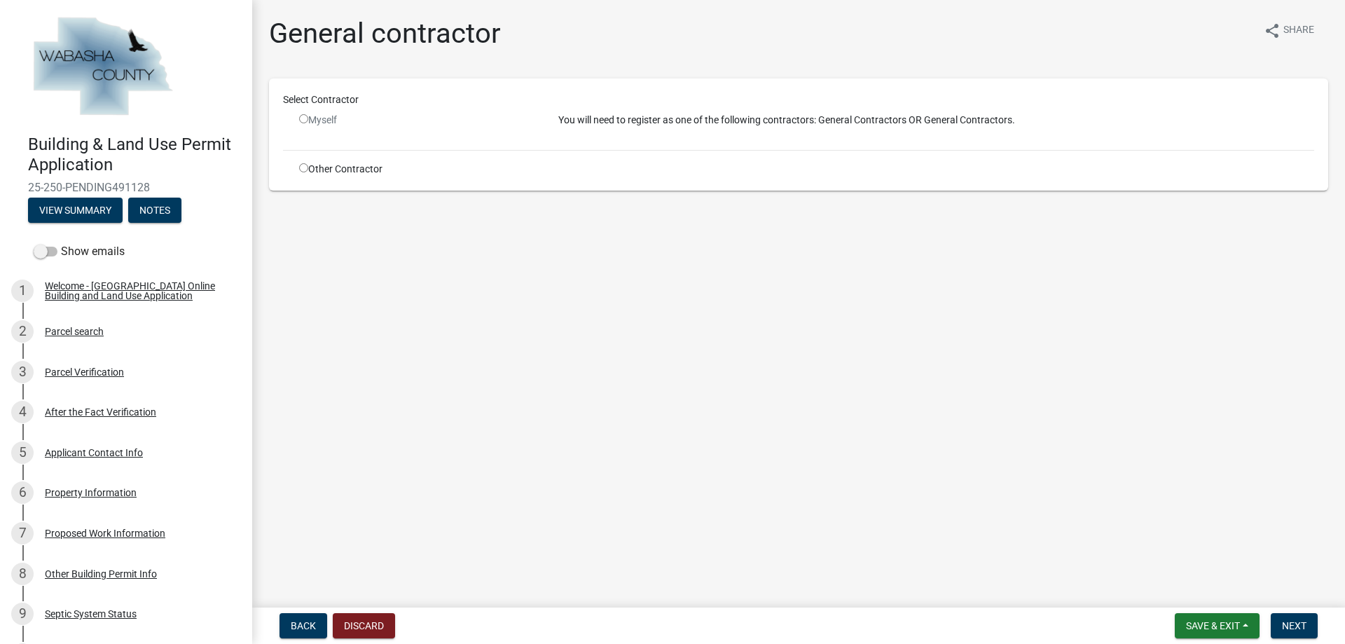
click at [305, 120] on input "radio" at bounding box center [303, 118] width 9 height 9
click at [301, 115] on input "radio" at bounding box center [303, 118] width 9 height 9
radio input "false"
click at [302, 169] on input "radio" at bounding box center [303, 167] width 9 height 9
radio input "true"
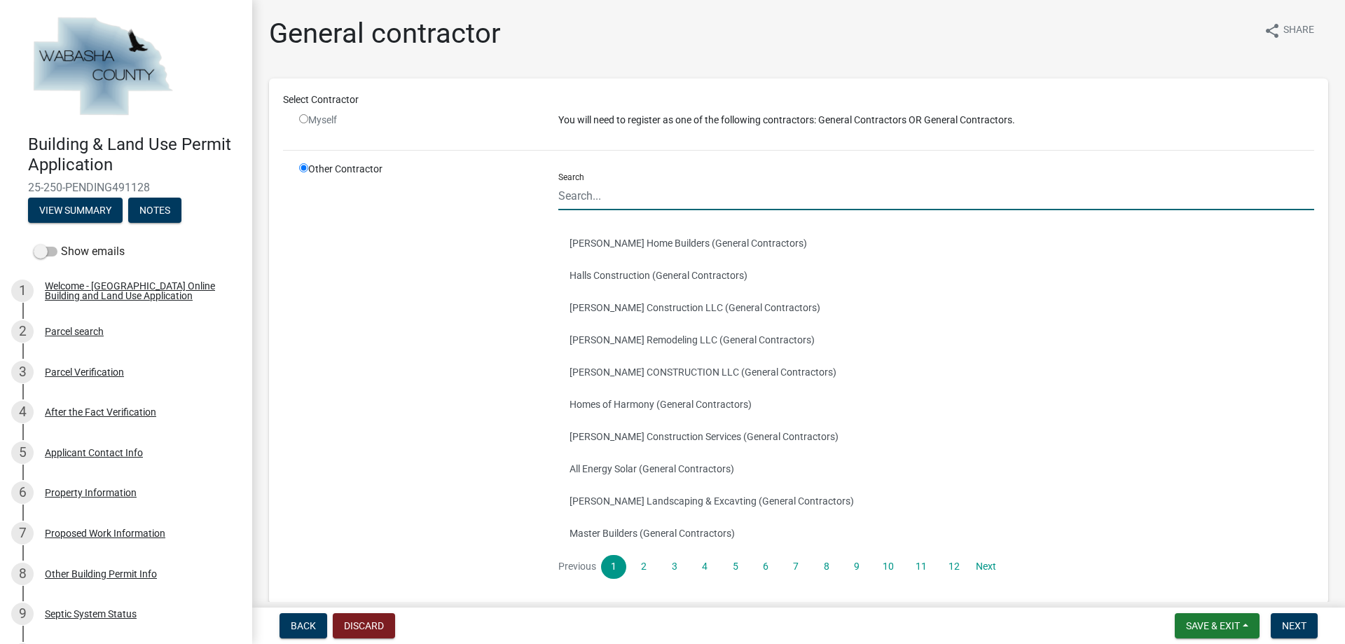
click at [558, 193] on input "Search" at bounding box center [936, 195] width 756 height 29
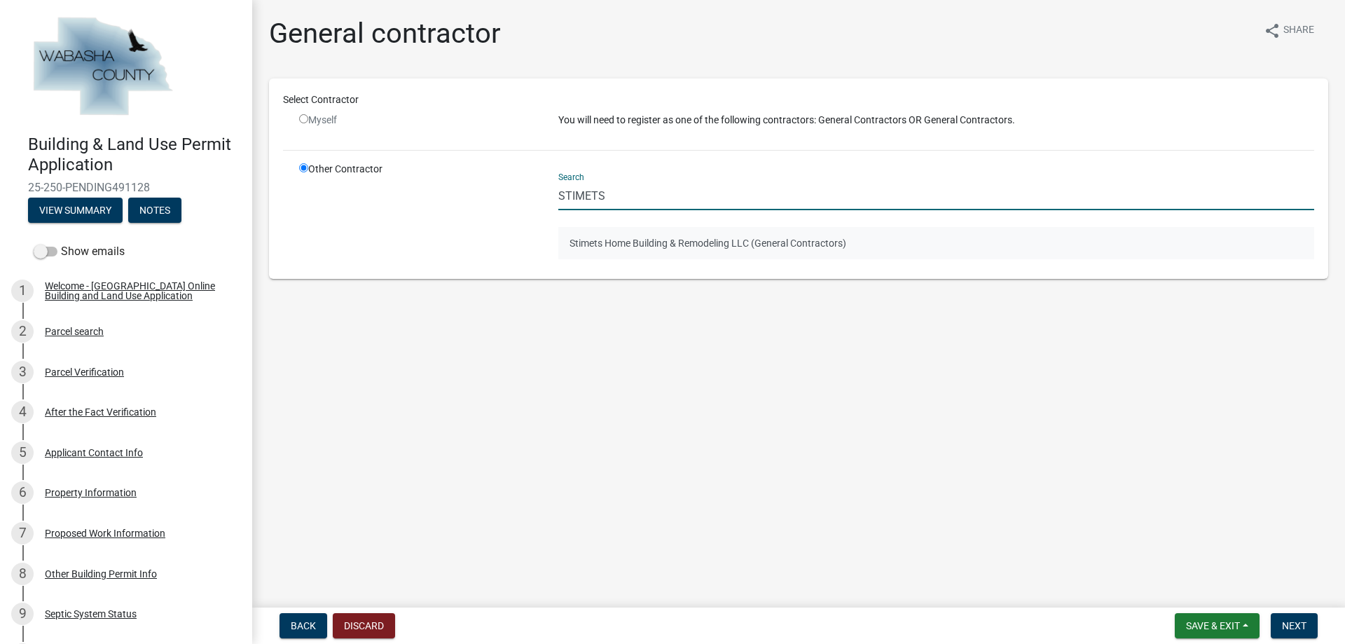
type input "STIMETS"
click at [635, 246] on button "Stimets Home Building & Remodeling LLC (General Contractors)" at bounding box center [936, 243] width 756 height 32
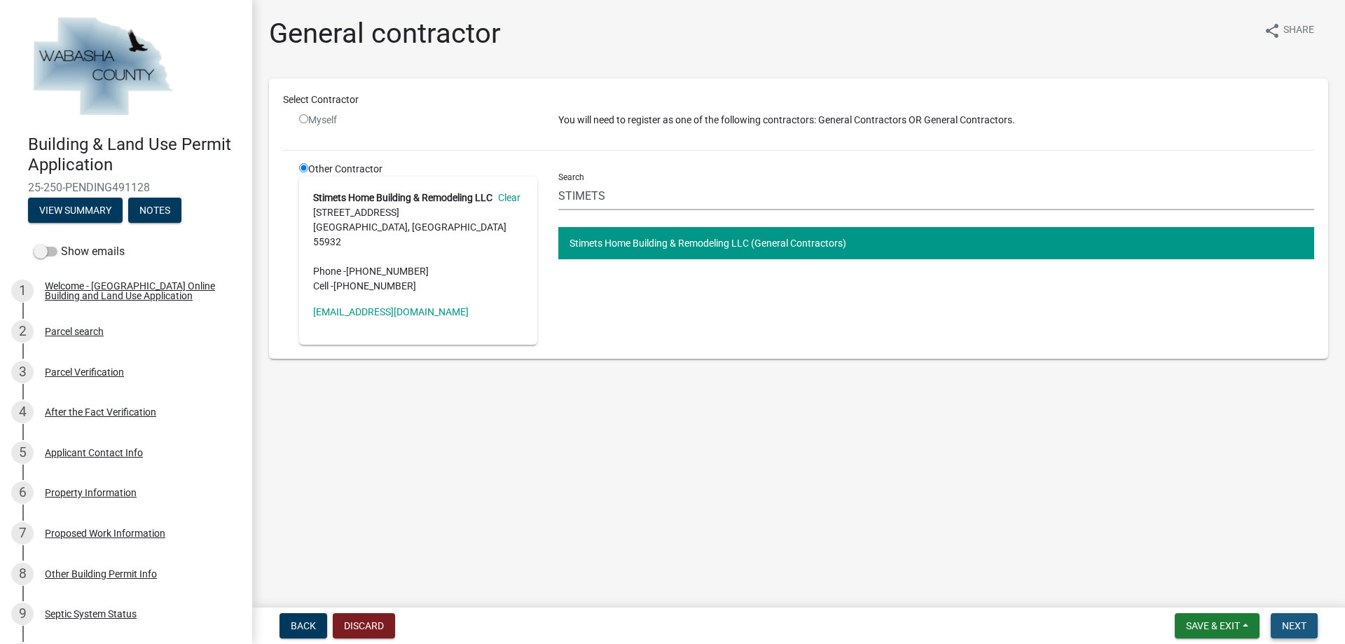
click at [1285, 626] on span "Next" at bounding box center [1294, 625] width 25 height 11
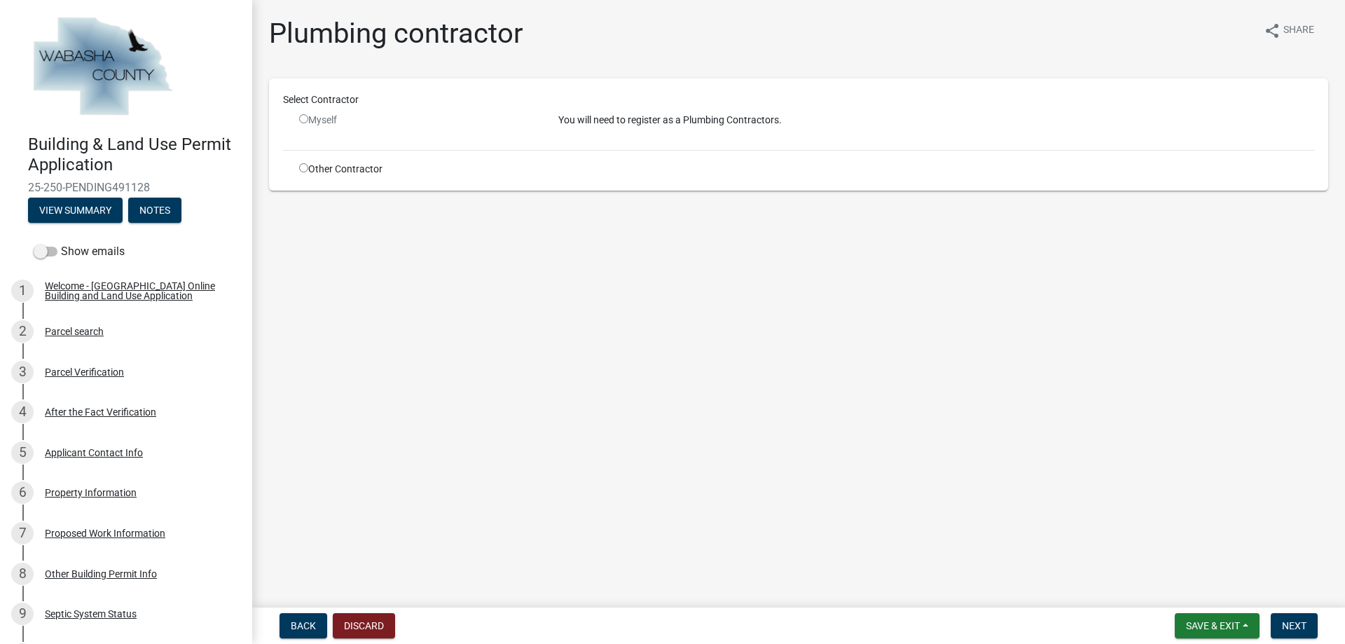
click at [302, 165] on input "radio" at bounding box center [303, 167] width 9 height 9
radio input "true"
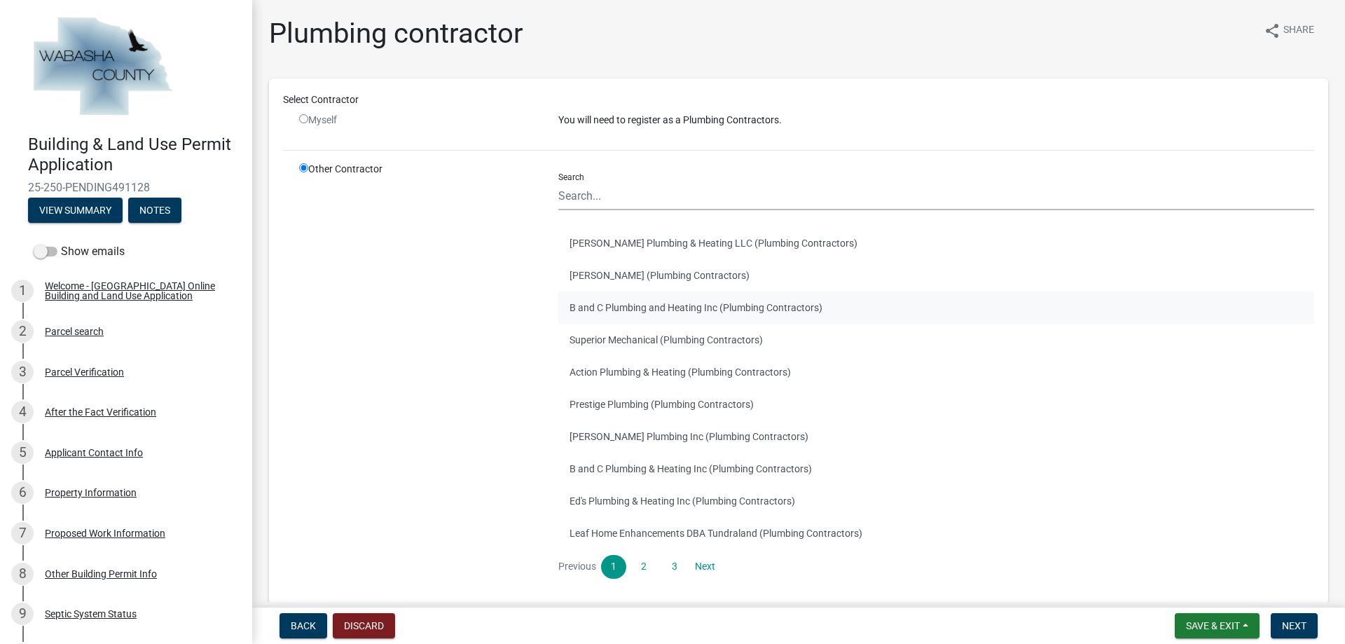
click at [627, 305] on button "B and C Plumbing and Heating Inc (Plumbing Contractors)" at bounding box center [936, 307] width 756 height 32
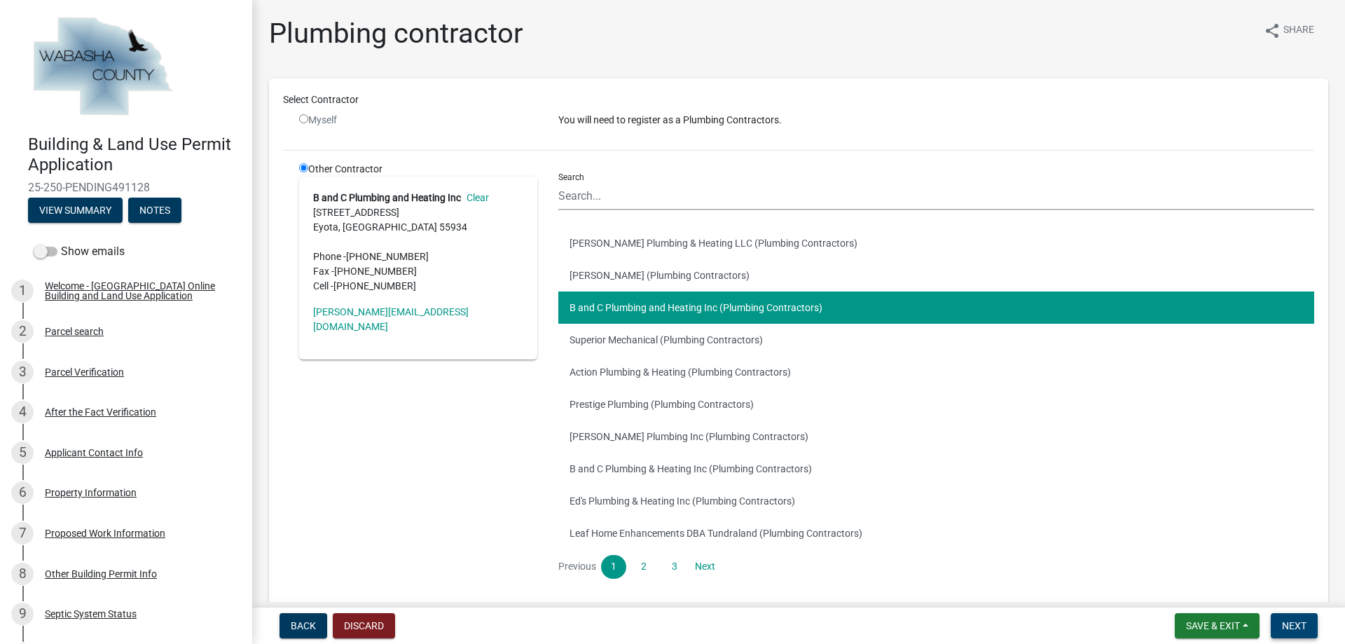
click at [1282, 627] on span "Next" at bounding box center [1294, 625] width 25 height 11
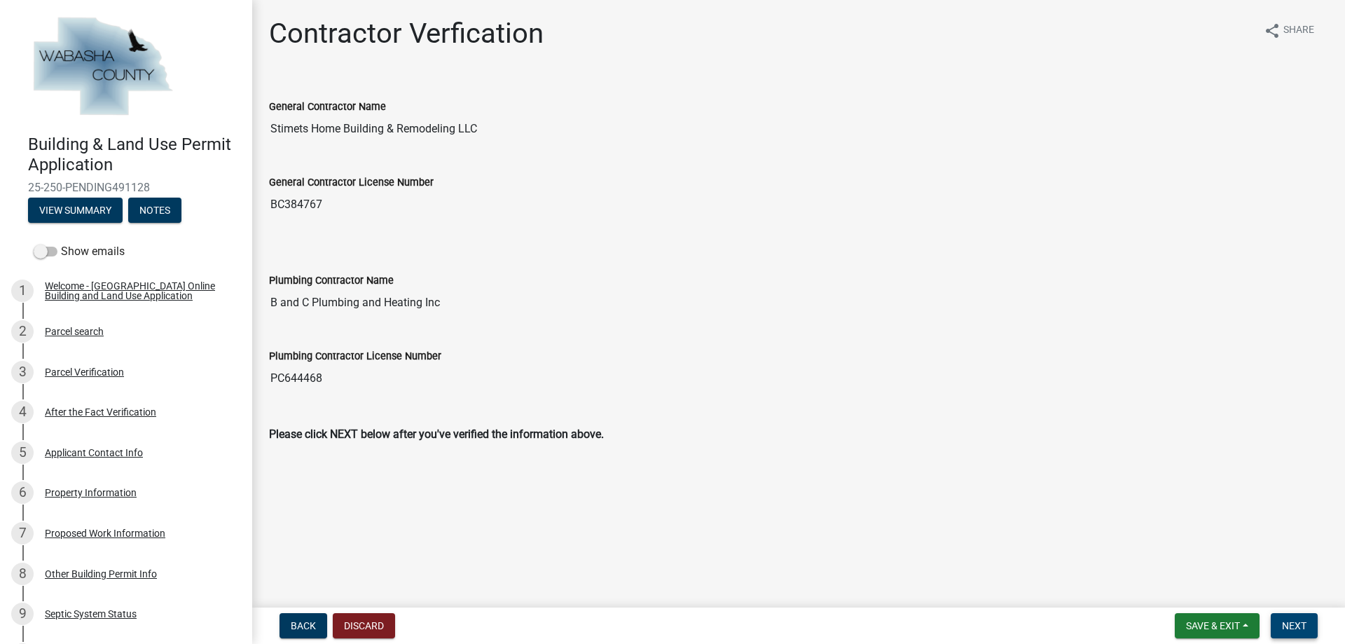
click at [1283, 624] on span "Next" at bounding box center [1294, 625] width 25 height 11
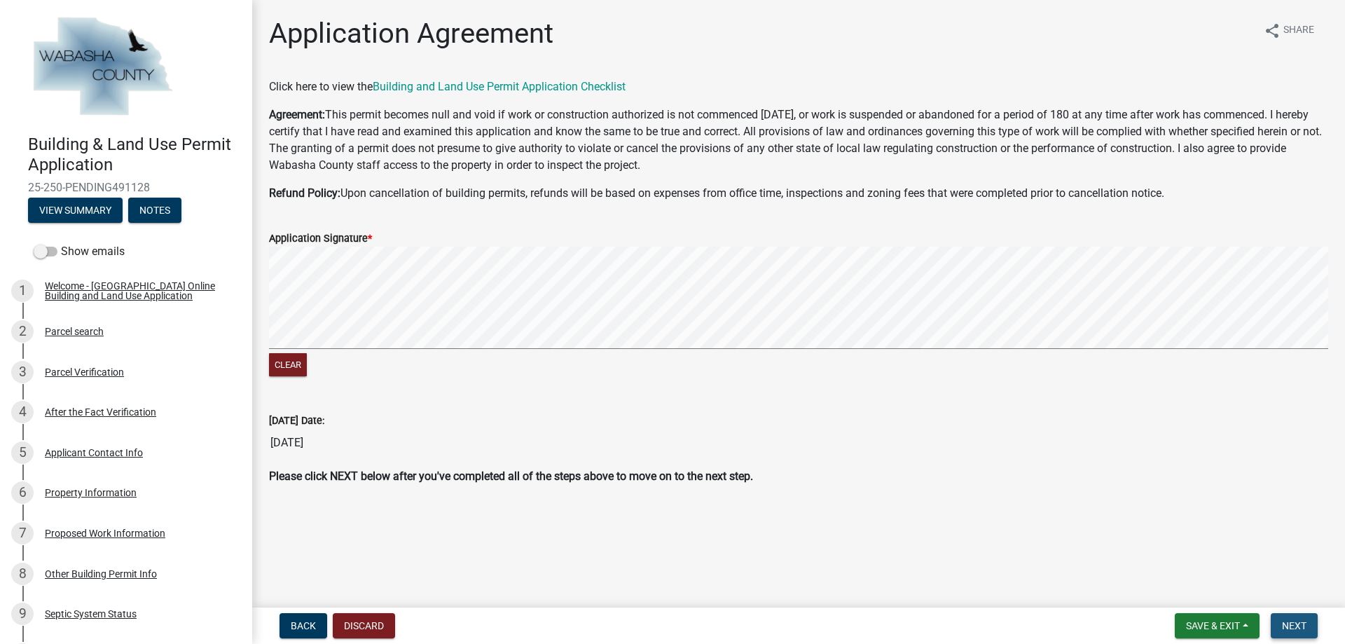
click at [1278, 620] on button "Next" at bounding box center [1294, 625] width 47 height 25
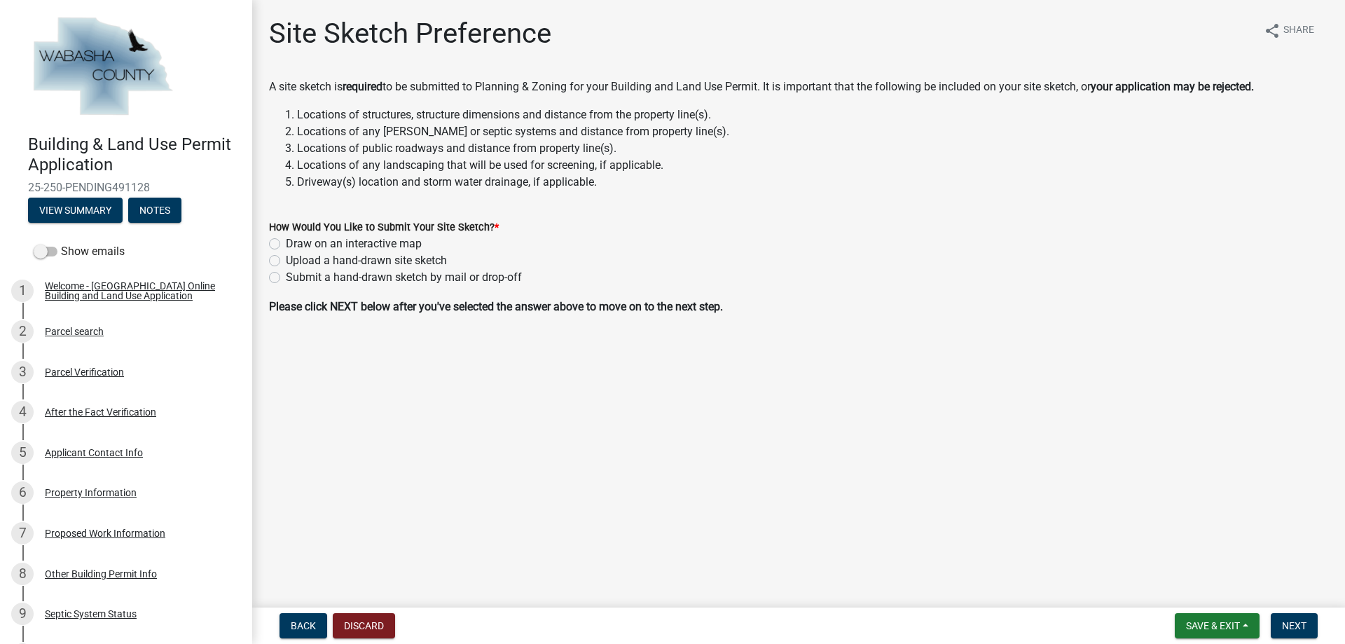
click at [286, 242] on label "Draw on an interactive map" at bounding box center [354, 243] width 136 height 17
click at [286, 242] on input "Draw on an interactive map" at bounding box center [290, 239] width 9 height 9
radio input "true"
click at [1285, 623] on span "Next" at bounding box center [1294, 625] width 25 height 11
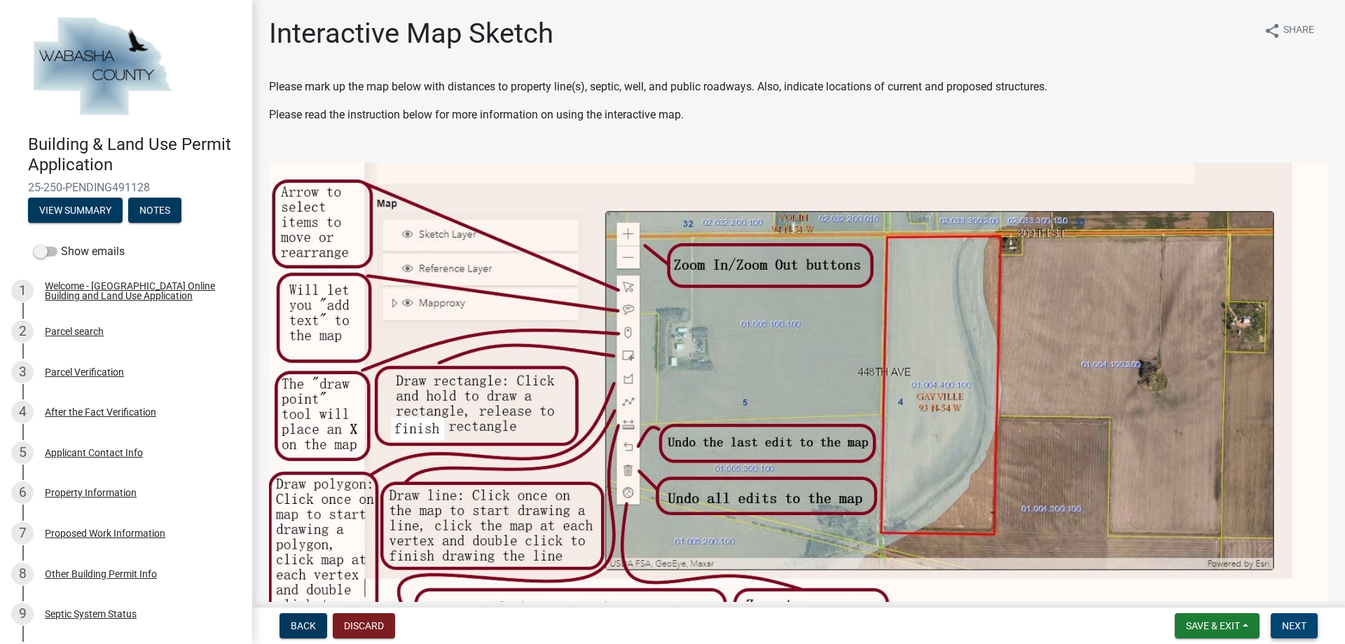
click at [1304, 627] on span "Next" at bounding box center [1294, 625] width 25 height 11
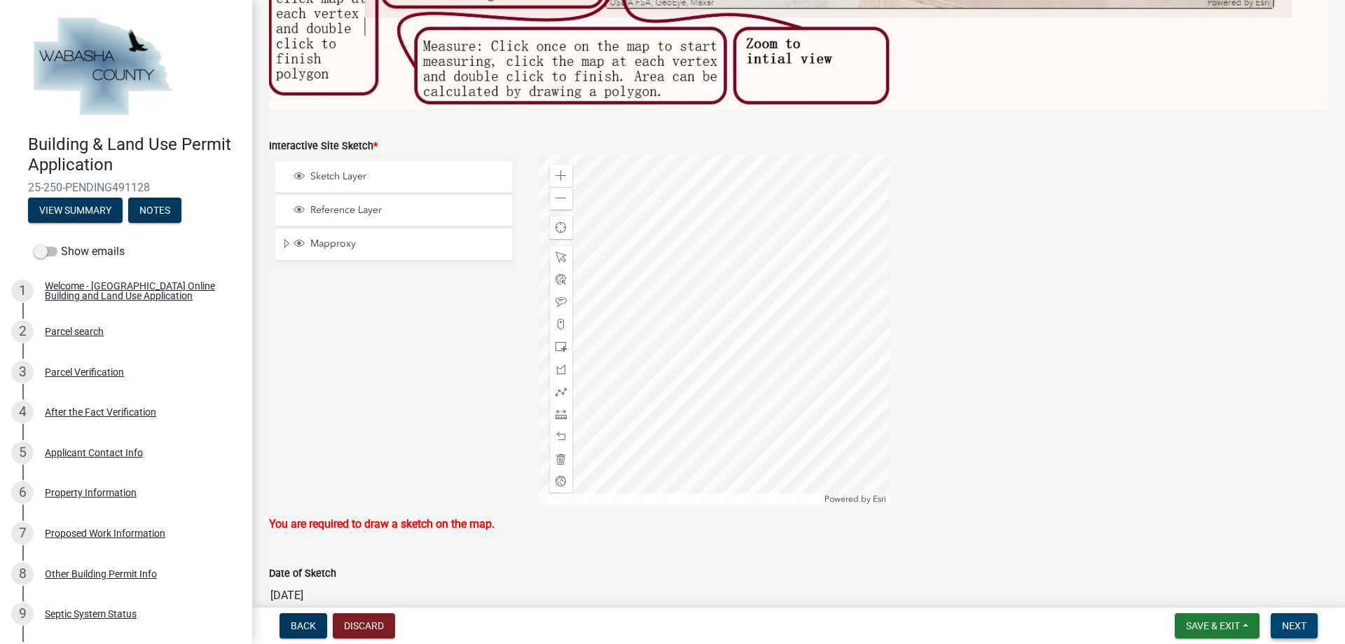
scroll to position [570, 0]
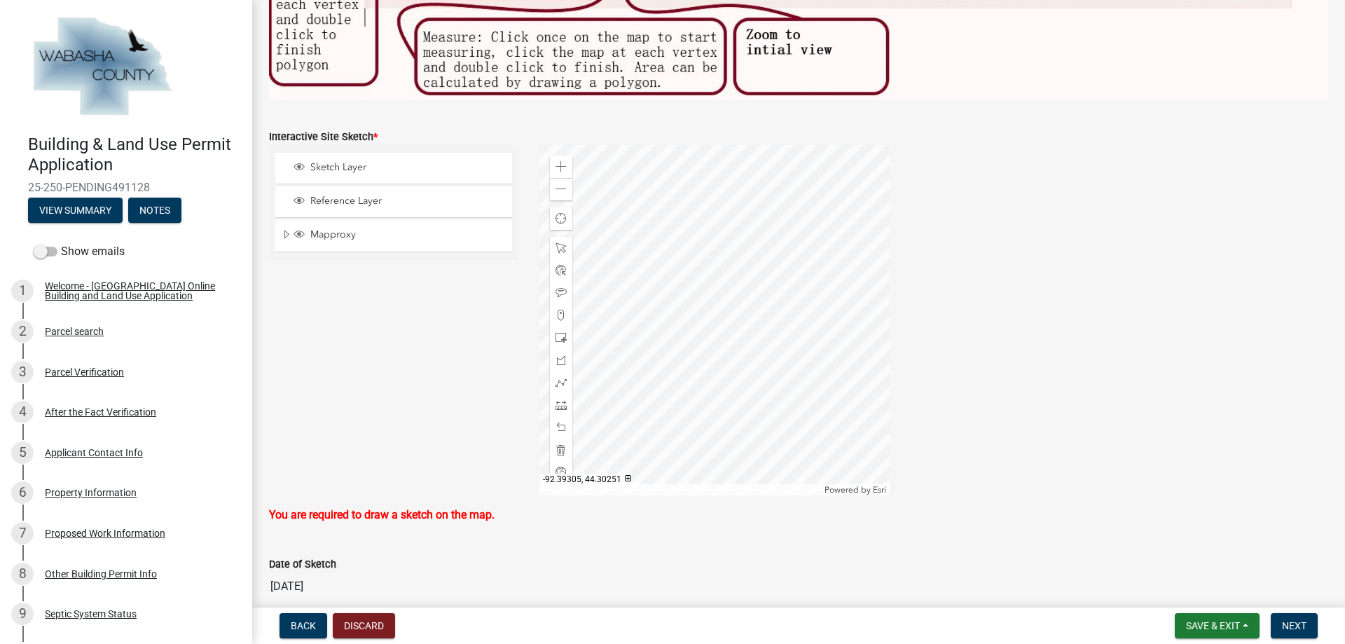
click at [750, 309] on div at bounding box center [714, 320] width 350 height 350
click at [555, 242] on span at bounding box center [560, 247] width 11 height 11
click at [749, 317] on div at bounding box center [714, 320] width 350 height 350
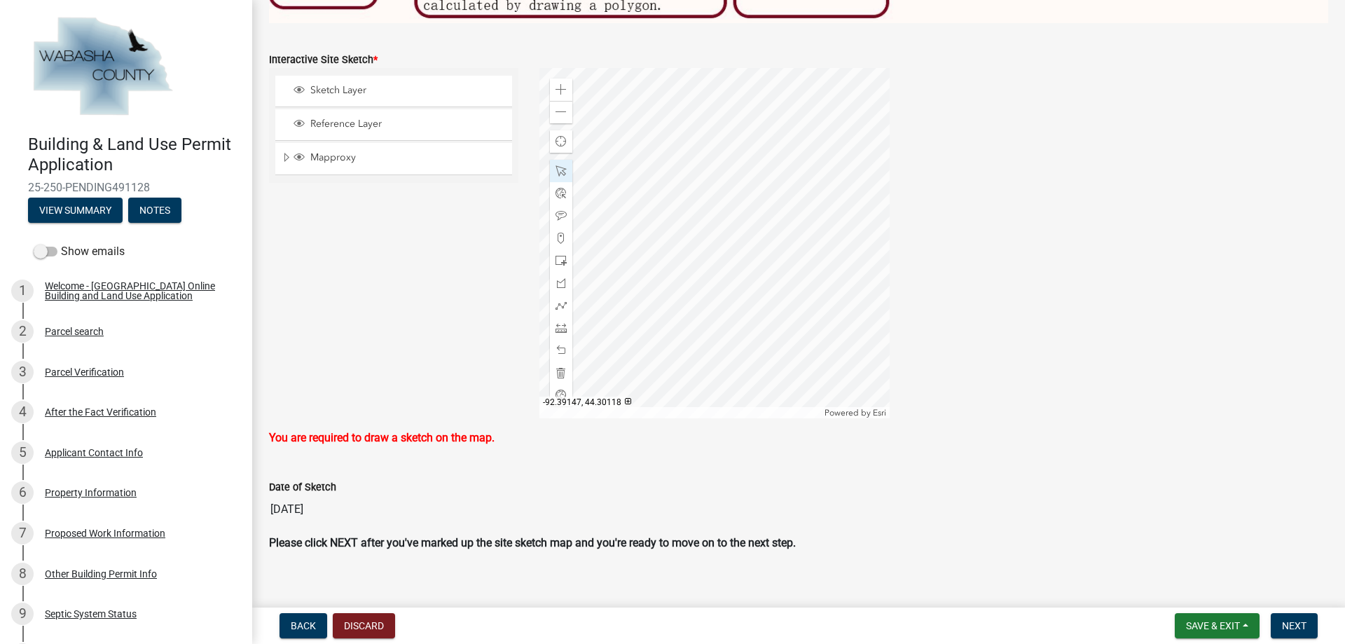
scroll to position [657, 0]
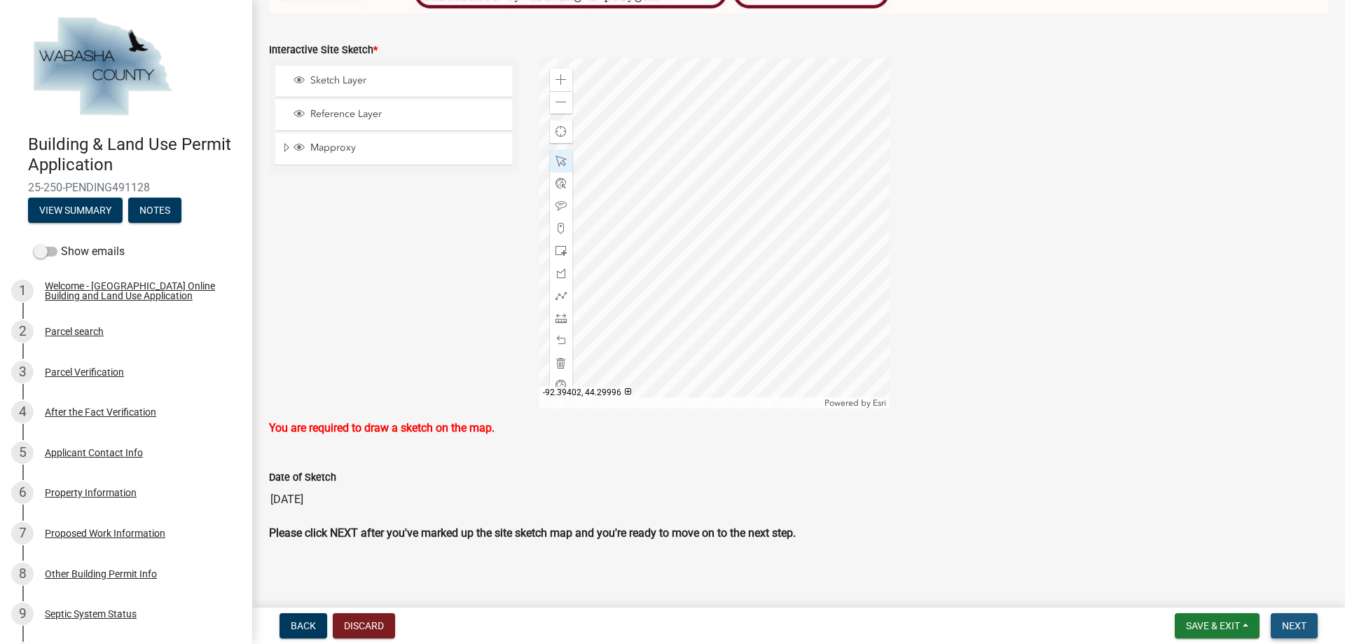
click at [1293, 629] on span "Next" at bounding box center [1294, 625] width 25 height 11
click at [349, 76] on span "Sketch Layer" at bounding box center [407, 80] width 200 height 13
click at [756, 225] on div at bounding box center [714, 233] width 350 height 350
click at [380, 108] on span "Reference Layer" at bounding box center [407, 114] width 200 height 13
click at [755, 228] on div at bounding box center [714, 233] width 350 height 350
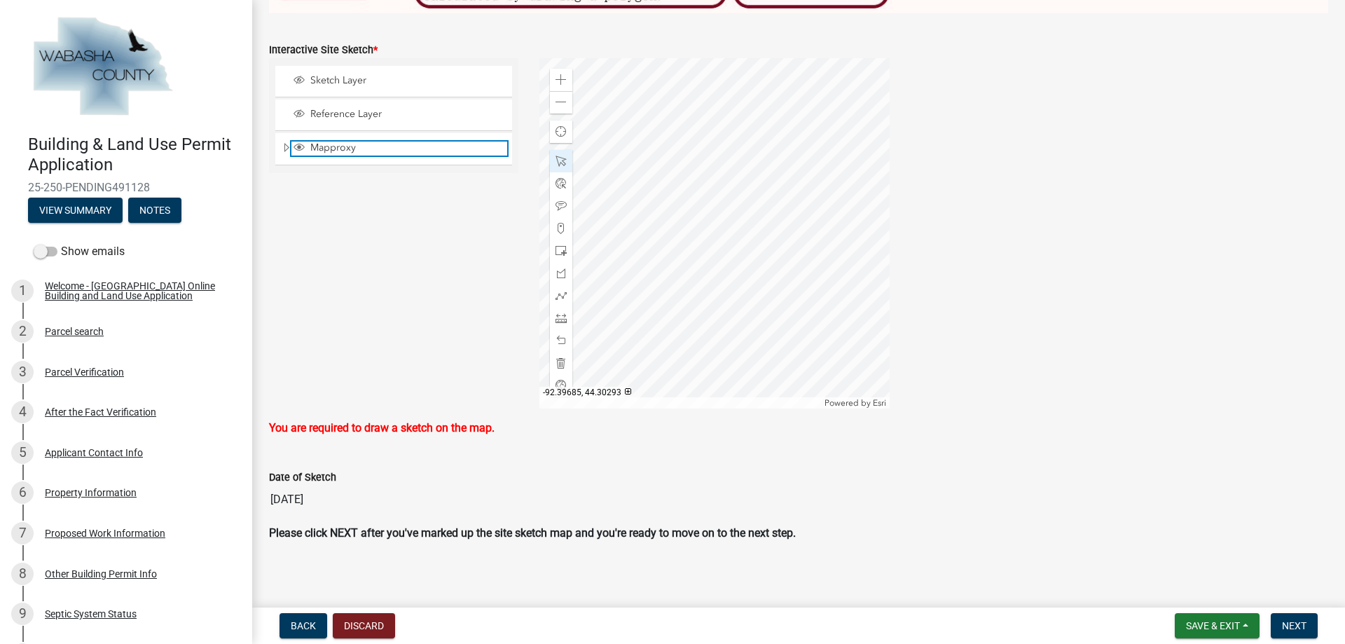
click at [330, 141] on span "Mapproxy" at bounding box center [407, 147] width 200 height 13
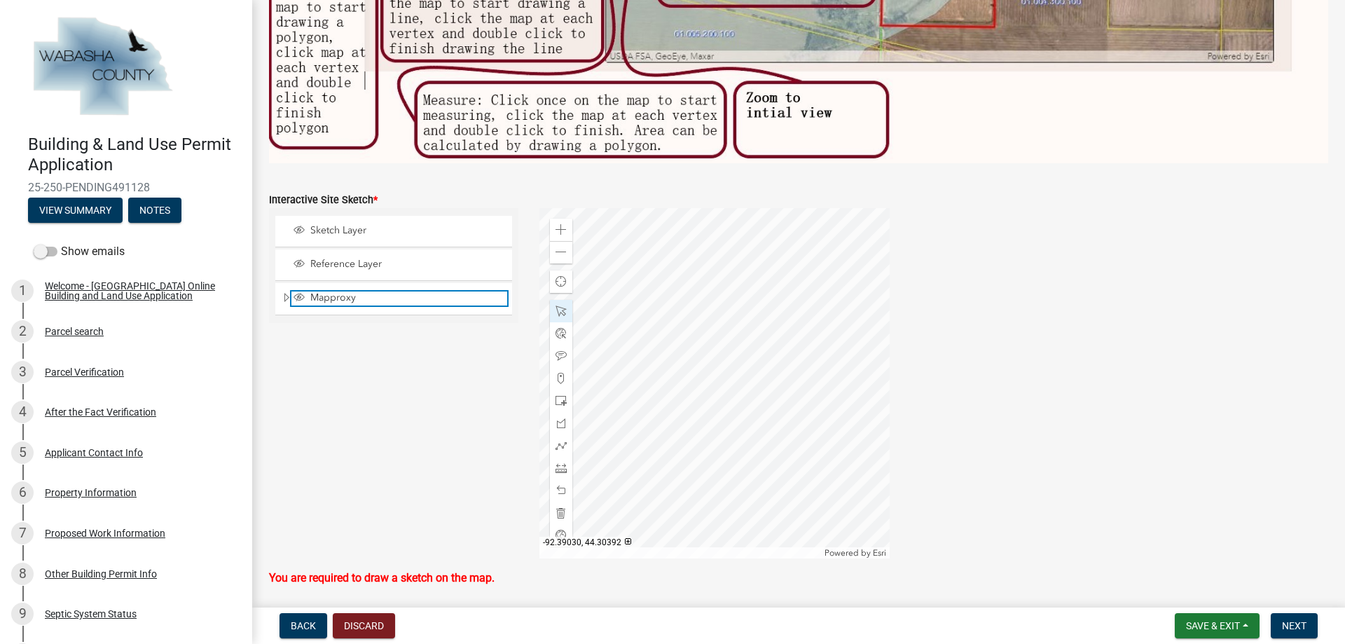
scroll to position [479, 0]
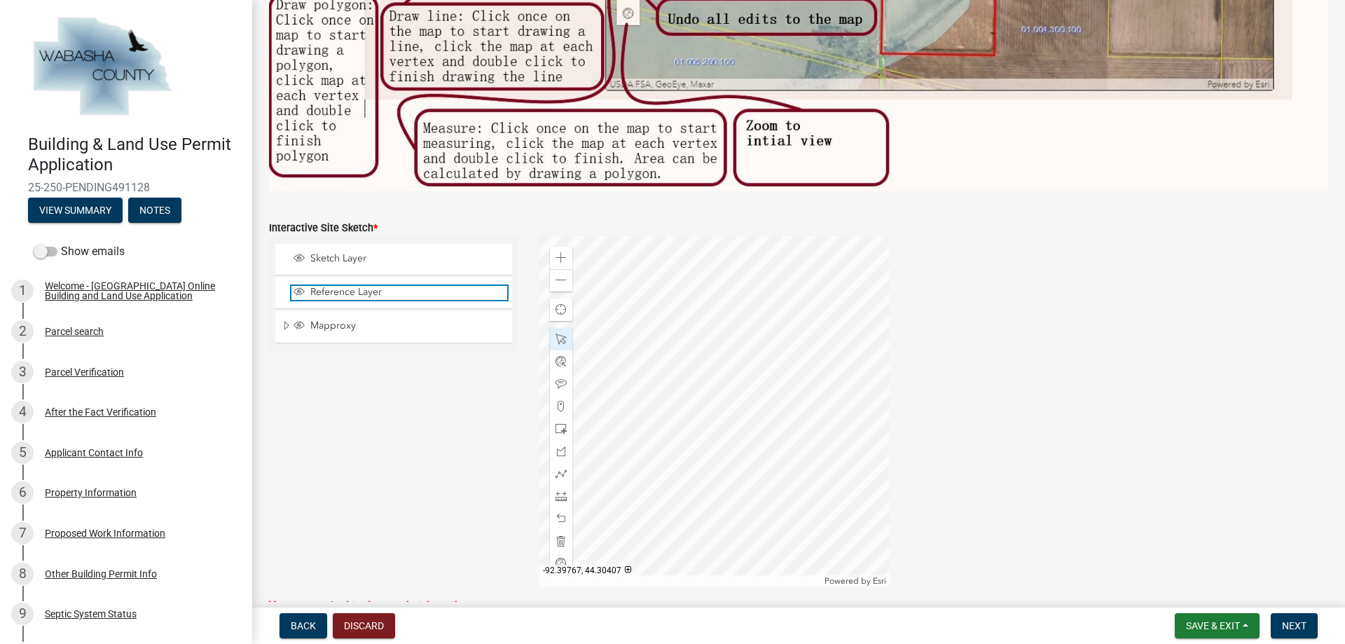
click at [386, 286] on span "Reference Layer" at bounding box center [407, 292] width 200 height 13
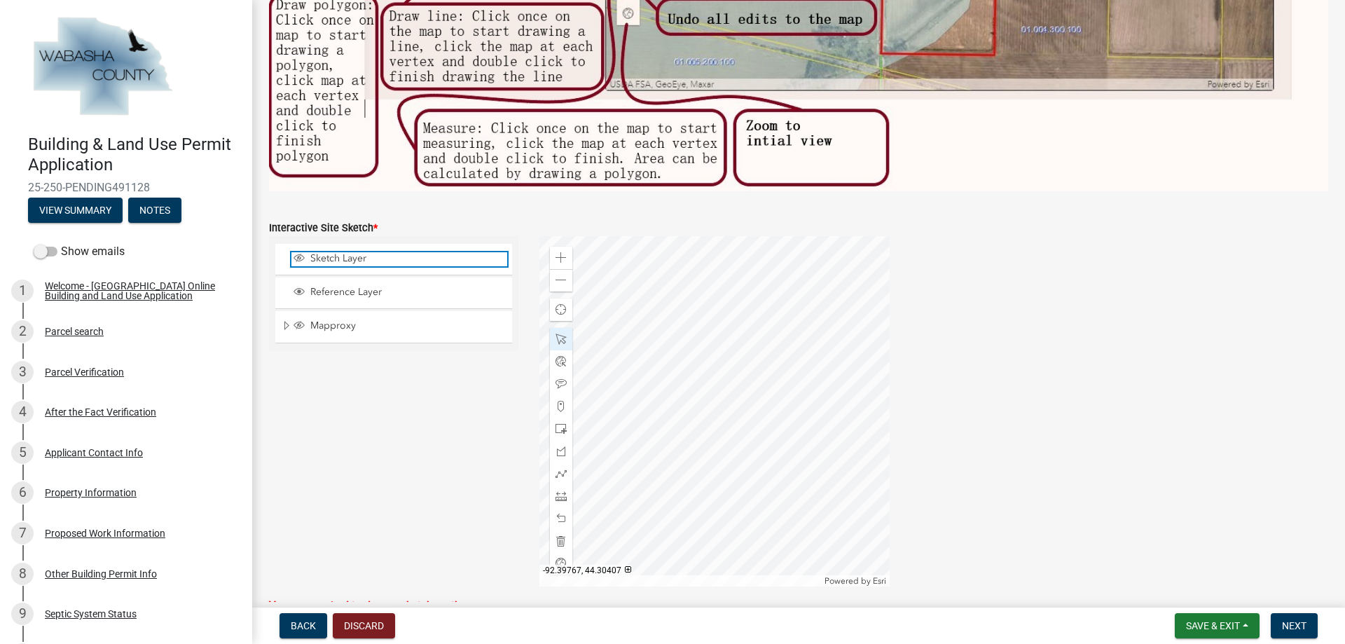
click at [368, 257] on span "Sketch Layer" at bounding box center [407, 258] width 200 height 13
click at [557, 468] on span at bounding box center [560, 473] width 11 height 11
click at [744, 406] on div at bounding box center [714, 411] width 350 height 350
click at [742, 406] on div at bounding box center [714, 411] width 350 height 350
click at [746, 407] on div at bounding box center [714, 411] width 350 height 350
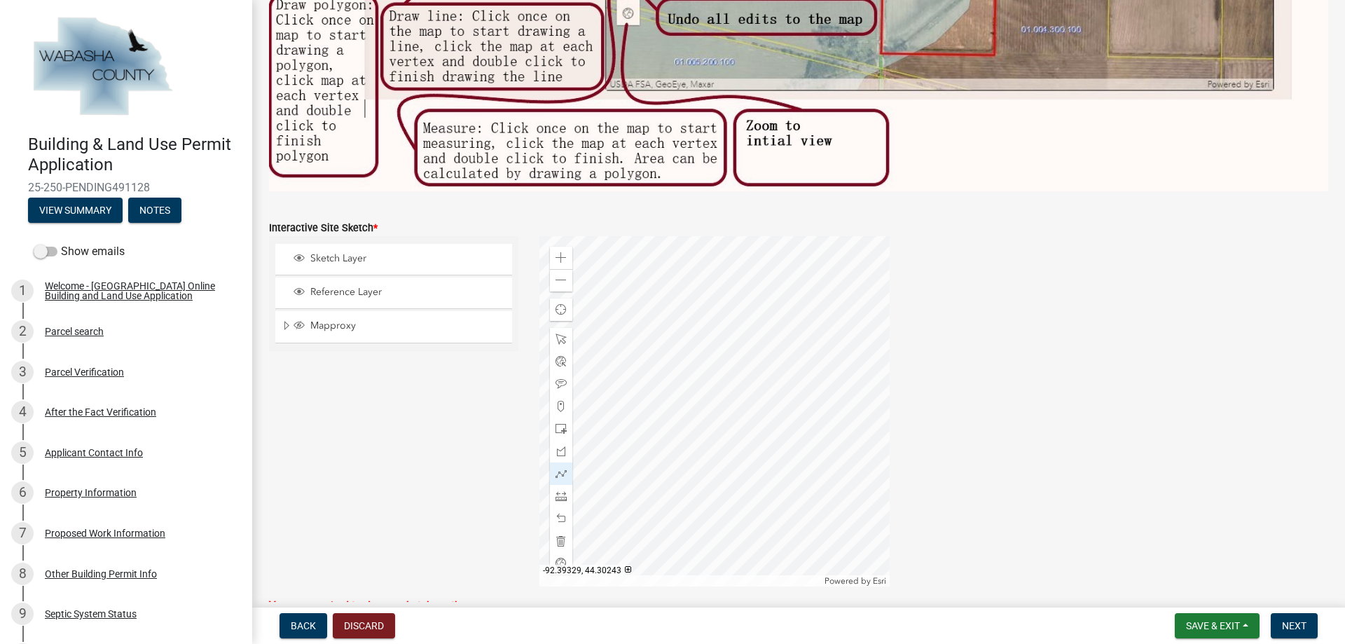
click at [739, 410] on div at bounding box center [714, 411] width 350 height 350
click at [745, 411] on div at bounding box center [714, 411] width 350 height 350
click at [1300, 624] on span "Next" at bounding box center [1294, 625] width 25 height 11
click at [296, 623] on span "Back" at bounding box center [303, 625] width 25 height 11
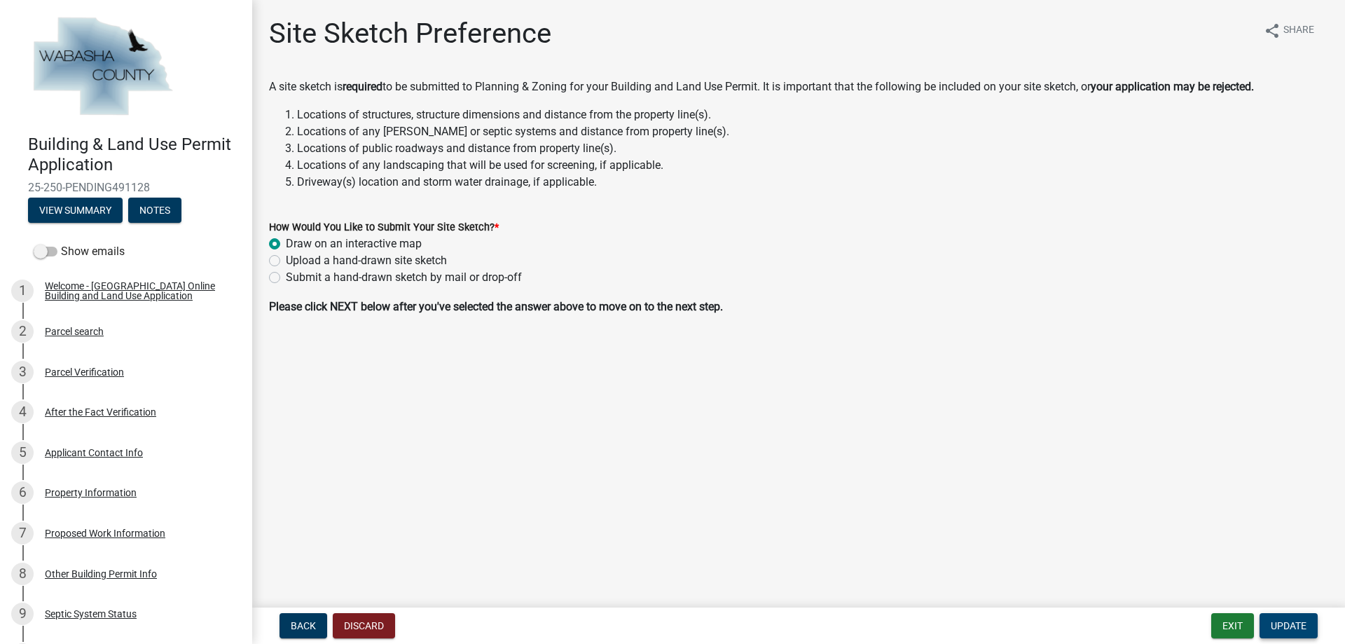
click at [1283, 628] on span "Update" at bounding box center [1289, 625] width 36 height 11
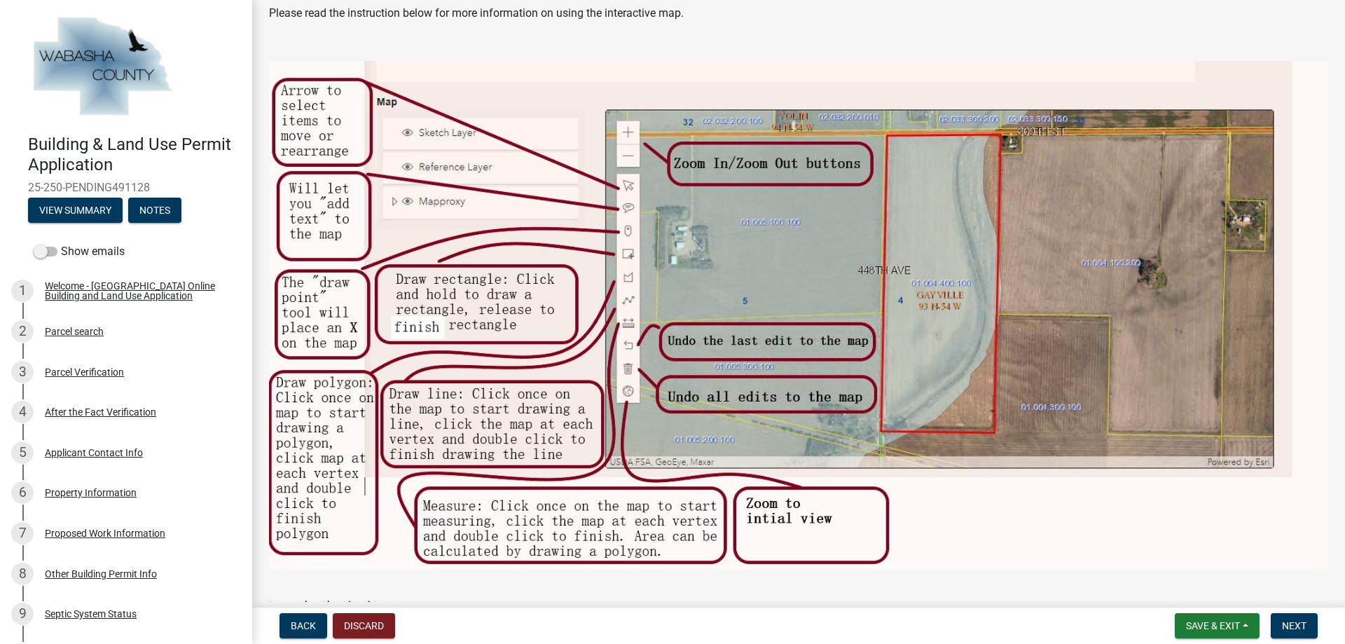
scroll to position [140, 0]
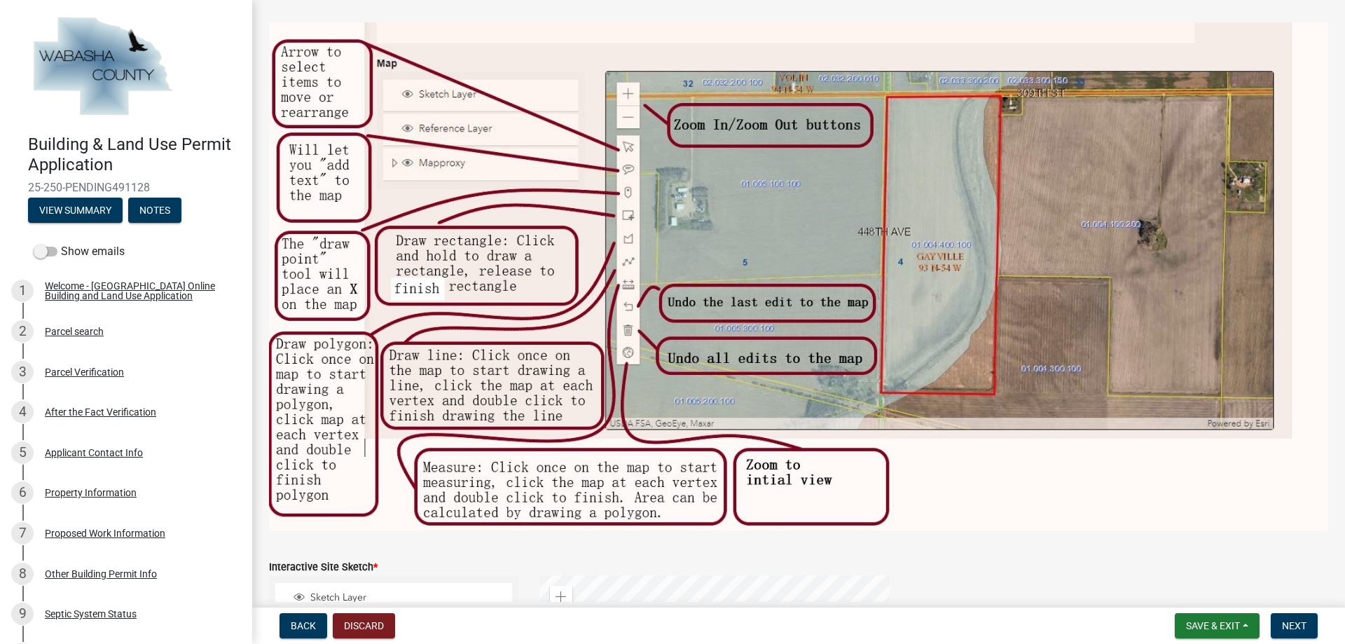
click at [1338, 609] on nav "Back Discard Save & Exit Save Save & Exit Next" at bounding box center [798, 625] width 1093 height 36
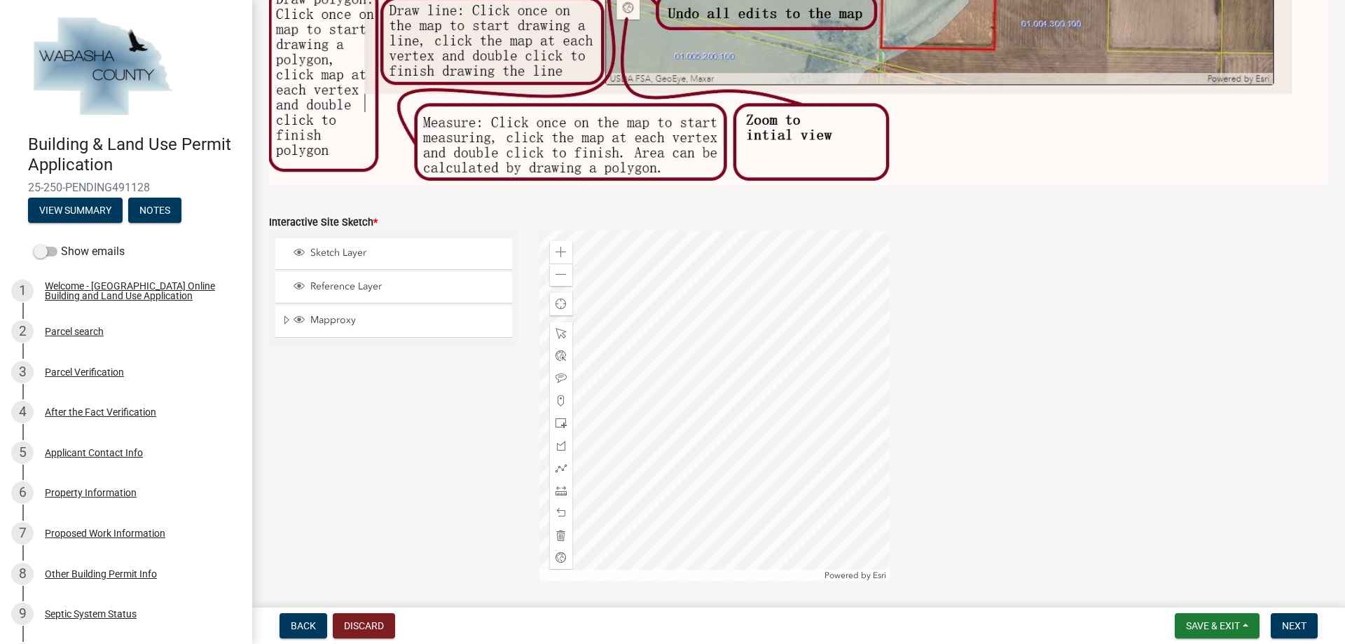
scroll to position [504, 0]
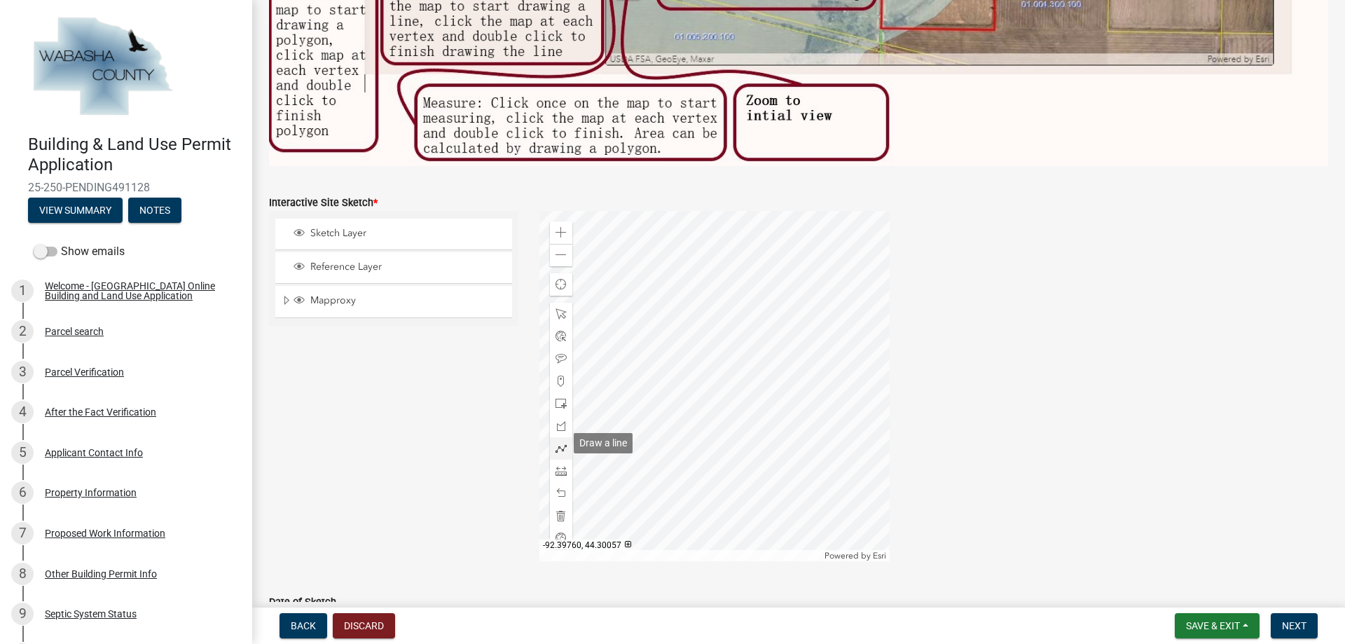
click at [558, 445] on span at bounding box center [560, 448] width 11 height 11
click at [752, 378] on div at bounding box center [714, 386] width 350 height 350
click at [747, 387] on div at bounding box center [714, 386] width 350 height 350
click at [753, 392] on div at bounding box center [714, 386] width 350 height 350
click at [759, 382] on div at bounding box center [714, 386] width 350 height 350
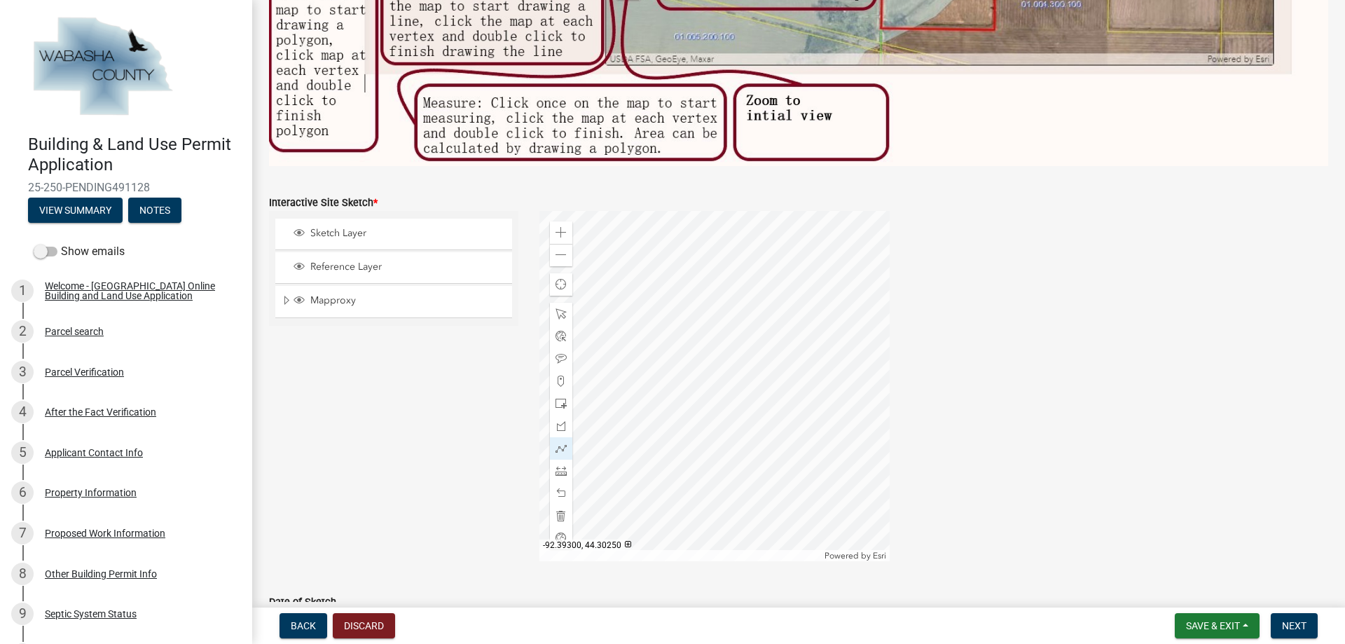
click at [752, 378] on div at bounding box center [714, 386] width 350 height 350
click at [1304, 626] on span "Next" at bounding box center [1294, 625] width 25 height 11
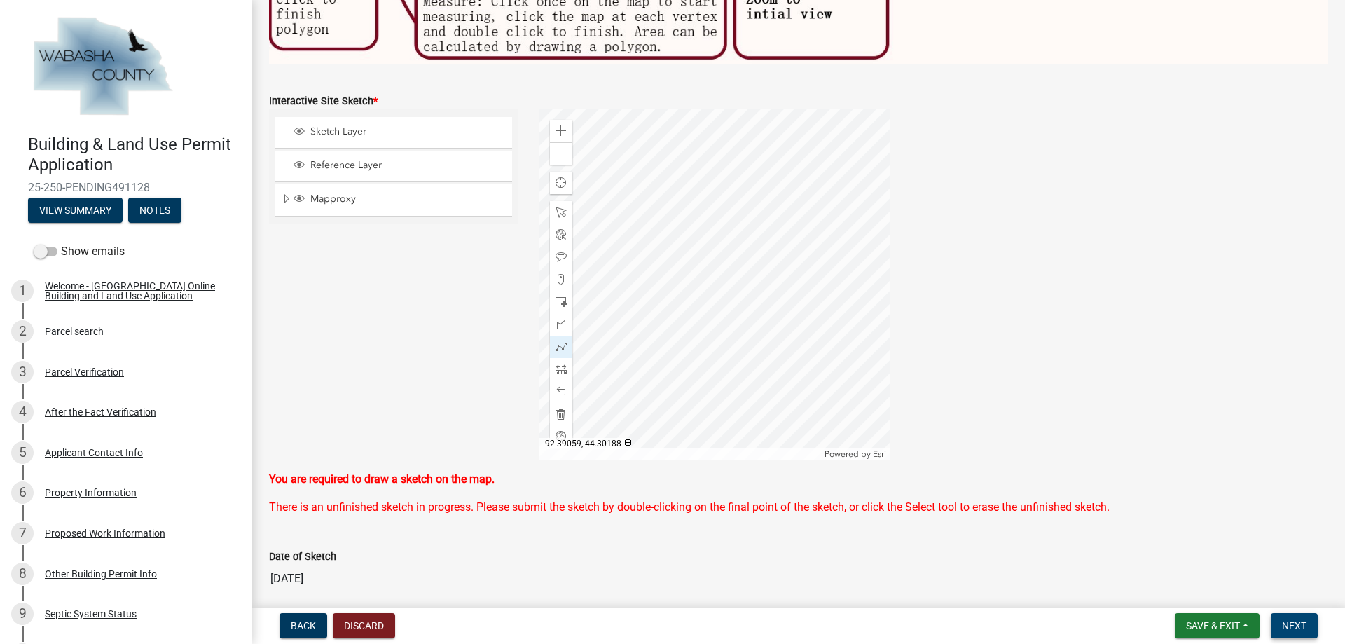
scroll to position [685, 0]
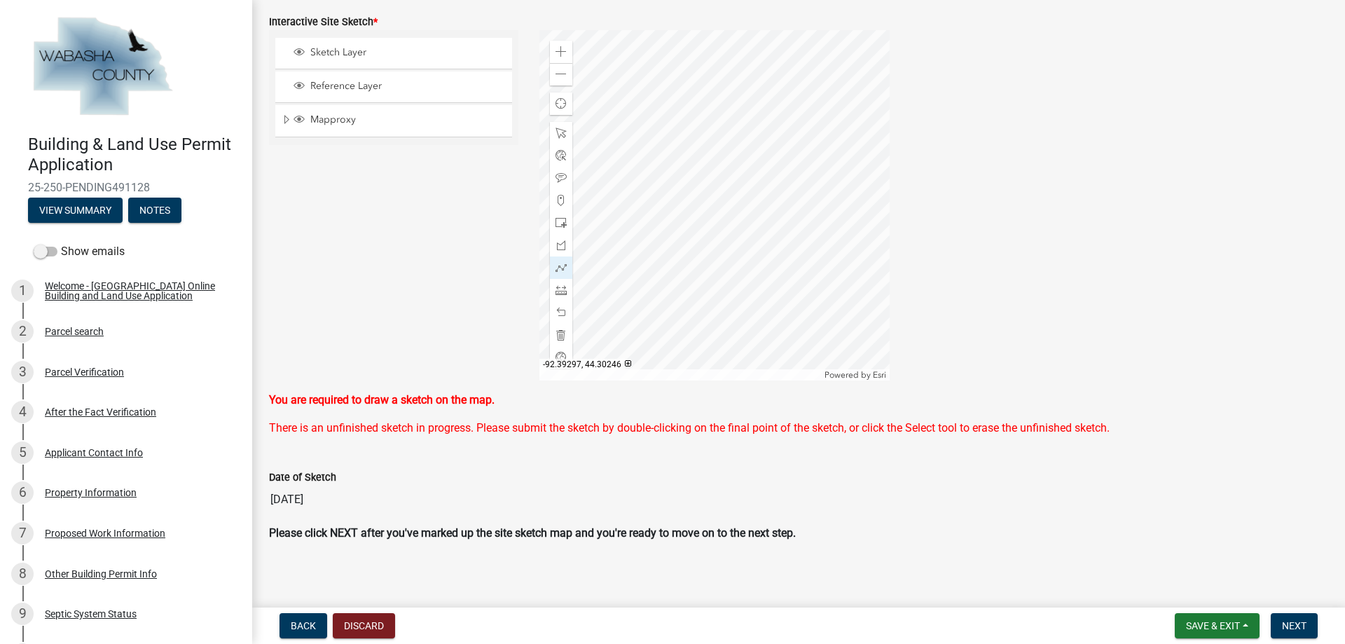
click at [753, 200] on div at bounding box center [714, 205] width 350 height 350
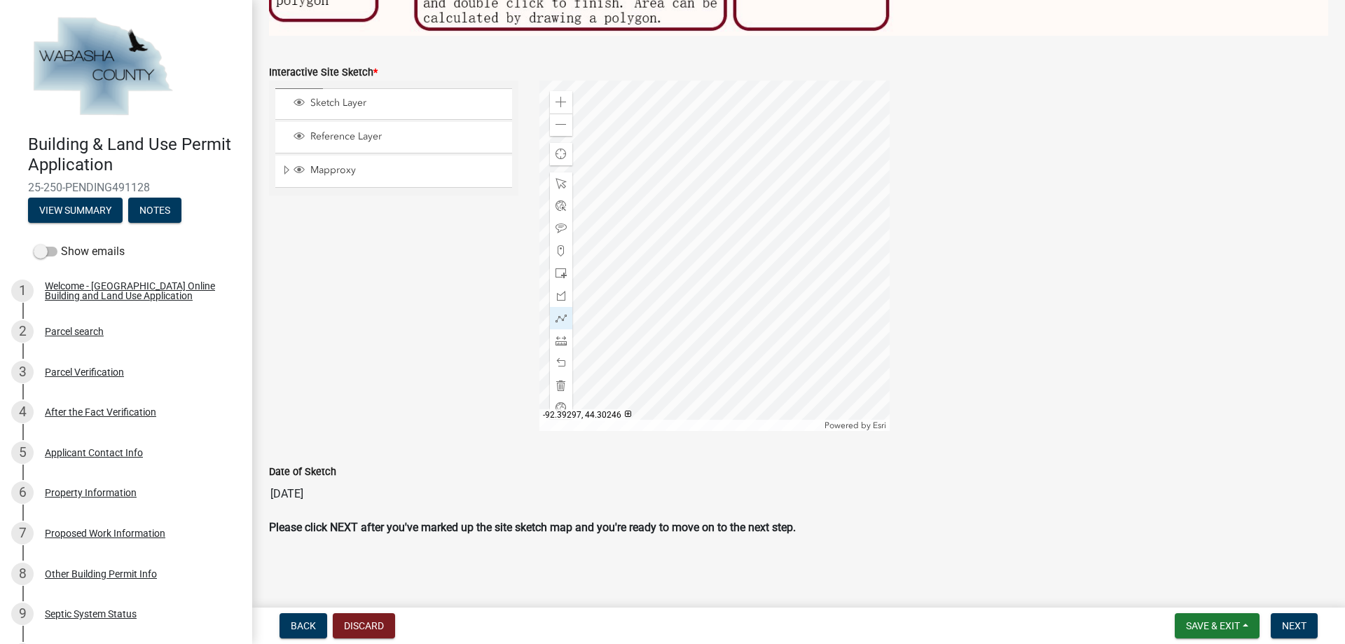
scroll to position [629, 0]
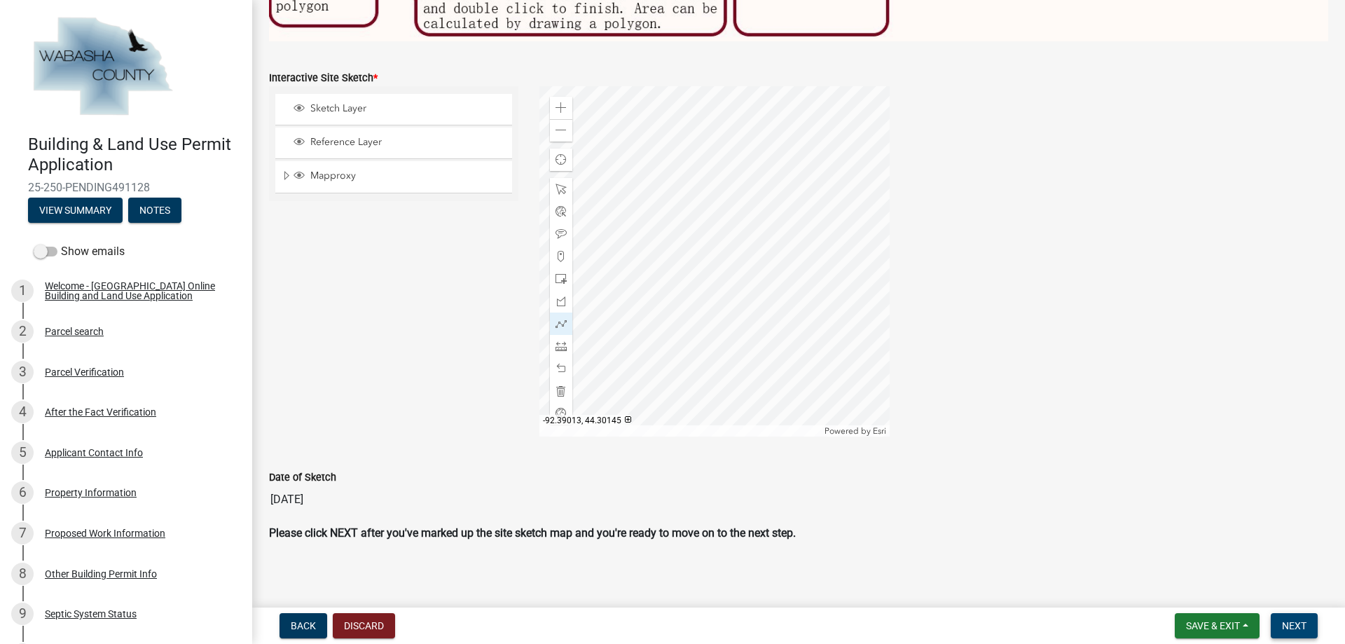
click at [1305, 622] on span "Next" at bounding box center [1294, 625] width 25 height 11
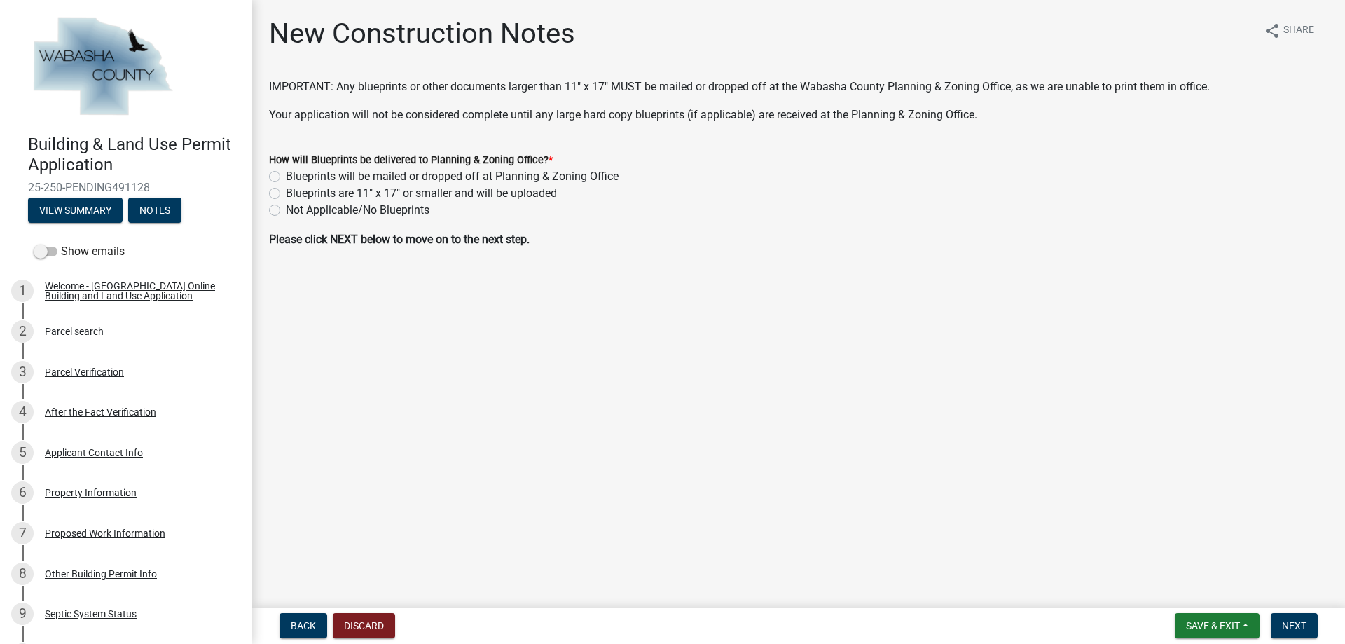
click at [286, 209] on label "Not Applicable/No Blueprints" at bounding box center [358, 210] width 144 height 17
click at [286, 209] on input "Not Applicable/No Blueprints" at bounding box center [290, 206] width 9 height 9
radio input "true"
click at [1290, 620] on span "Next" at bounding box center [1294, 625] width 25 height 11
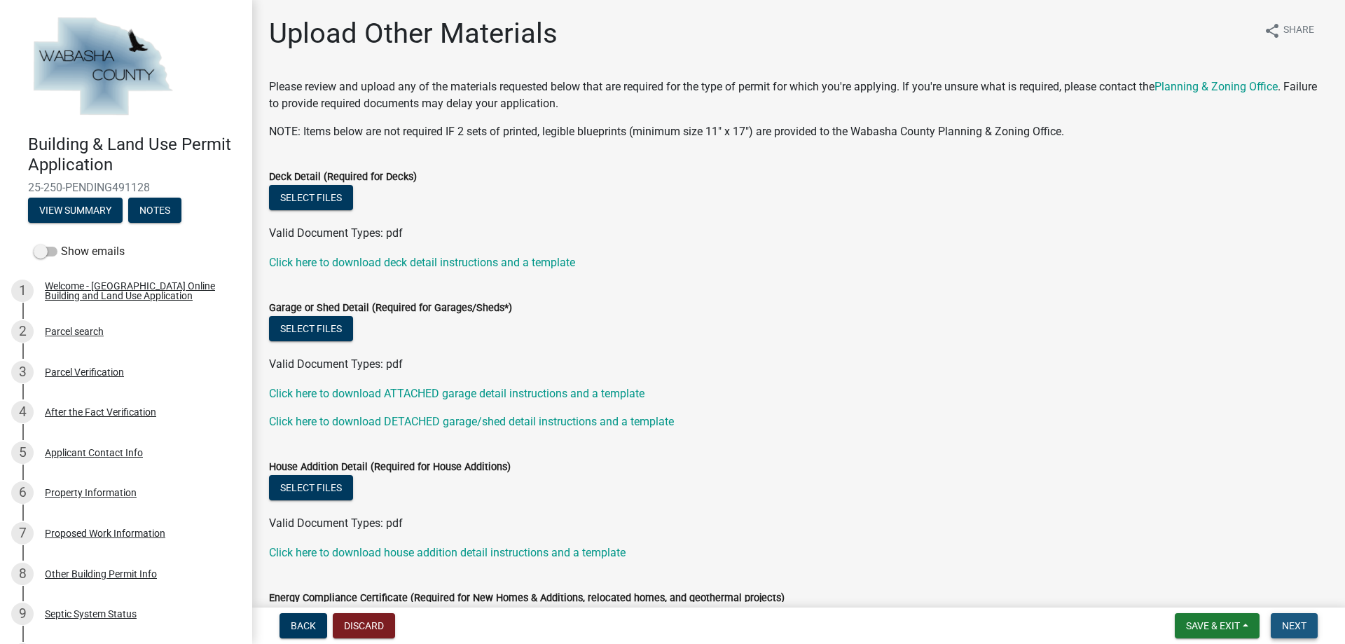
click at [1299, 626] on span "Next" at bounding box center [1294, 625] width 25 height 11
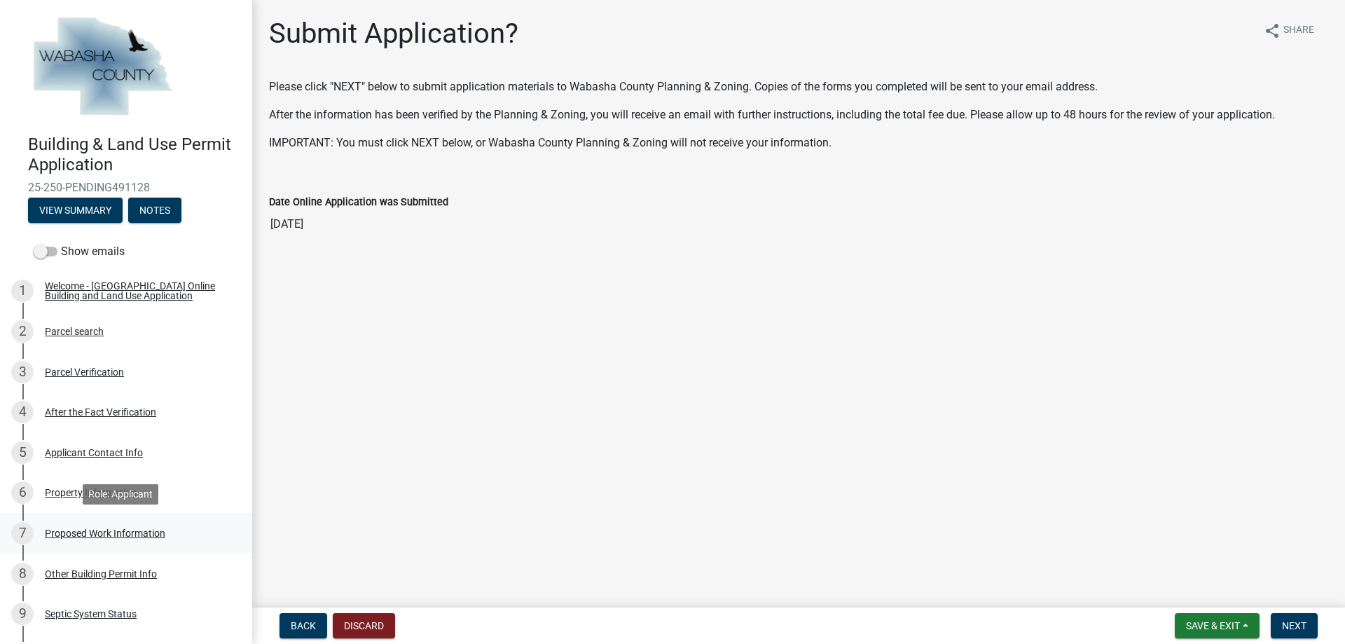
click at [136, 537] on div "Proposed Work Information" at bounding box center [105, 533] width 120 height 10
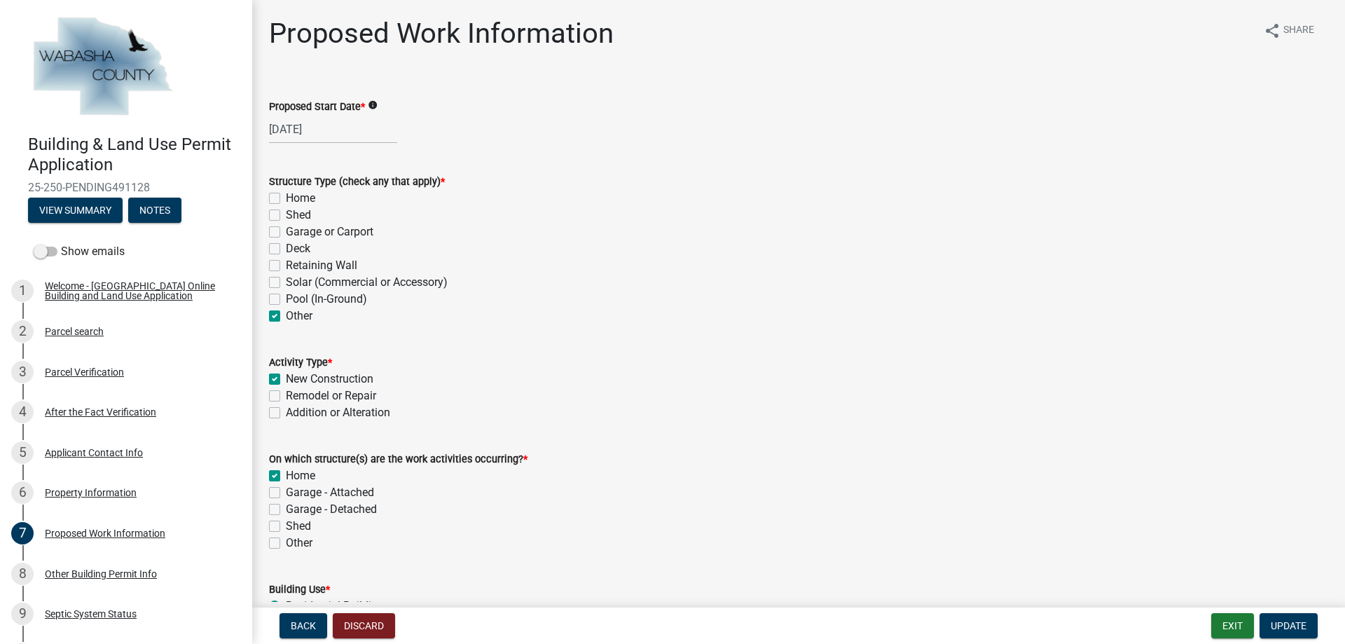
click at [286, 200] on label "Home" at bounding box center [300, 198] width 29 height 17
click at [286, 199] on input "Home" at bounding box center [290, 194] width 9 height 9
checkbox input "true"
checkbox input "false"
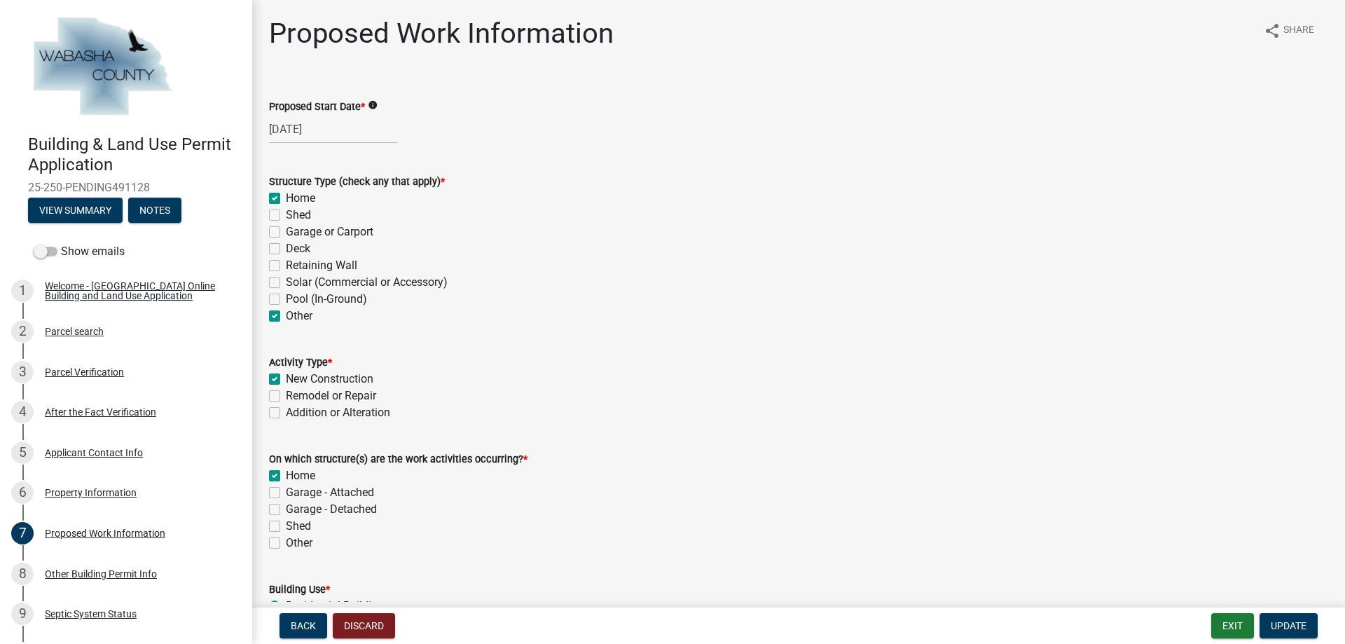
checkbox input "false"
checkbox input "true"
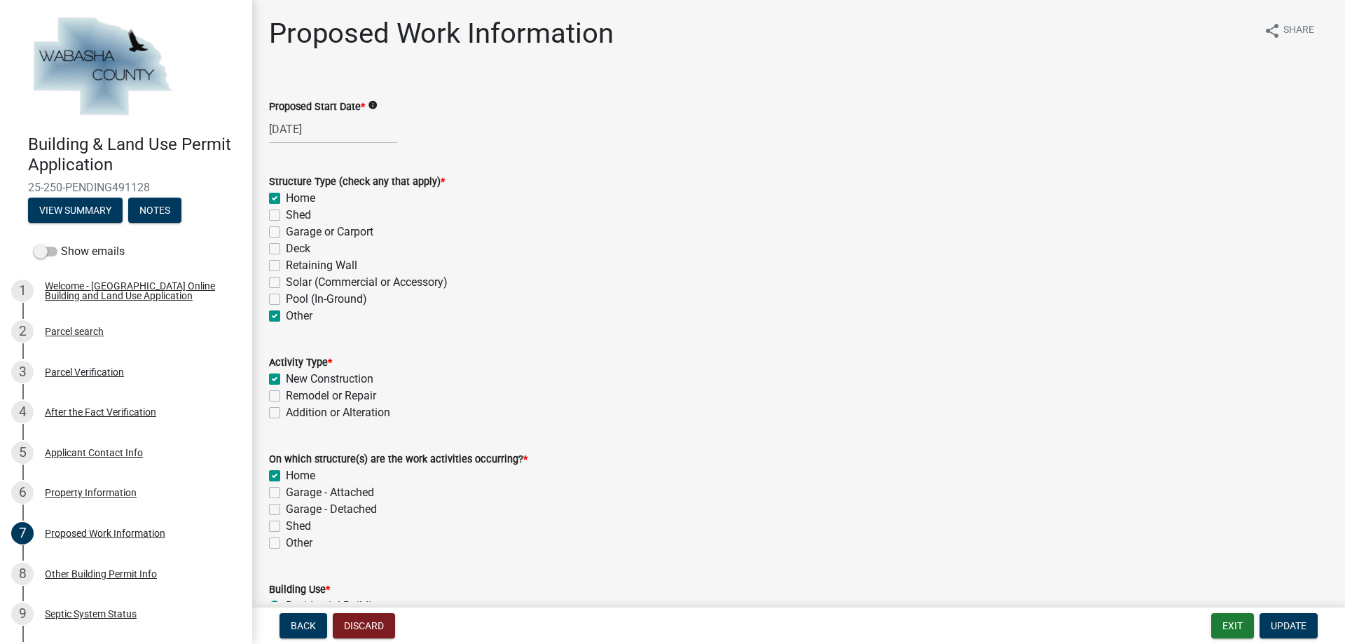
click at [286, 195] on label "Home" at bounding box center [300, 198] width 29 height 17
click at [286, 195] on input "Home" at bounding box center [290, 194] width 9 height 9
checkbox input "false"
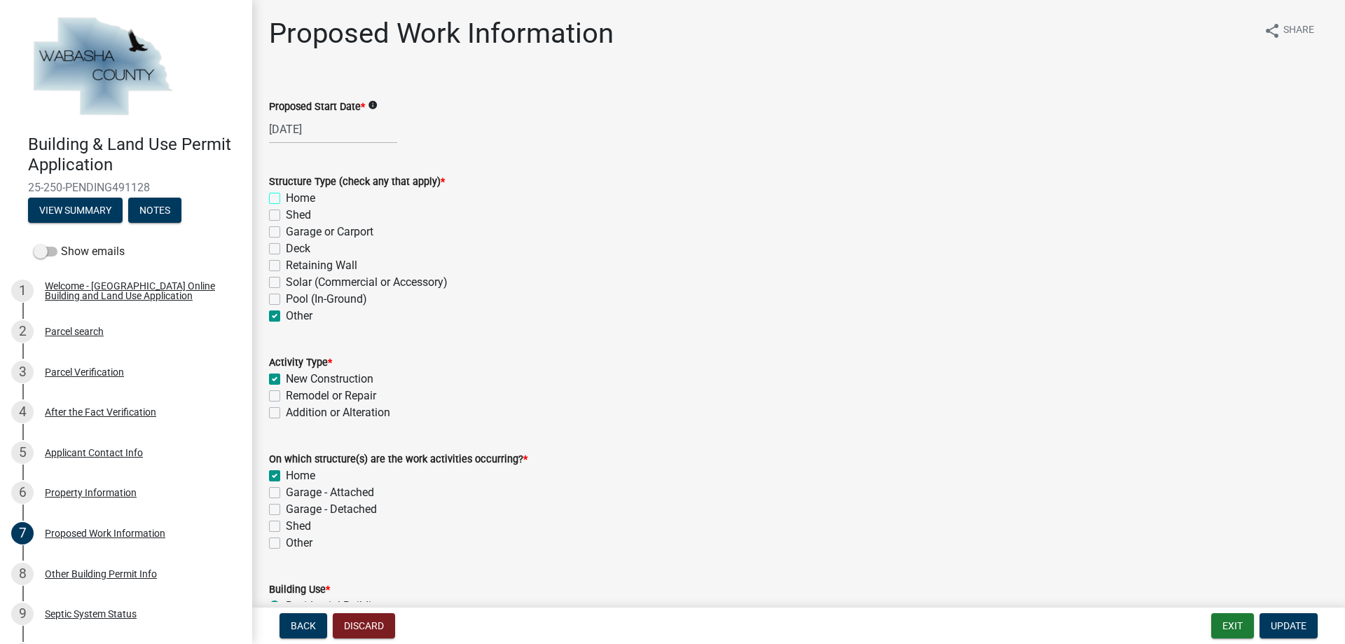
checkbox input "false"
checkbox input "true"
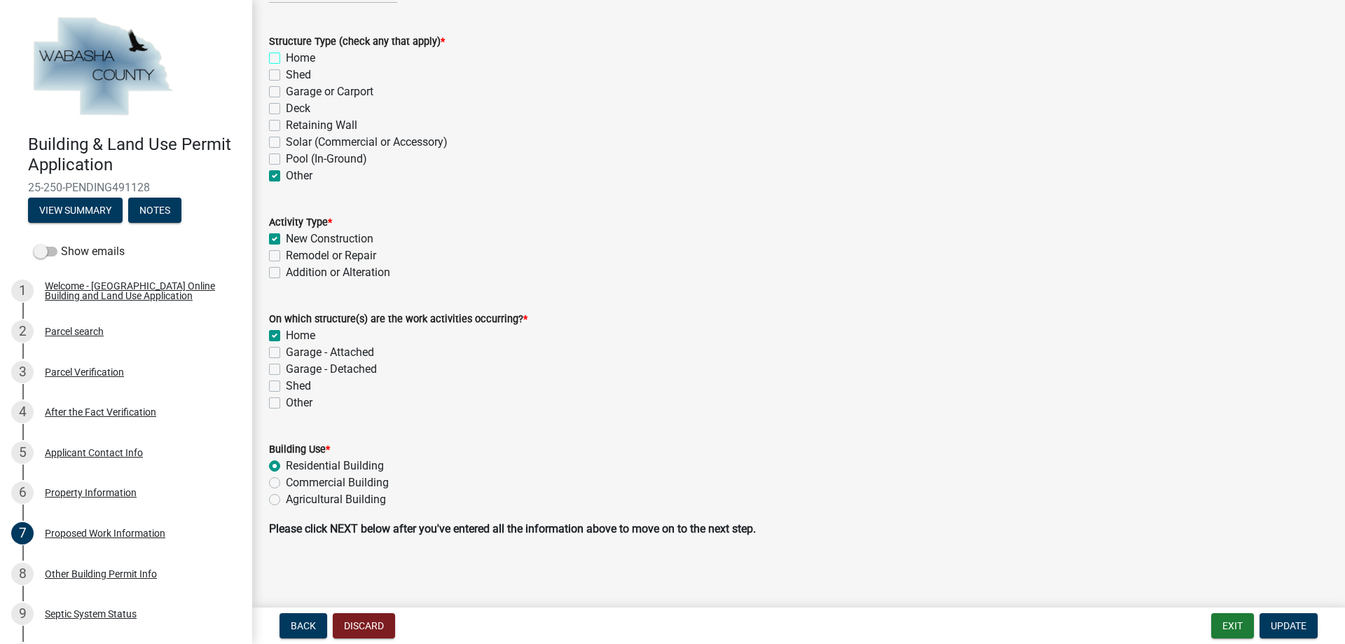
scroll to position [141, 0]
click at [1296, 631] on span "Update" at bounding box center [1289, 625] width 36 height 11
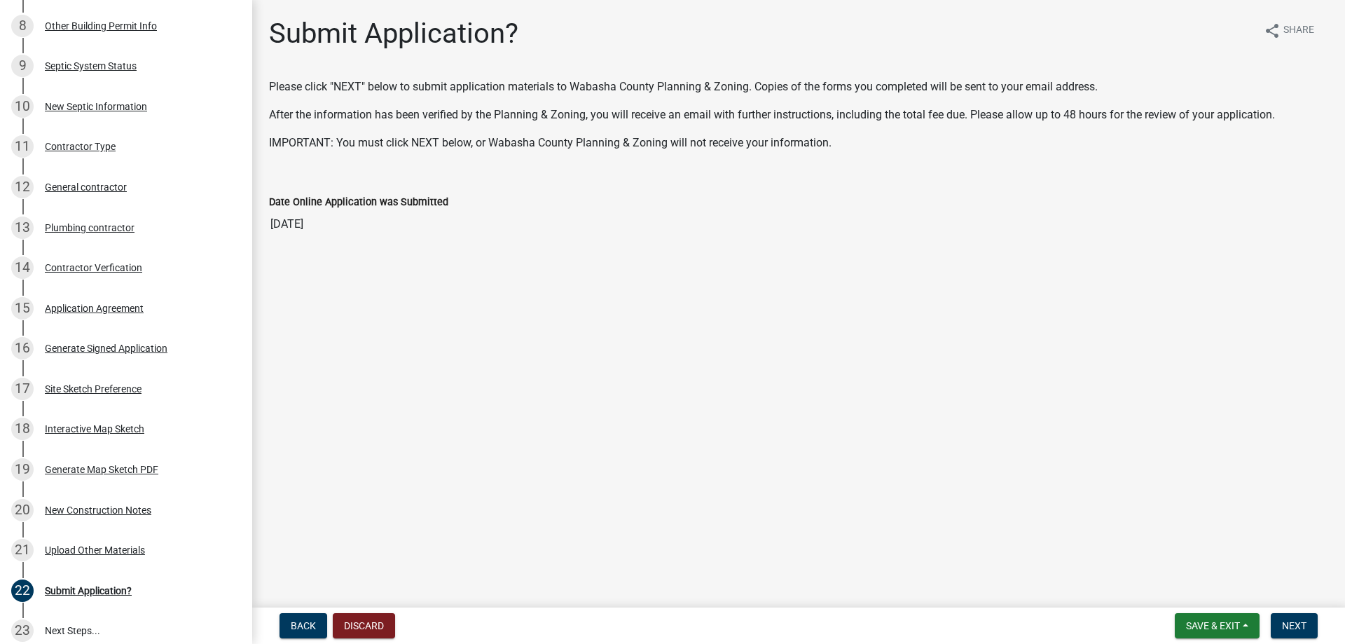
scroll to position [555, 0]
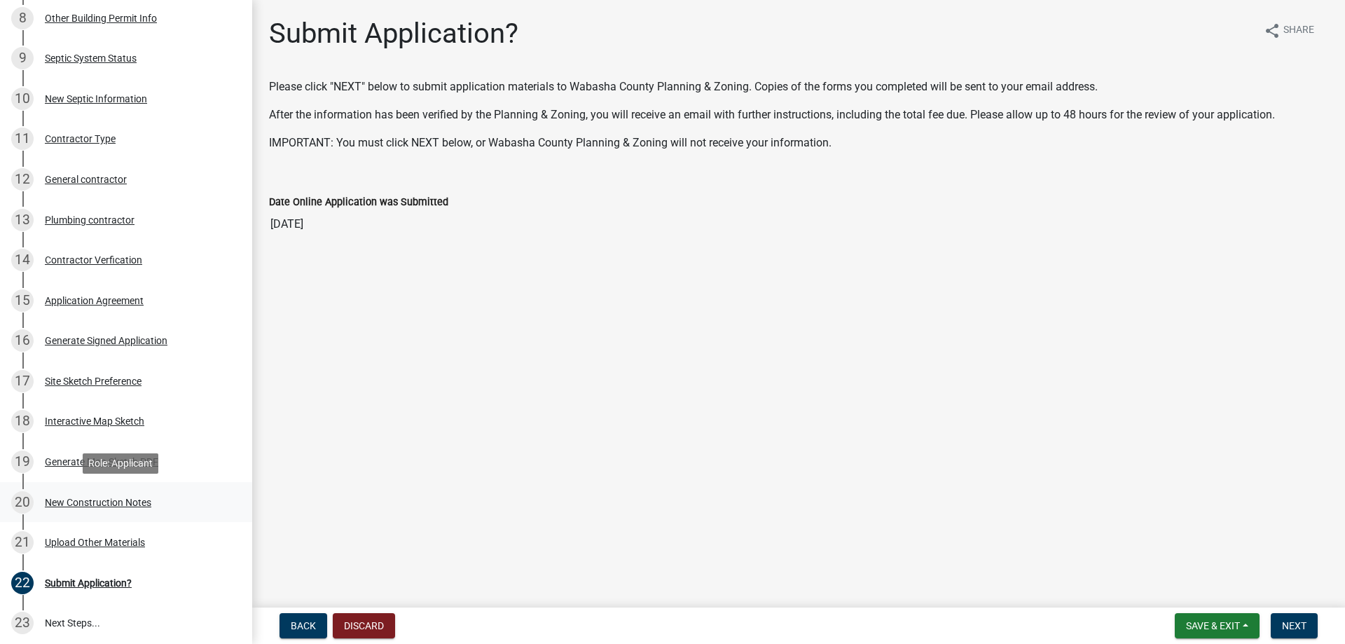
click at [127, 505] on div "New Construction Notes" at bounding box center [98, 502] width 106 height 10
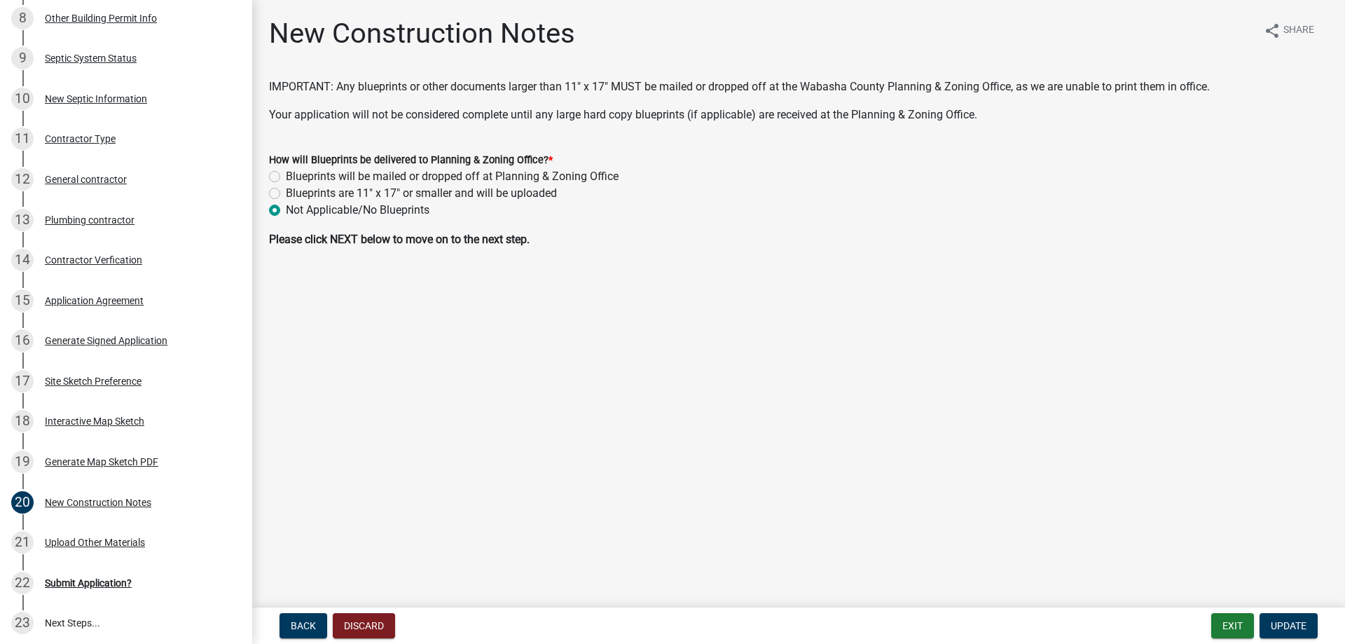
click at [382, 278] on main "New Construction Notes share Share IMPORTANT: Any blueprints or other documents…" at bounding box center [798, 301] width 1093 height 602
click at [132, 548] on div "21 Upload Other Materials" at bounding box center [120, 542] width 219 height 22
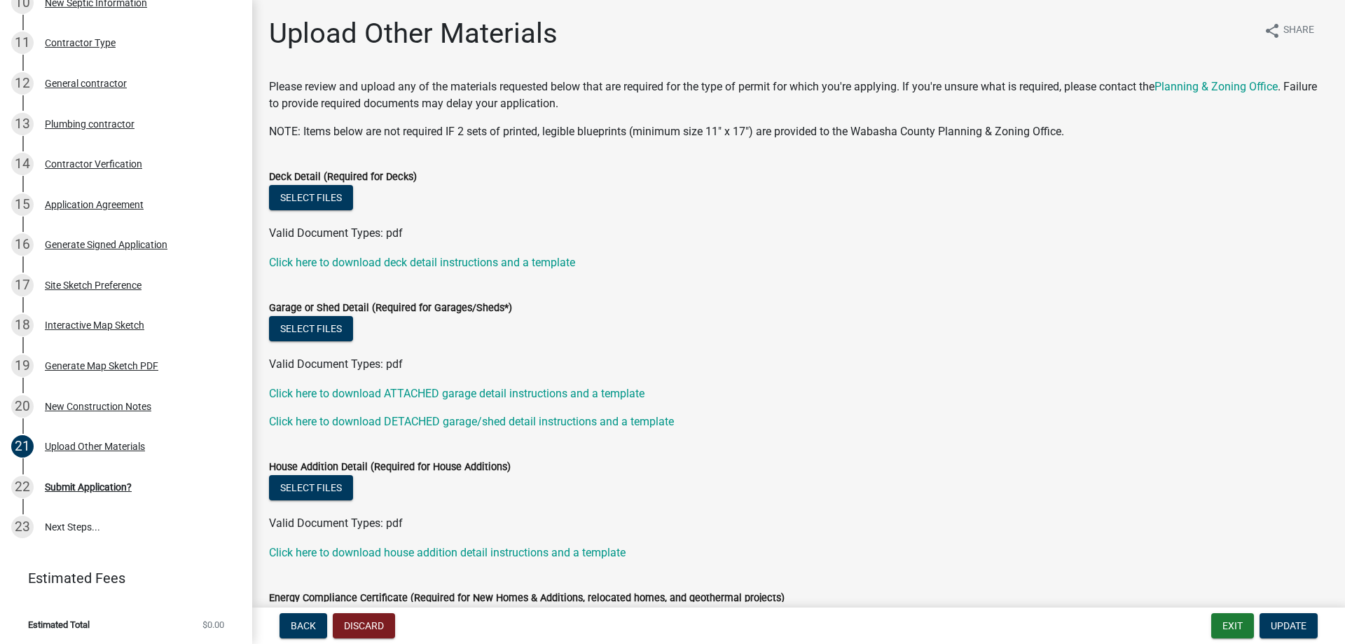
scroll to position [654, 0]
click at [1275, 621] on span "Update" at bounding box center [1289, 625] width 36 height 11
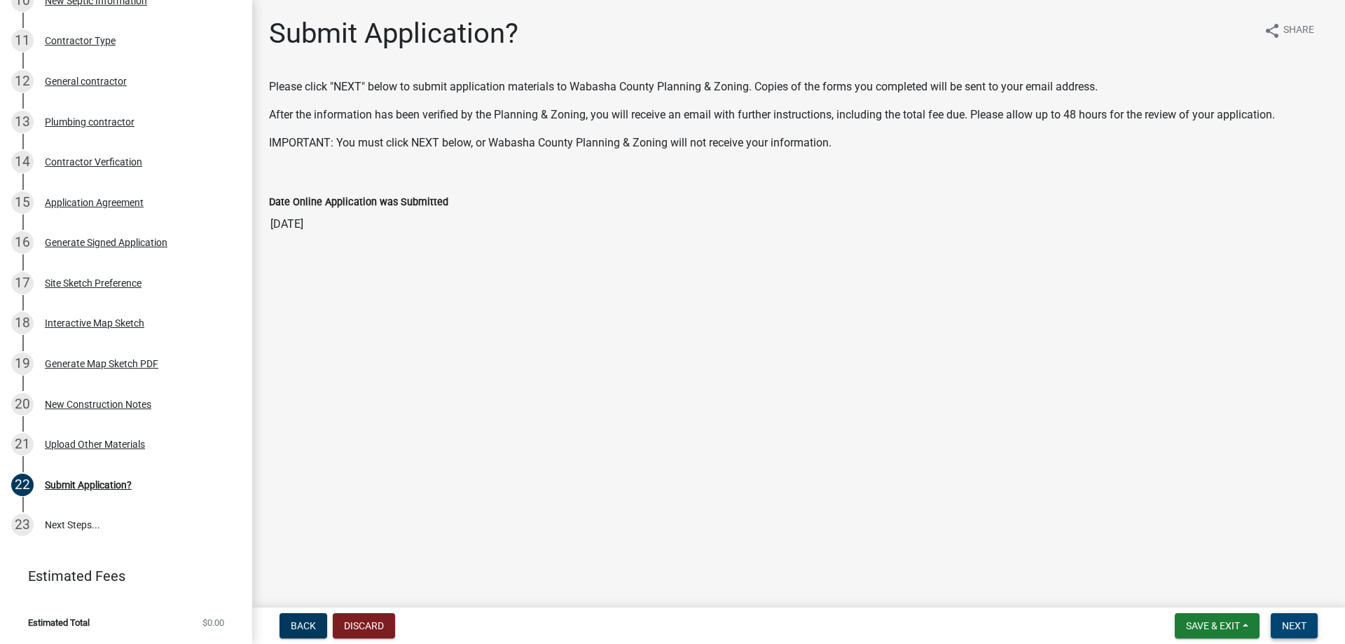
click at [1299, 630] on span "Next" at bounding box center [1294, 625] width 25 height 11
